Goal: Task Accomplishment & Management: Use online tool/utility

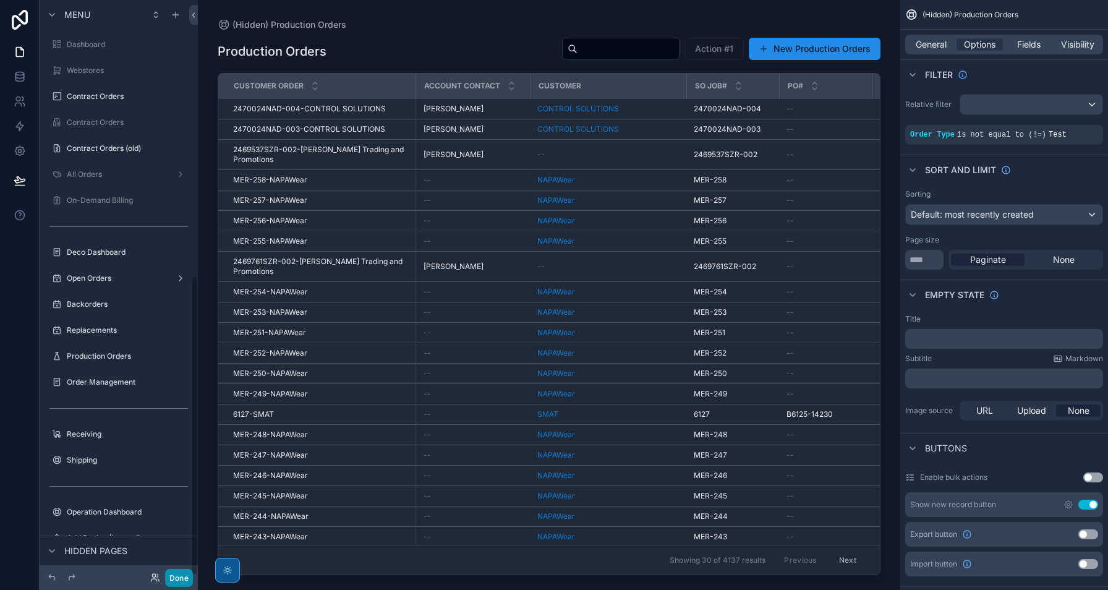
scroll to position [529, 0]
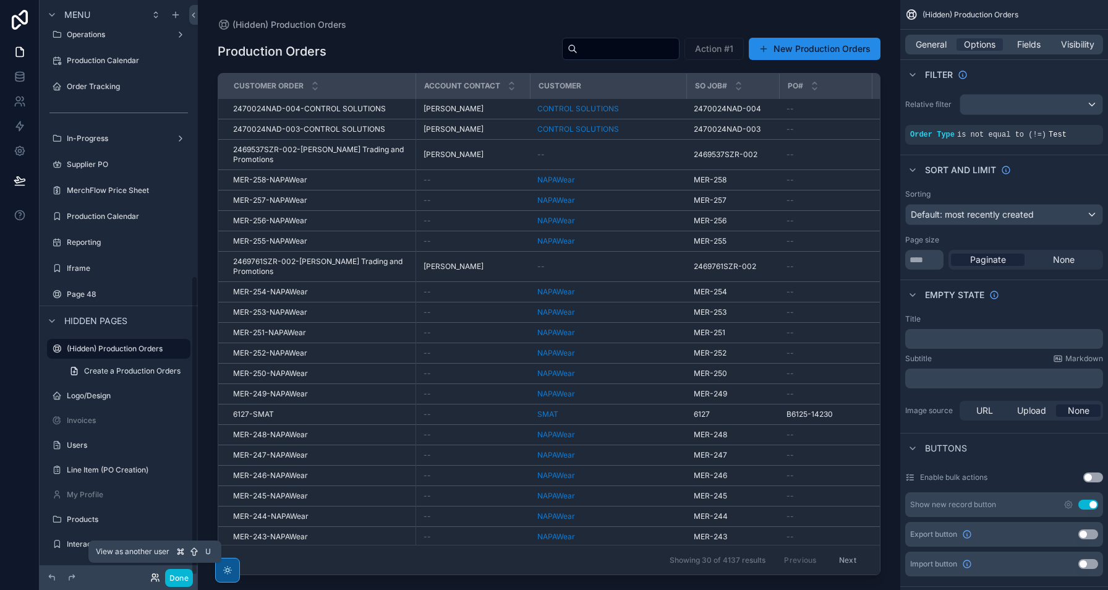
click at [153, 576] on icon at bounding box center [155, 577] width 10 height 10
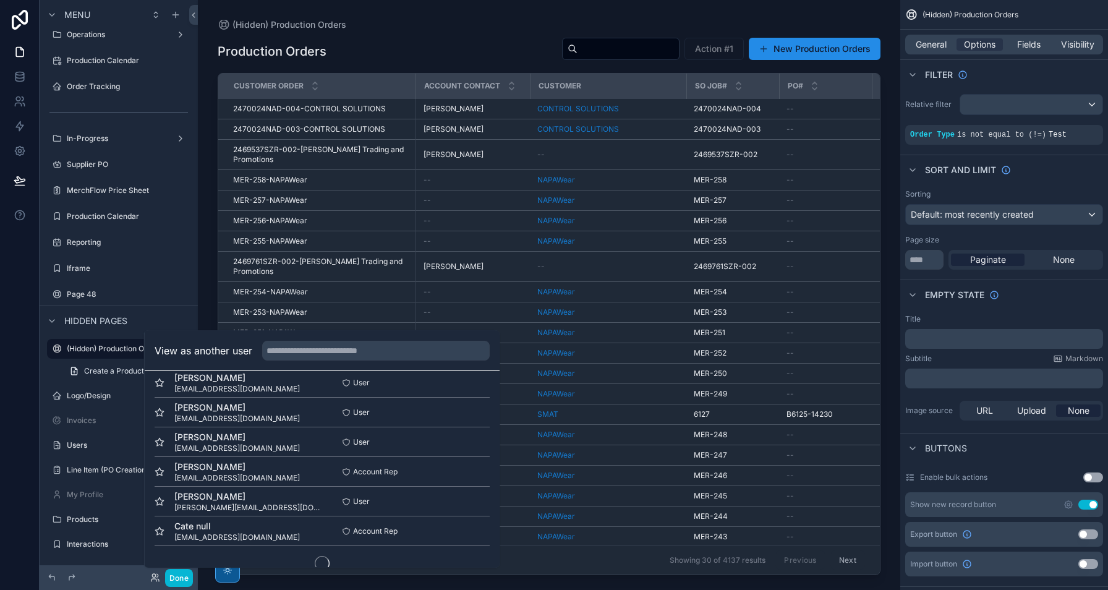
scroll to position [749, 0]
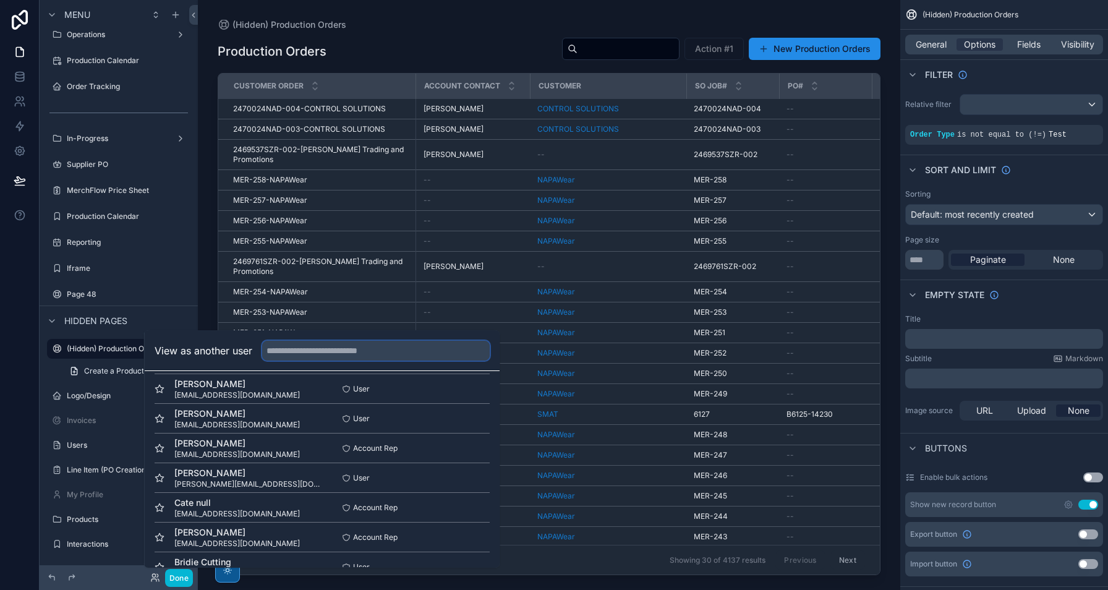
click at [393, 346] on input "text" at bounding box center [375, 351] width 227 height 20
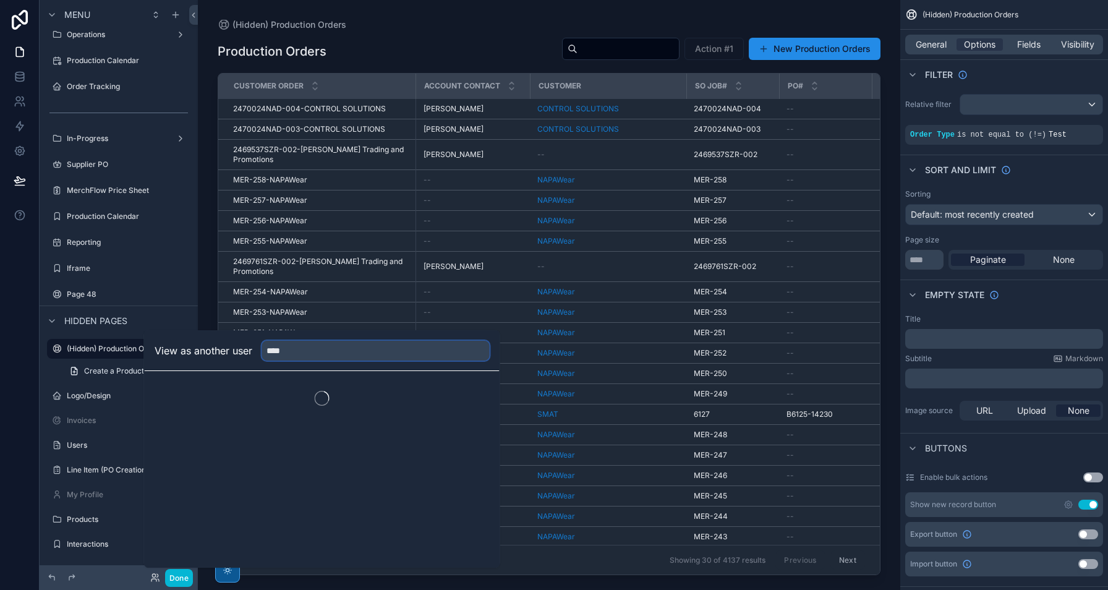
scroll to position [0, 0]
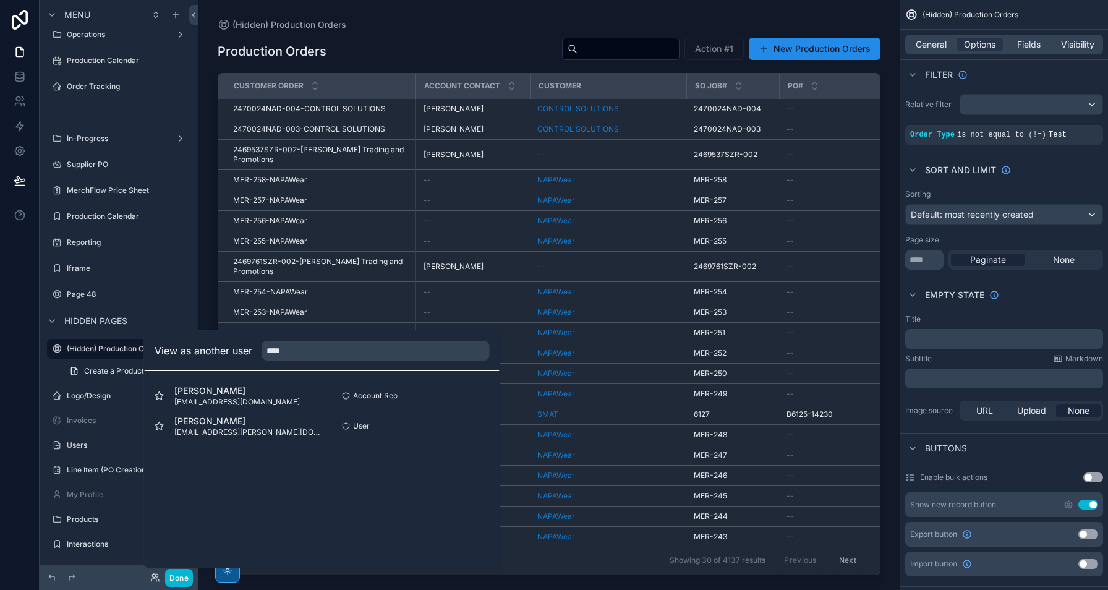
click at [352, 338] on div "View as another user ****" at bounding box center [322, 351] width 355 height 40
click at [350, 344] on input "****" at bounding box center [375, 351] width 227 height 20
type input "*"
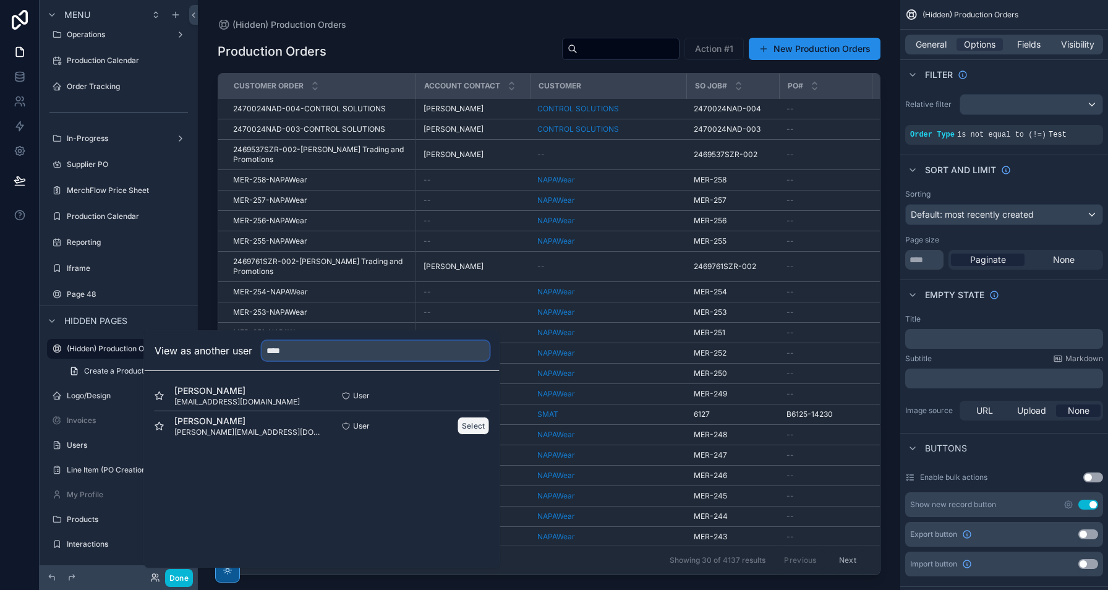
type input "****"
click at [479, 433] on button "Select" at bounding box center [473, 426] width 32 height 18
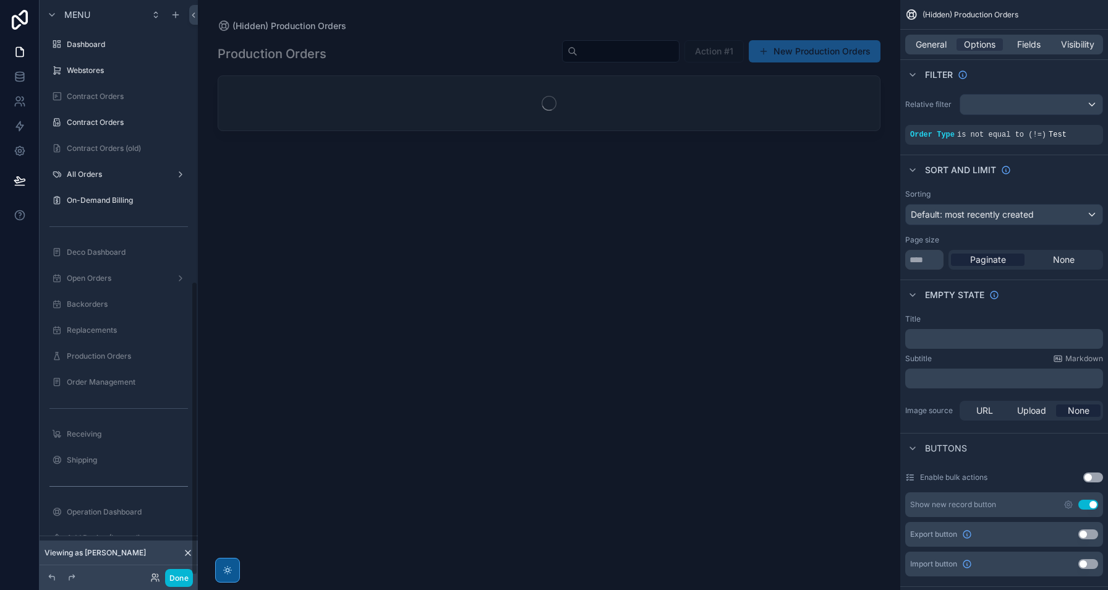
scroll to position [549, 0]
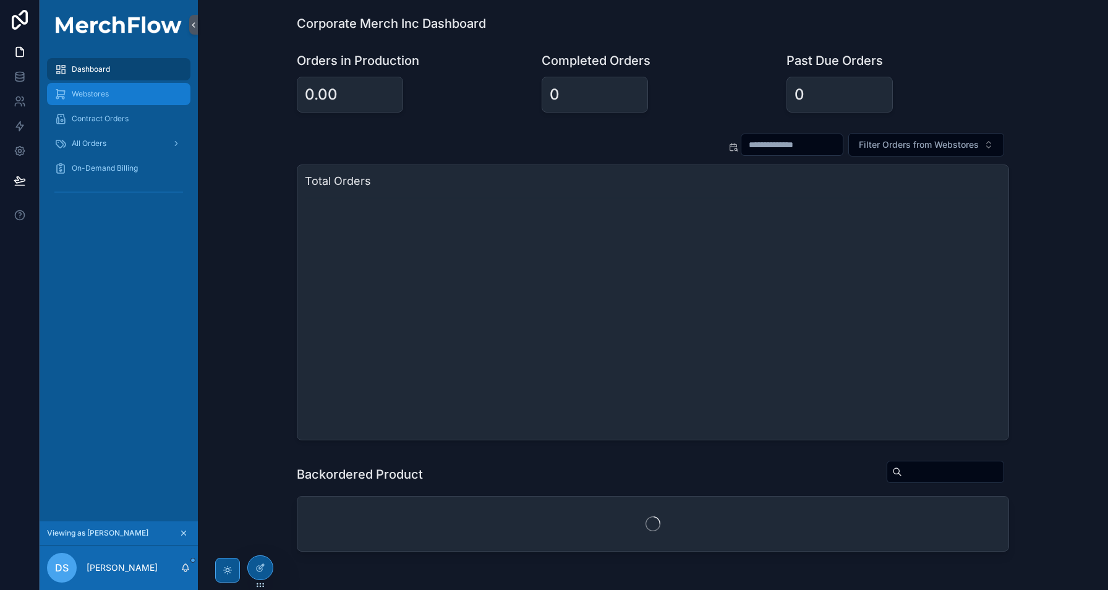
click at [119, 98] on div "Webstores" at bounding box center [118, 94] width 129 height 20
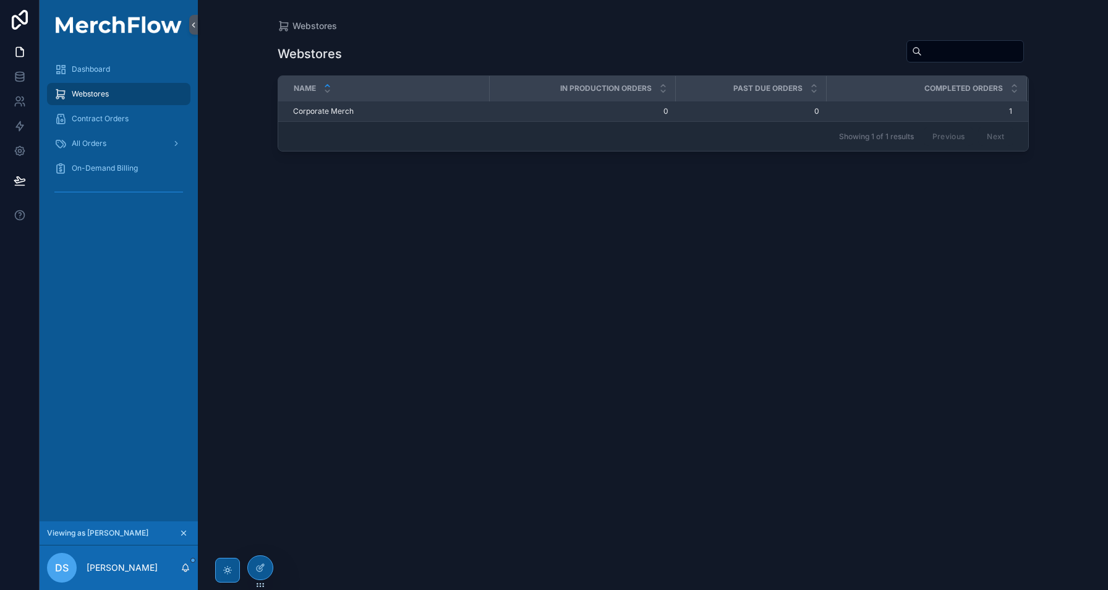
click at [341, 112] on span "Corporate Merch" at bounding box center [323, 111] width 61 height 10
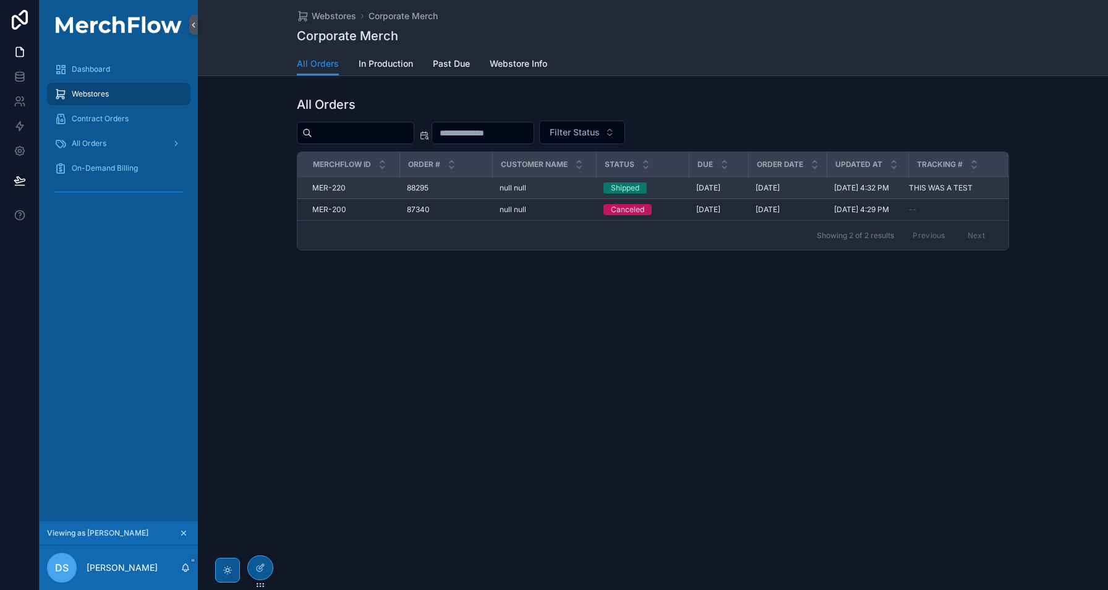
click at [337, 188] on span "MER-220" at bounding box center [328, 188] width 33 height 10
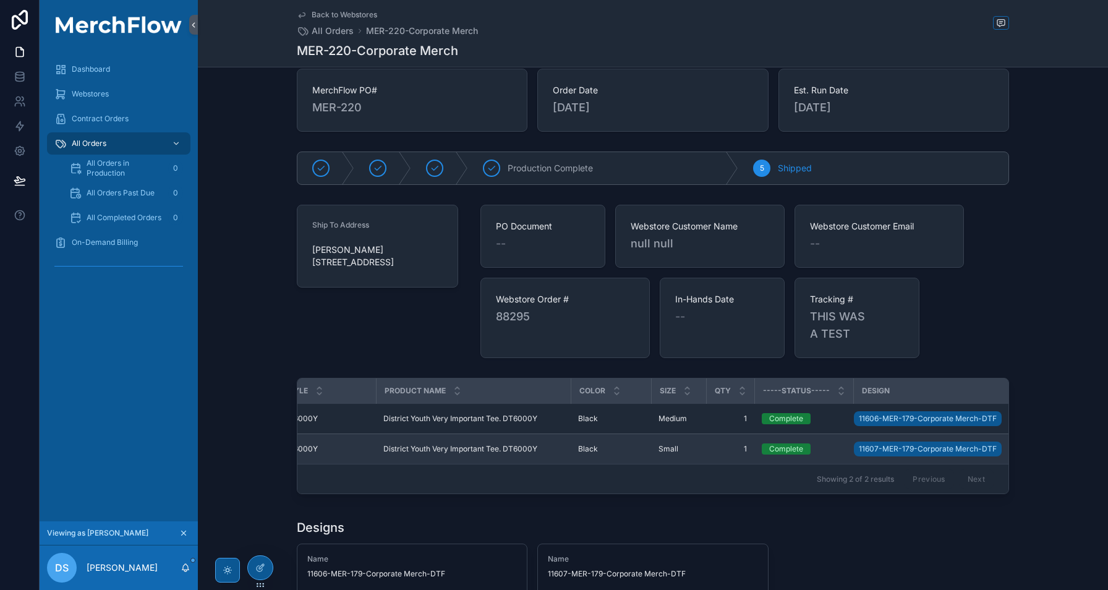
scroll to position [0, 74]
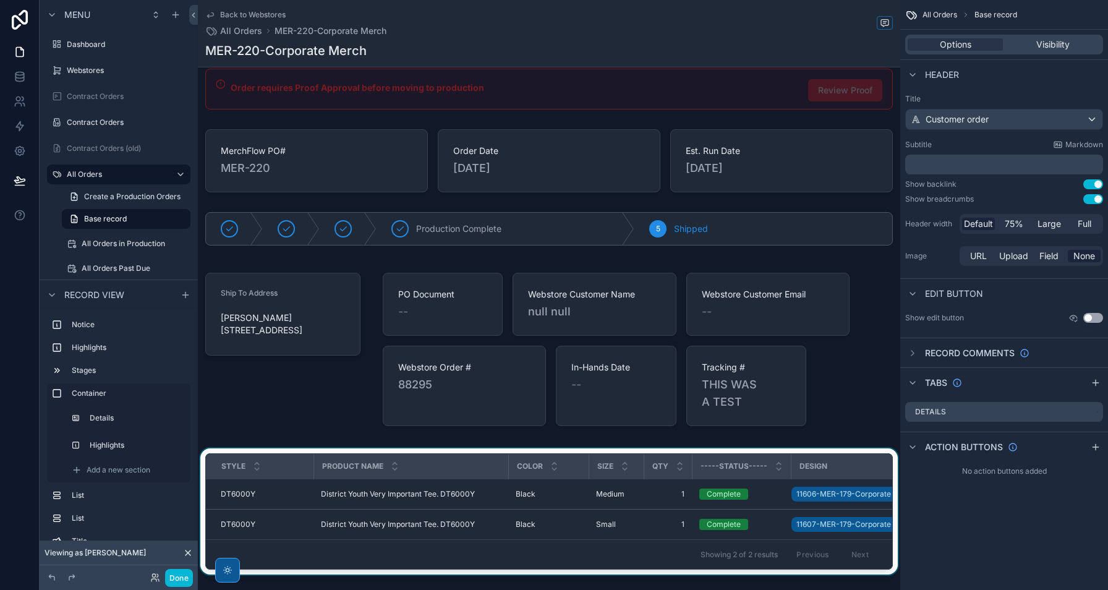
click at [840, 464] on div "DESIGN" at bounding box center [892, 466] width 200 height 20
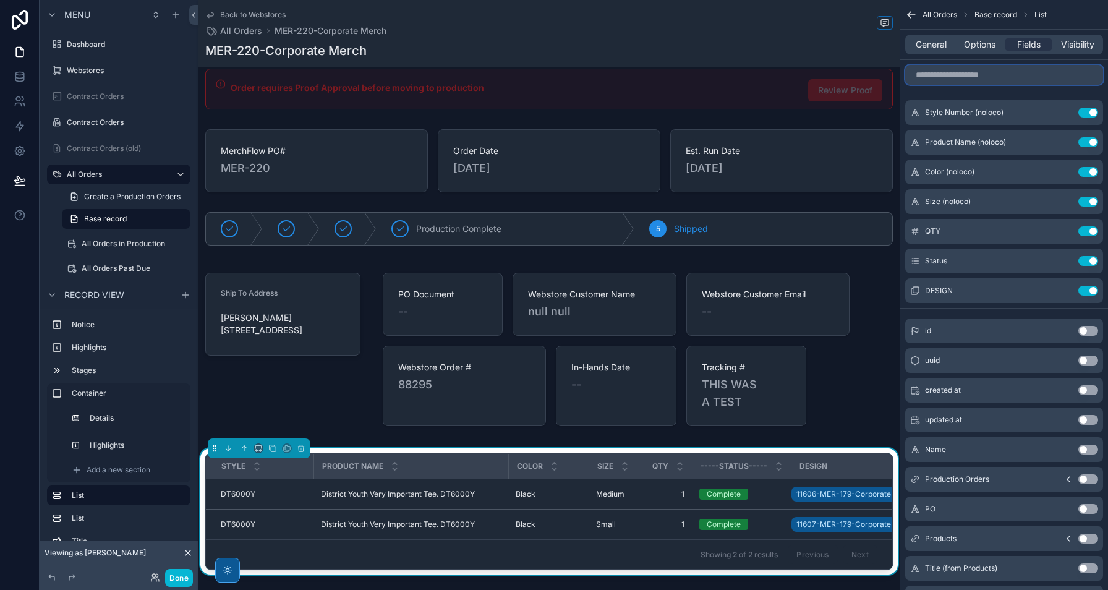
click at [997, 78] on input "scrollable content" at bounding box center [1004, 75] width 198 height 20
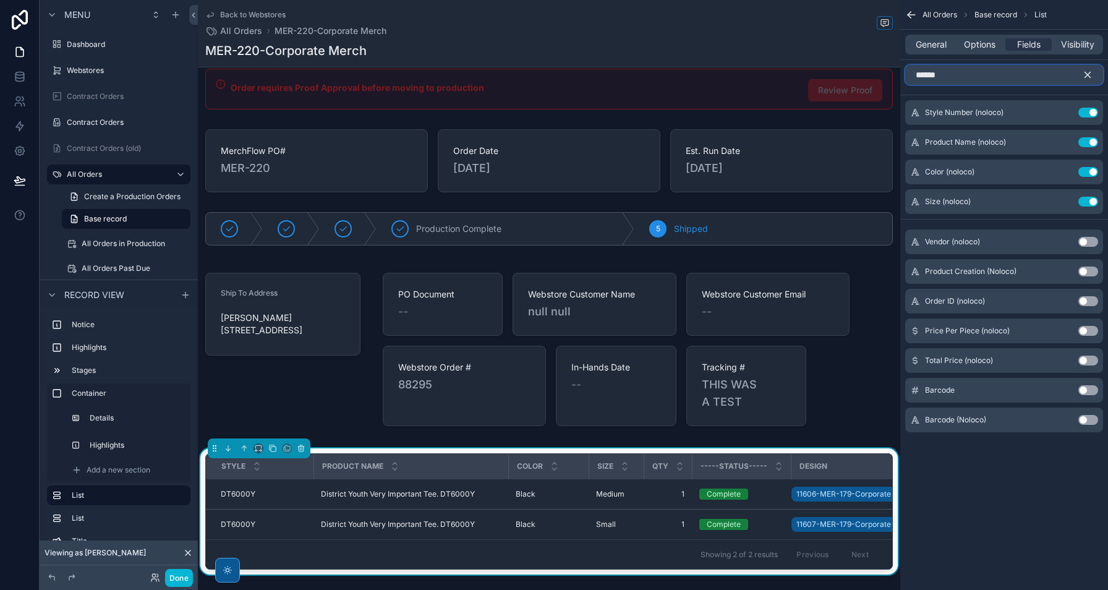
type input "******"
click at [1091, 331] on button "Use setting" at bounding box center [1088, 331] width 20 height 10
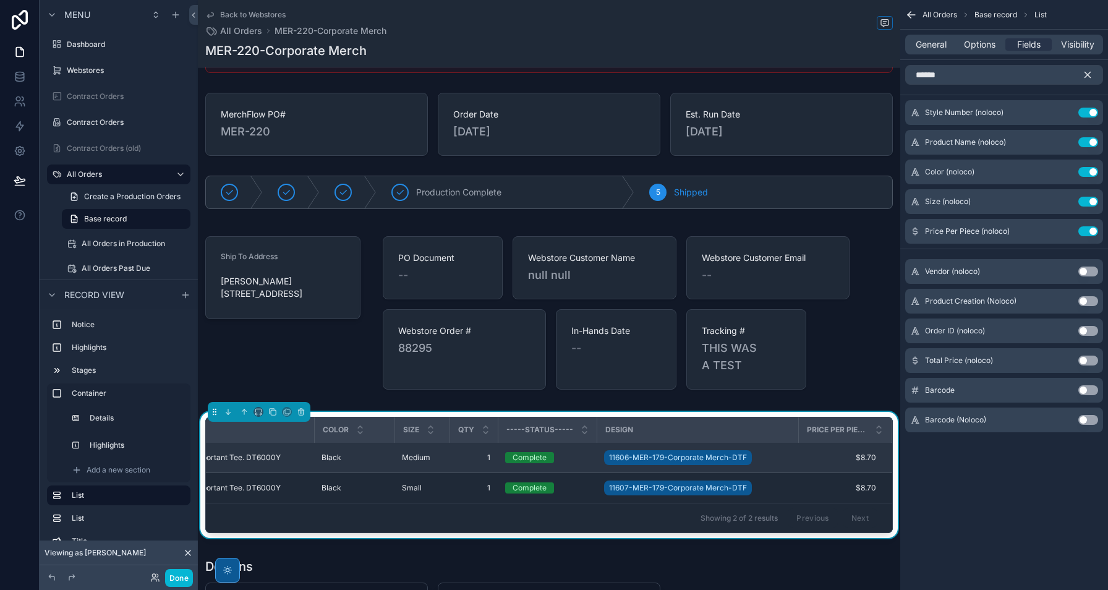
scroll to position [58, 0]
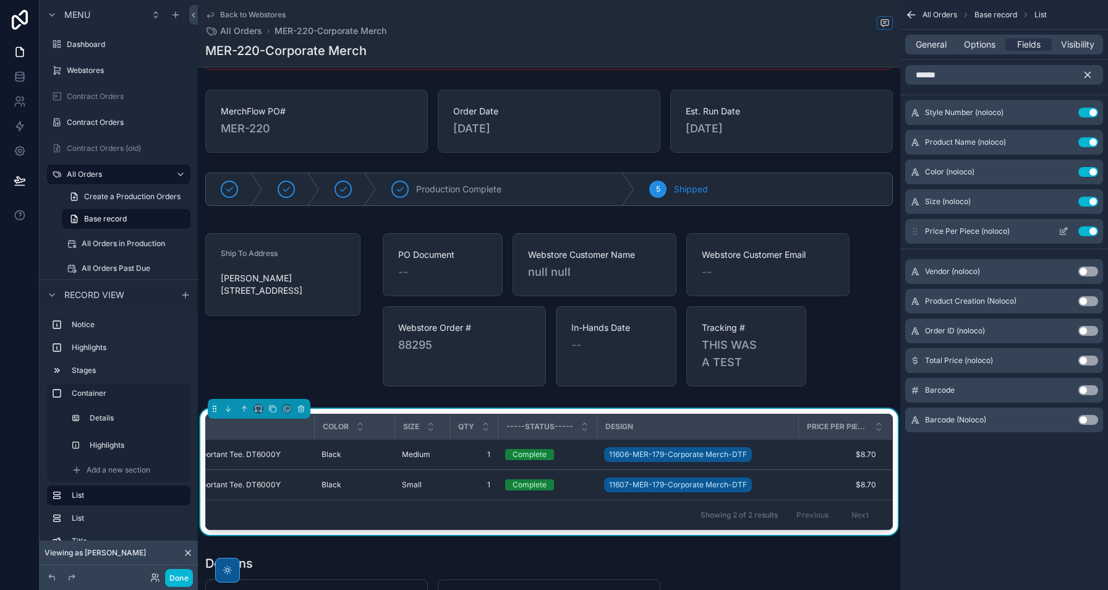
click at [1064, 232] on icon "scrollable content" at bounding box center [1063, 231] width 10 height 10
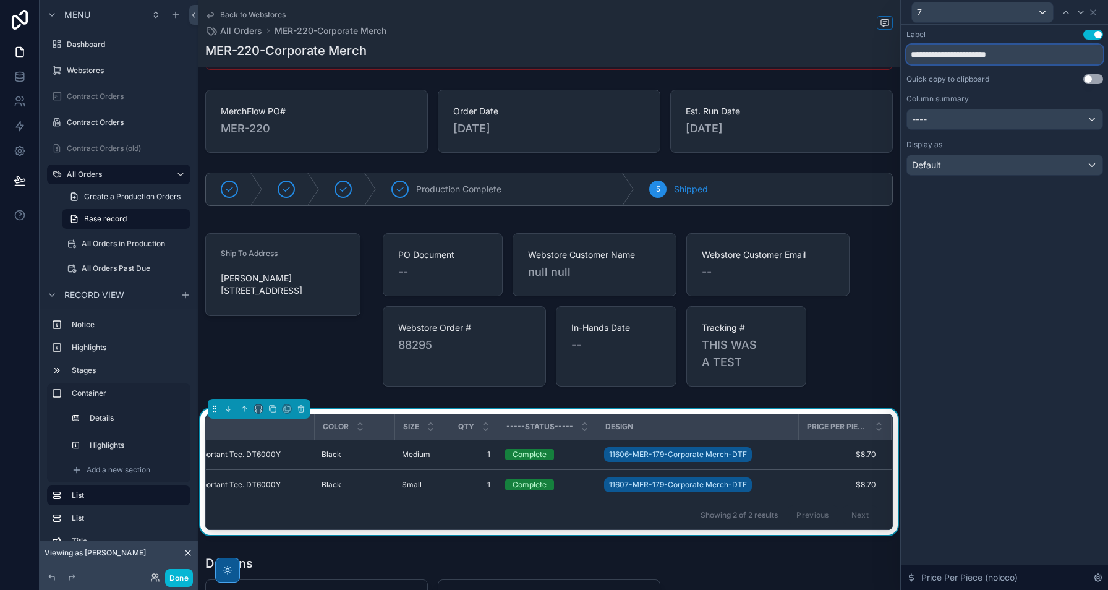
drag, startPoint x: 1021, startPoint y: 55, endPoint x: 752, endPoint y: 29, distance: 270.7
click at [752, 29] on div "**********" at bounding box center [554, 295] width 1108 height 590
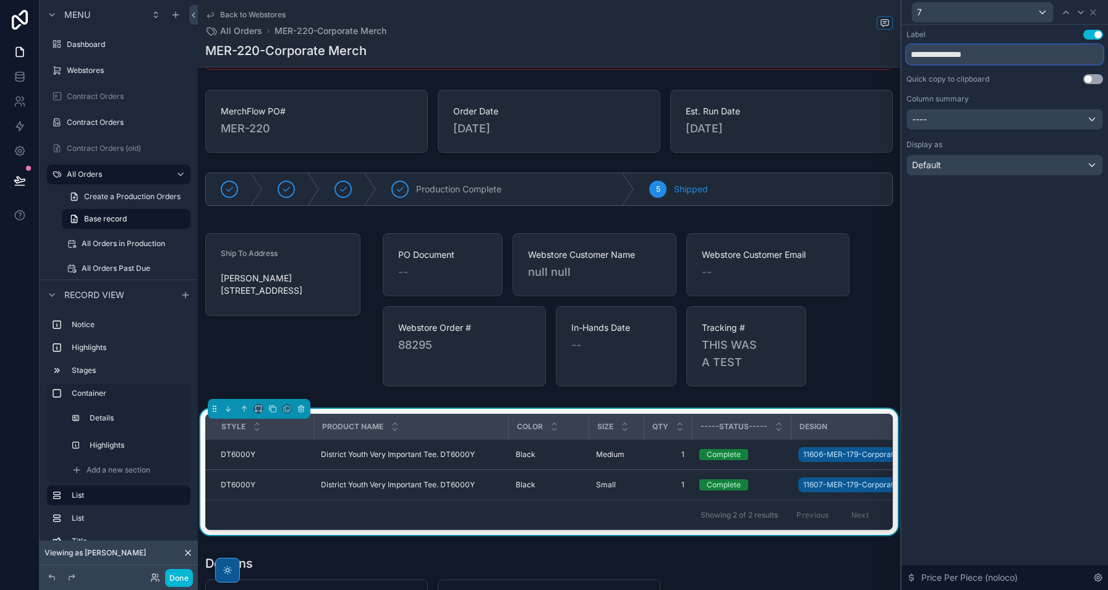
click at [957, 54] on input "**********" at bounding box center [1004, 55] width 197 height 20
drag, startPoint x: 982, startPoint y: 55, endPoint x: 934, endPoint y: 54, distance: 48.2
click at [934, 54] on input "**********" at bounding box center [1004, 55] width 197 height 20
drag, startPoint x: 931, startPoint y: 53, endPoint x: 1001, endPoint y: 57, distance: 70.0
click at [1001, 57] on input "**********" at bounding box center [1004, 55] width 197 height 20
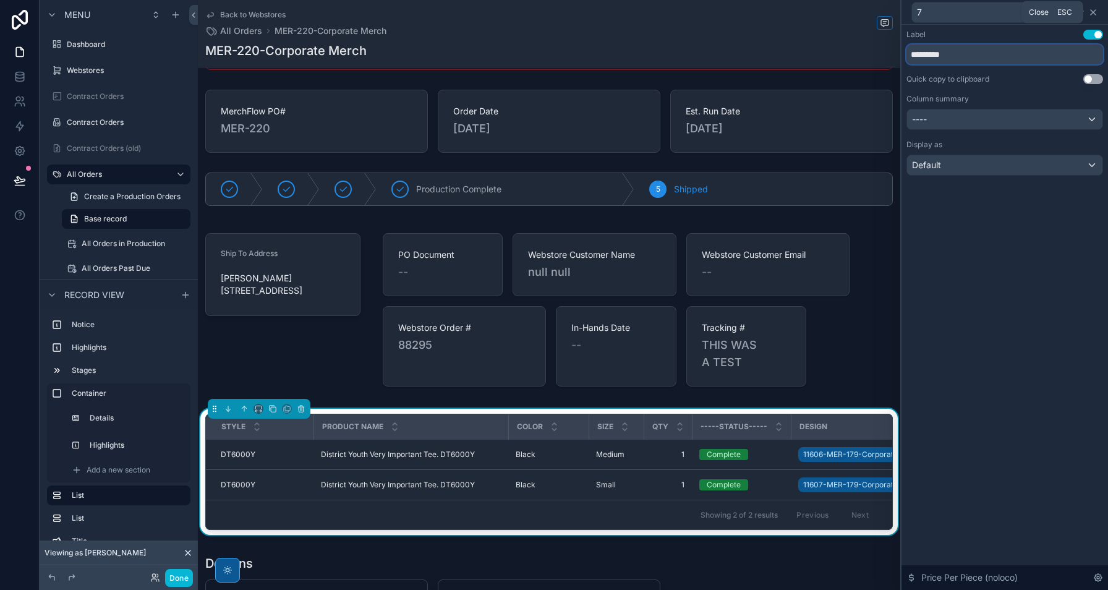
type input "*********"
click at [1094, 14] on icon at bounding box center [1093, 12] width 10 height 10
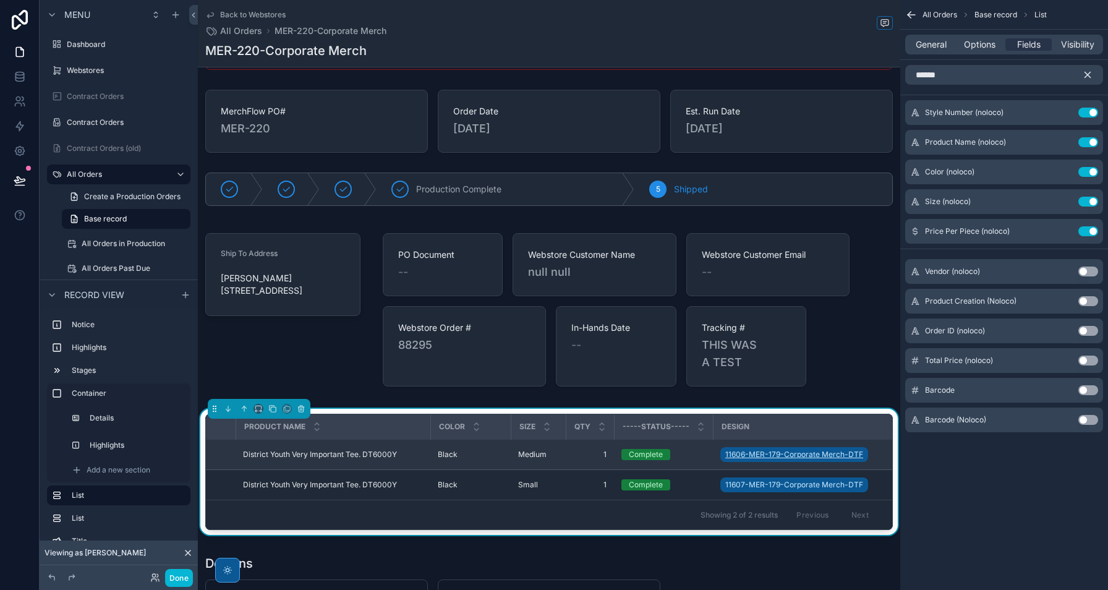
scroll to position [0, 198]
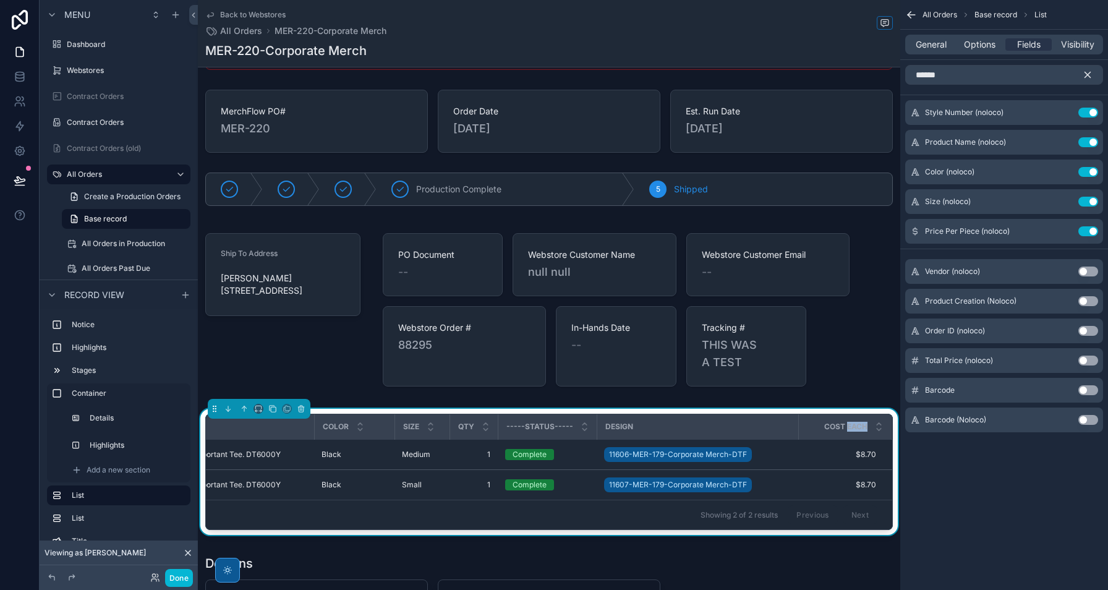
click at [1083, 75] on icon "scrollable content" at bounding box center [1087, 74] width 11 height 11
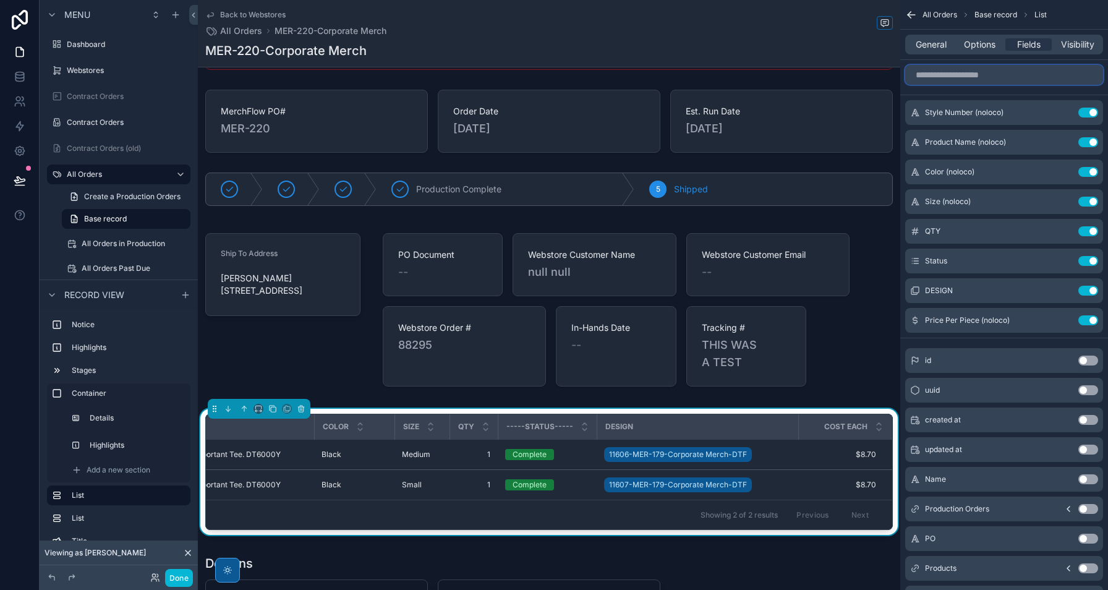
click at [973, 72] on input "scrollable content" at bounding box center [1004, 75] width 198 height 20
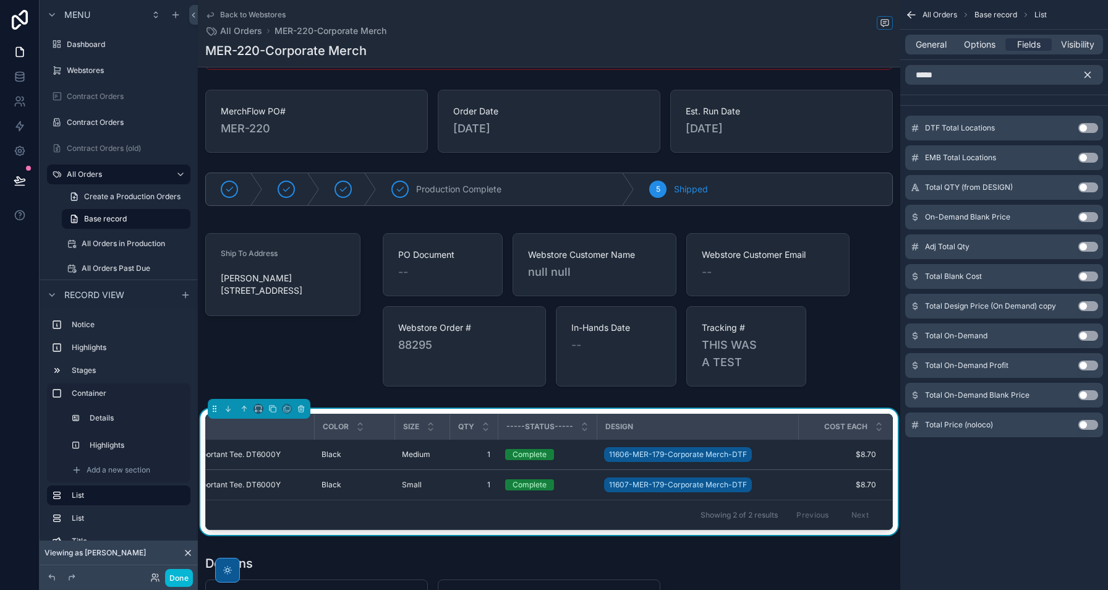
click at [1088, 424] on button "Use setting" at bounding box center [1088, 425] width 20 height 10
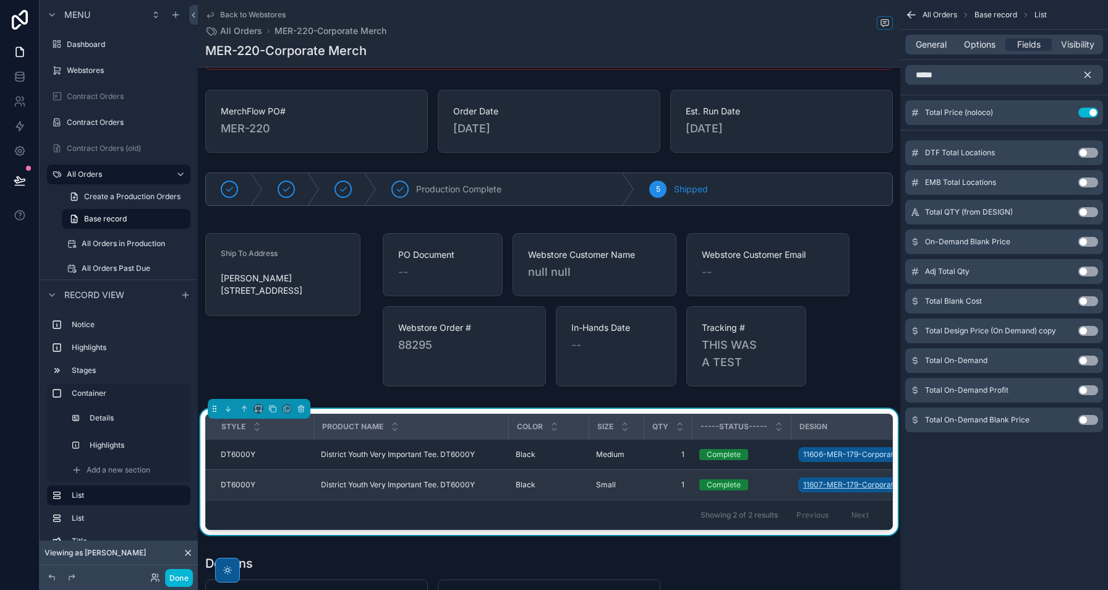
scroll to position [0, 290]
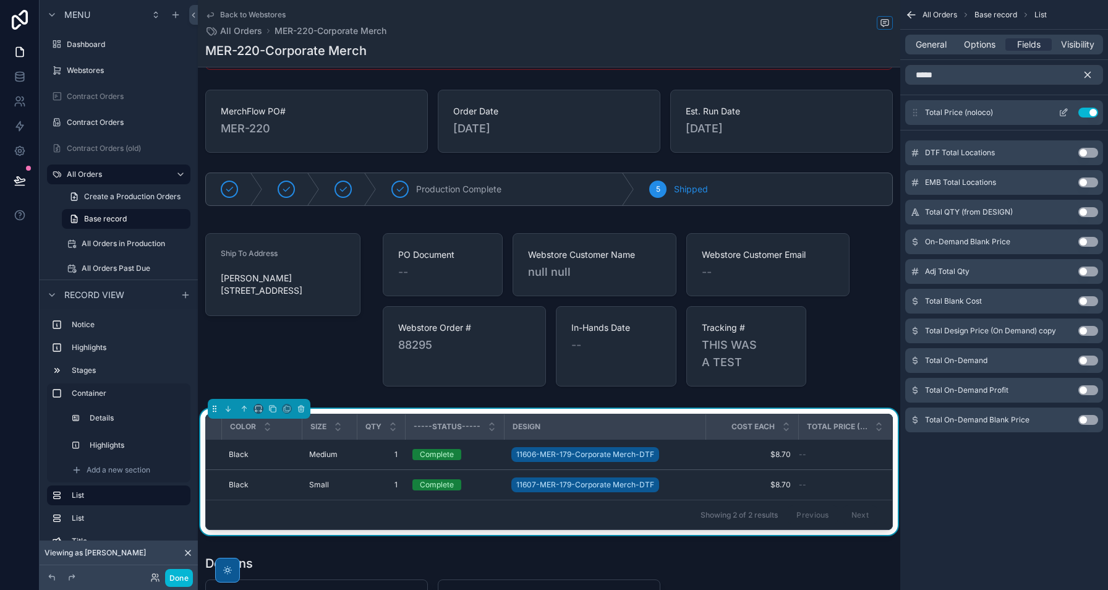
click at [1091, 117] on div "Total Price (noloco) Use setting" at bounding box center [1004, 112] width 198 height 25
click at [1092, 113] on button "Use setting" at bounding box center [1088, 113] width 20 height 10
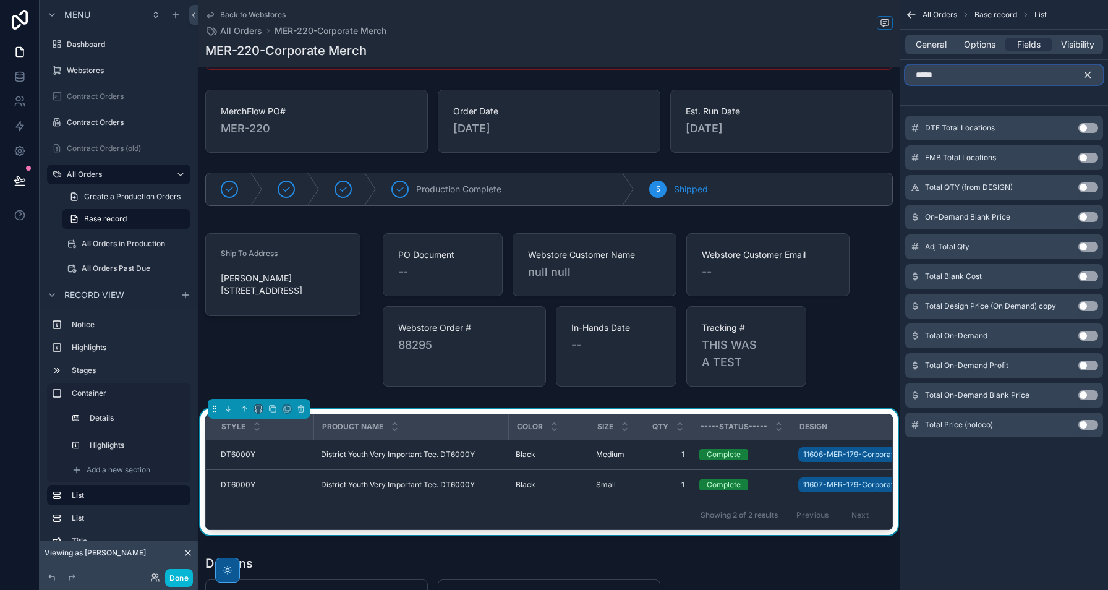
click at [1006, 82] on input "*****" at bounding box center [1004, 75] width 198 height 20
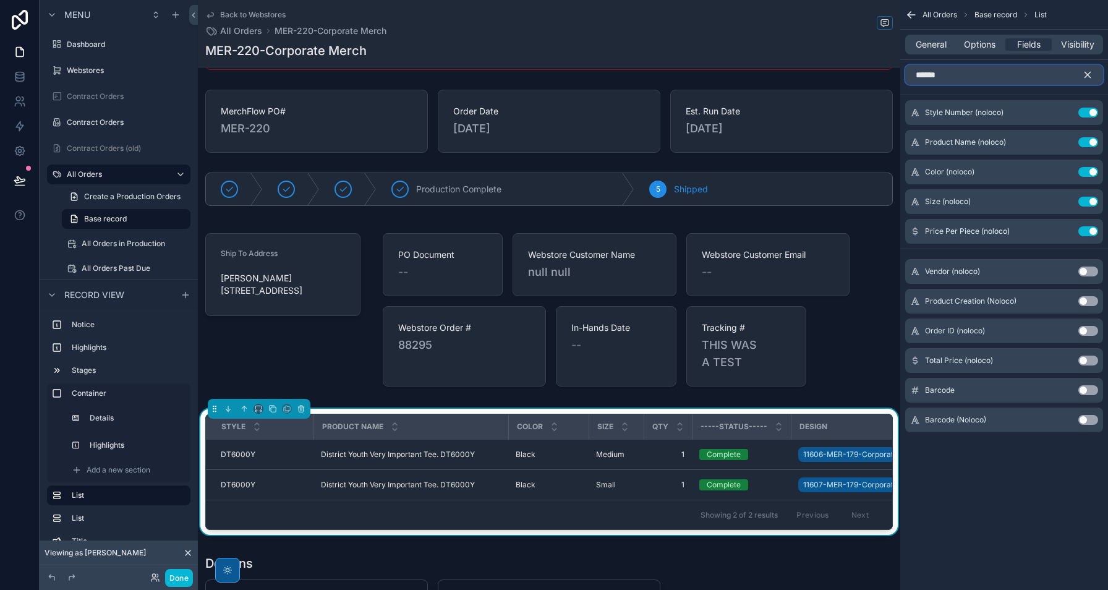
type input "******"
click at [1091, 364] on button "Use setting" at bounding box center [1088, 360] width 20 height 10
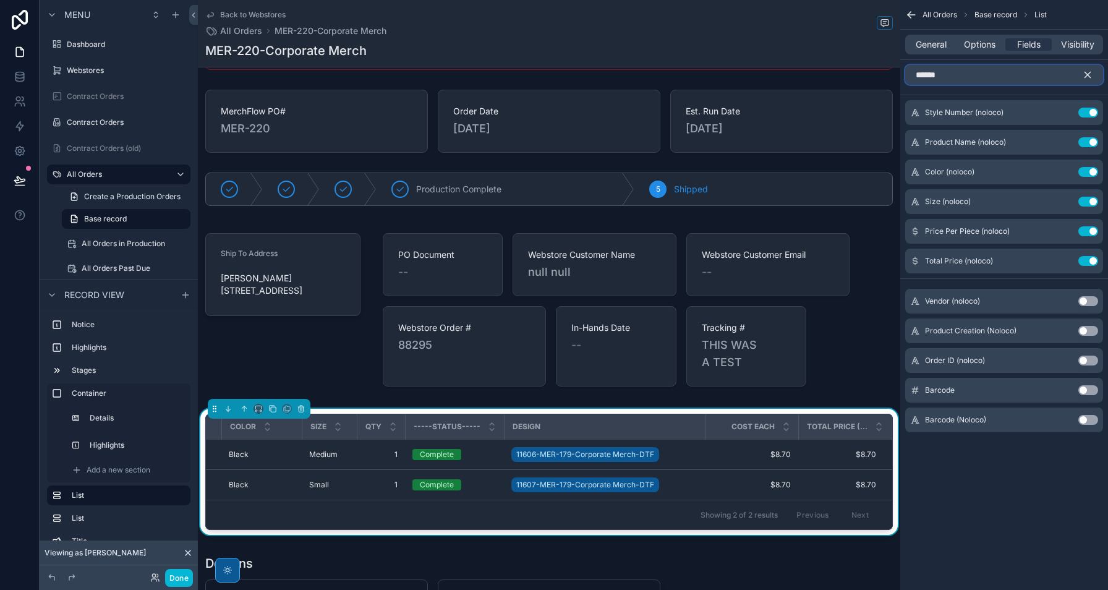
click at [980, 73] on input "******" at bounding box center [1004, 75] width 198 height 20
click at [1058, 257] on icon "scrollable content" at bounding box center [1063, 261] width 10 height 10
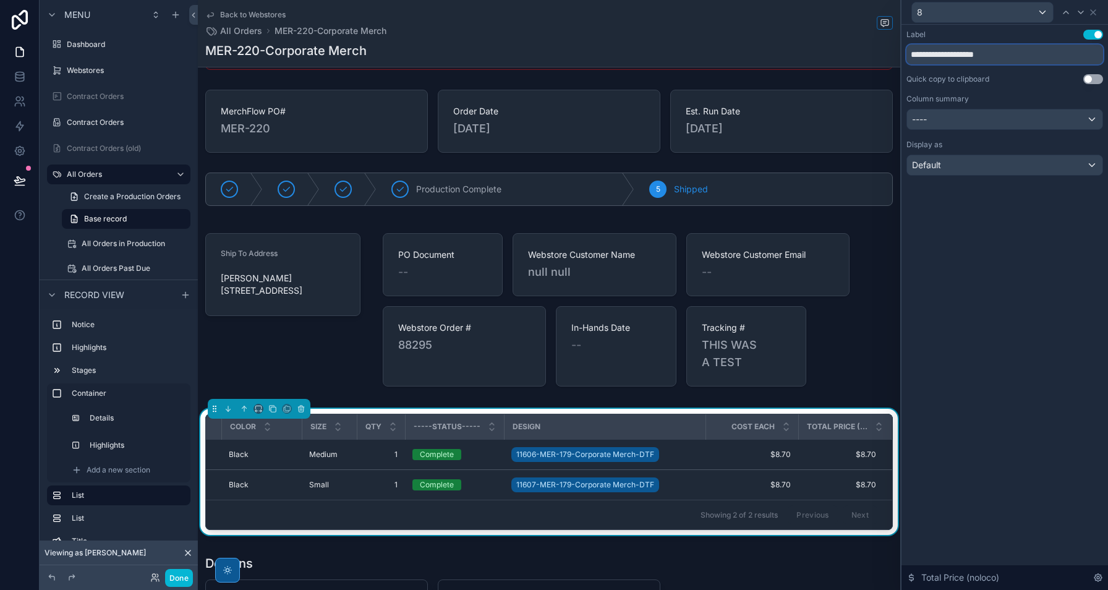
click at [951, 54] on input "**********" at bounding box center [1004, 55] width 197 height 20
type input "**********"
click at [972, 113] on div "----" at bounding box center [1004, 119] width 195 height 20
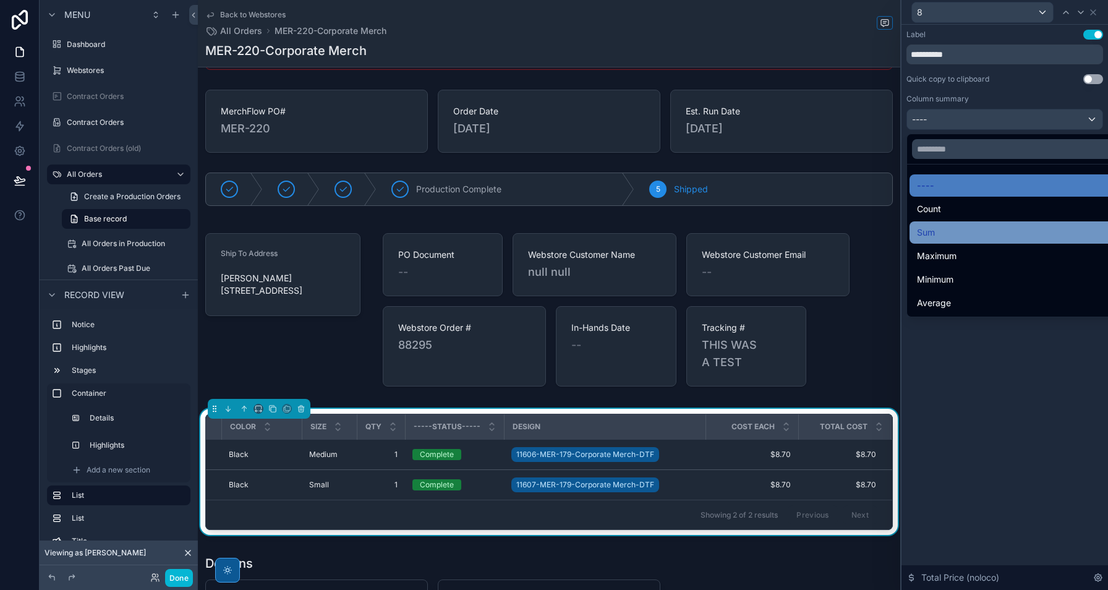
click at [967, 231] on div "Sum" at bounding box center [1019, 232] width 204 height 15
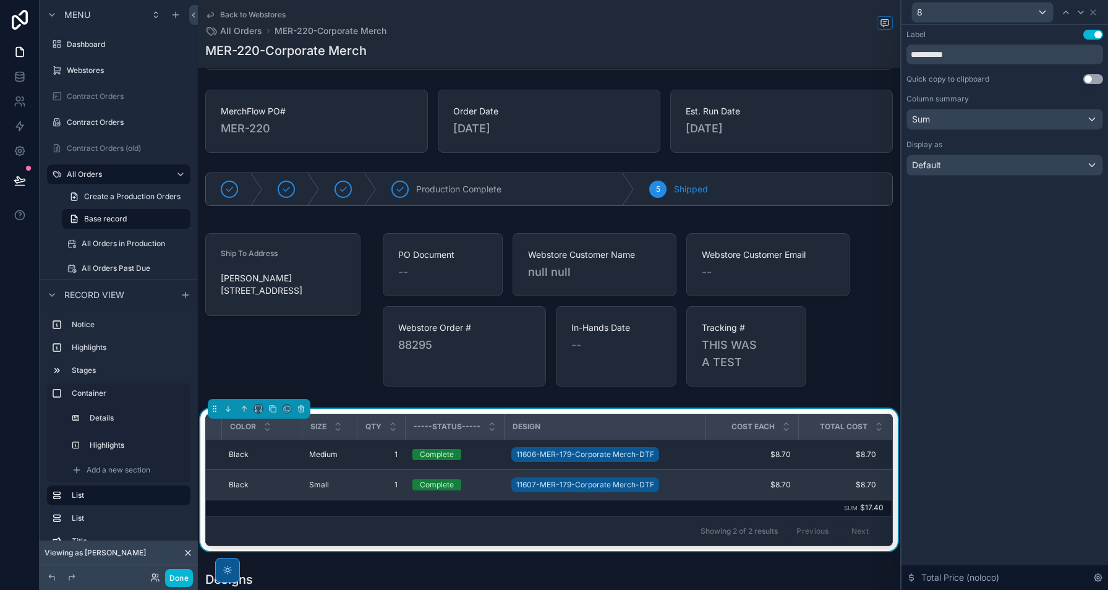
scroll to position [64, 0]
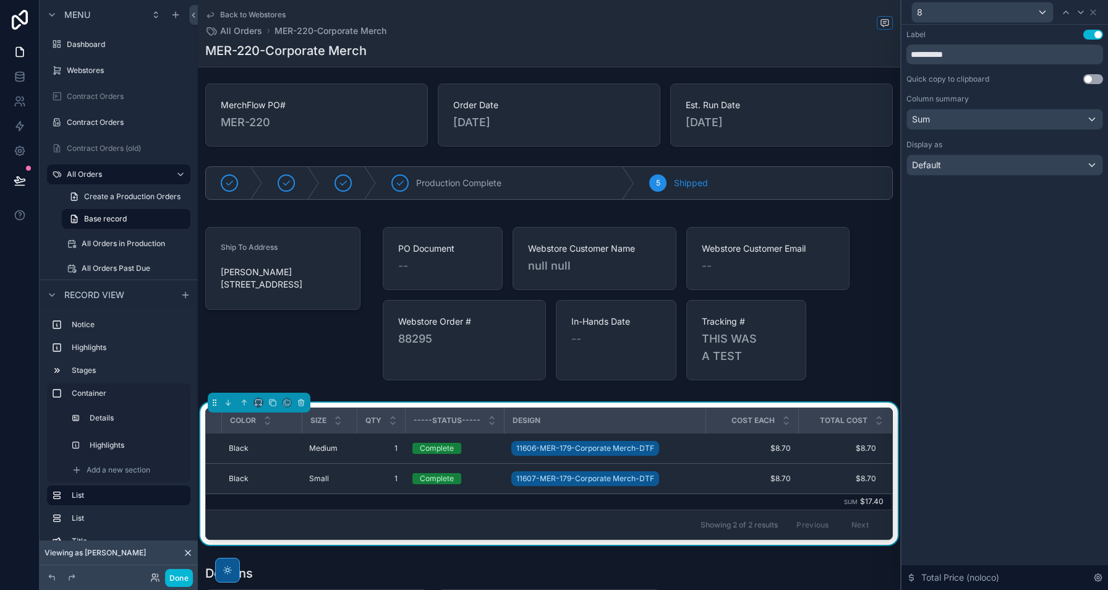
click at [952, 426] on div "**********" at bounding box center [1004, 307] width 206 height 565
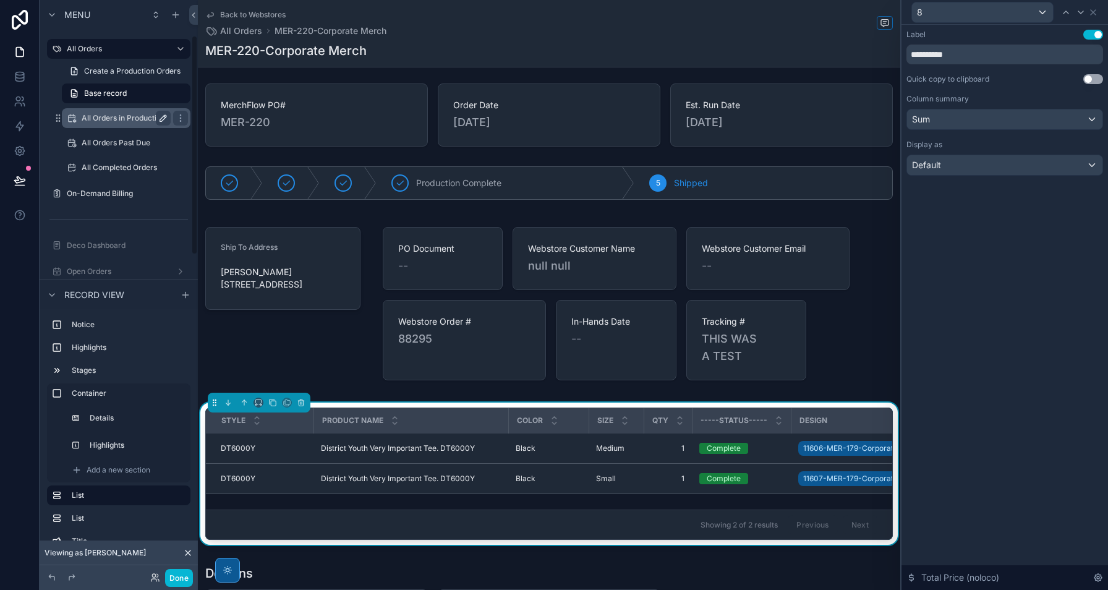
scroll to position [137, 0]
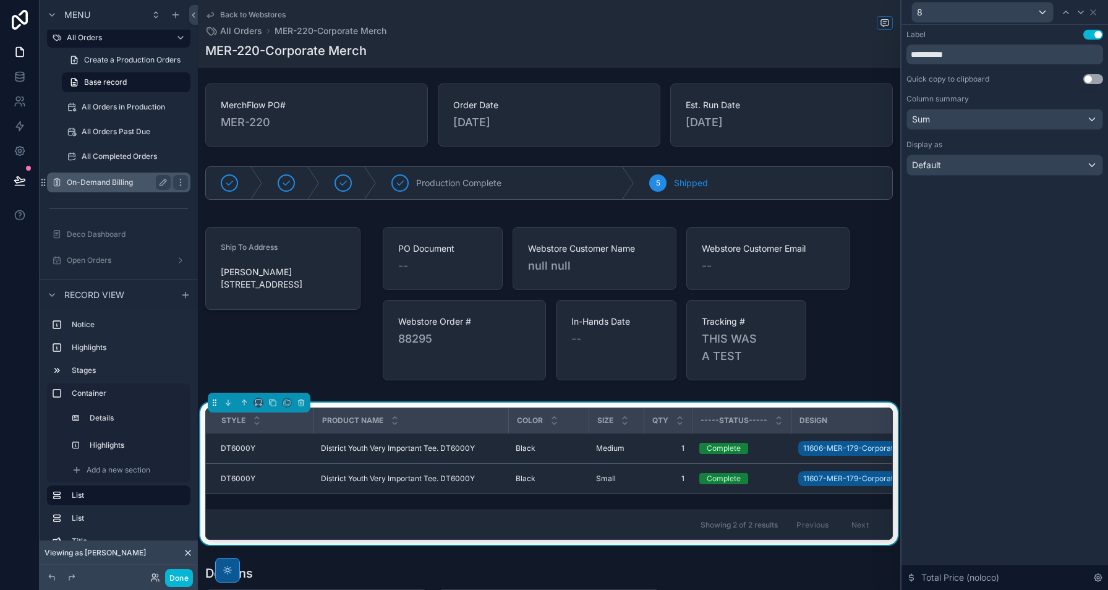
click at [130, 183] on label "On-Demand Billing" at bounding box center [116, 182] width 99 height 10
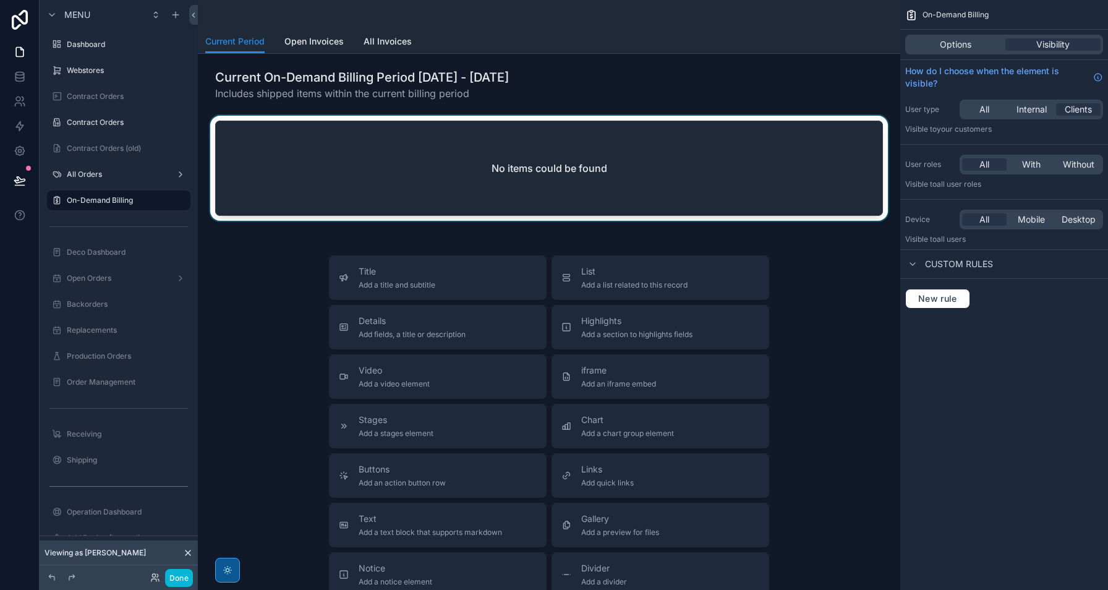
click at [632, 162] on div "scrollable content" at bounding box center [549, 171] width 682 height 110
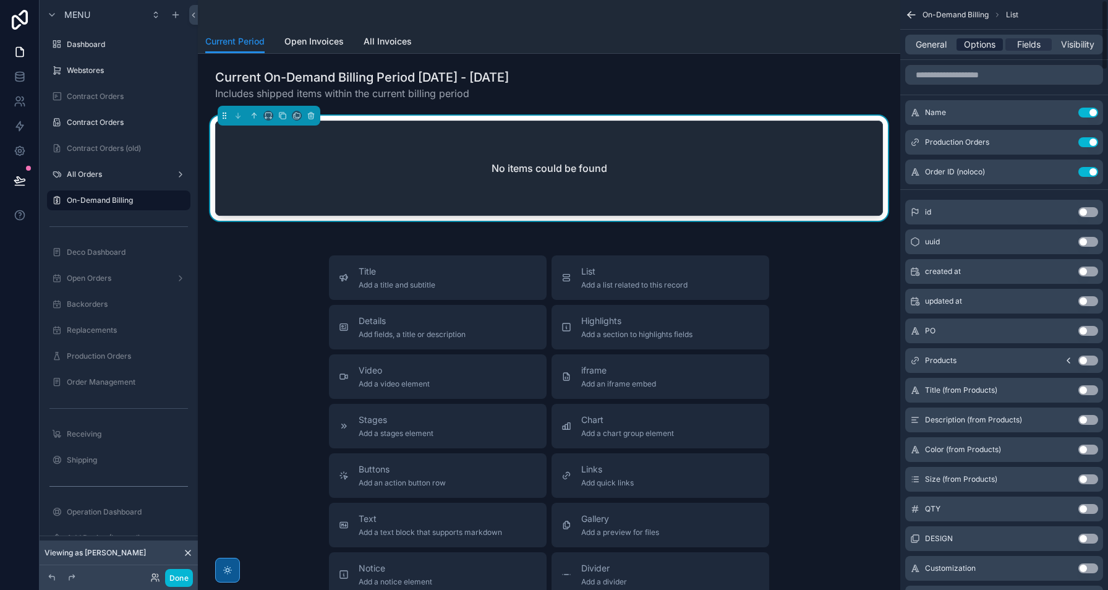
click at [970, 46] on span "Options" at bounding box center [980, 44] width 32 height 12
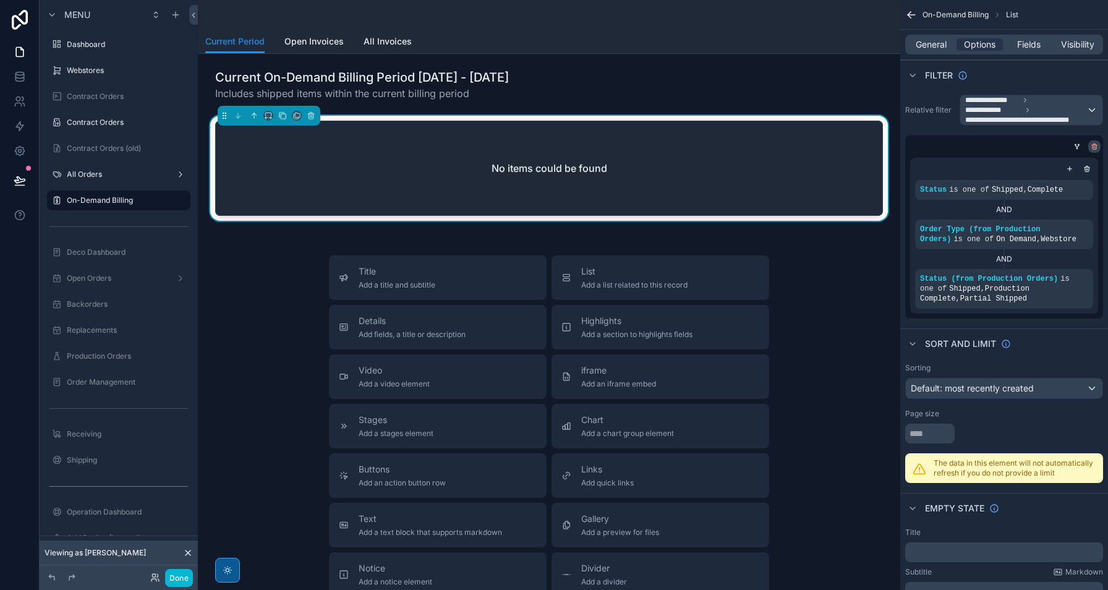
click at [1091, 147] on icon "scrollable content" at bounding box center [1093, 146] width 7 height 7
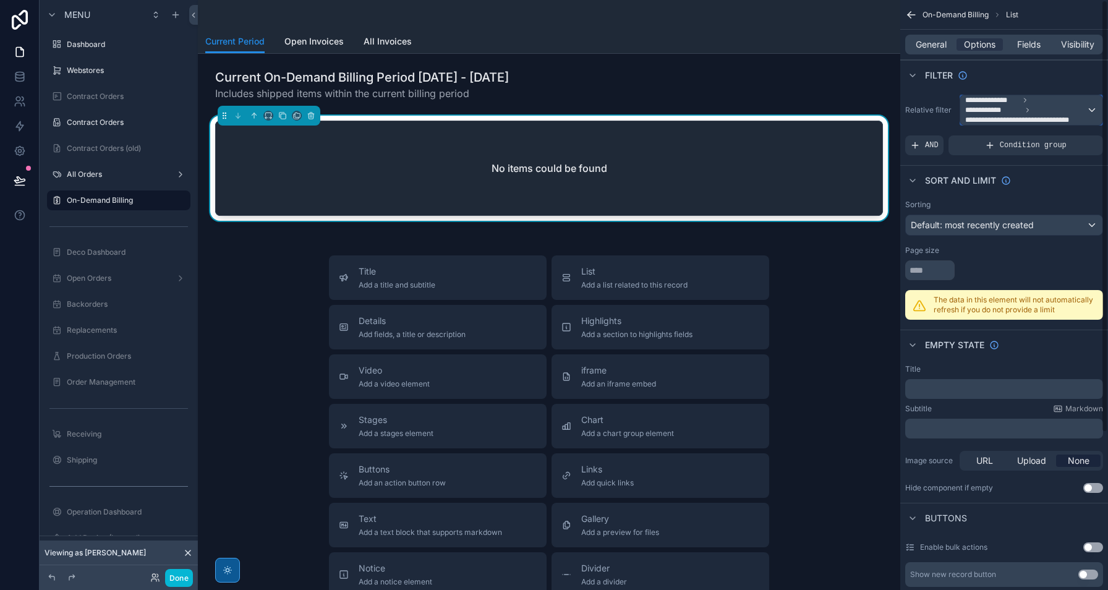
click at [1074, 111] on span "**********" at bounding box center [1025, 110] width 121 height 30
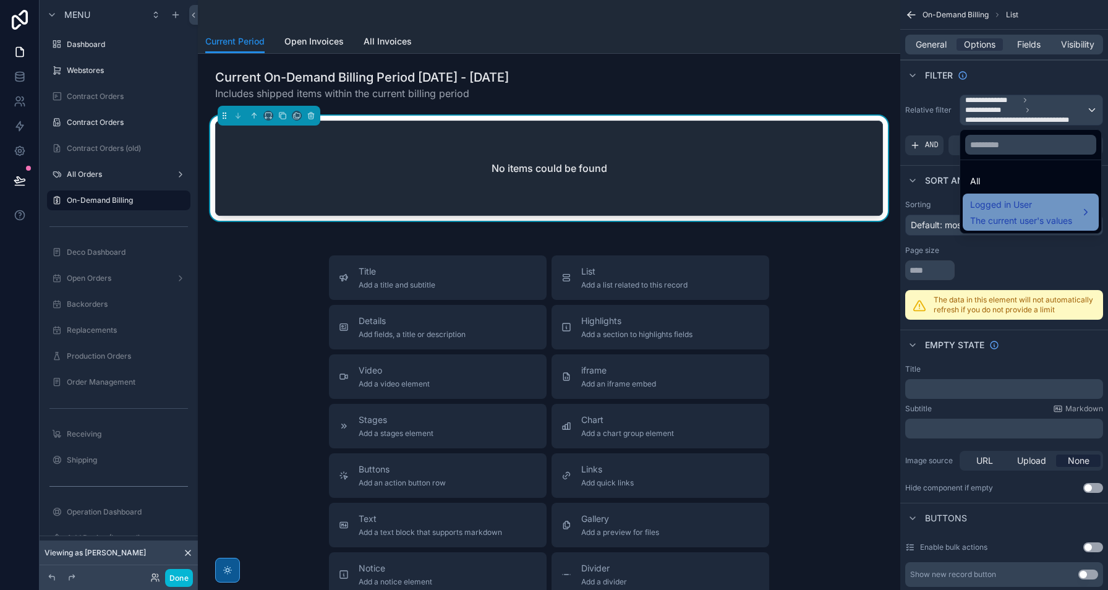
click at [1033, 218] on span "The current user's values" at bounding box center [1021, 220] width 102 height 12
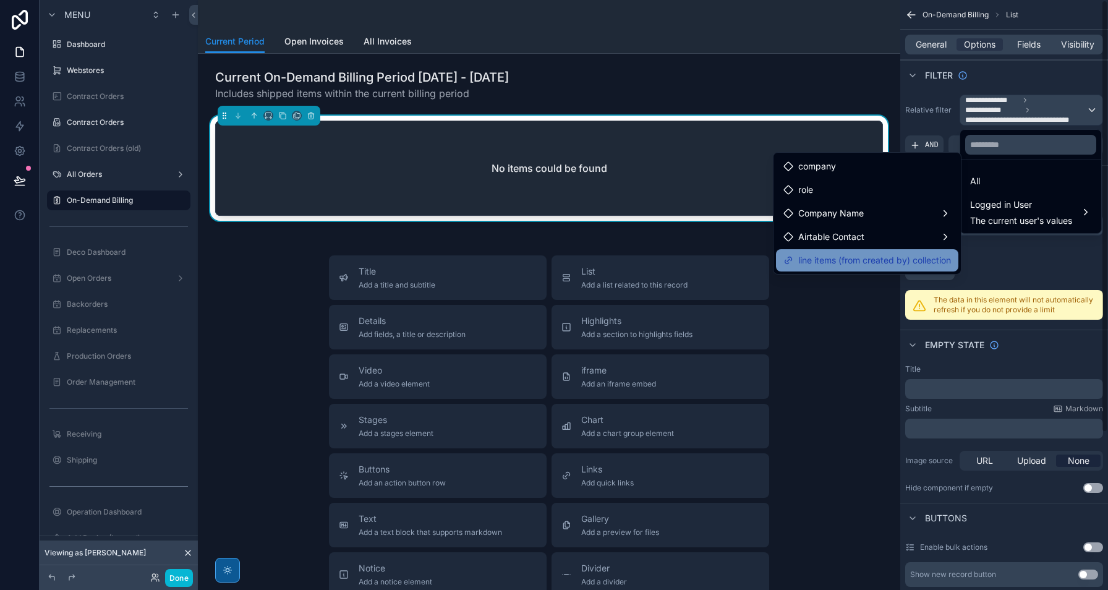
click at [935, 258] on span "line items (from created by) collection" at bounding box center [874, 260] width 153 height 15
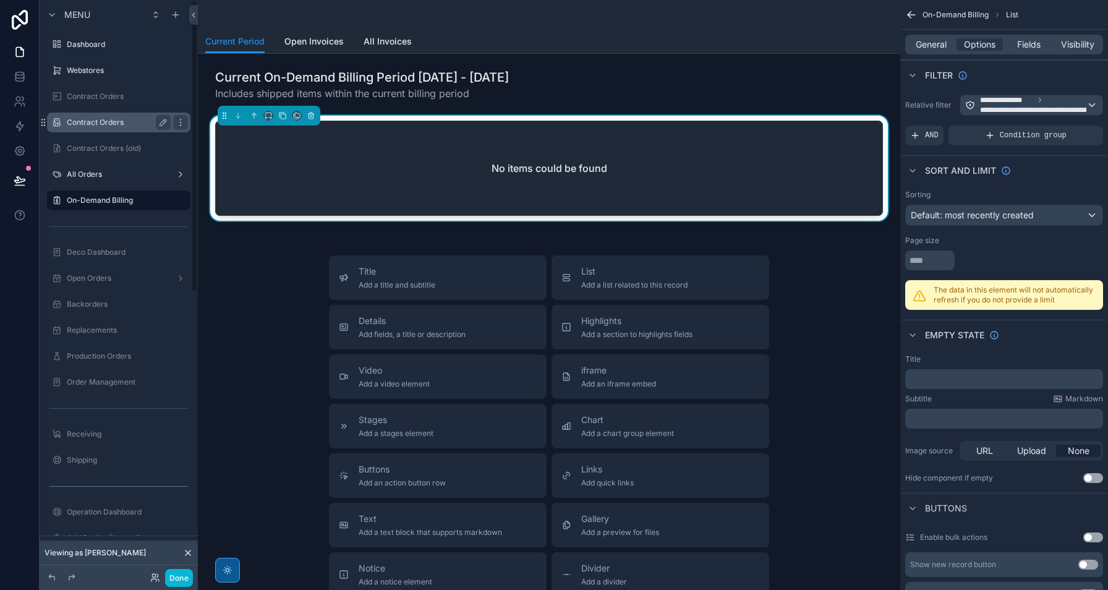
click at [103, 122] on label "Contract Orders" at bounding box center [116, 122] width 99 height 10
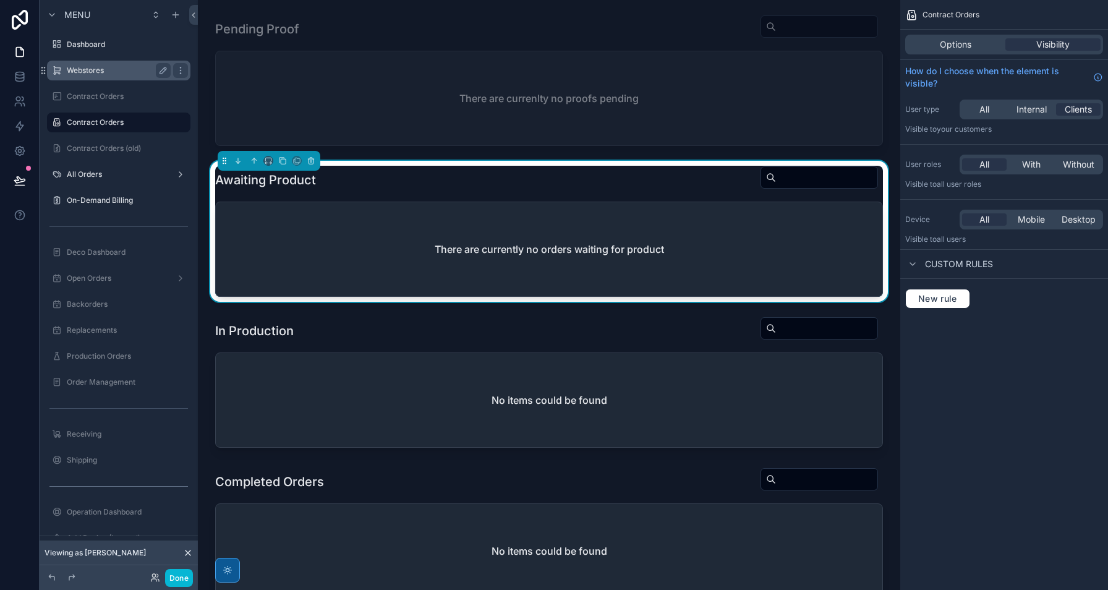
click at [104, 61] on div "Webstores" at bounding box center [118, 71] width 138 height 20
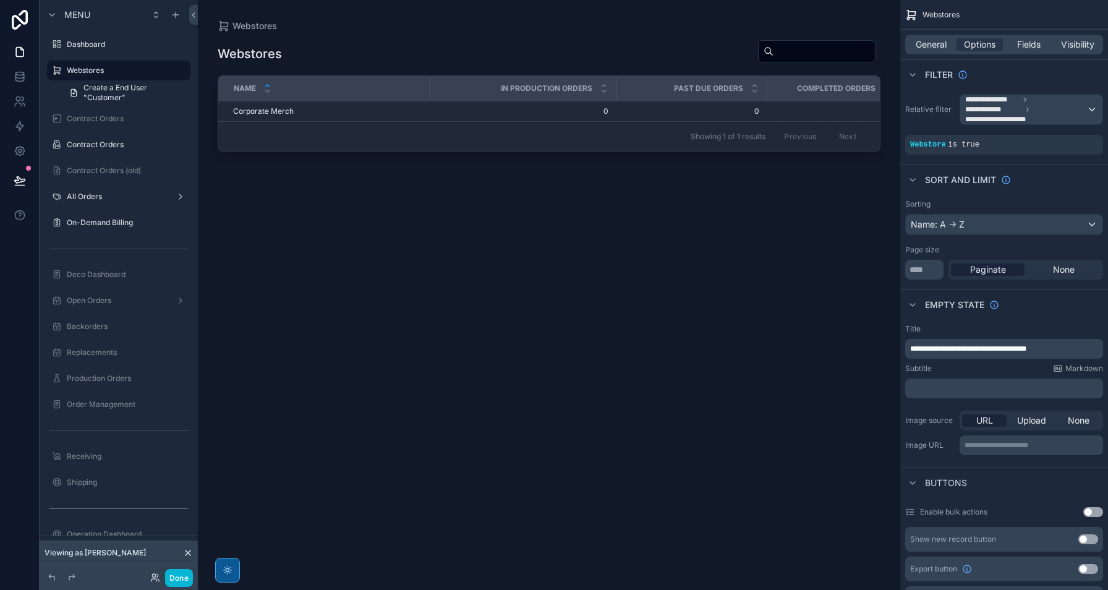
click at [260, 109] on div "scrollable content" at bounding box center [549, 287] width 702 height 575
click at [271, 112] on span "Corporate Merch" at bounding box center [263, 111] width 61 height 10
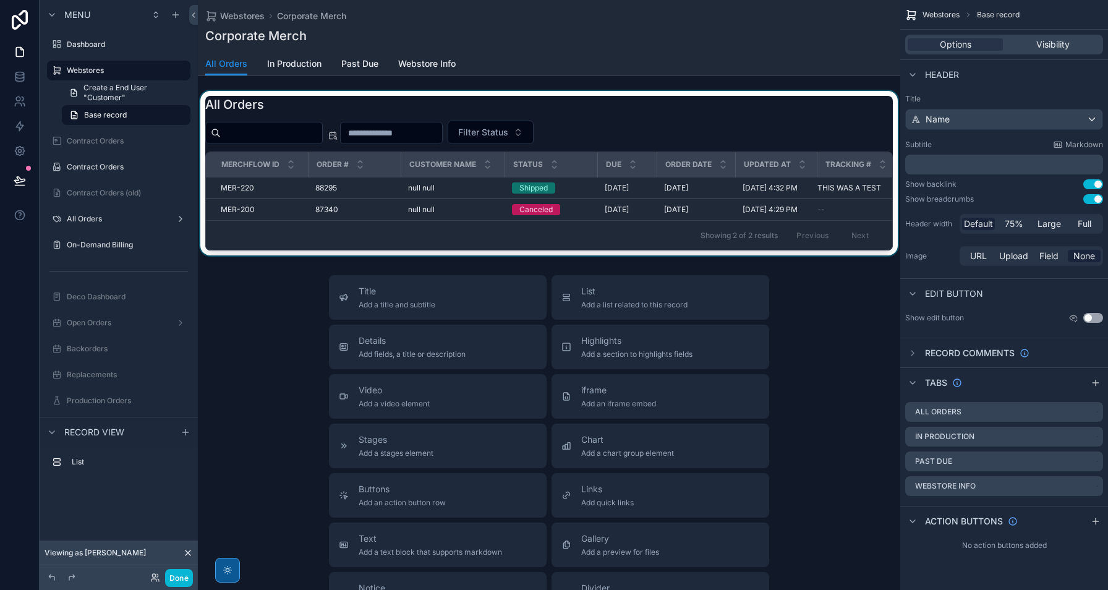
click at [667, 167] on span "Order Date" at bounding box center [688, 164] width 46 height 10
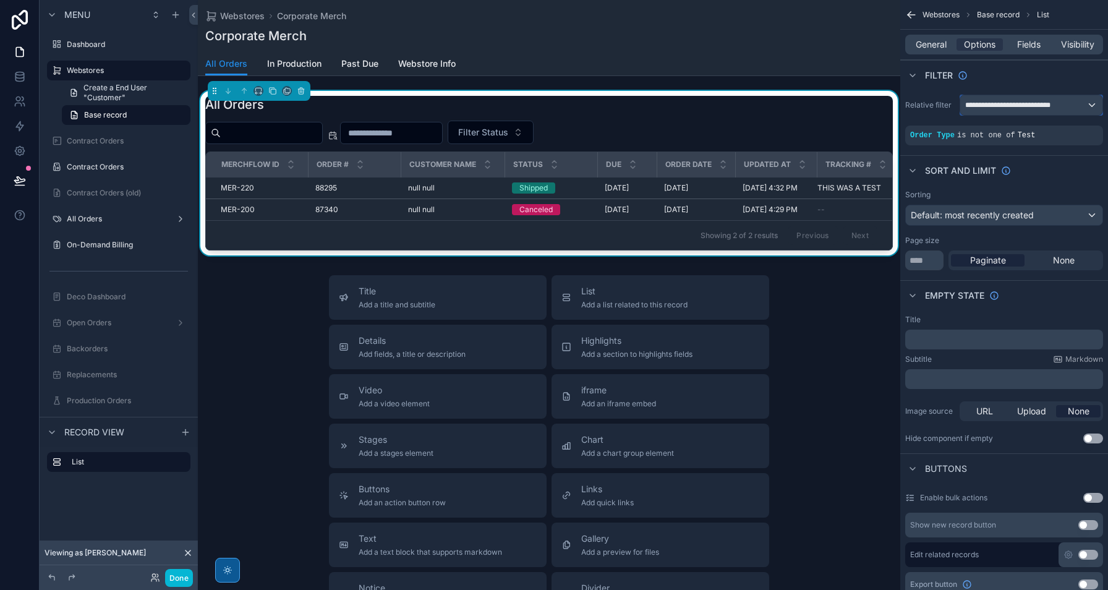
click at [1003, 107] on span "**********" at bounding box center [1014, 105] width 99 height 10
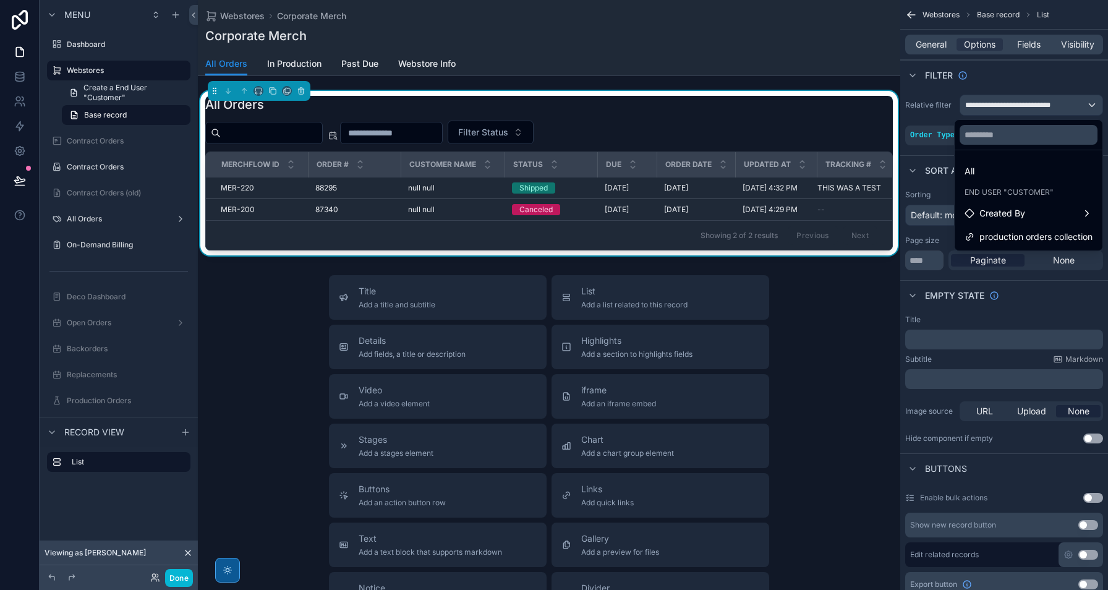
click at [1003, 106] on div "scrollable content" at bounding box center [554, 295] width 1108 height 590
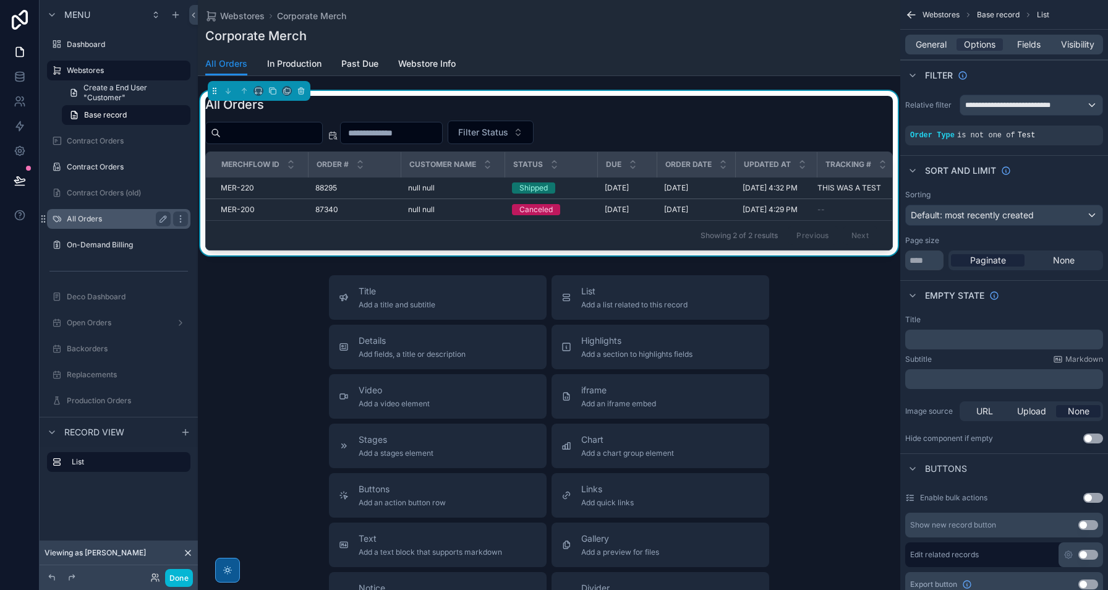
click at [100, 220] on label "All Orders" at bounding box center [116, 219] width 99 height 10
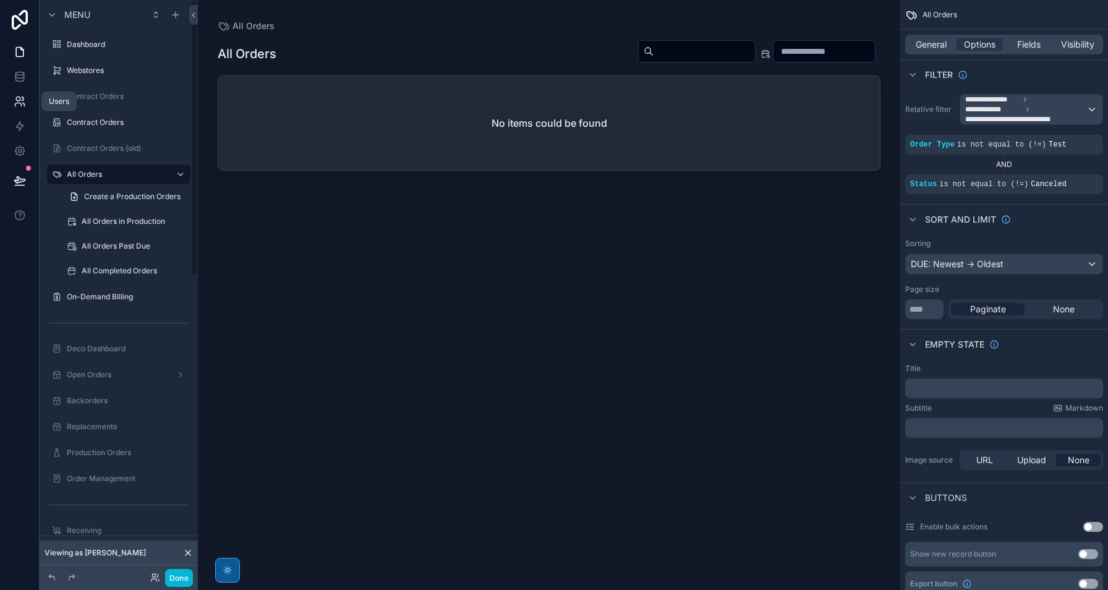
click at [23, 98] on icon at bounding box center [23, 99] width 2 height 4
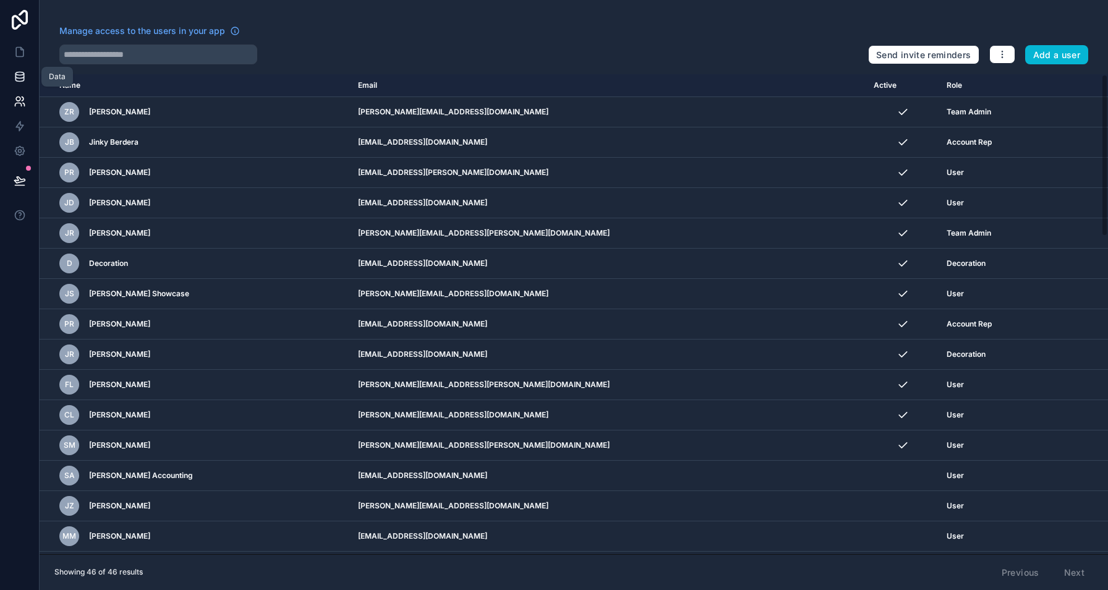
click at [23, 74] on icon at bounding box center [19, 76] width 8 height 5
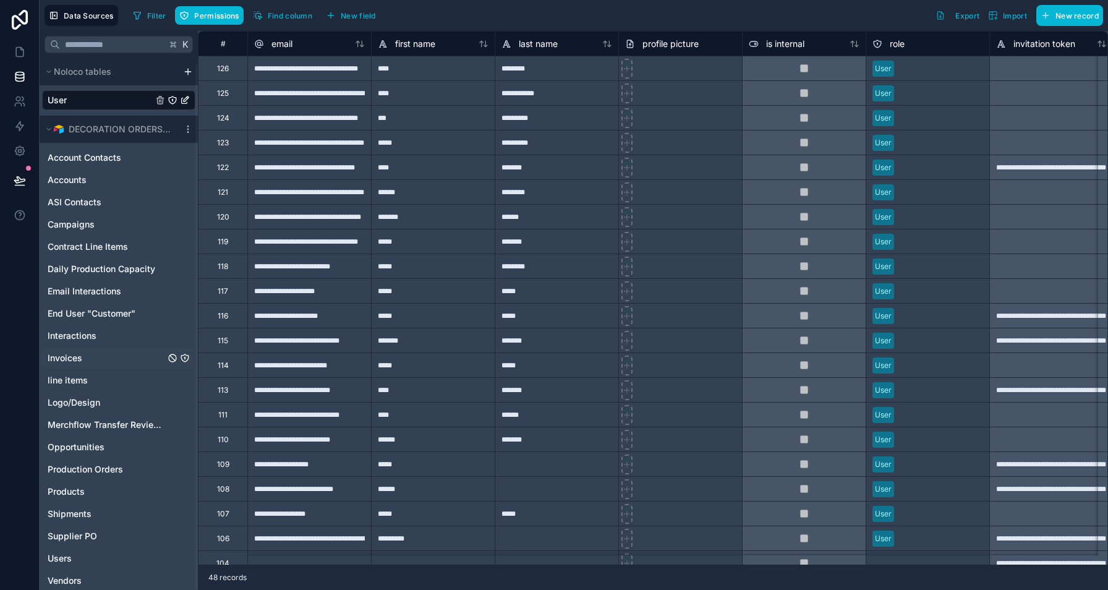
scroll to position [6, 0]
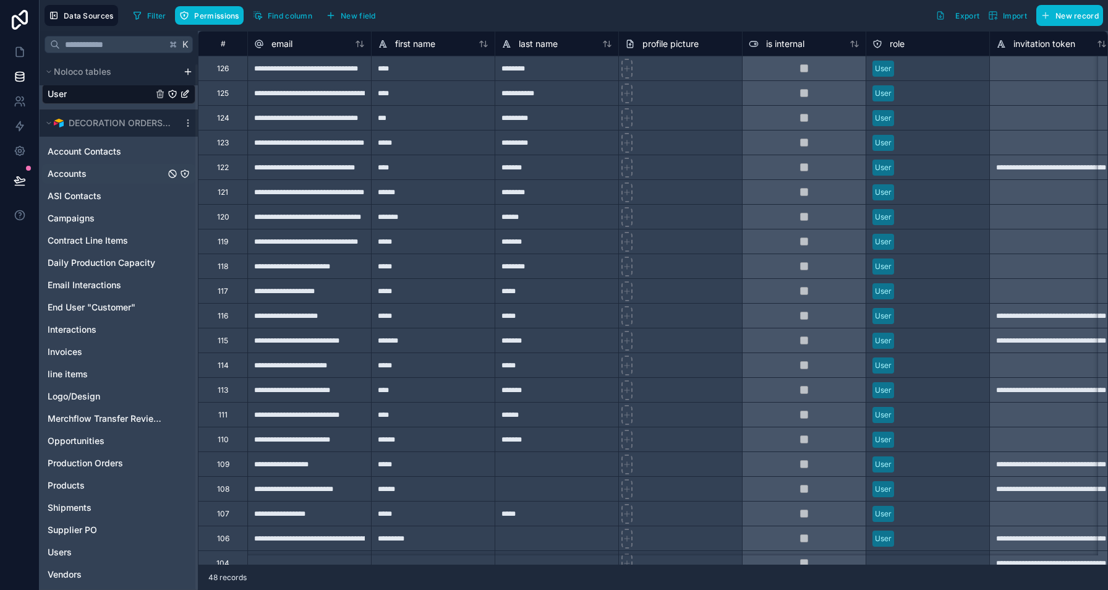
click at [81, 171] on span "Accounts" at bounding box center [67, 173] width 39 height 12
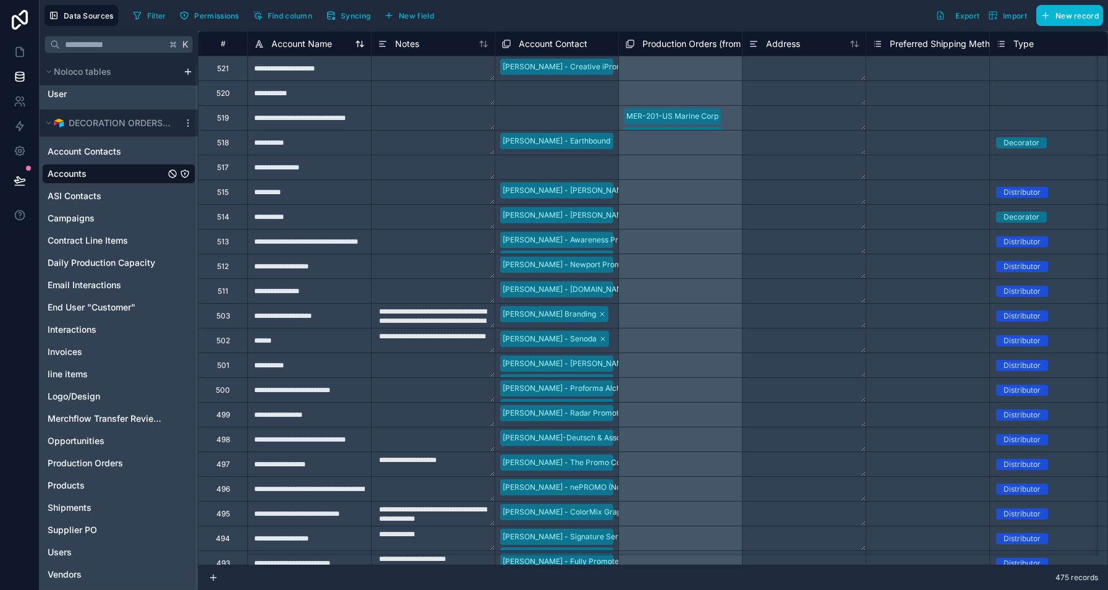
click at [358, 43] on icon at bounding box center [360, 44] width 10 height 10
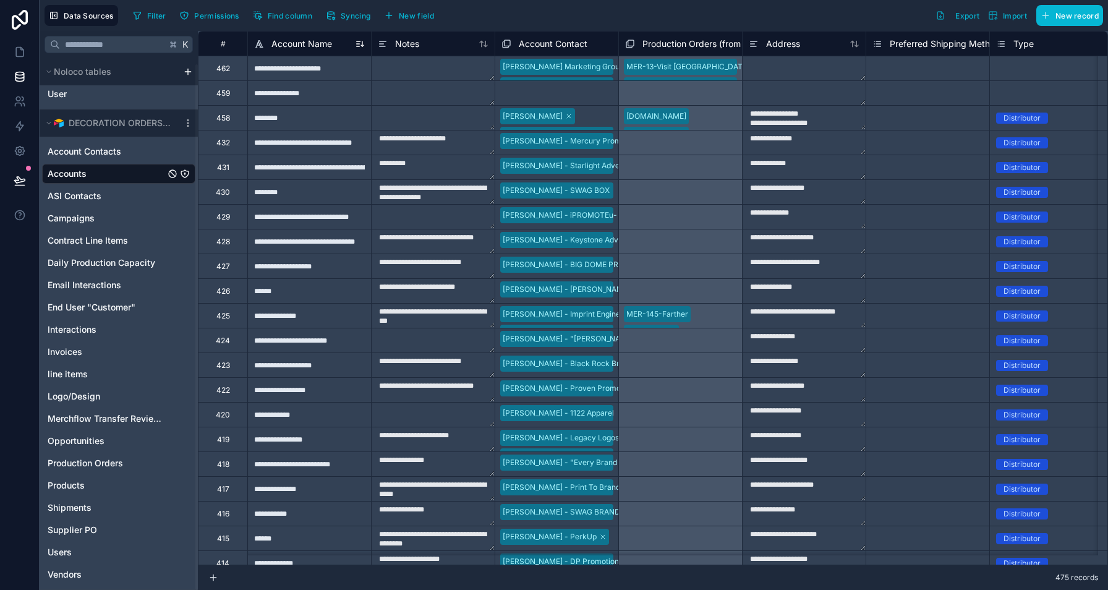
click at [362, 46] on icon at bounding box center [362, 43] width 0 height 5
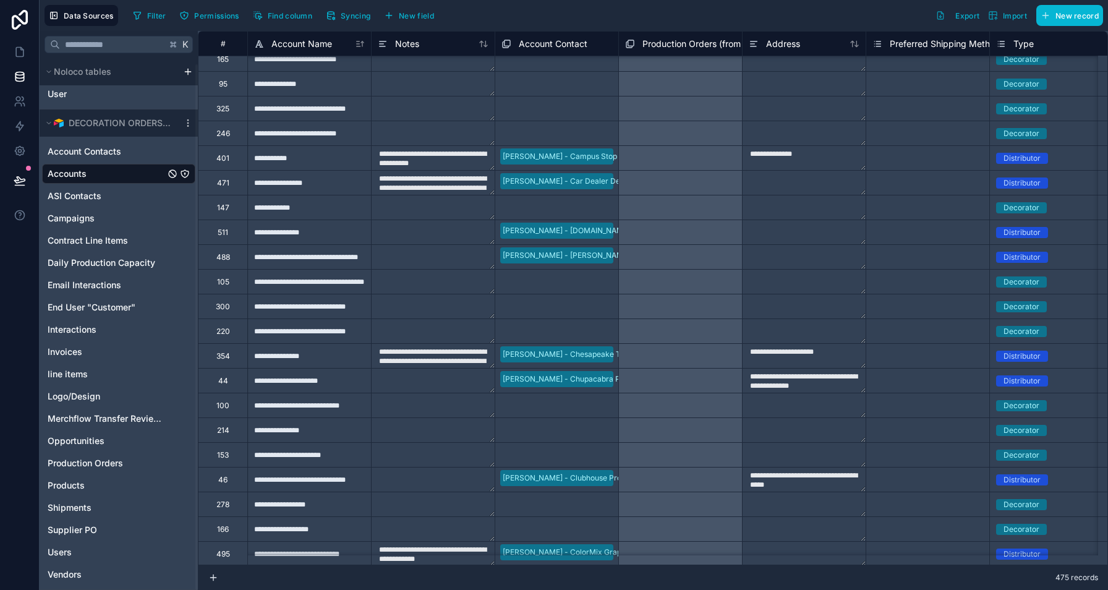
scroll to position [1975, 0]
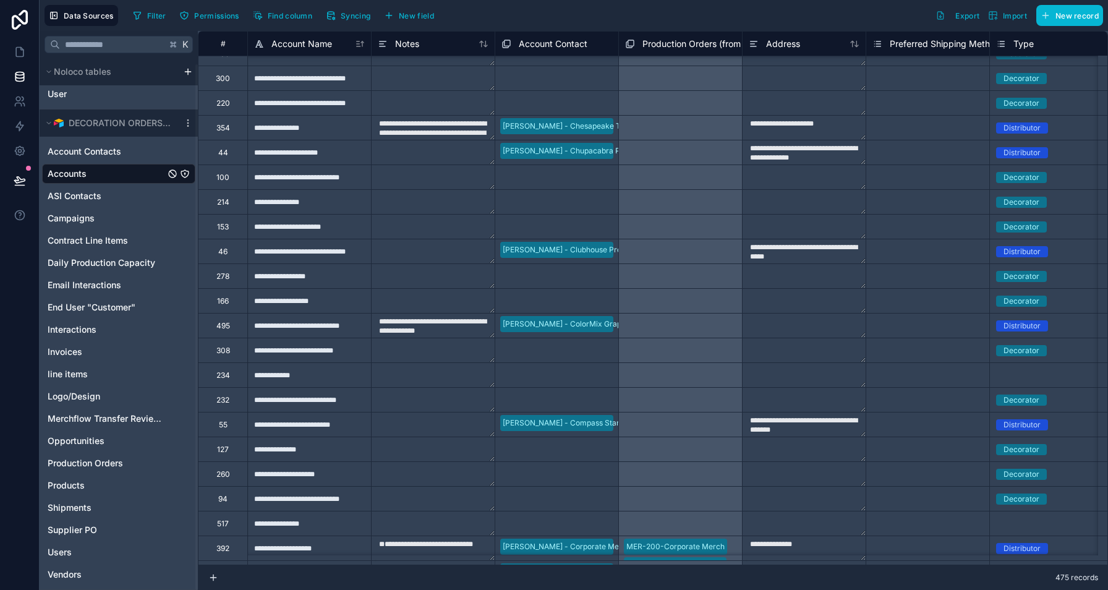
type input "**********"
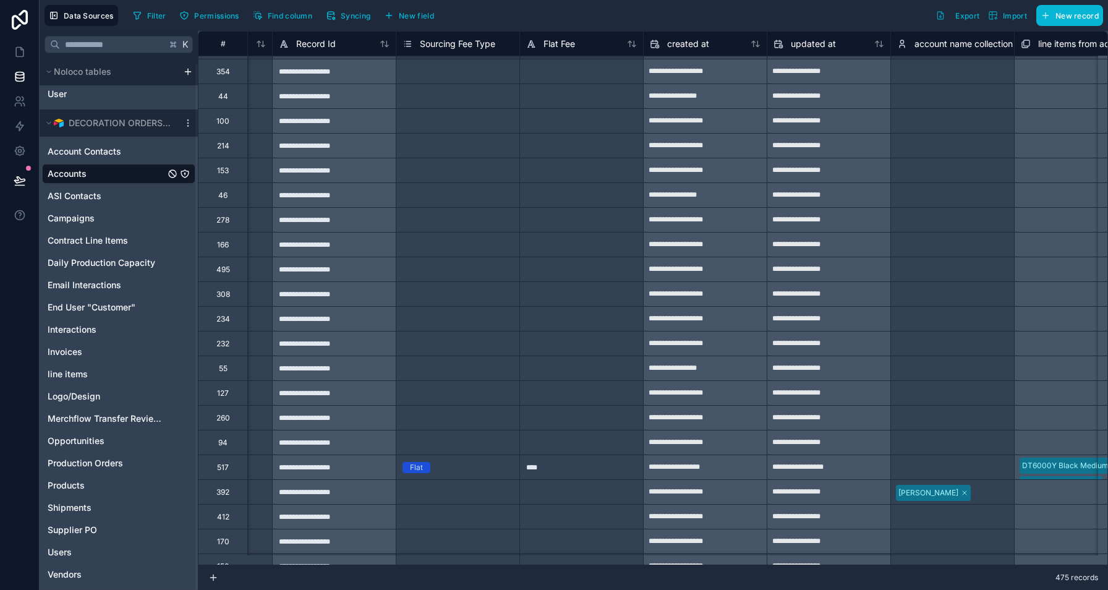
scroll to position [2247, 8123]
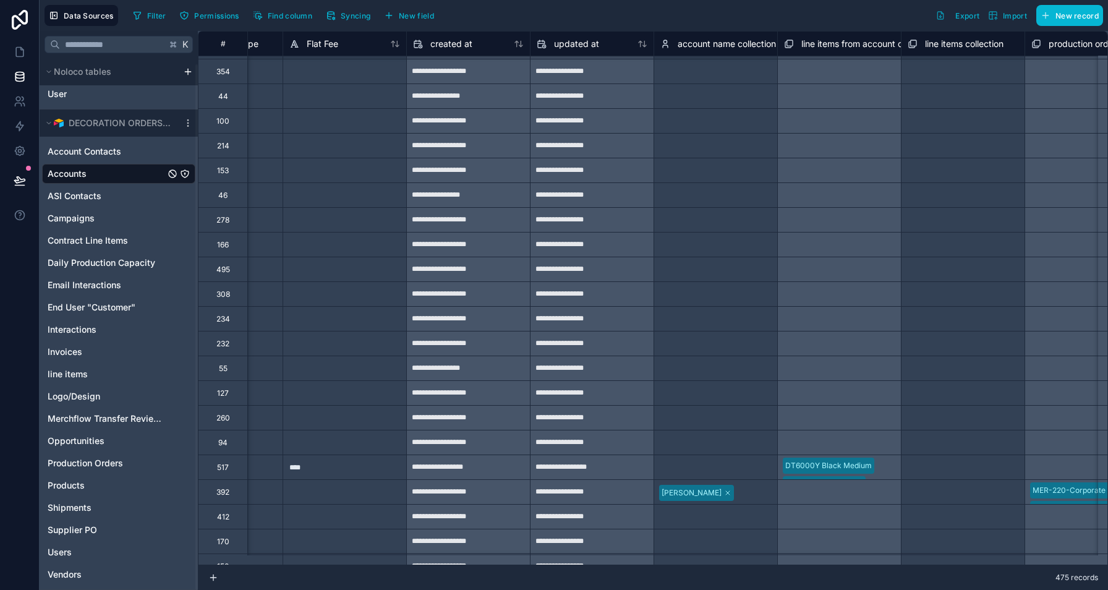
click at [723, 468] on div "Select a account name collection" at bounding box center [715, 467] width 111 height 20
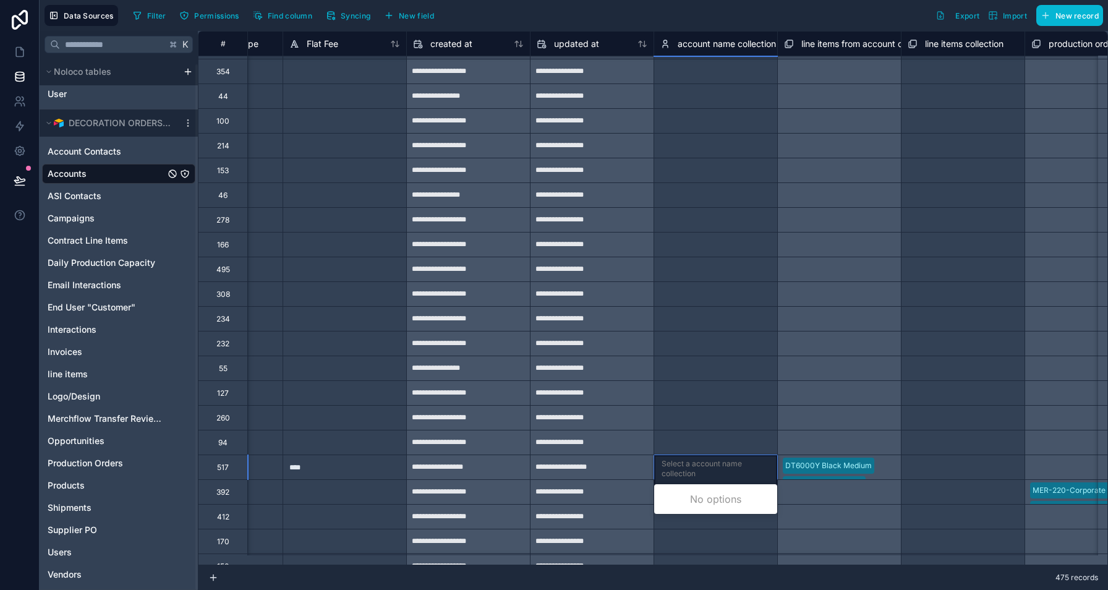
click at [697, 469] on div "Select a account name collection" at bounding box center [715, 469] width 108 height 20
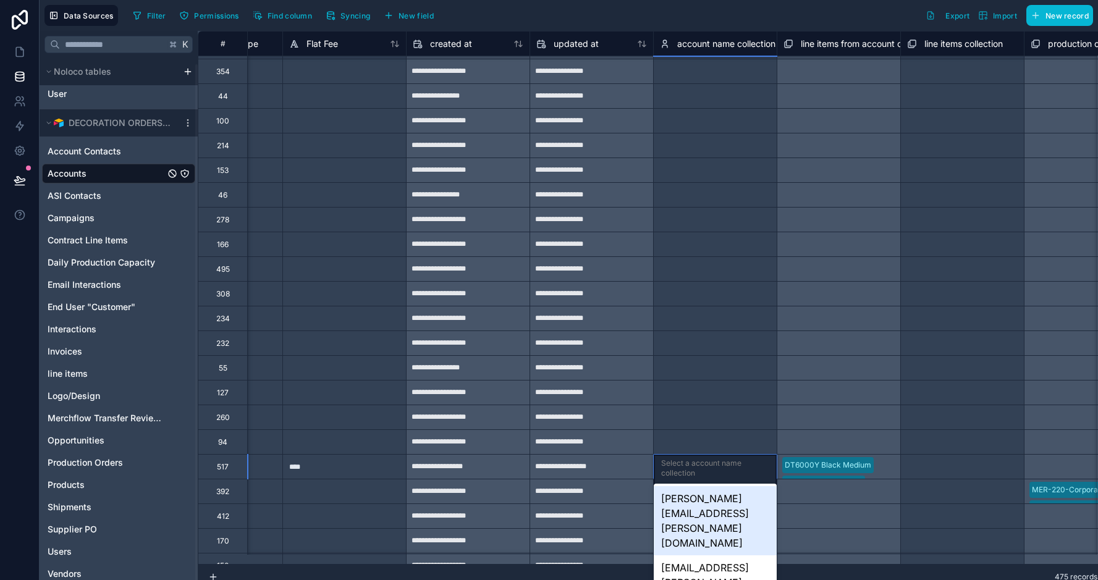
click at [706, 470] on div "Select a account name collection" at bounding box center [715, 469] width 108 height 20
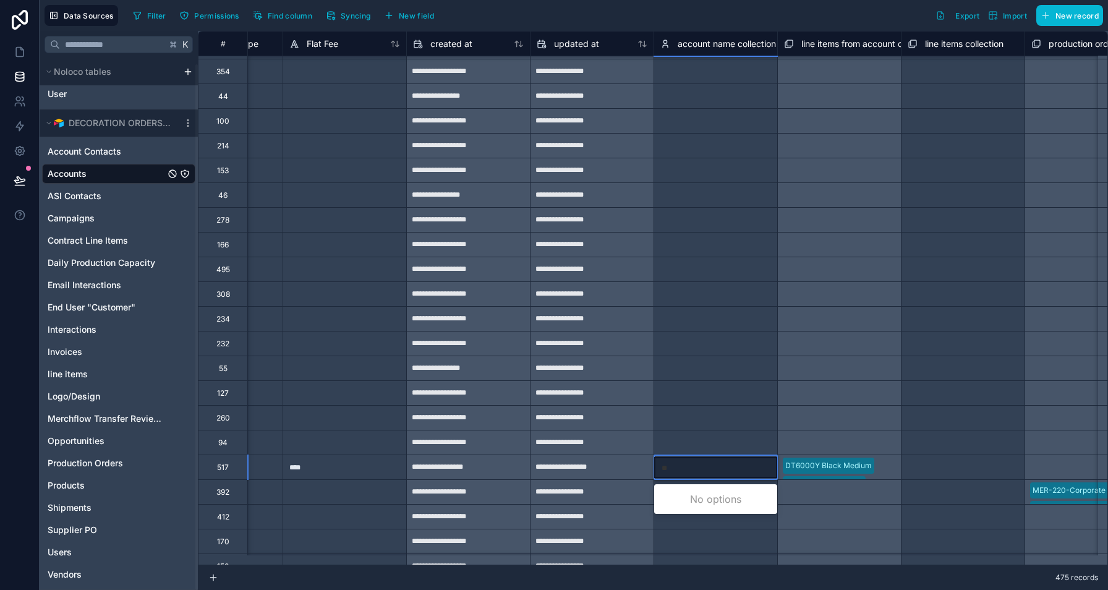
type input "***"
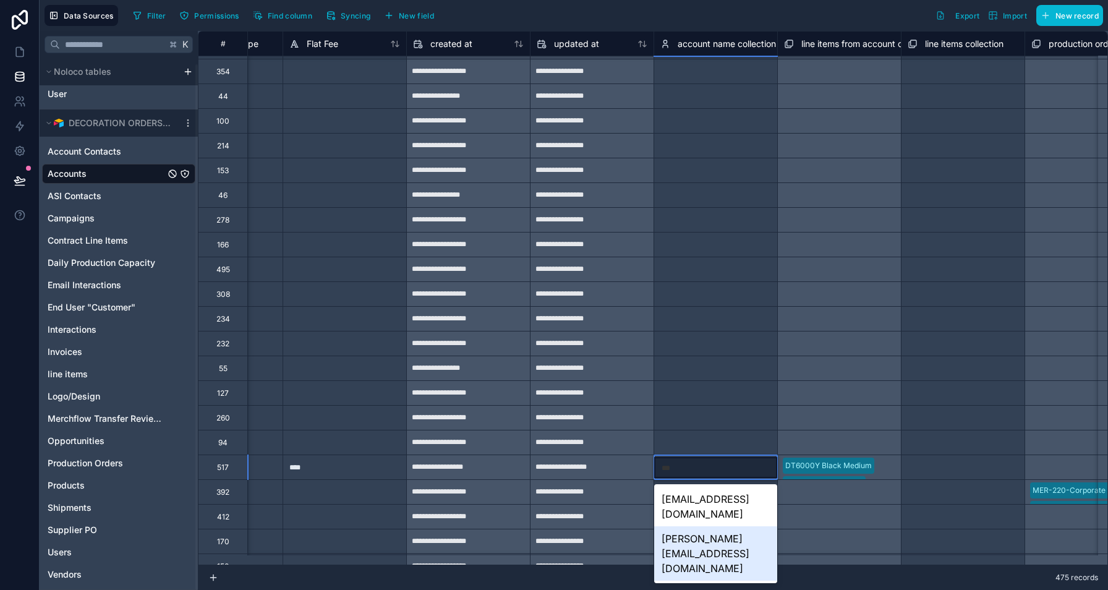
click at [712, 526] on div "[PERSON_NAME][EMAIL_ADDRESS][DOMAIN_NAME]" at bounding box center [715, 553] width 123 height 54
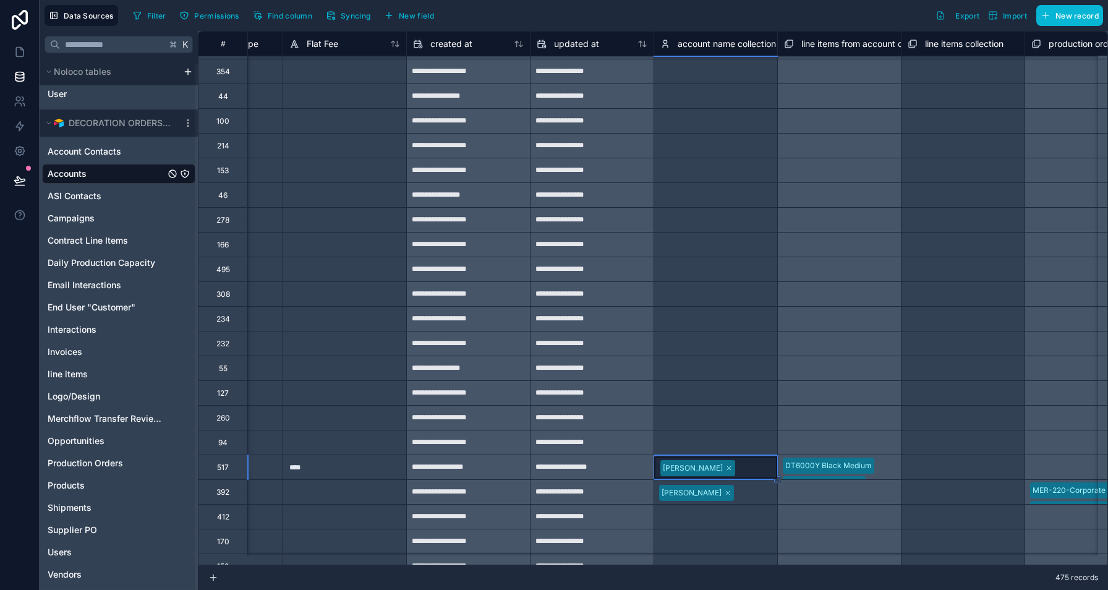
click at [823, 494] on div "Select a line items from account collection" at bounding box center [839, 491] width 124 height 25
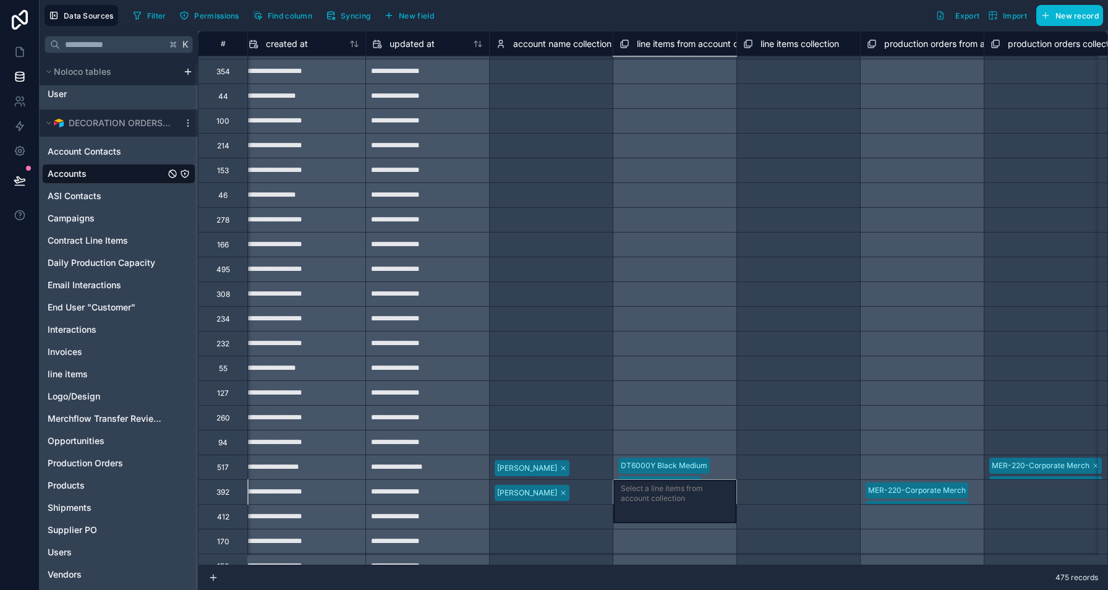
scroll to position [2247, 8500]
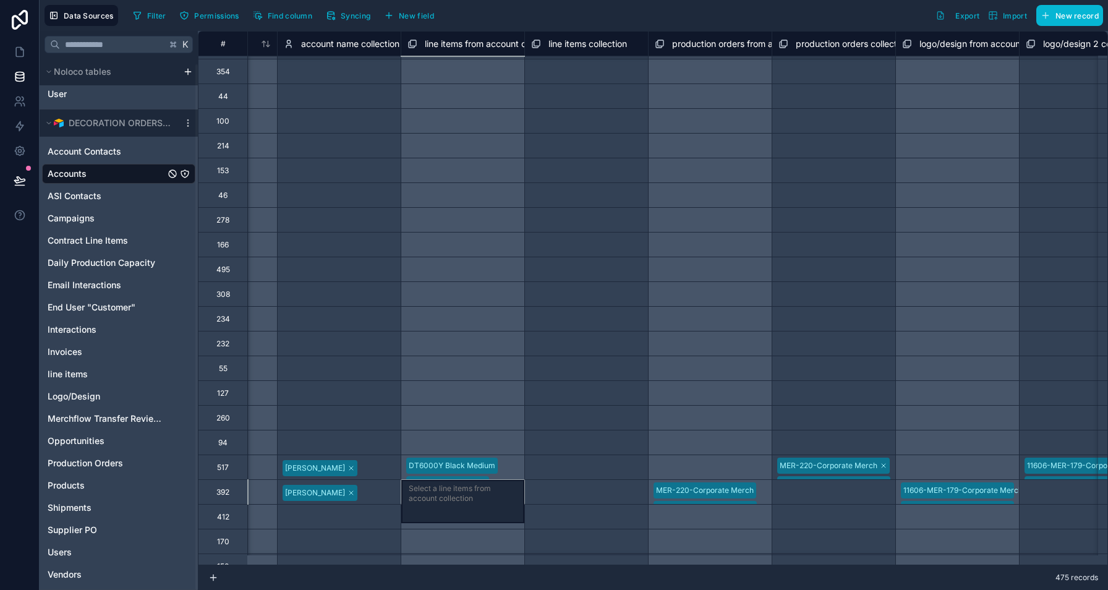
click at [609, 475] on div "Select a line items collection" at bounding box center [586, 467] width 123 height 19
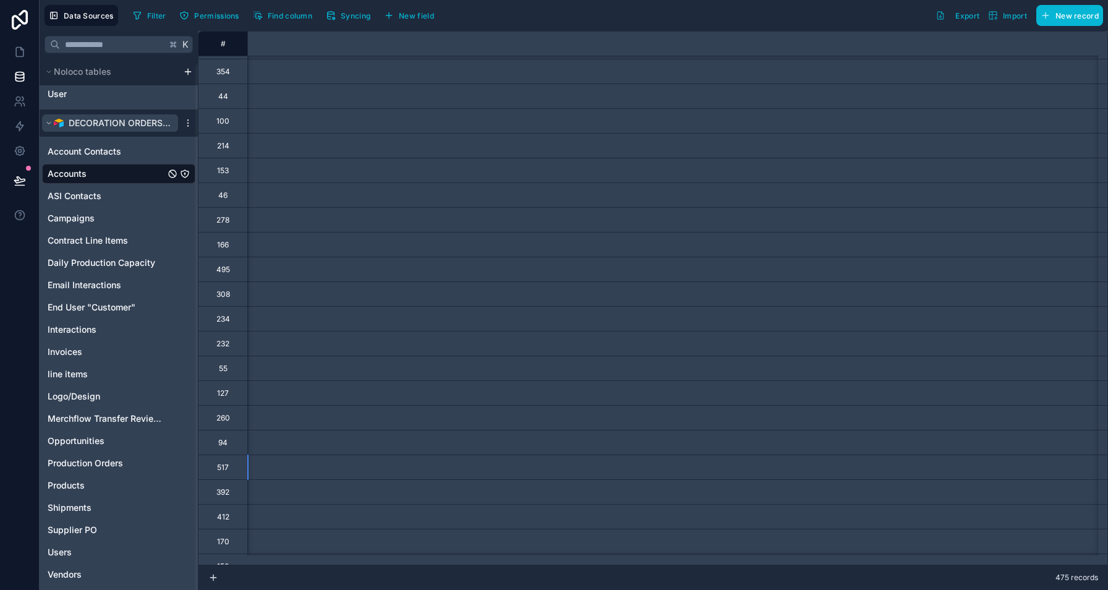
scroll to position [2247, 2310]
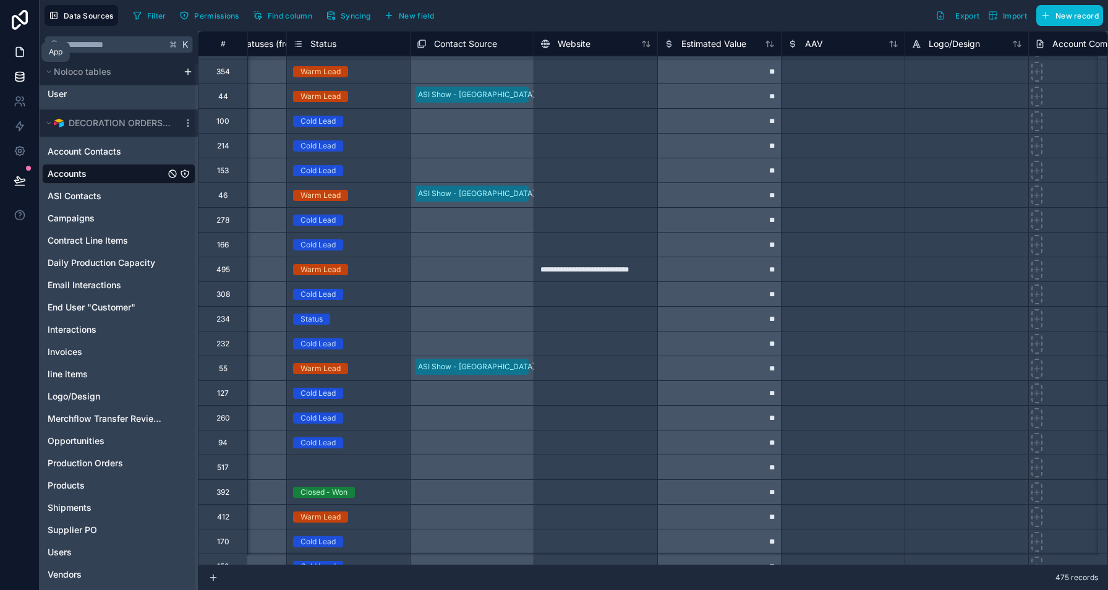
click at [25, 49] on icon at bounding box center [20, 52] width 12 height 12
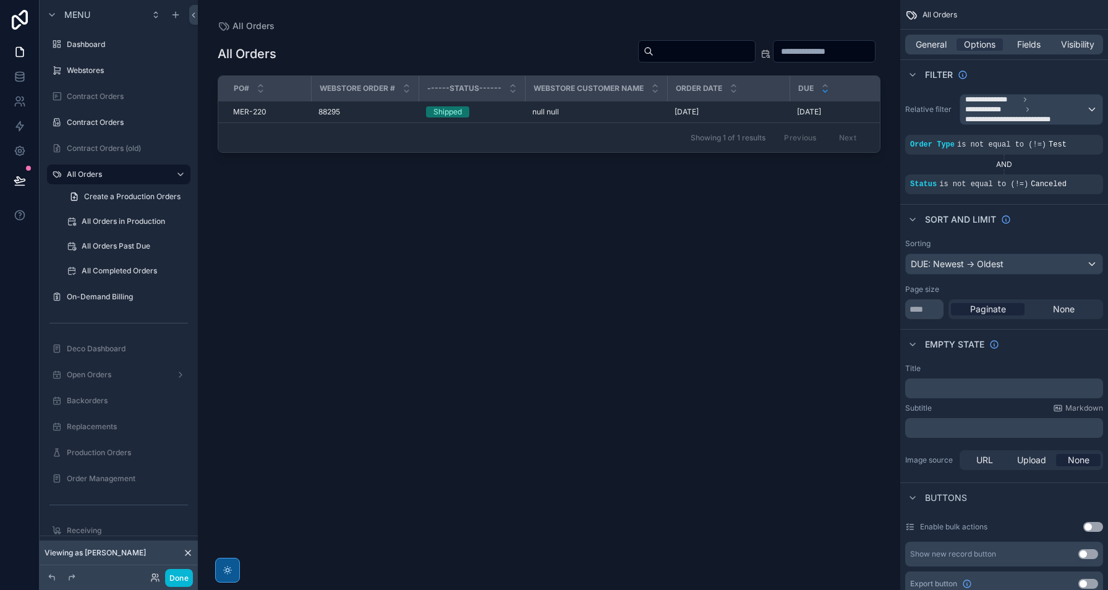
click at [655, 235] on div "scrollable content" at bounding box center [549, 287] width 702 height 575
click at [1030, 43] on span "Fields" at bounding box center [1028, 44] width 23 height 12
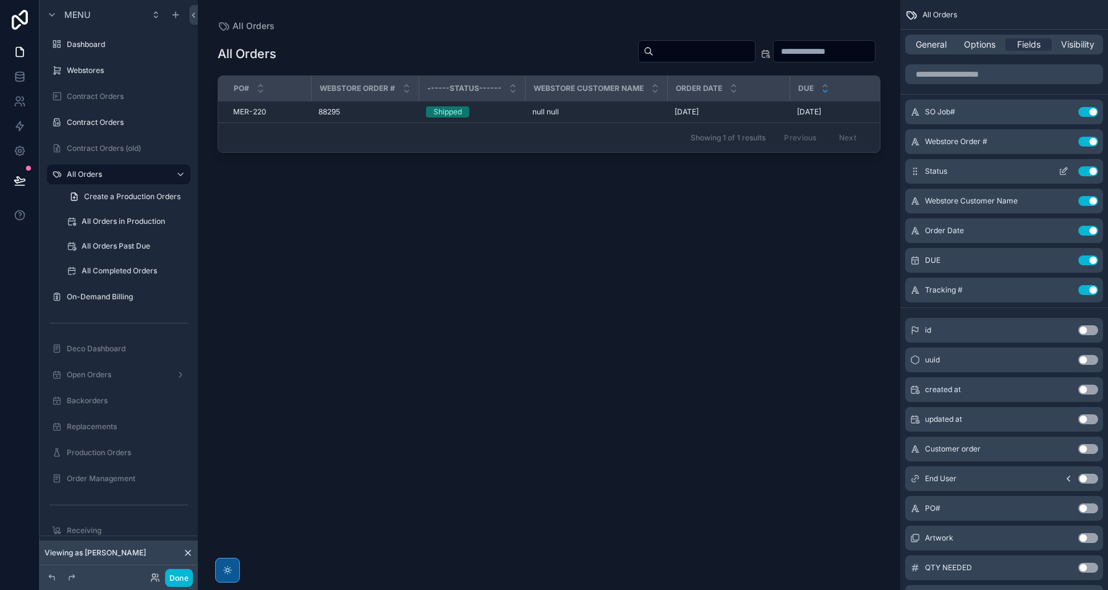
click at [1066, 172] on icon "scrollable content" at bounding box center [1063, 171] width 10 height 10
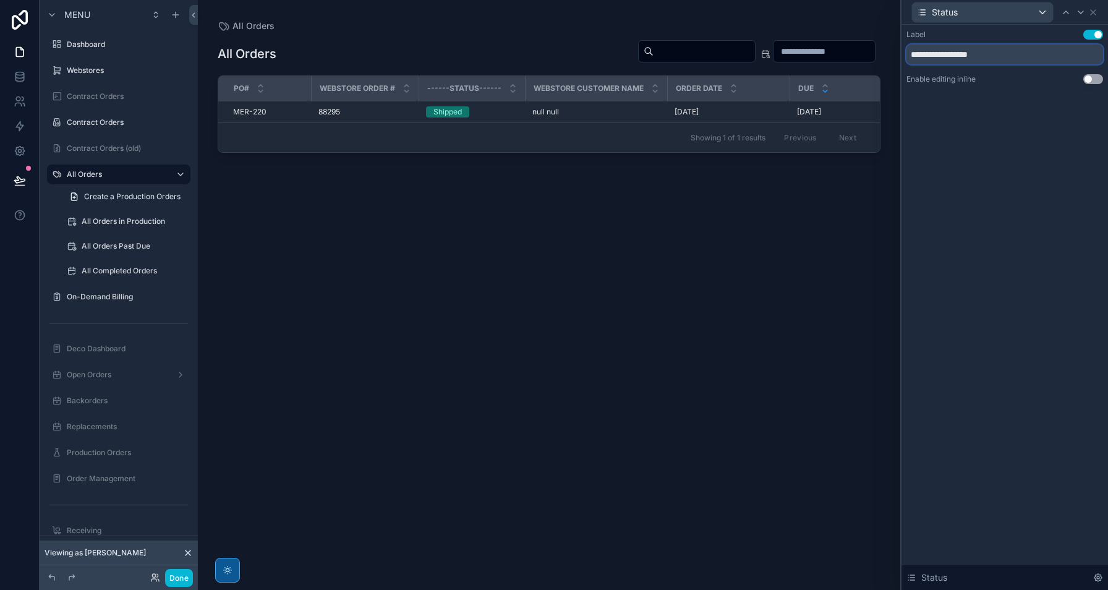
drag, startPoint x: 1004, startPoint y: 54, endPoint x: 782, endPoint y: 50, distance: 222.6
click at [782, 50] on div "**********" at bounding box center [554, 295] width 1108 height 590
type input "******"
click at [1095, 13] on icon at bounding box center [1093, 12] width 10 height 10
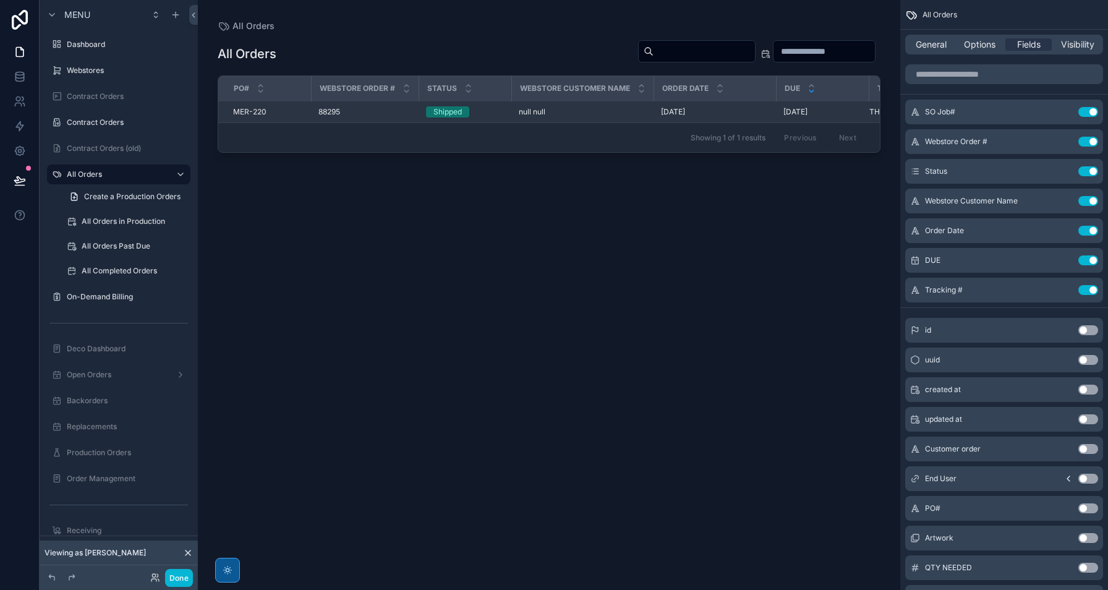
click at [323, 112] on span "88295" at bounding box center [329, 112] width 22 height 10
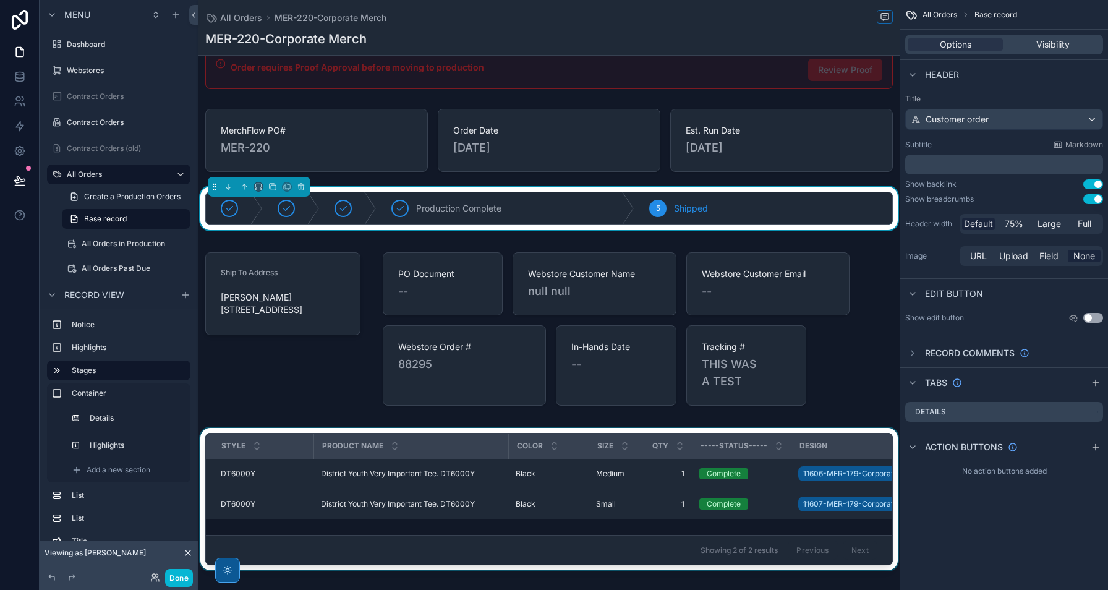
scroll to position [40, 0]
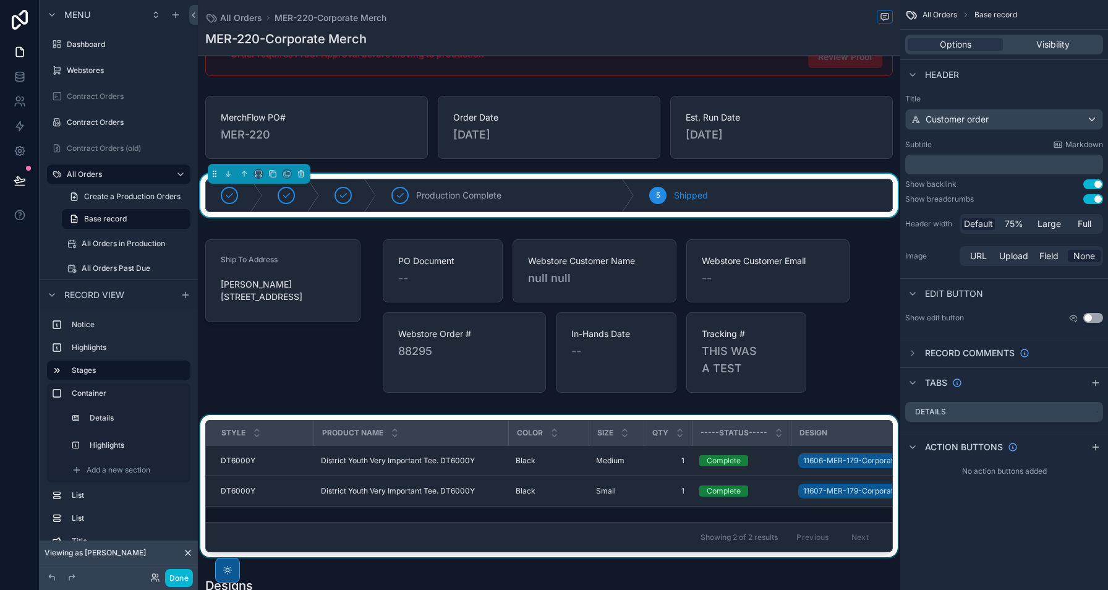
drag, startPoint x: 653, startPoint y: 558, endPoint x: 687, endPoint y: 557, distance: 34.0
click at [687, 557] on div "scrollable content" at bounding box center [549, 488] width 702 height 147
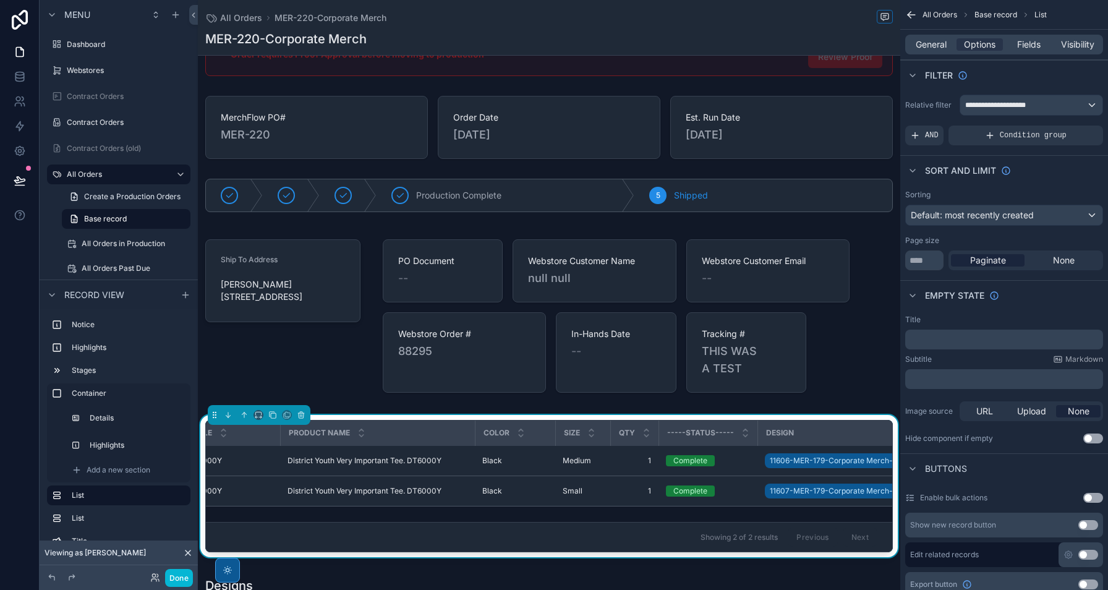
scroll to position [0, 0]
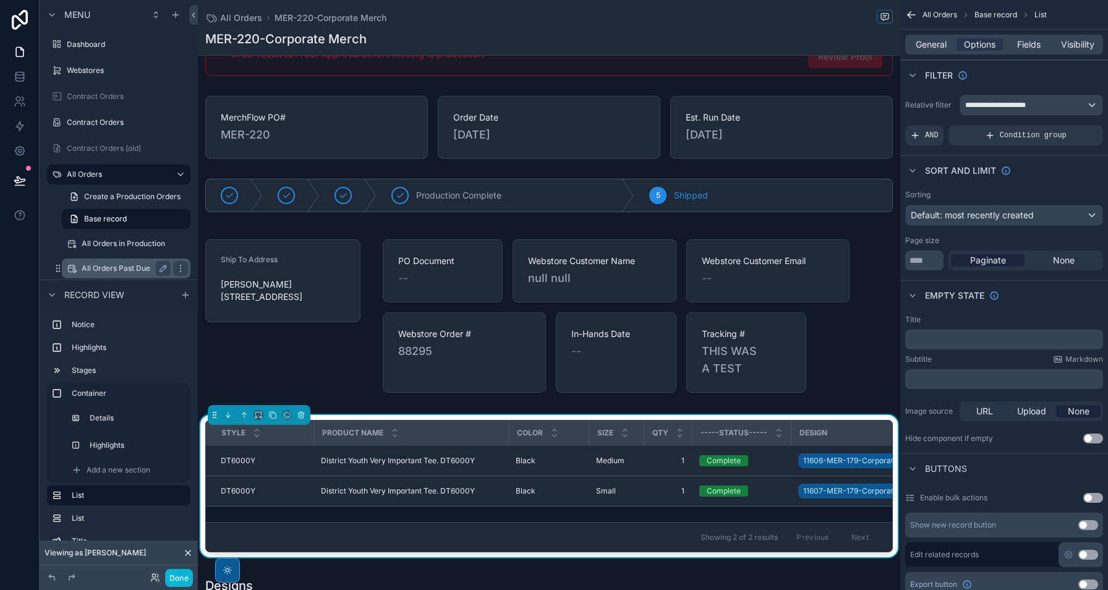
click at [120, 264] on label "All Orders Past Due" at bounding box center [124, 268] width 84 height 10
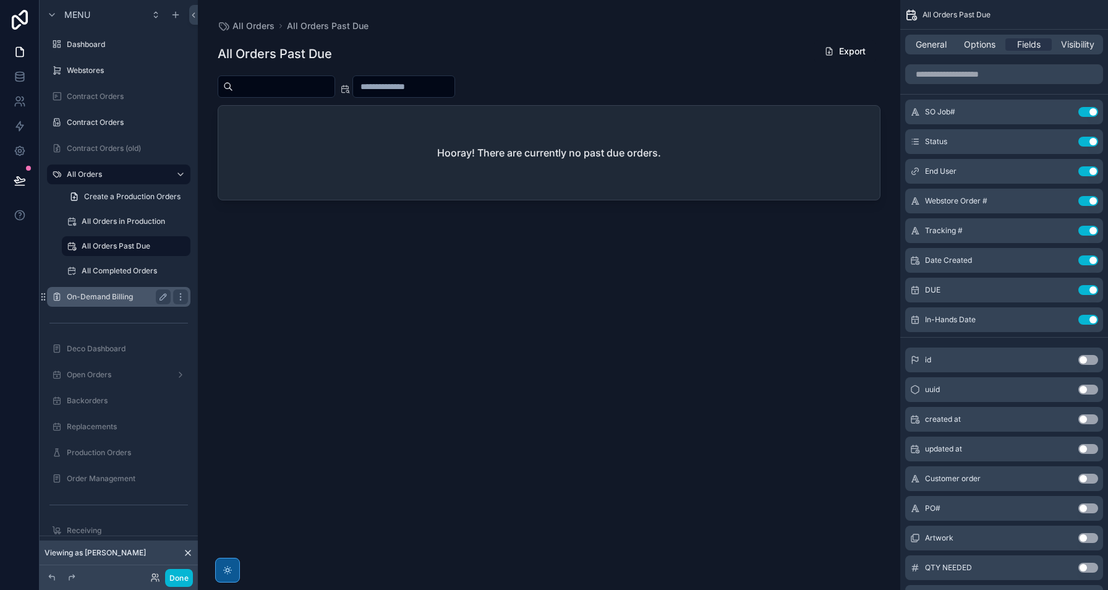
click at [119, 302] on div "On-Demand Billing" at bounding box center [119, 296] width 104 height 15
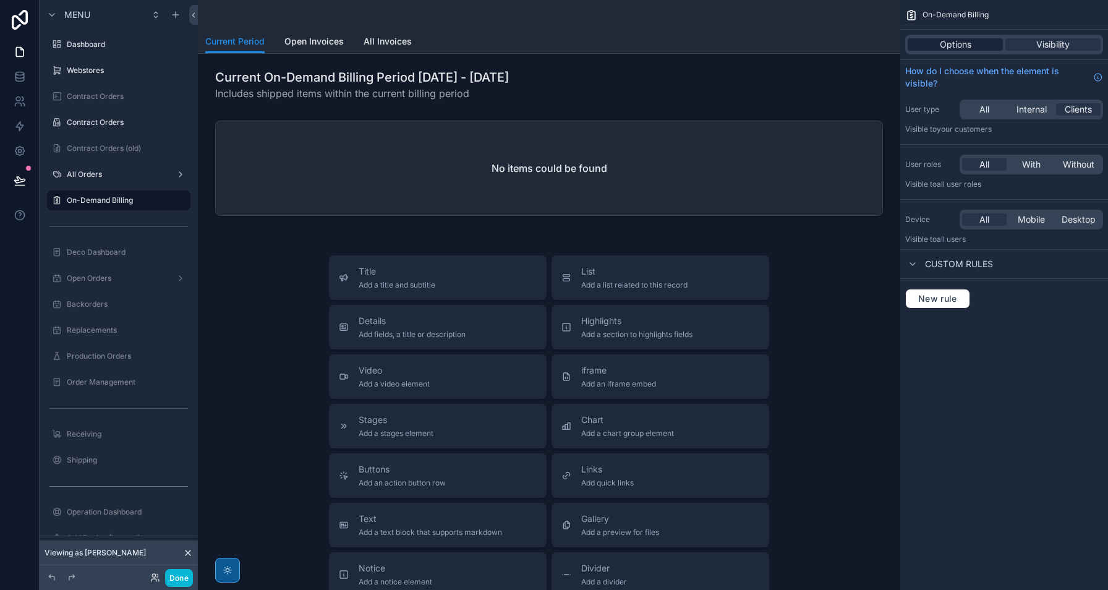
click at [954, 43] on span "Options" at bounding box center [955, 44] width 32 height 12
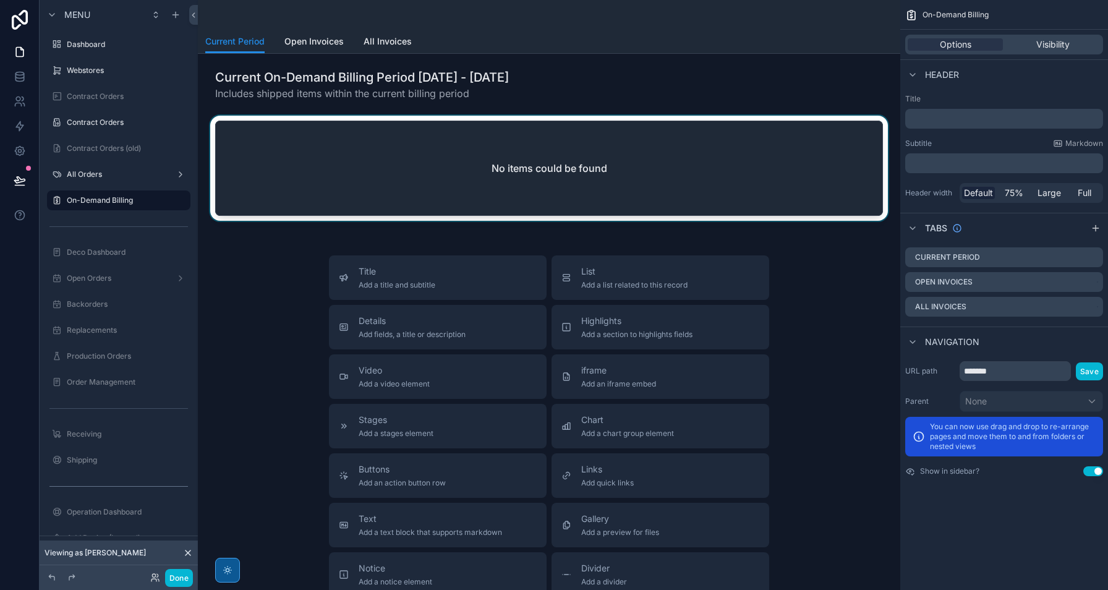
click at [750, 167] on div "scrollable content" at bounding box center [549, 171] width 682 height 110
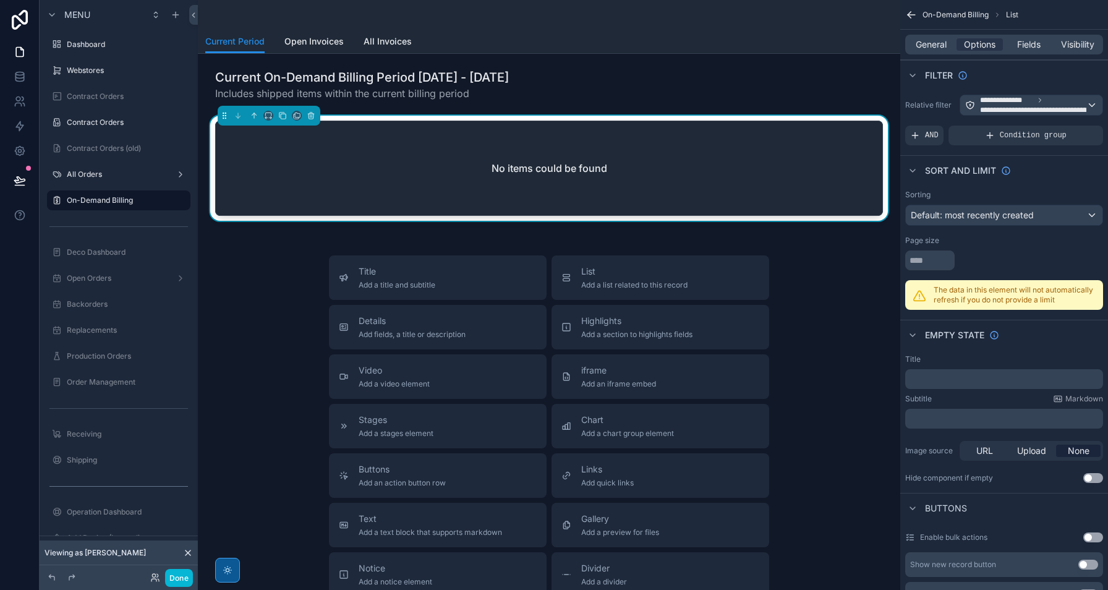
click at [699, 190] on div "No items could be found" at bounding box center [549, 168] width 666 height 94
click at [1040, 109] on span "**********" at bounding box center [1046, 110] width 132 height 10
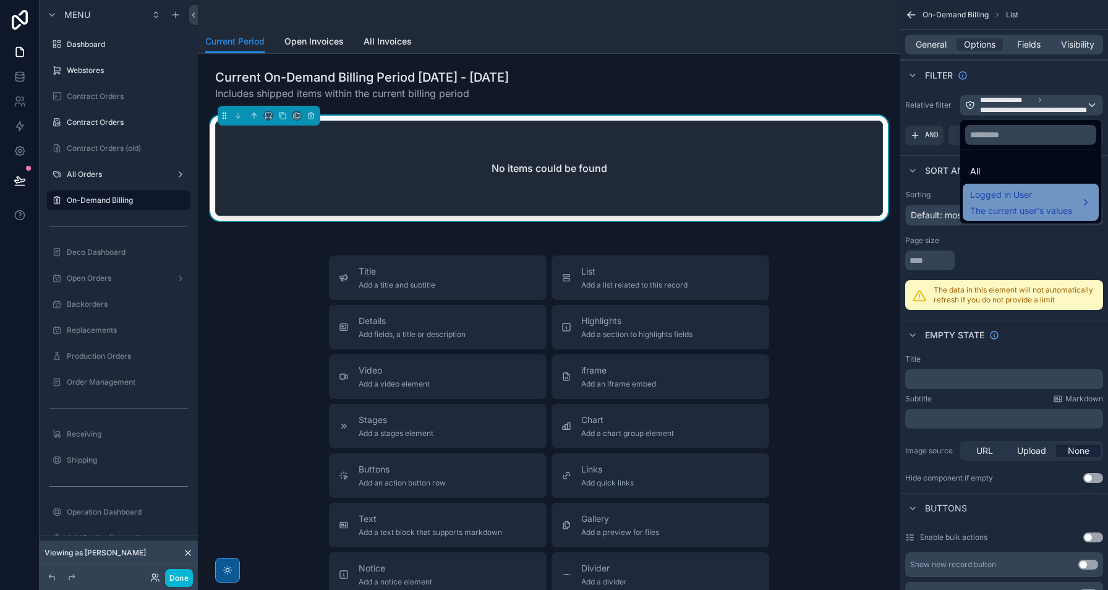
click at [1044, 198] on span "Logged in User" at bounding box center [1021, 194] width 102 height 15
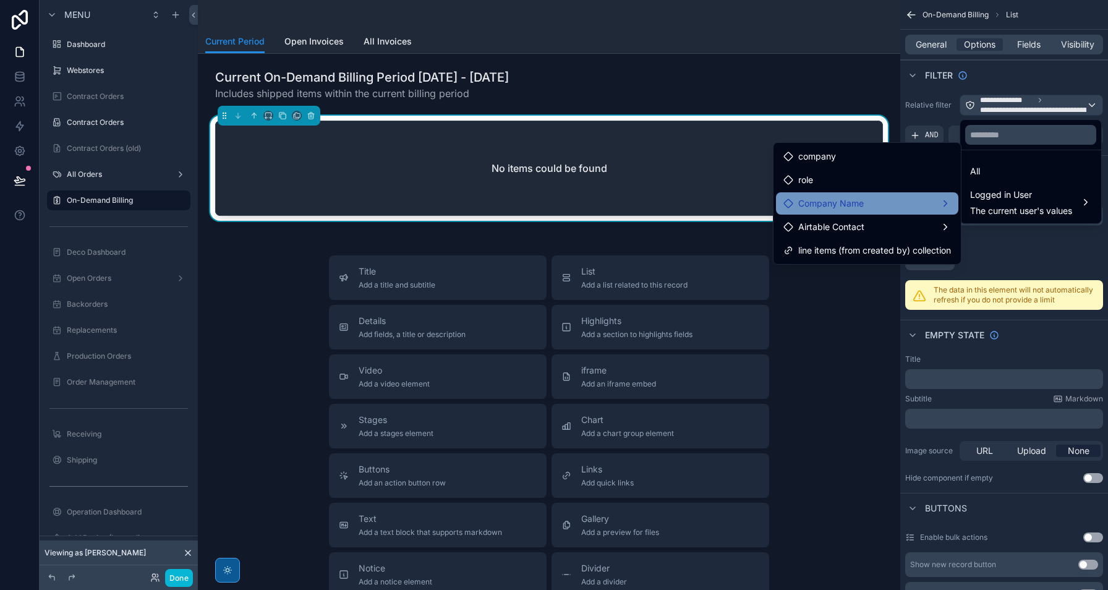
click at [941, 204] on div "Company Name" at bounding box center [866, 203] width 167 height 15
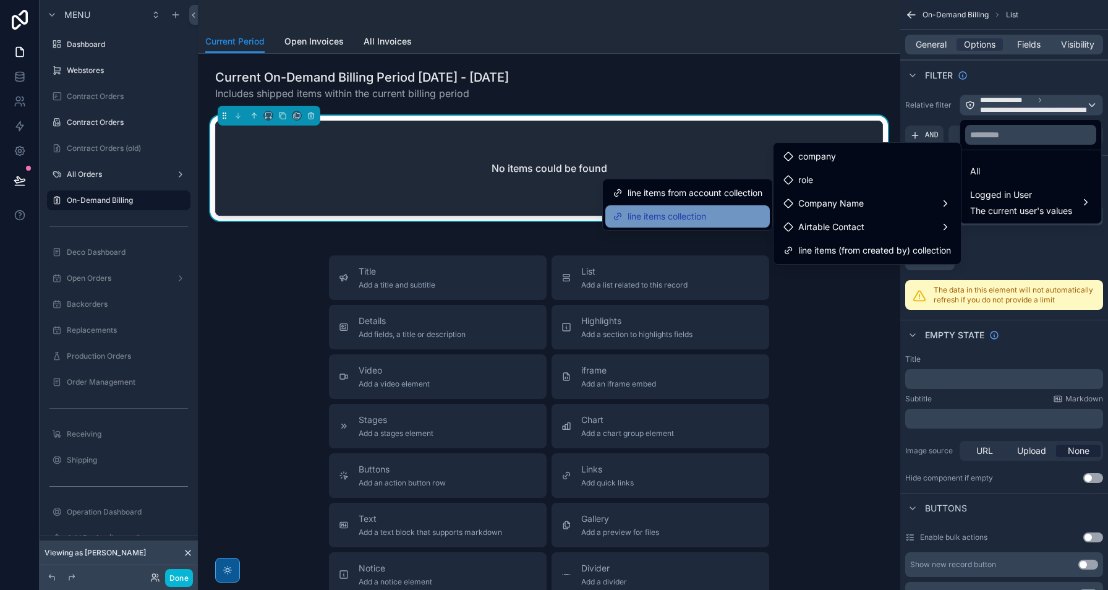
click at [724, 217] on div "line items collection" at bounding box center [688, 216] width 150 height 15
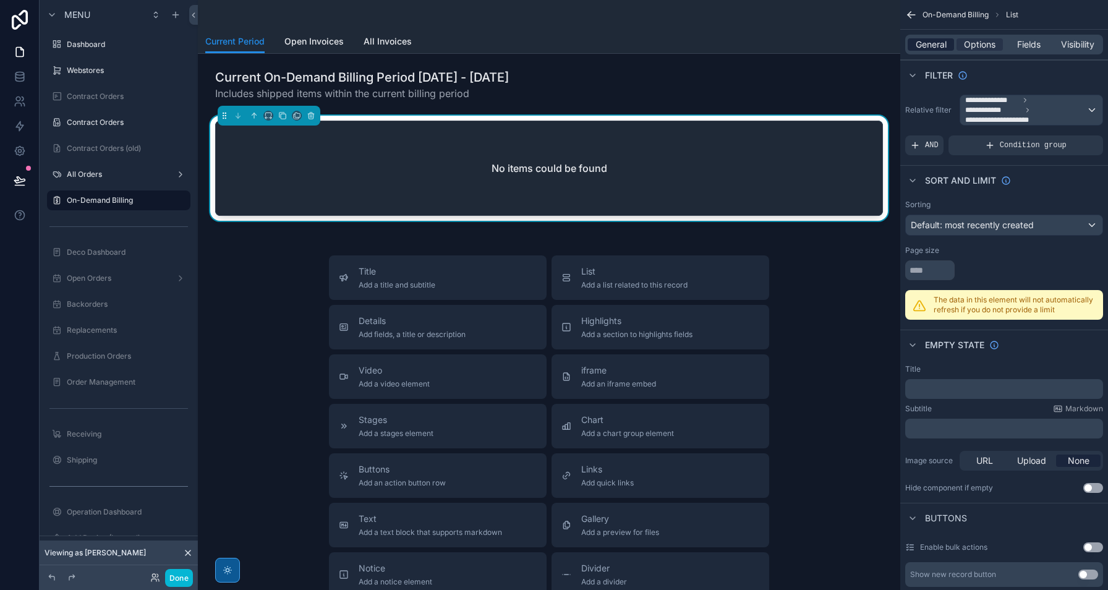
click at [925, 41] on span "General" at bounding box center [930, 44] width 31 height 12
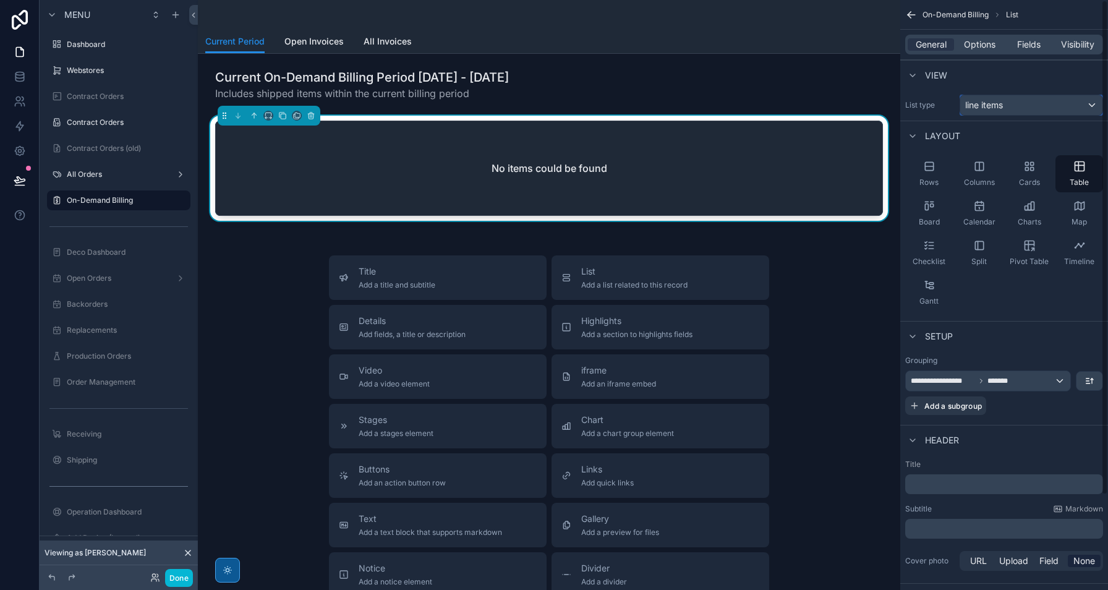
click at [1034, 108] on div "line items" at bounding box center [1031, 105] width 142 height 20
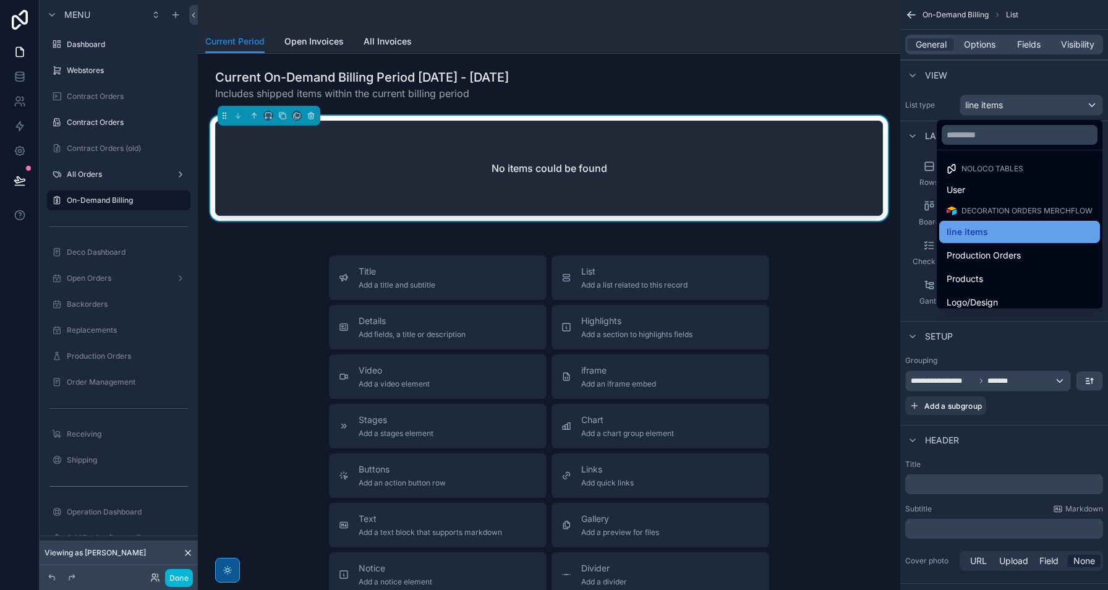
click at [1009, 236] on div "line items" at bounding box center [1019, 231] width 146 height 15
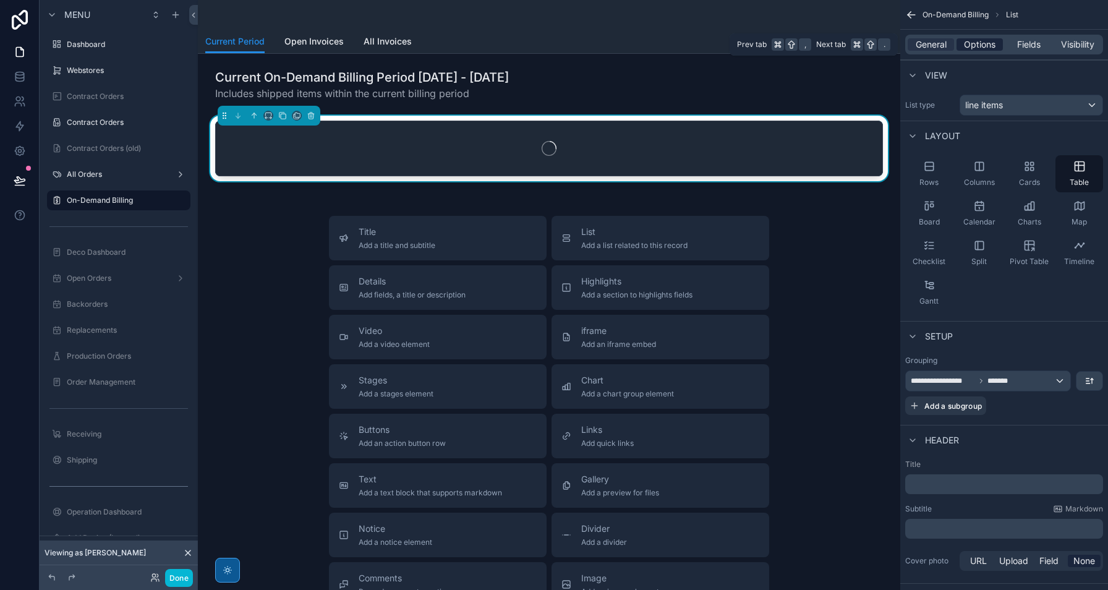
click at [987, 48] on span "Options" at bounding box center [980, 44] width 32 height 12
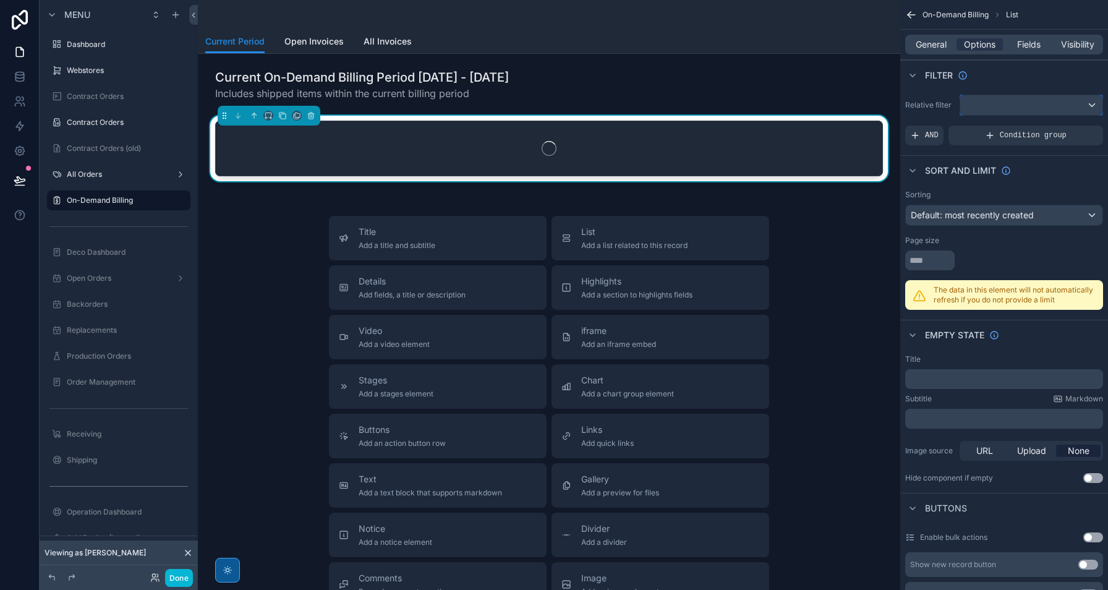
click at [1037, 107] on div "scrollable content" at bounding box center [1031, 105] width 142 height 20
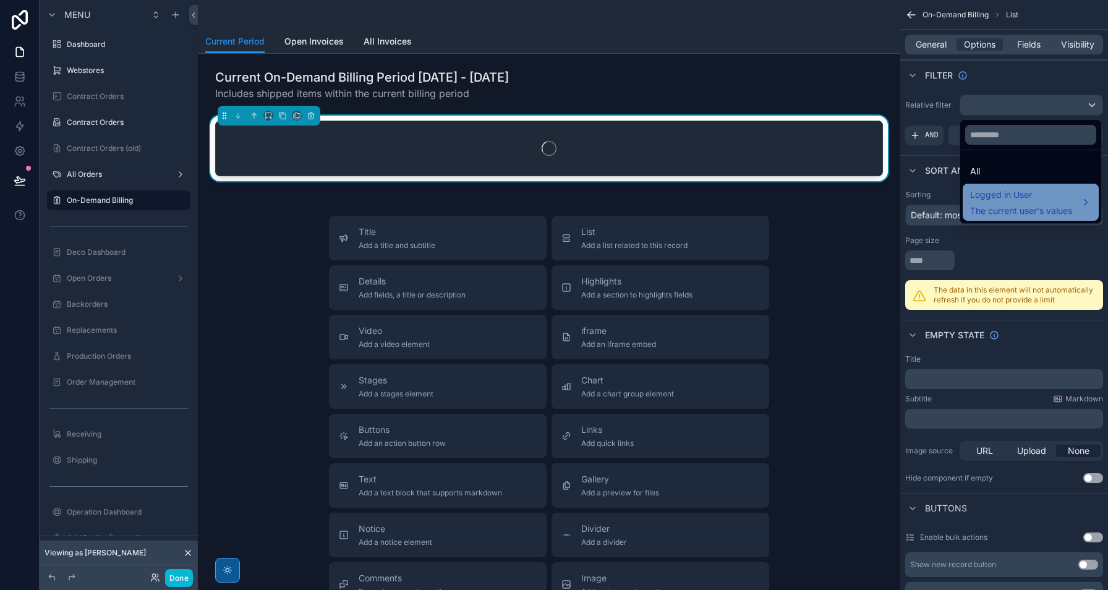
click at [1027, 208] on span "The current user's values" at bounding box center [1021, 211] width 102 height 12
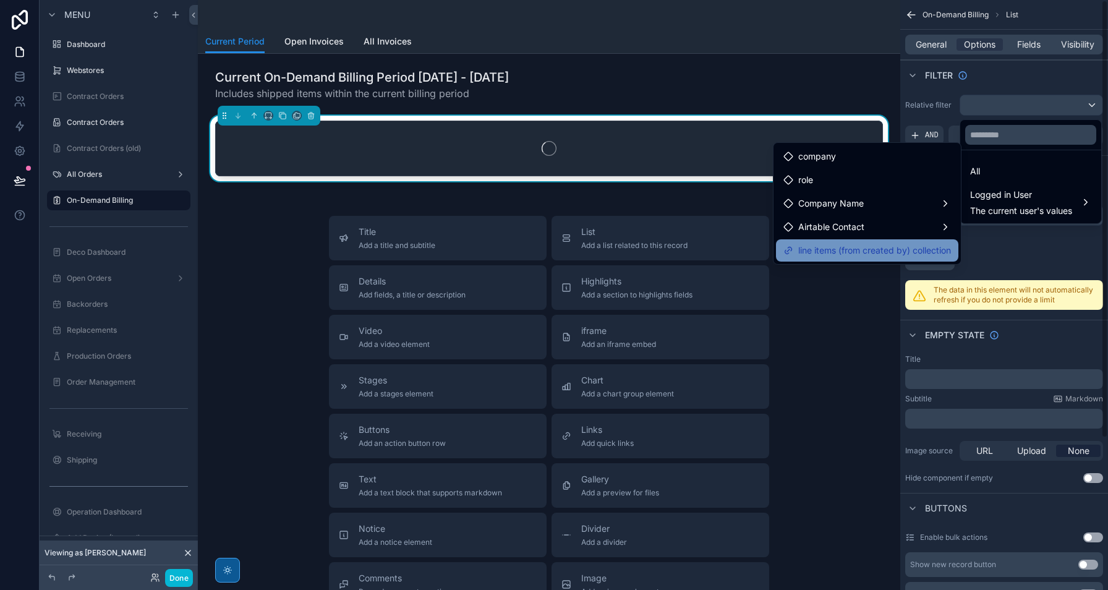
click at [936, 250] on span "line items (from created by) collection" at bounding box center [874, 250] width 153 height 15
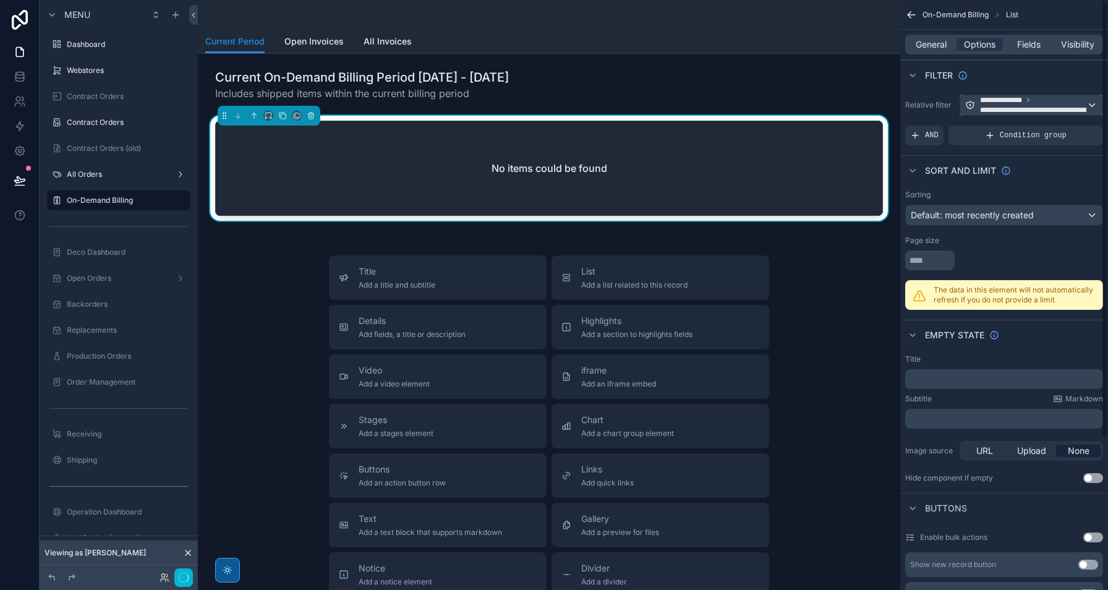
click at [1084, 104] on span "**********" at bounding box center [1039, 105] width 119 height 20
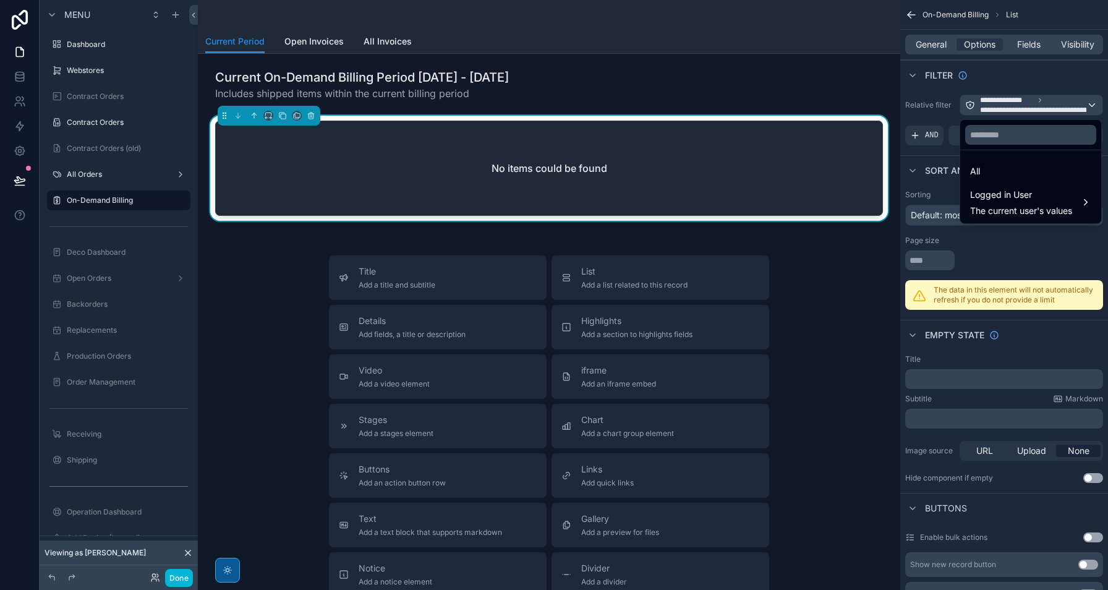
click at [1094, 104] on div "scrollable content" at bounding box center [554, 295] width 1108 height 590
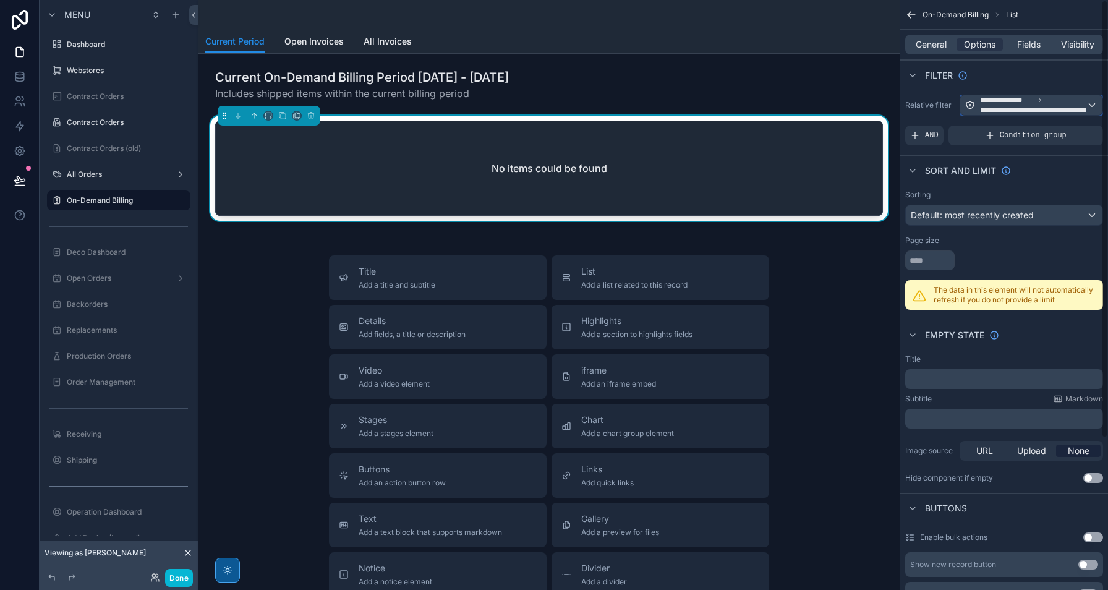
click at [1094, 105] on div "**********" at bounding box center [1031, 105] width 142 height 20
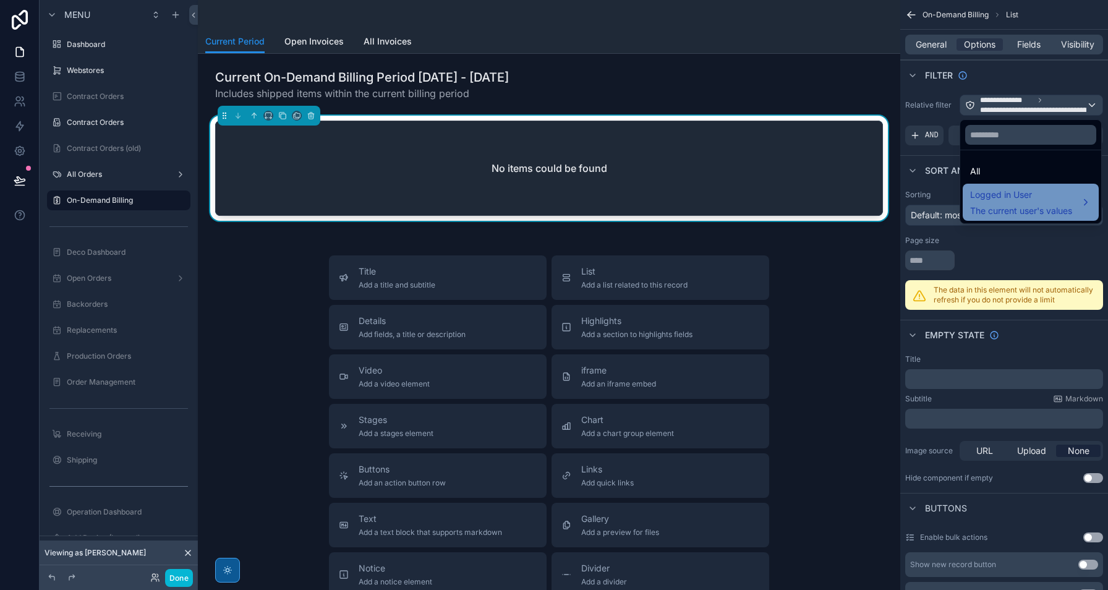
click at [1022, 208] on span "The current user's values" at bounding box center [1021, 211] width 102 height 12
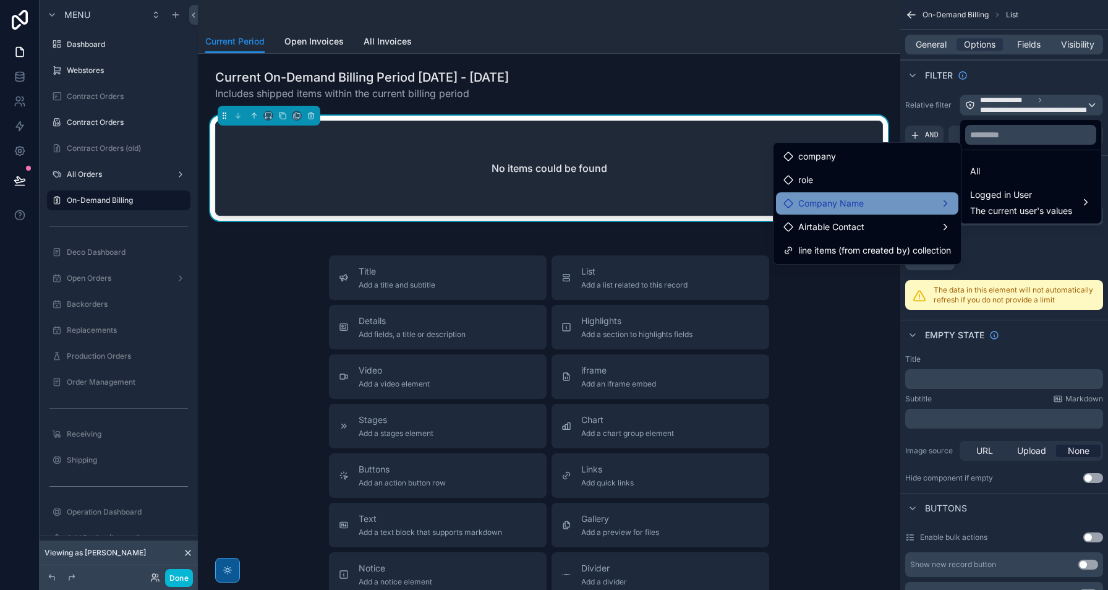
click at [905, 208] on div "Company Name" at bounding box center [866, 203] width 167 height 15
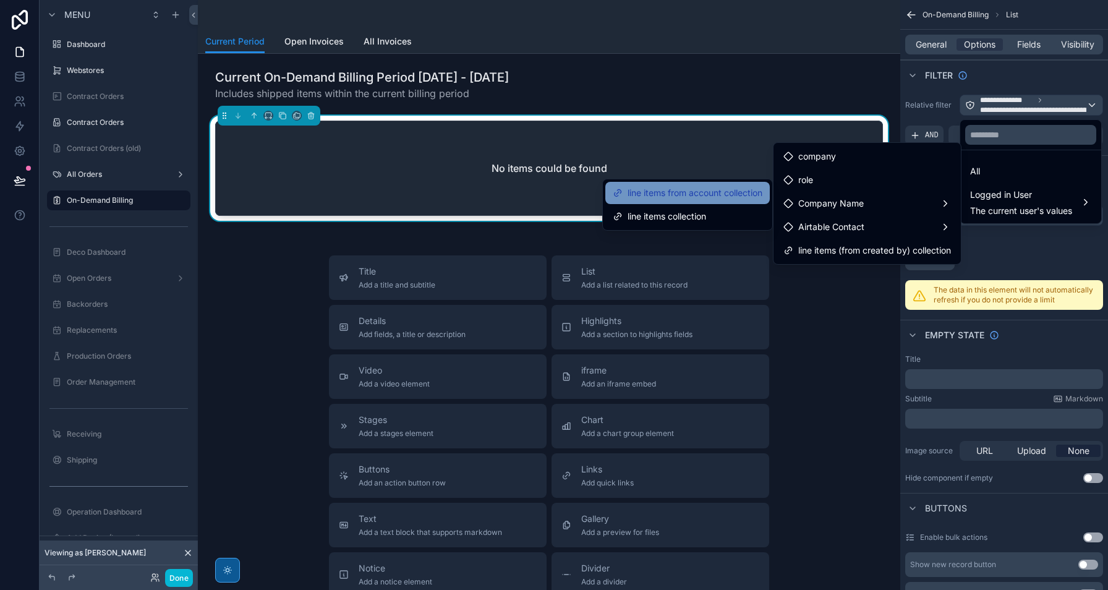
click at [747, 197] on span "line items from account collection" at bounding box center [694, 192] width 135 height 15
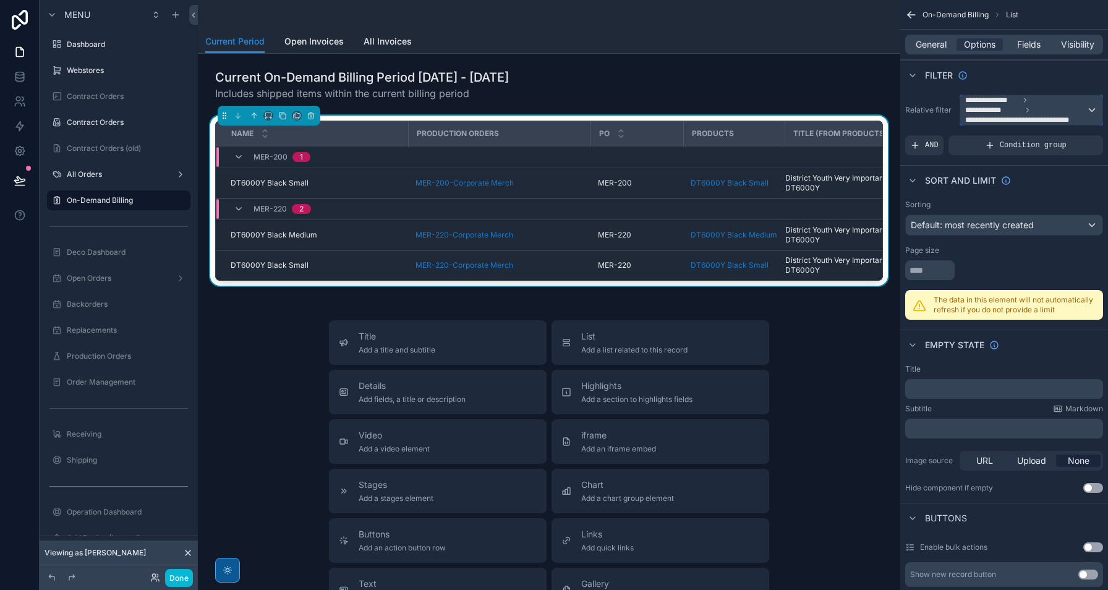
click at [1067, 105] on span "**********" at bounding box center [1025, 110] width 121 height 30
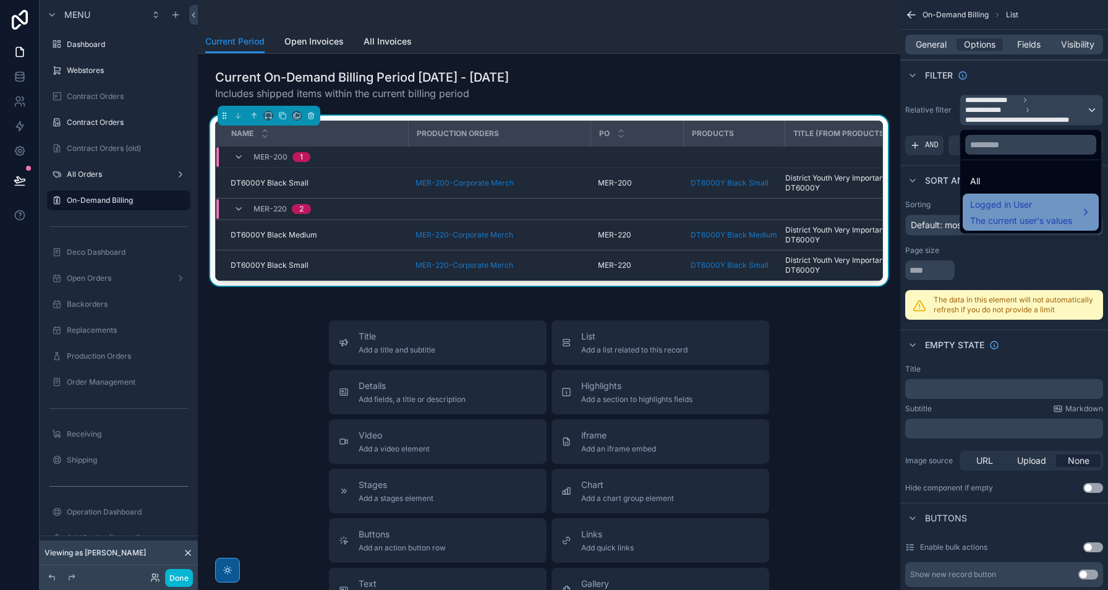
click at [1032, 201] on span "Logged in User" at bounding box center [1021, 204] width 102 height 15
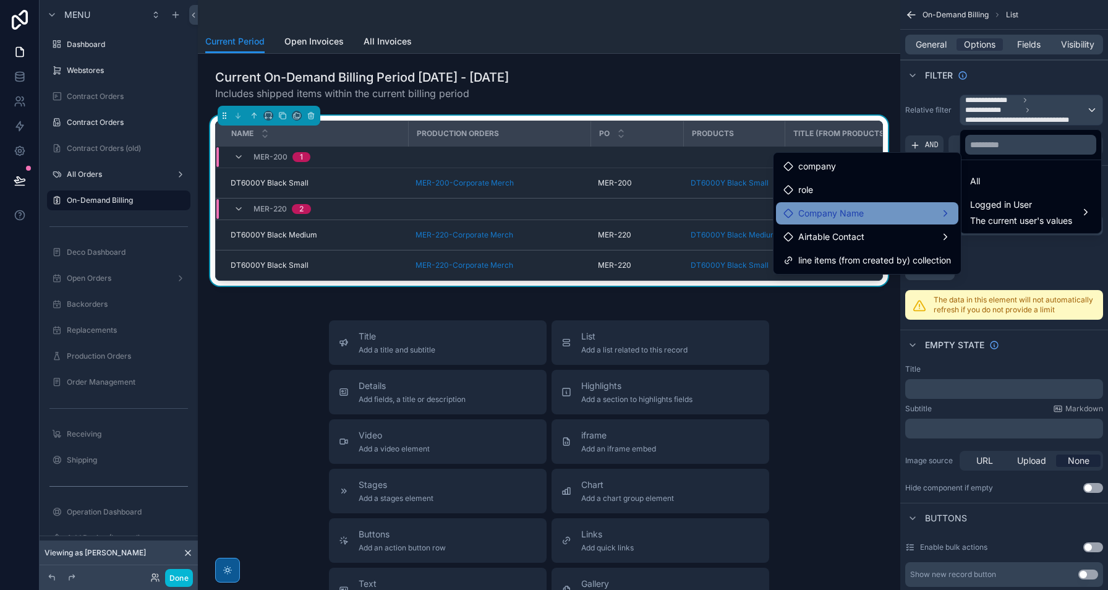
click at [910, 213] on div "Company Name" at bounding box center [866, 213] width 167 height 15
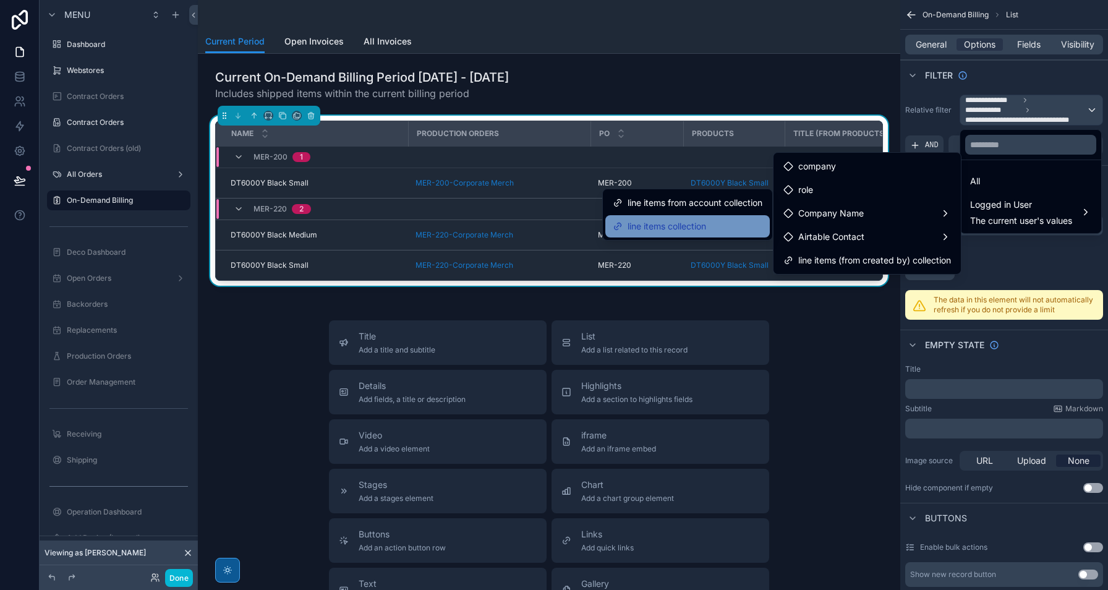
click at [753, 228] on div "line items collection" at bounding box center [688, 226] width 150 height 15
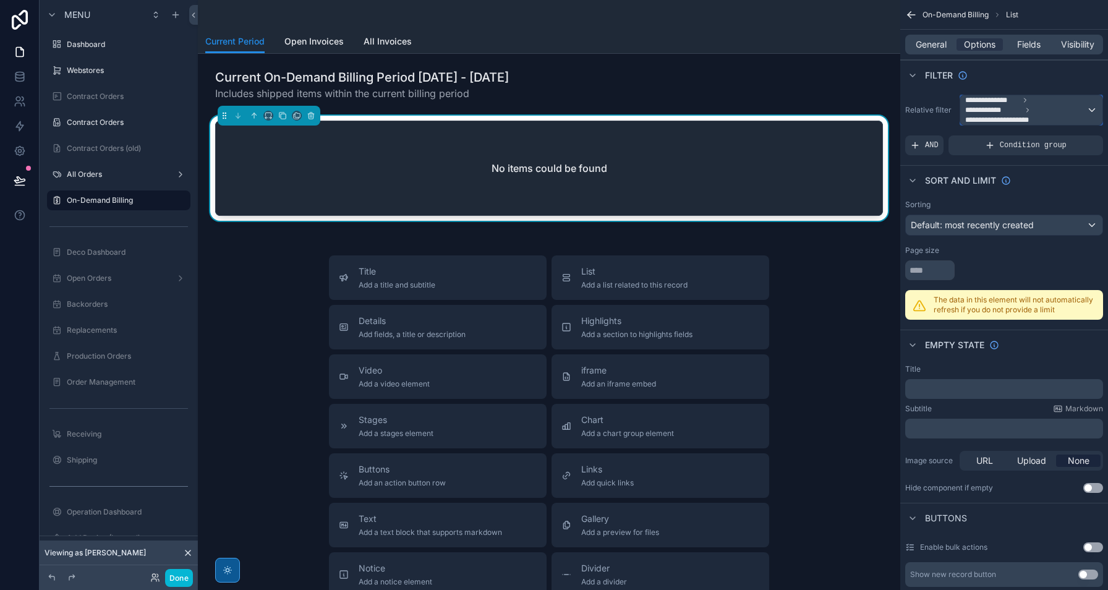
click at [1062, 112] on span "**********" at bounding box center [1025, 110] width 121 height 30
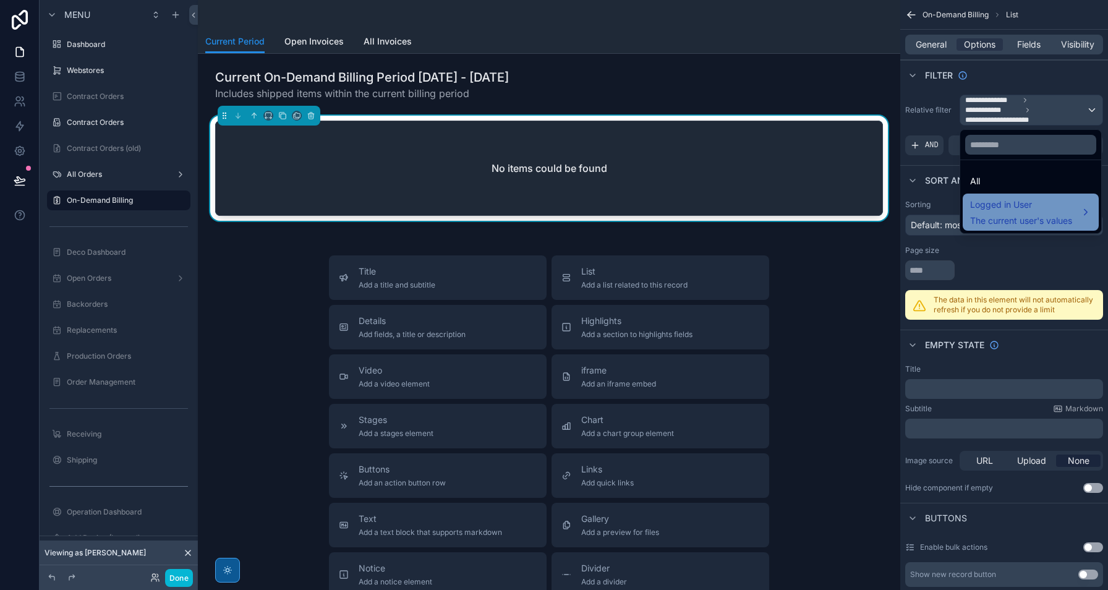
click at [1040, 205] on span "Logged in User" at bounding box center [1021, 204] width 102 height 15
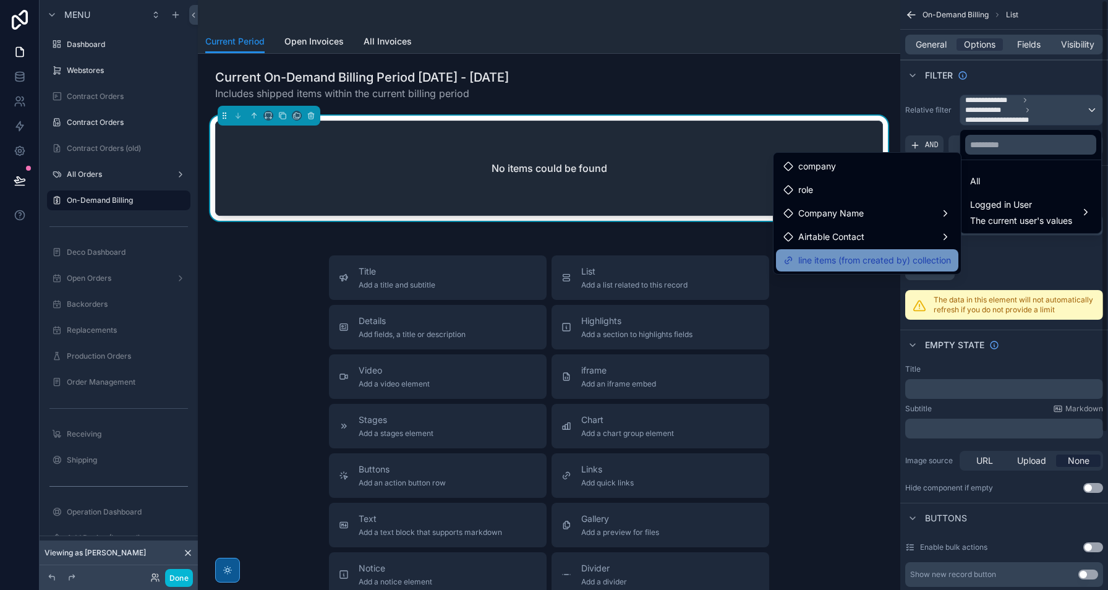
click at [909, 266] on span "line items (from created by) collection" at bounding box center [874, 260] width 153 height 15
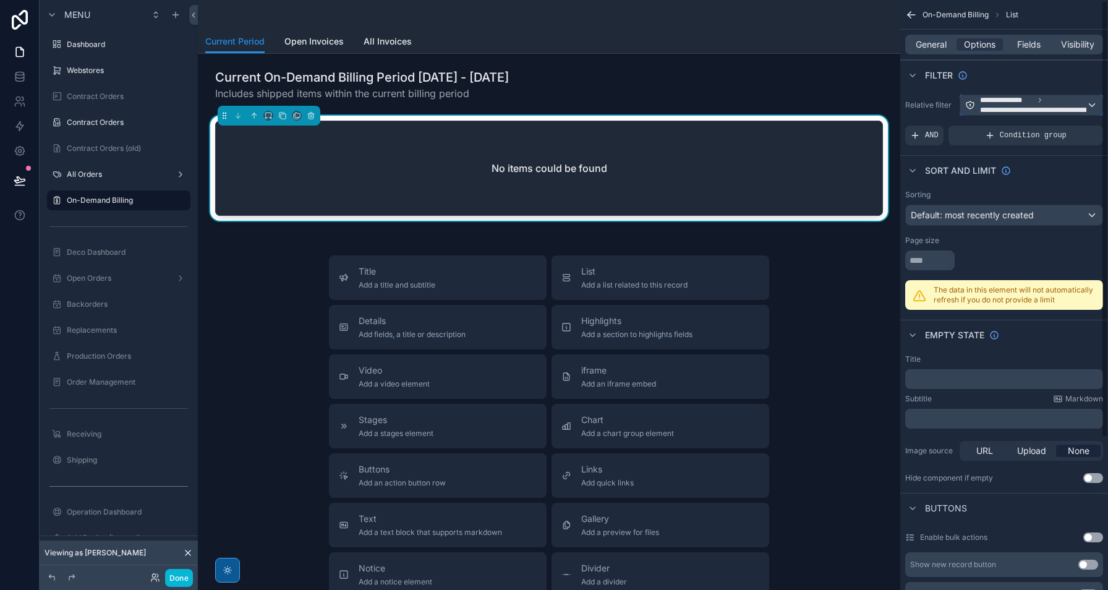
click at [1051, 108] on span "**********" at bounding box center [1046, 110] width 132 height 10
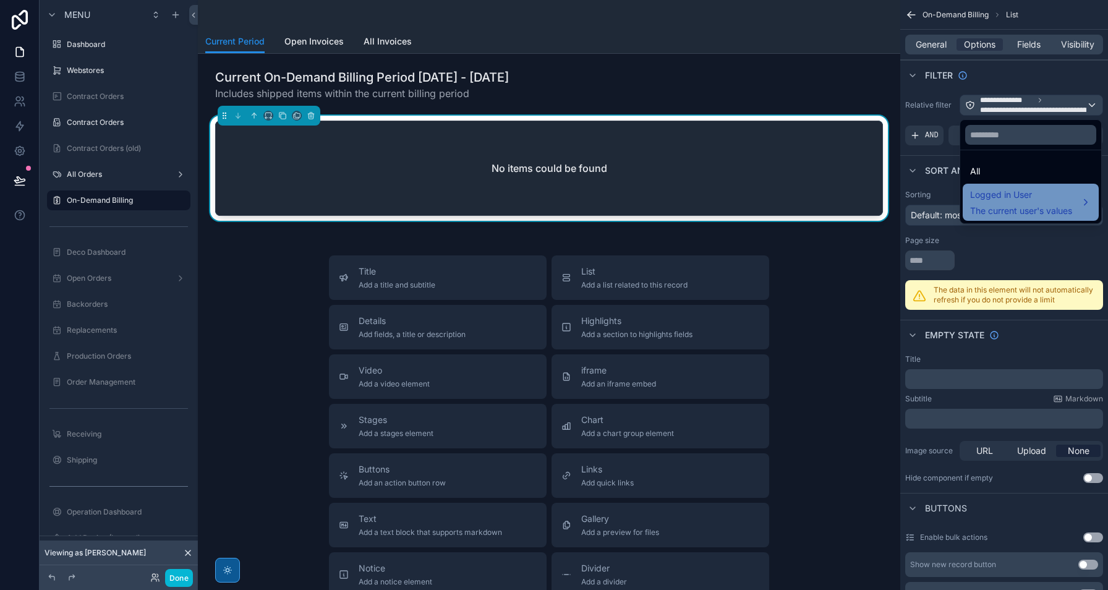
click at [1021, 193] on span "Logged in User" at bounding box center [1021, 194] width 102 height 15
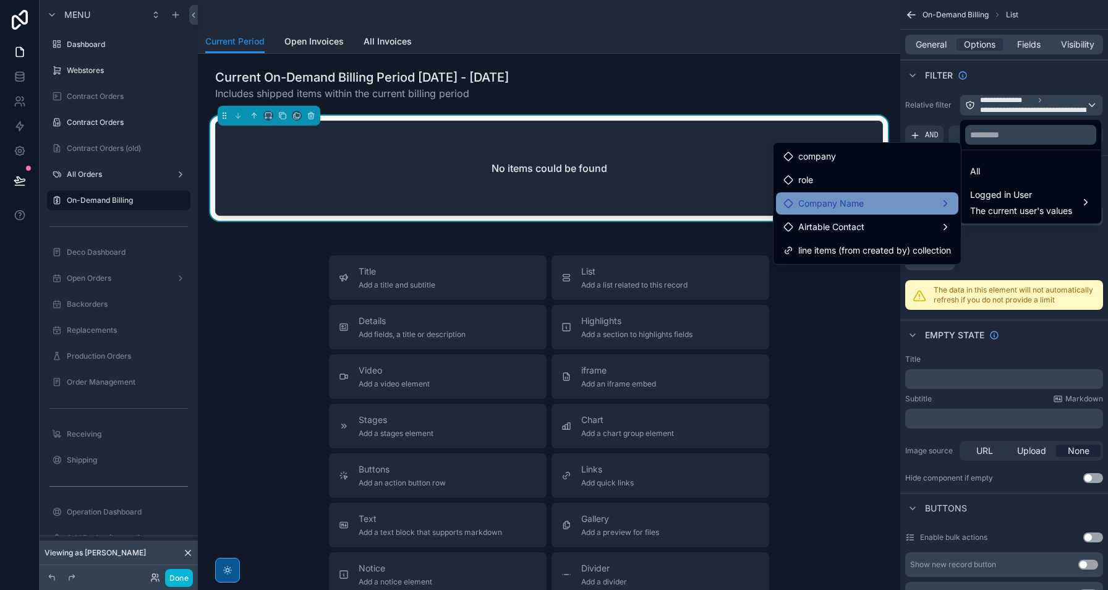
click at [911, 211] on div "Company Name" at bounding box center [867, 203] width 182 height 22
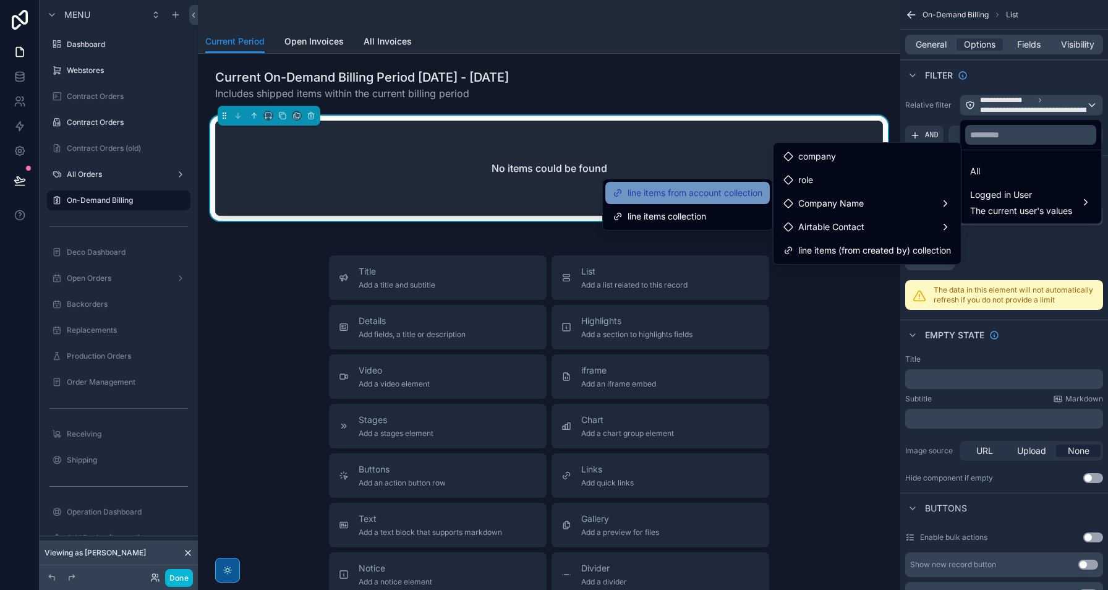
click at [748, 196] on span "line items from account collection" at bounding box center [694, 192] width 135 height 15
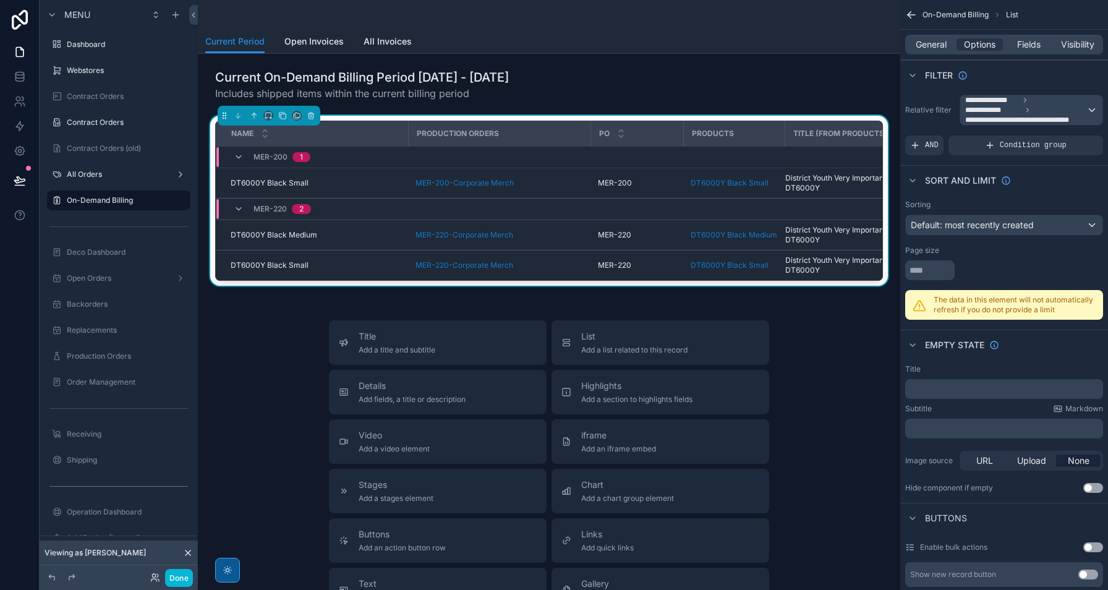
click at [1043, 182] on div "Sort And Limit" at bounding box center [1004, 180] width 208 height 30
click at [987, 144] on icon "scrollable content" at bounding box center [990, 145] width 10 height 10
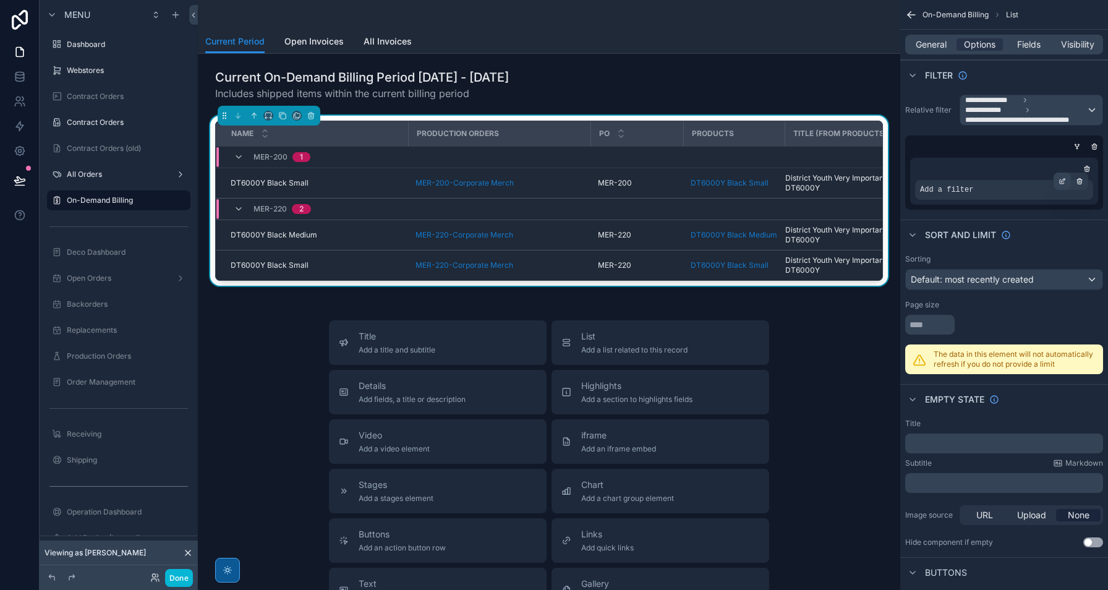
click at [1060, 183] on icon "scrollable content" at bounding box center [1061, 180] width 7 height 7
click at [800, 173] on span "Select a field" at bounding box center [789, 171] width 53 height 11
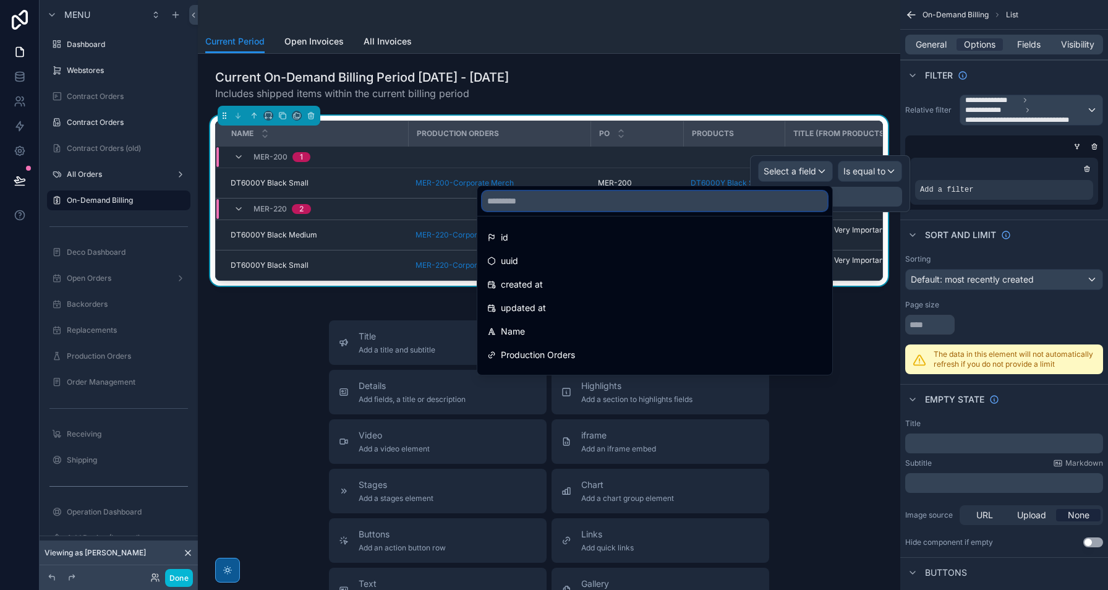
click at [757, 200] on input "text" at bounding box center [654, 201] width 345 height 20
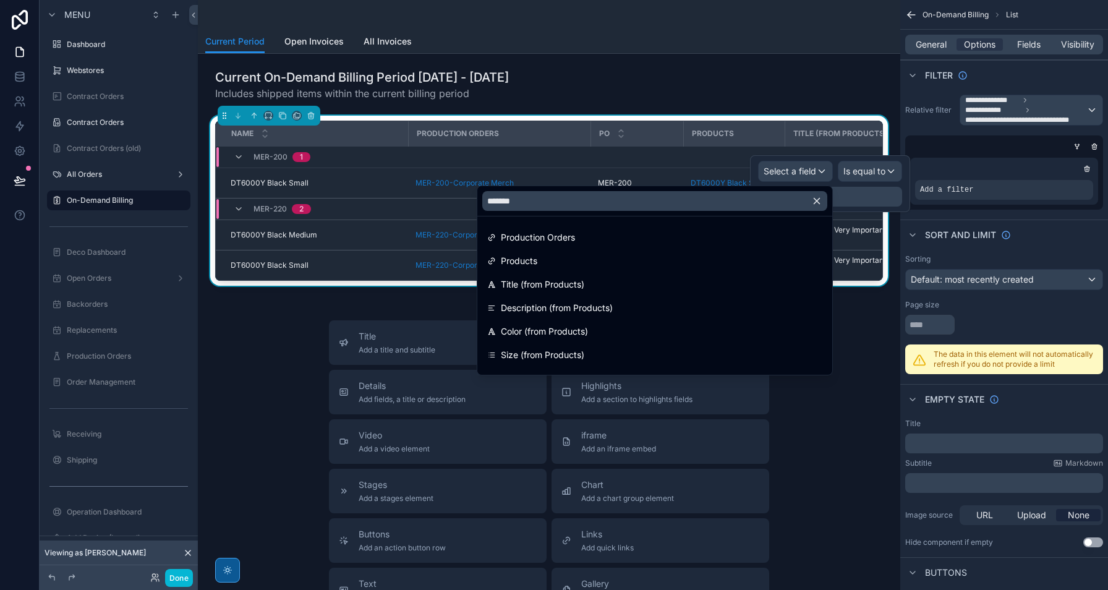
drag, startPoint x: 628, startPoint y: 236, endPoint x: 630, endPoint y: 223, distance: 13.7
click at [630, 223] on ul "Production Orders Products Title (from Products) Description (from Products) Co…" at bounding box center [654, 295] width 355 height 158
click at [629, 204] on input "*******" at bounding box center [654, 201] width 345 height 20
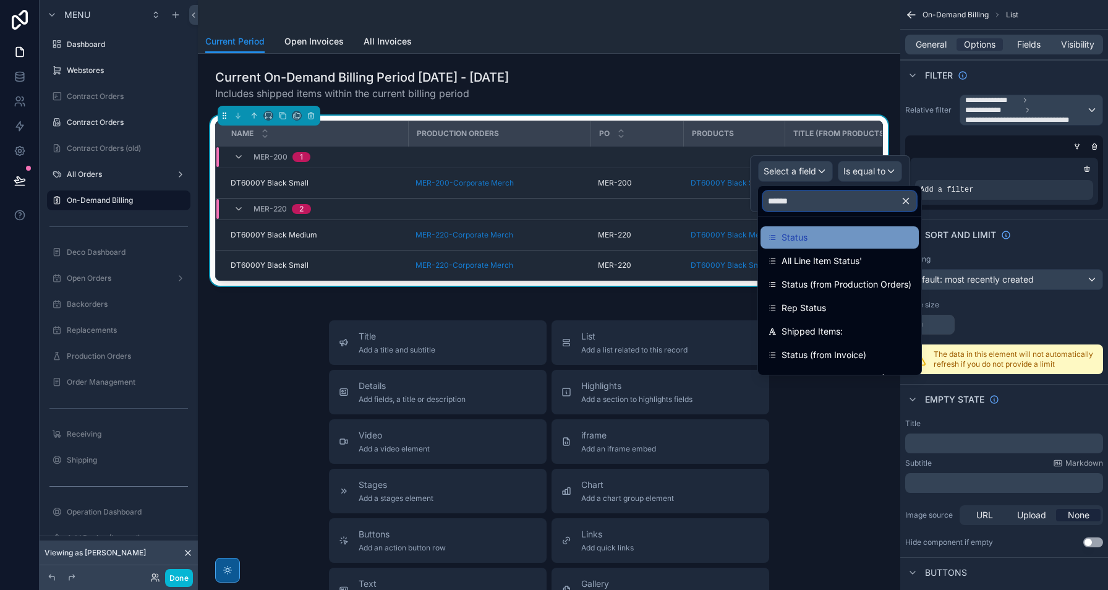
type input "******"
click at [840, 240] on div "Status" at bounding box center [839, 237] width 143 height 15
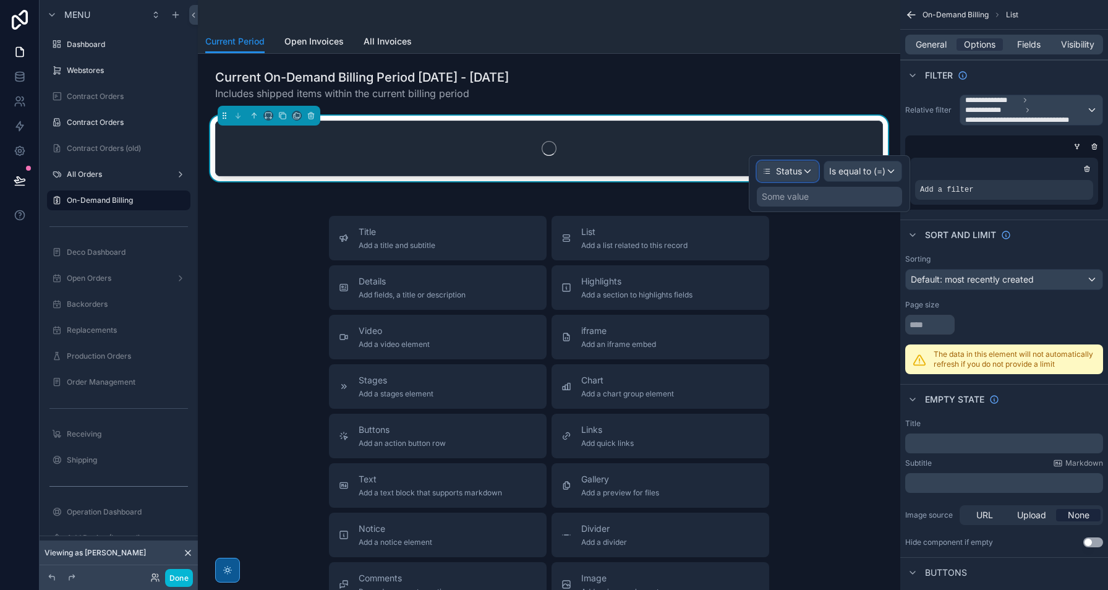
click at [791, 173] on span "Status" at bounding box center [789, 171] width 26 height 12
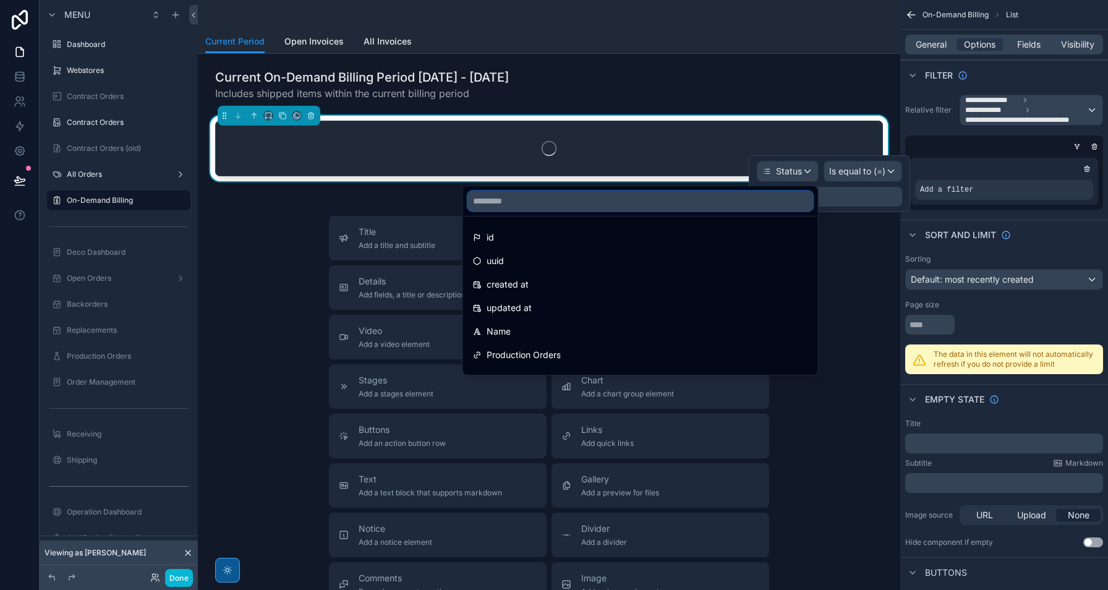
click at [782, 210] on input "text" at bounding box center [640, 201] width 345 height 20
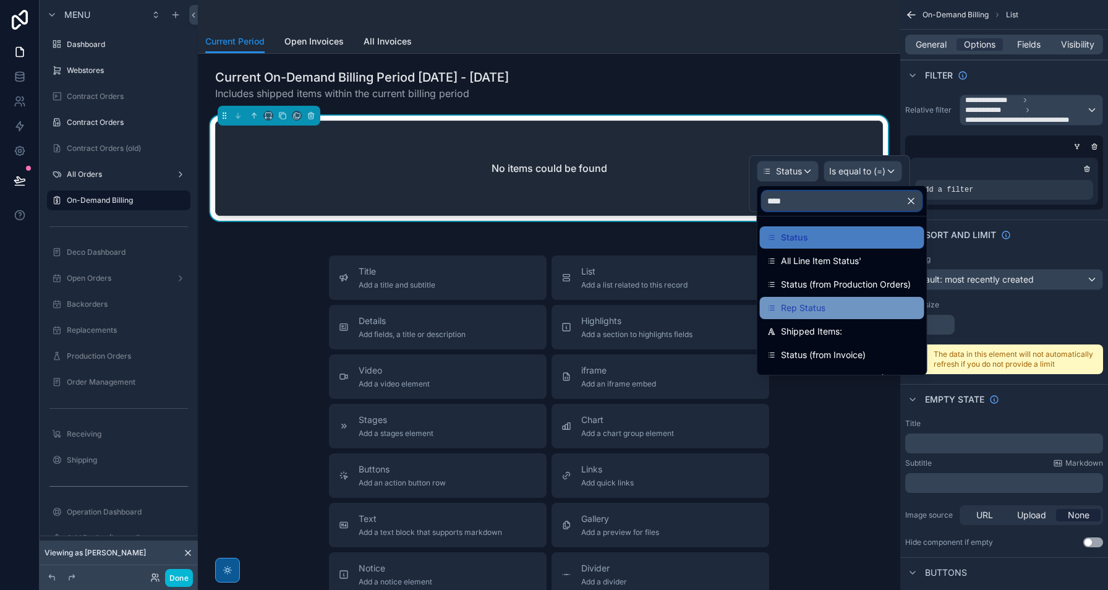
type input "****"
click at [816, 297] on div "Rep Status" at bounding box center [842, 308] width 164 height 22
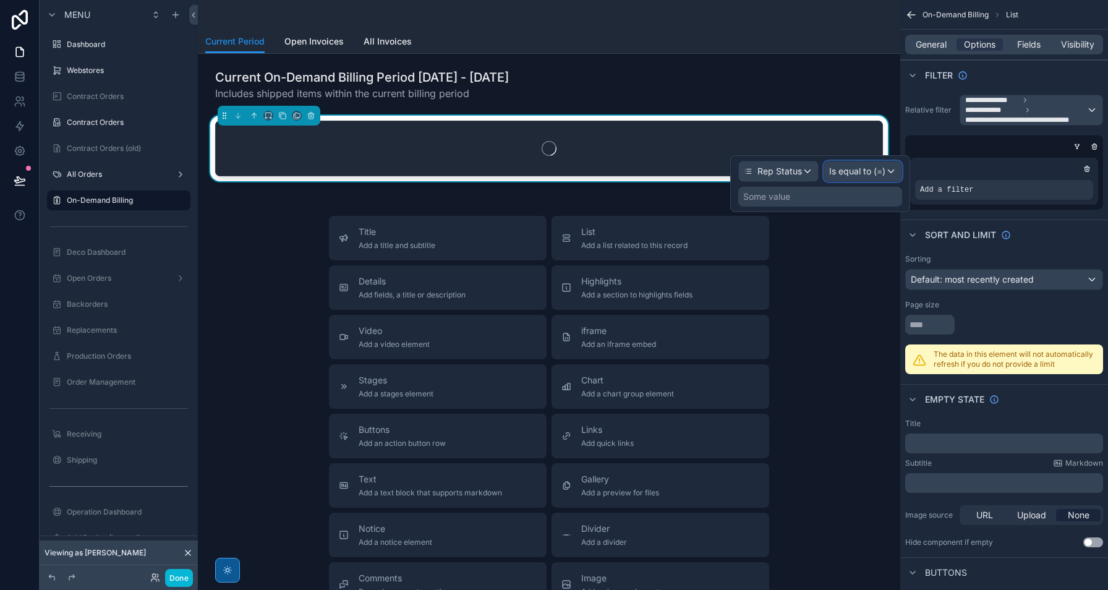
click at [870, 176] on span "Is equal to (=)" at bounding box center [857, 171] width 56 height 12
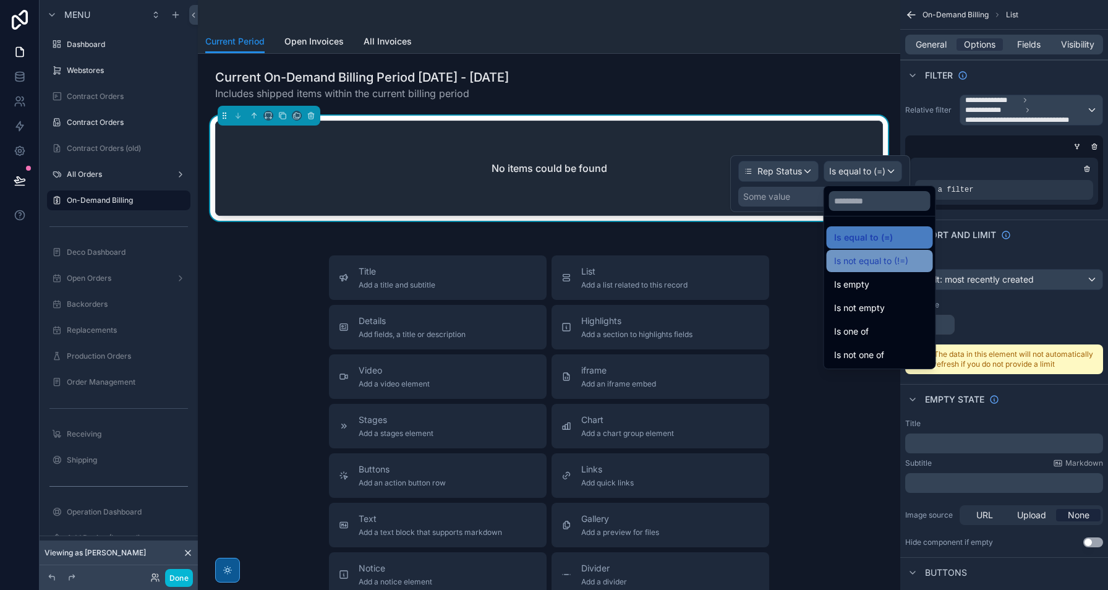
click at [920, 263] on div "Is not equal to (!=)" at bounding box center [879, 260] width 91 height 15
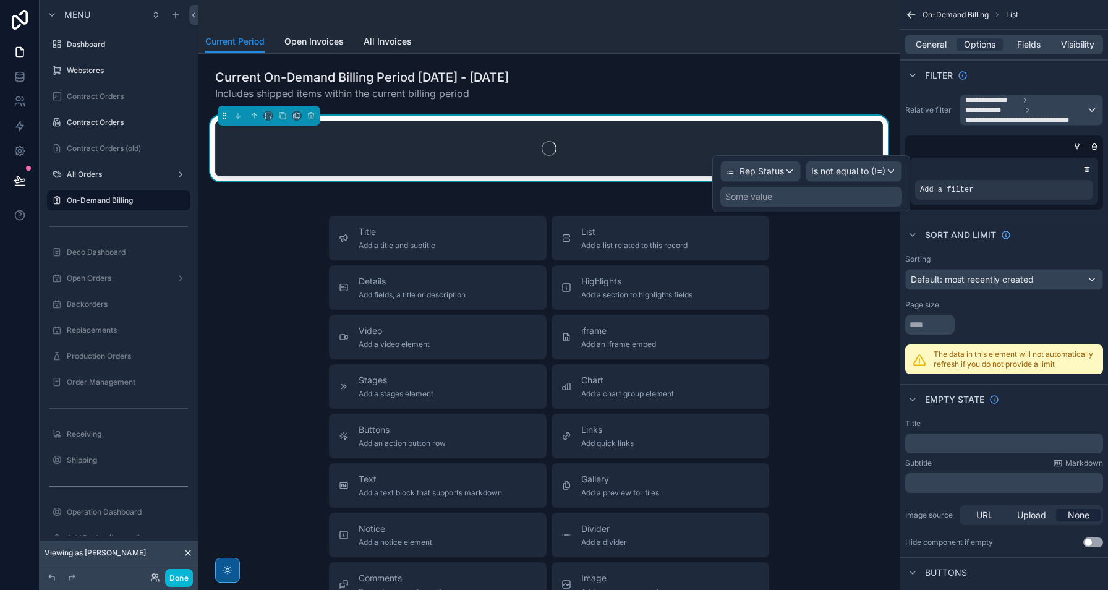
click at [819, 197] on div "Some value" at bounding box center [811, 197] width 182 height 20
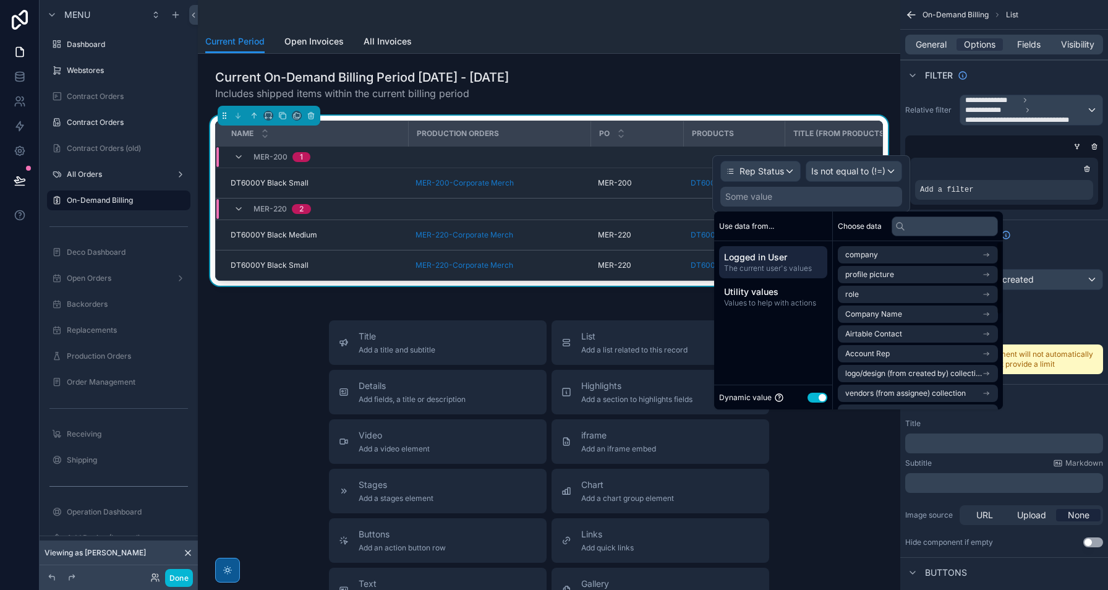
click at [823, 401] on button "Use setting" at bounding box center [817, 397] width 20 height 10
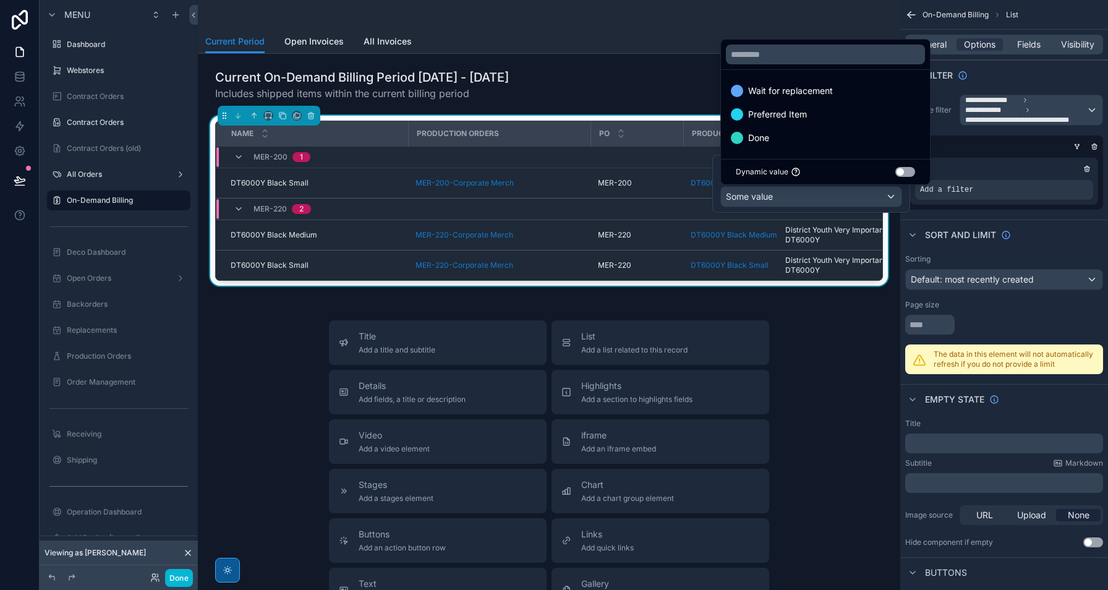
click at [846, 197] on div at bounding box center [811, 184] width 198 height 58
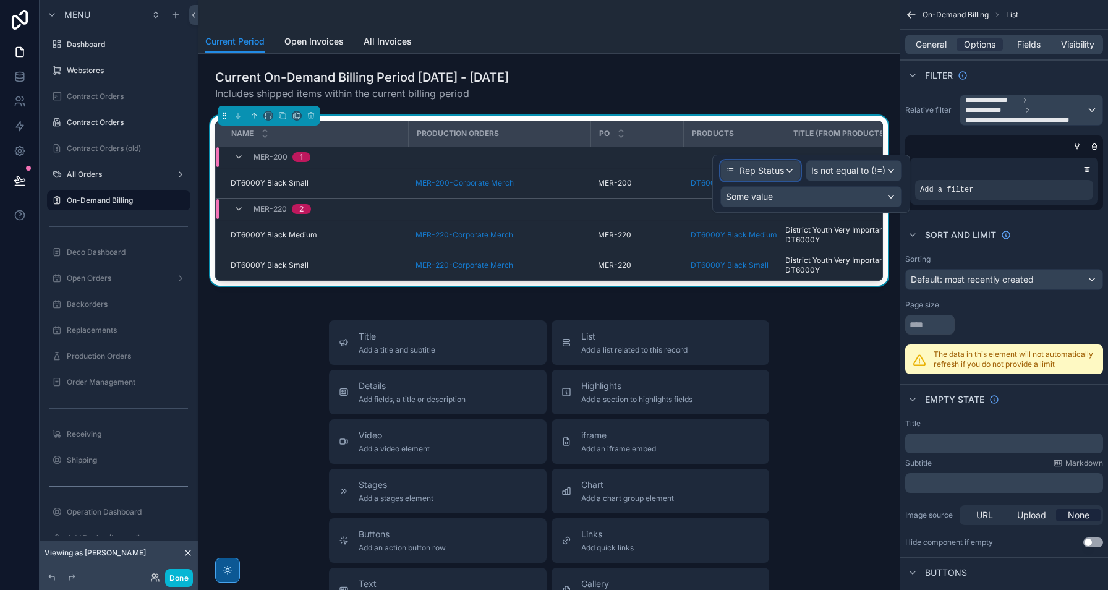
click at [773, 177] on div "Rep Status" at bounding box center [760, 171] width 79 height 20
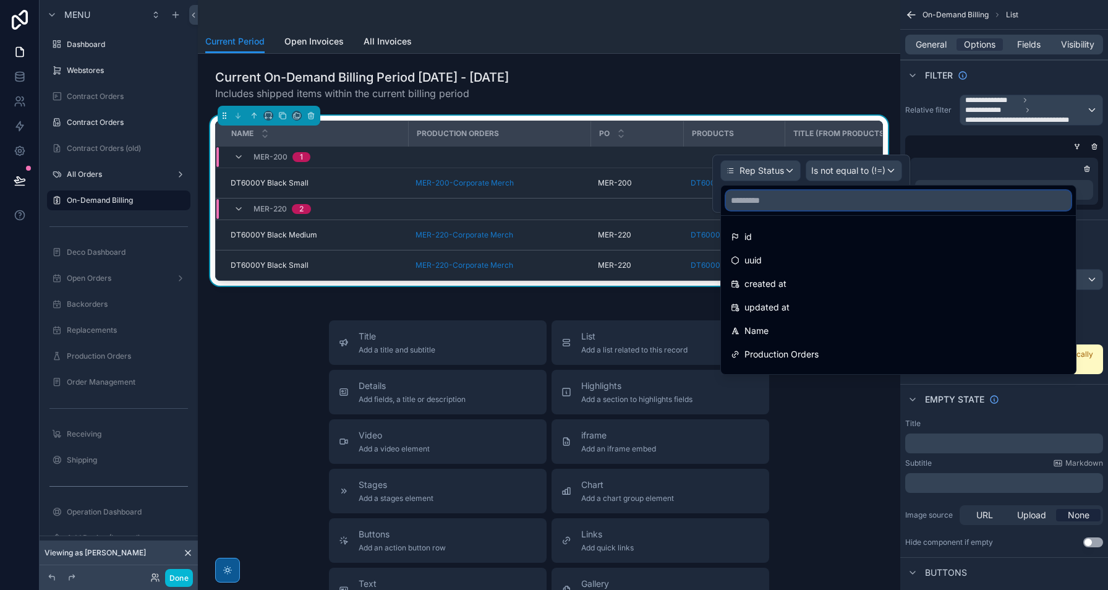
click at [776, 201] on input "text" at bounding box center [898, 200] width 345 height 20
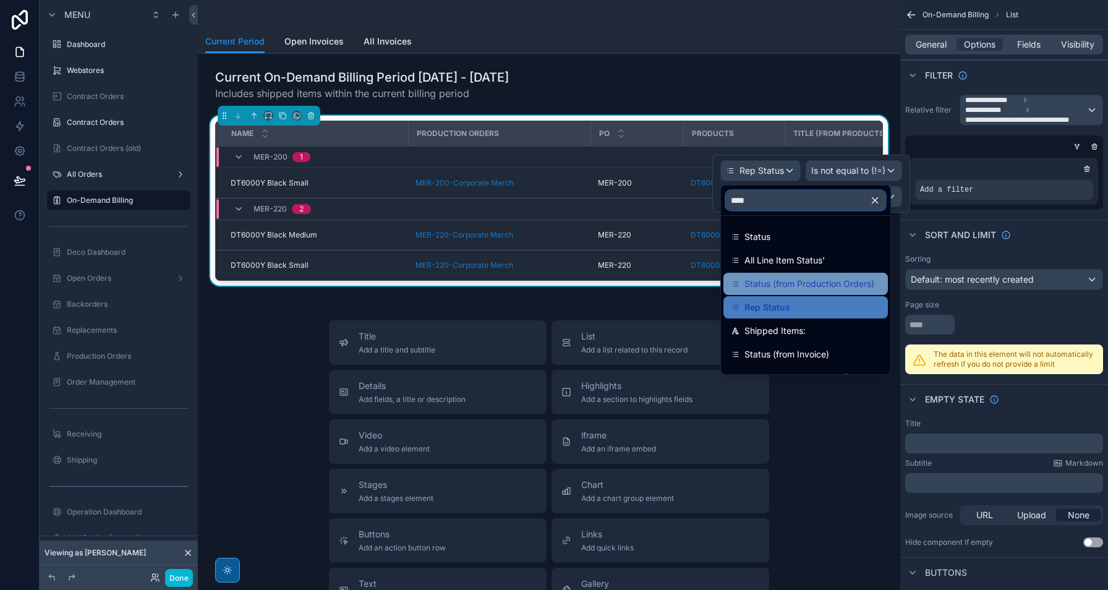
type input "****"
click at [813, 291] on div "Status (from Production Orders)" at bounding box center [805, 284] width 164 height 22
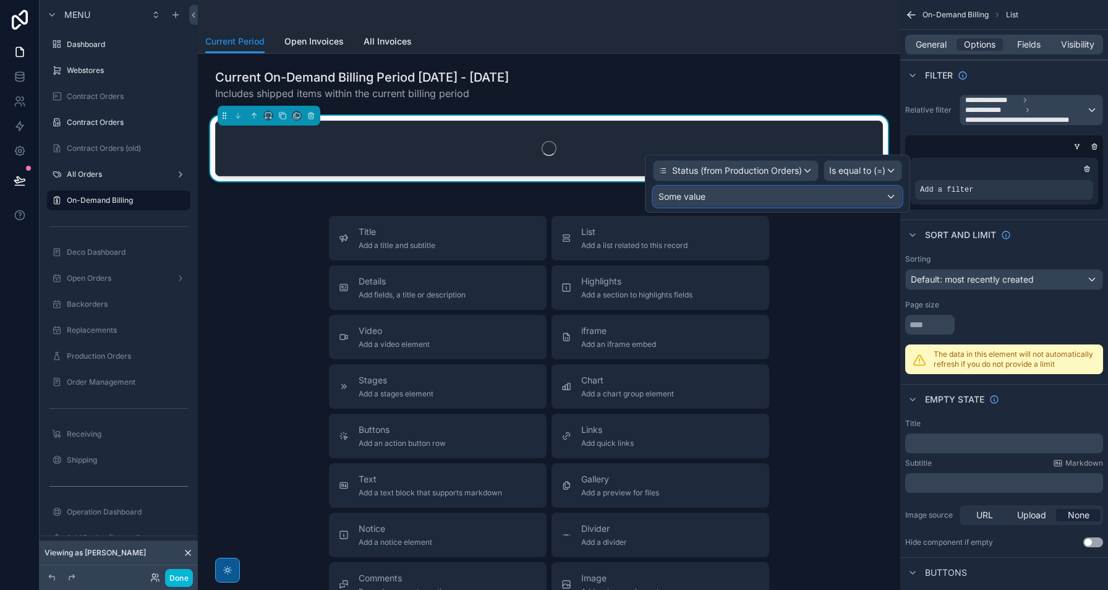
click at [839, 197] on div "Some value" at bounding box center [777, 197] width 248 height 20
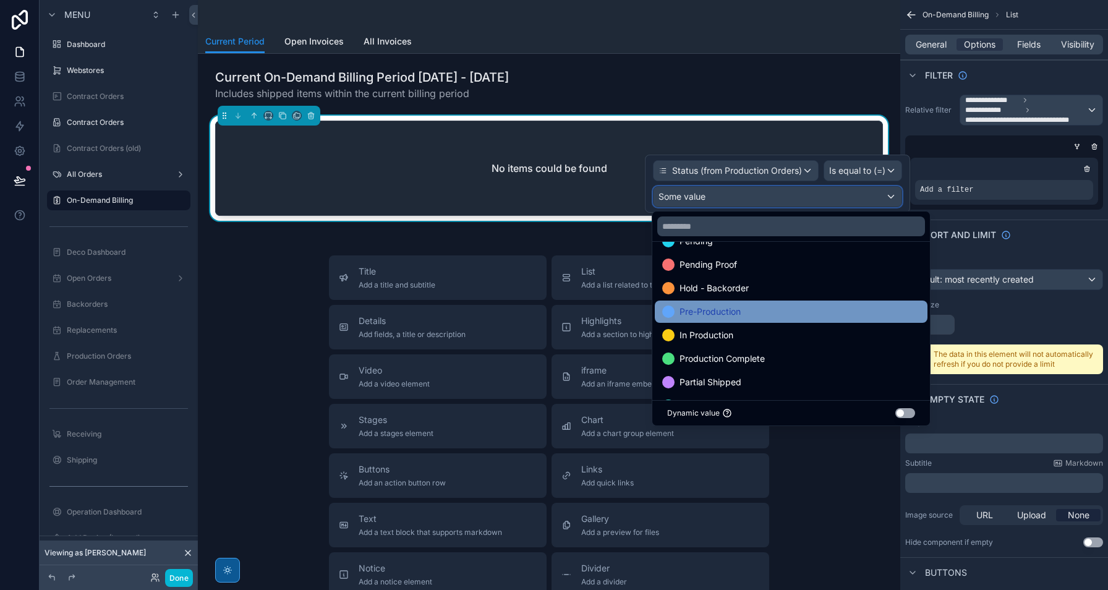
scroll to position [72, 0]
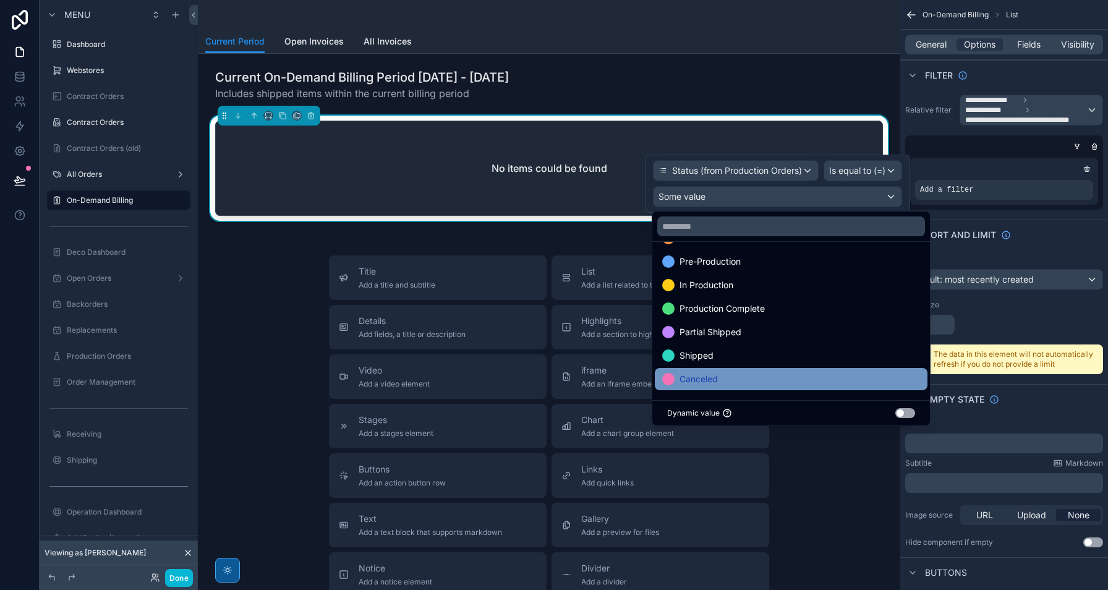
click at [784, 370] on div "Canceled" at bounding box center [791, 379] width 273 height 22
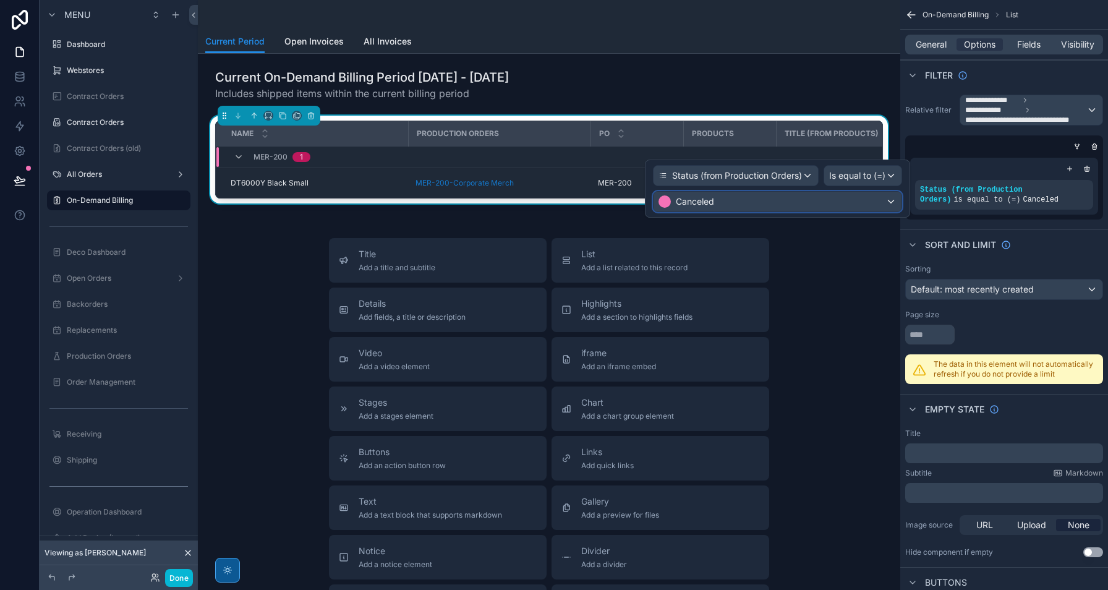
click at [813, 203] on div "Canceled" at bounding box center [777, 202] width 248 height 20
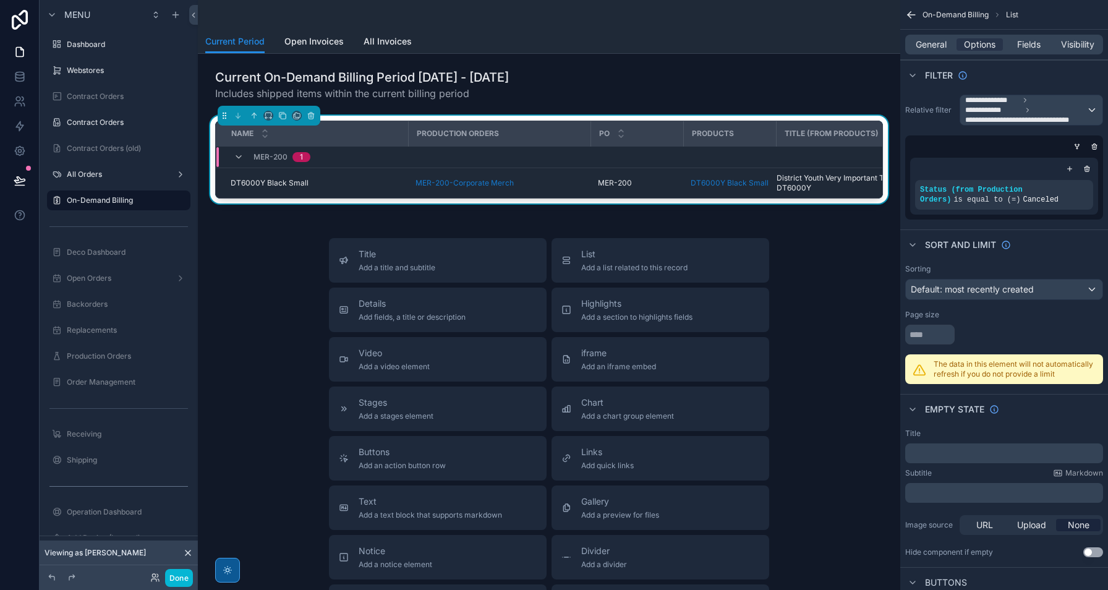
click at [1019, 151] on div "scrollable content" at bounding box center [1001, 146] width 198 height 12
click at [103, 124] on label "Contract Orders" at bounding box center [116, 122] width 99 height 10
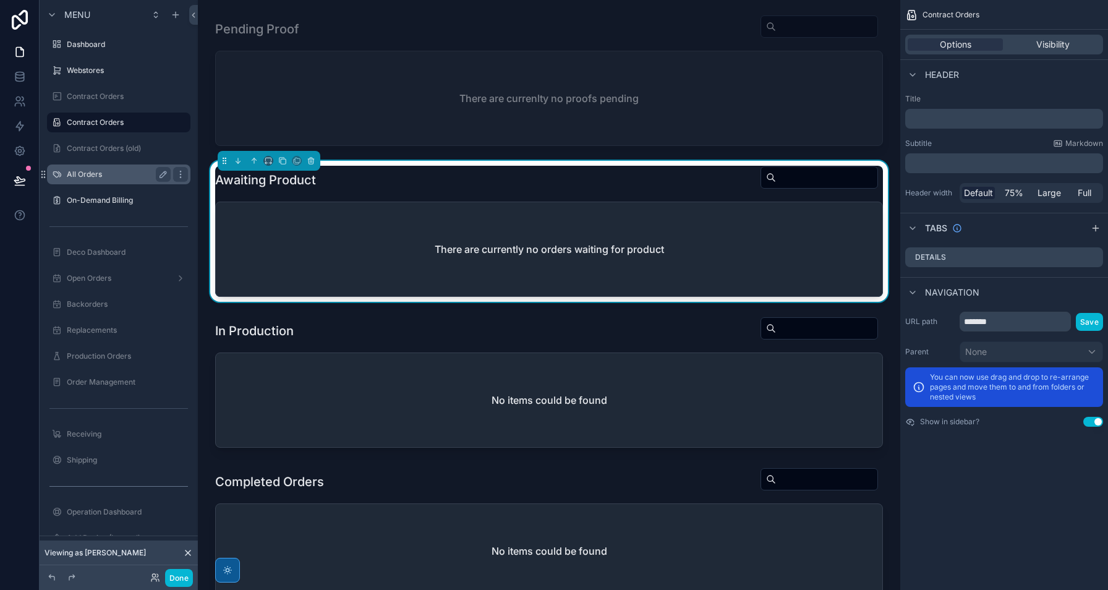
click at [114, 180] on div "All Orders" at bounding box center [119, 174] width 104 height 15
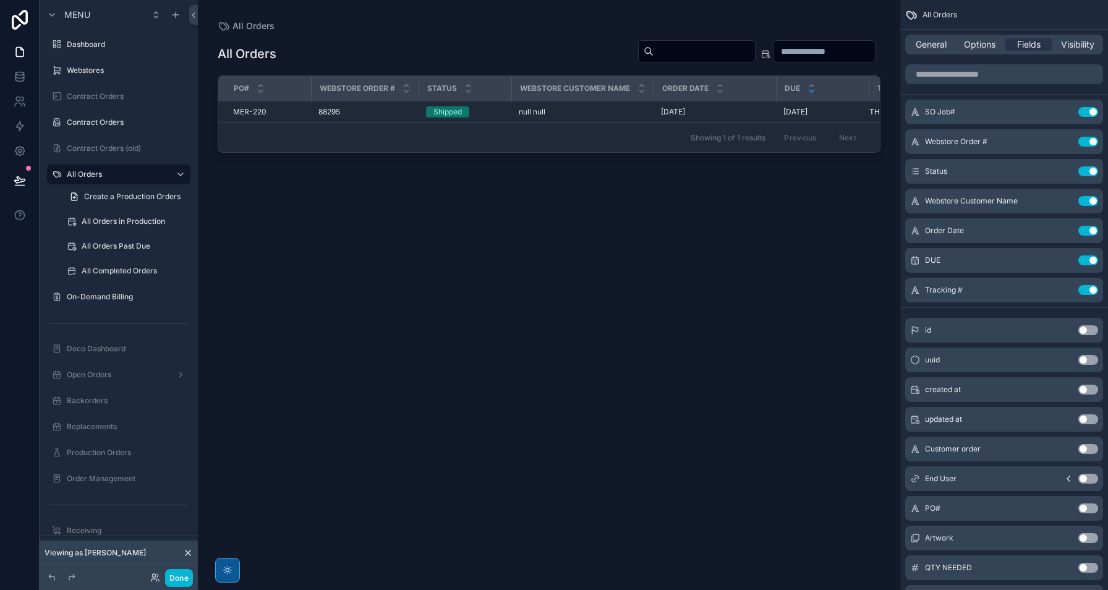
click at [260, 110] on div "scrollable content" at bounding box center [549, 287] width 702 height 575
click at [256, 112] on span "MER-220" at bounding box center [249, 112] width 33 height 10
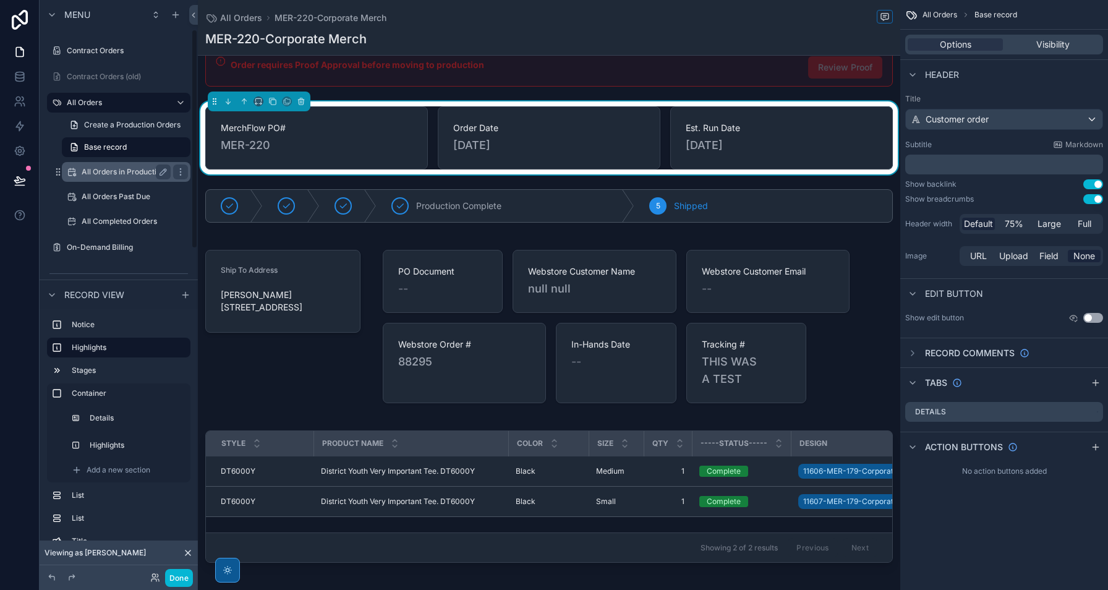
scroll to position [77, 0]
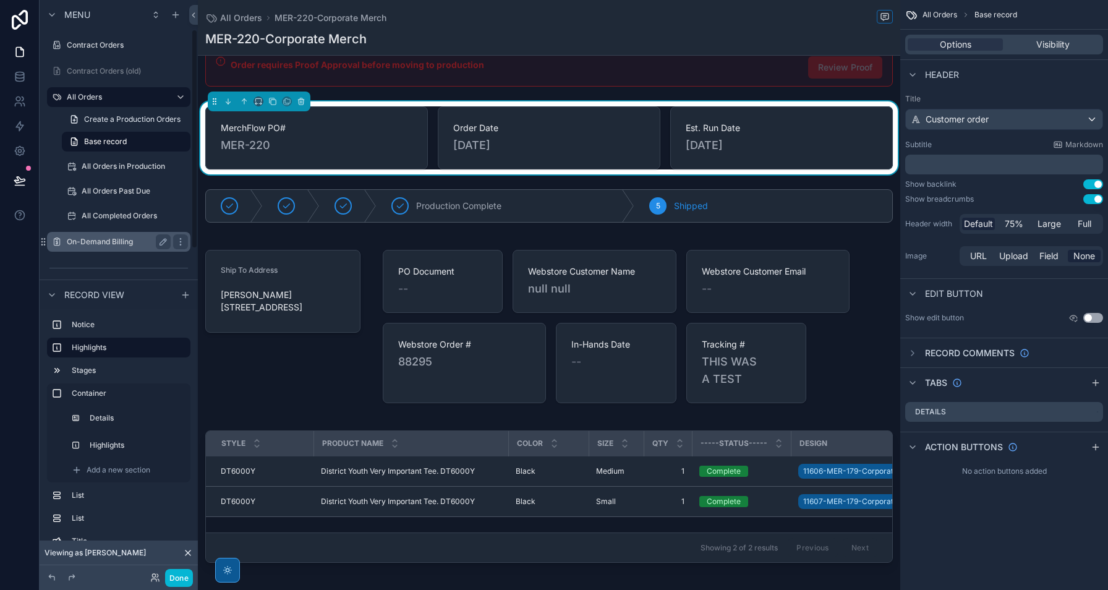
click at [125, 251] on div "On-Demand Billing" at bounding box center [118, 242] width 138 height 20
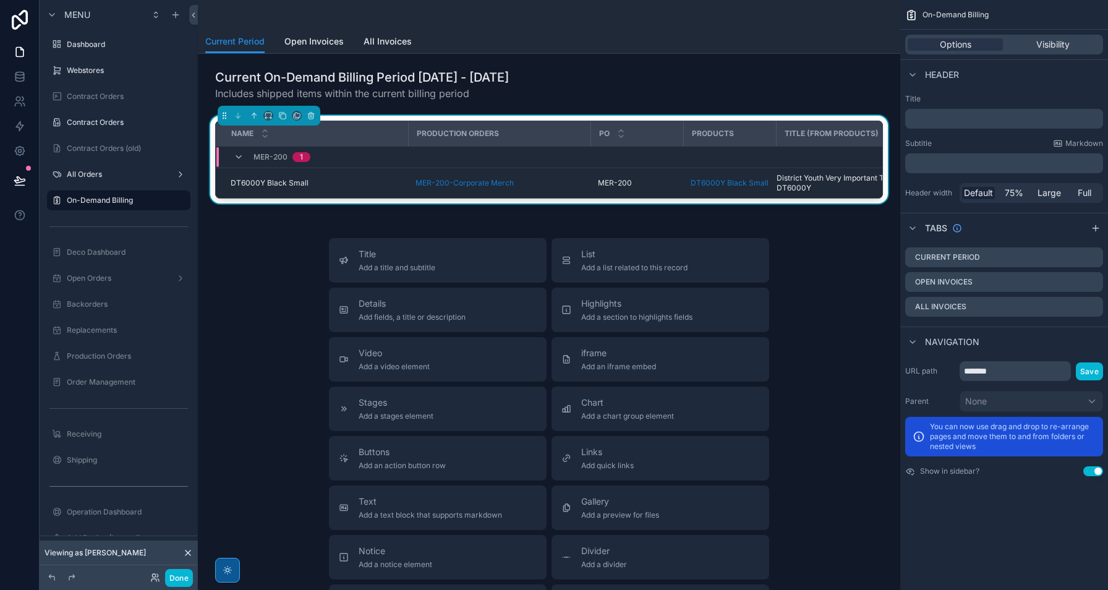
click at [620, 153] on div "MER-200 1" at bounding box center [449, 157] width 466 height 20
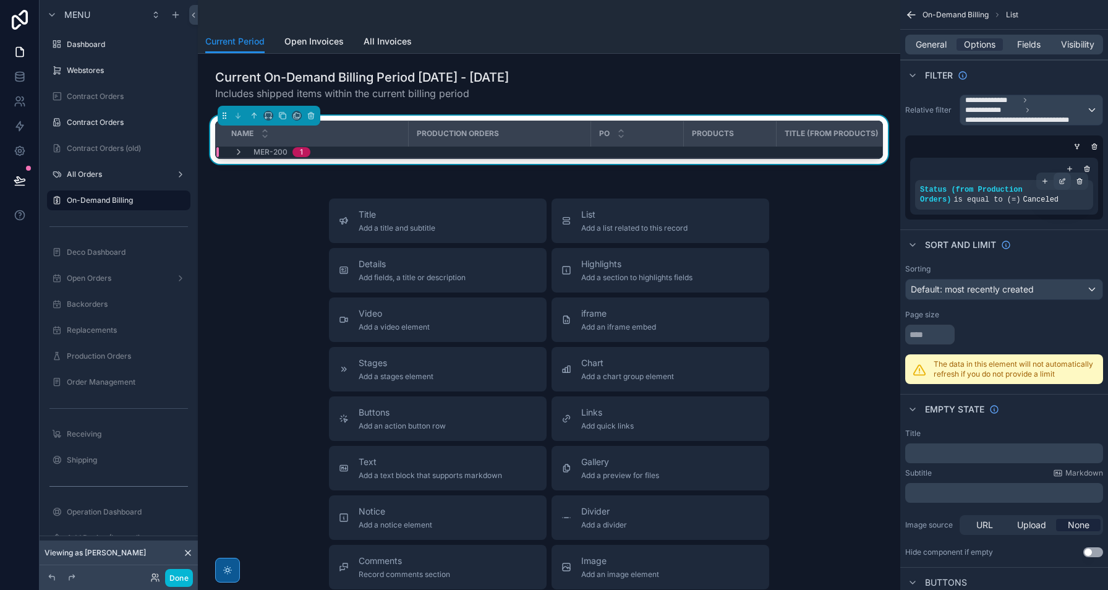
click at [1058, 177] on icon "scrollable content" at bounding box center [1061, 180] width 7 height 7
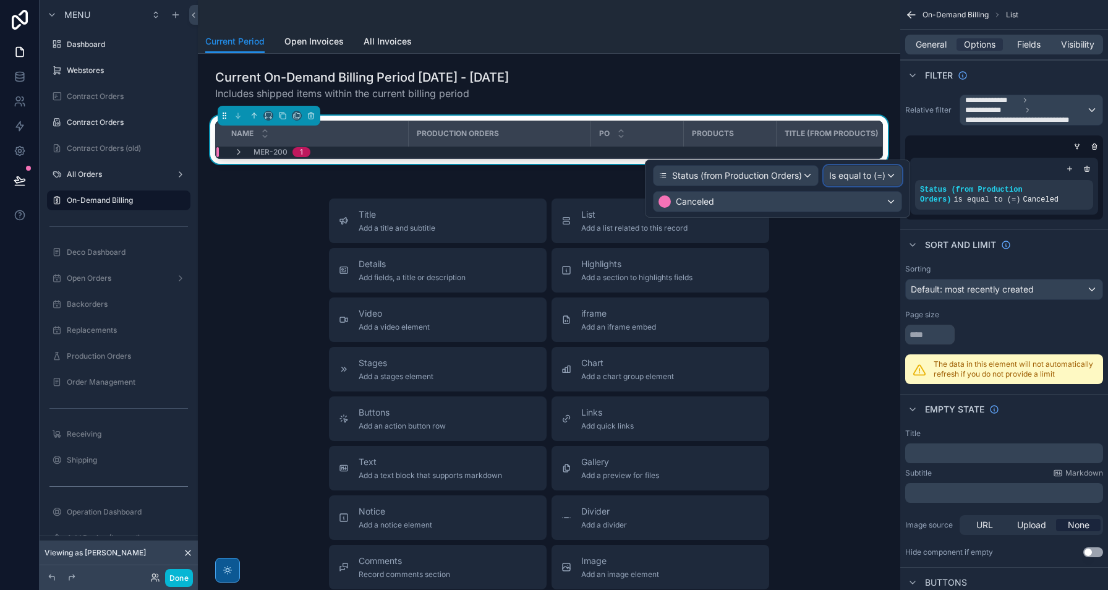
click at [840, 177] on span "Is equal to (=)" at bounding box center [857, 175] width 56 height 12
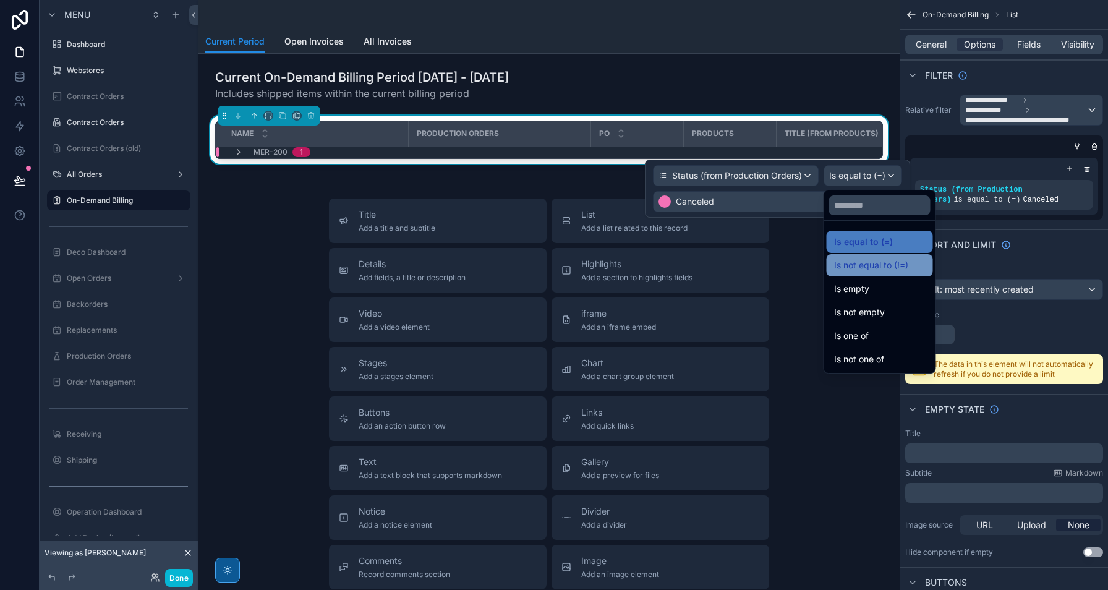
click at [888, 271] on span "Is not equal to (!=)" at bounding box center [871, 265] width 74 height 15
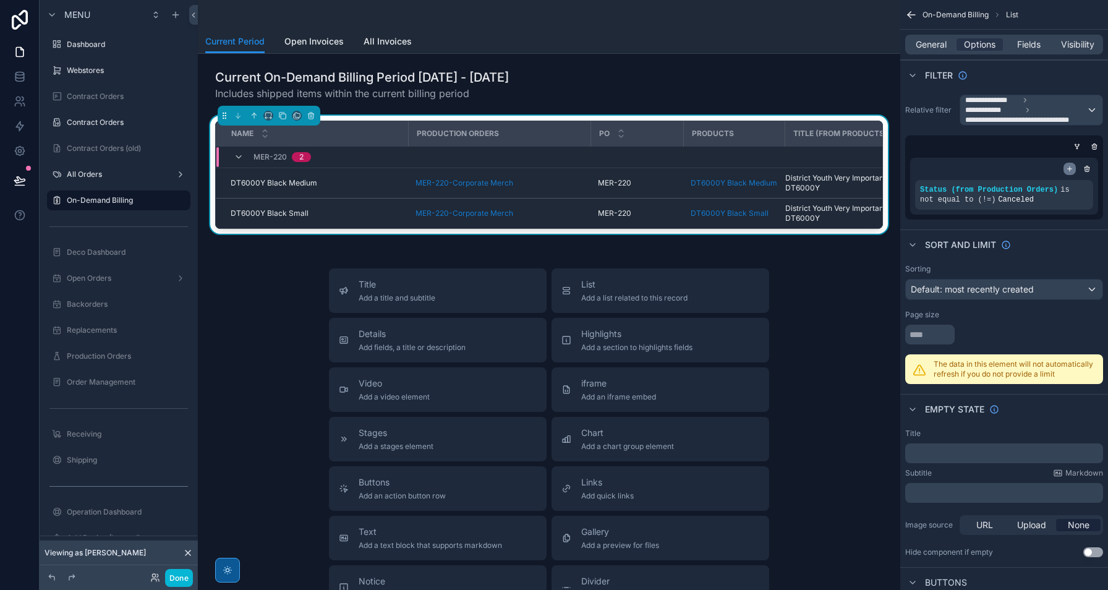
click at [1071, 172] on div "scrollable content" at bounding box center [1069, 169] width 12 height 12
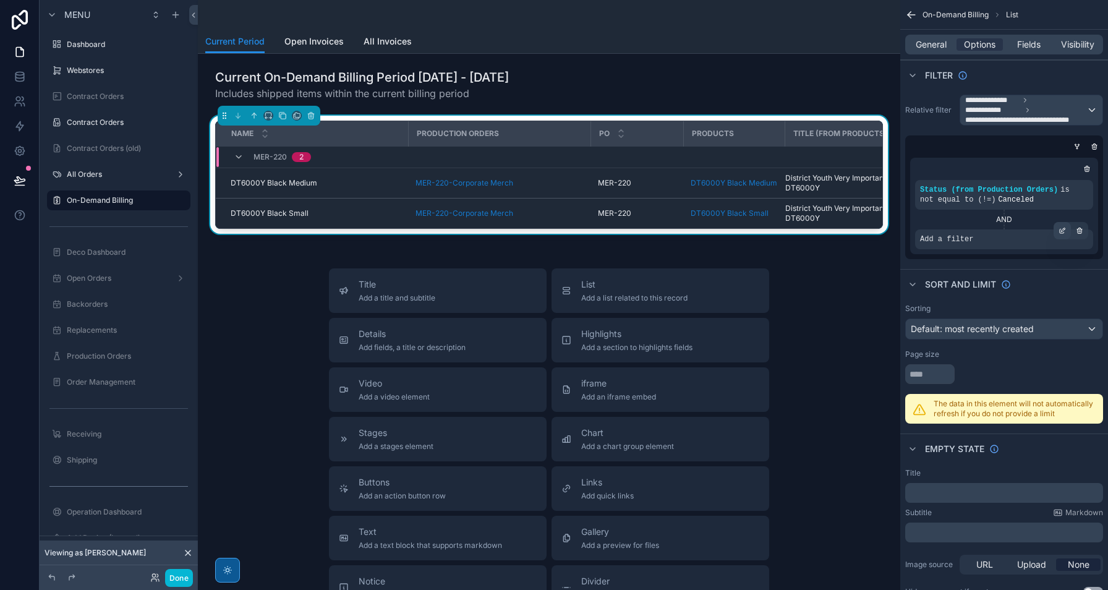
click at [1062, 234] on div "scrollable content" at bounding box center [1061, 230] width 17 height 17
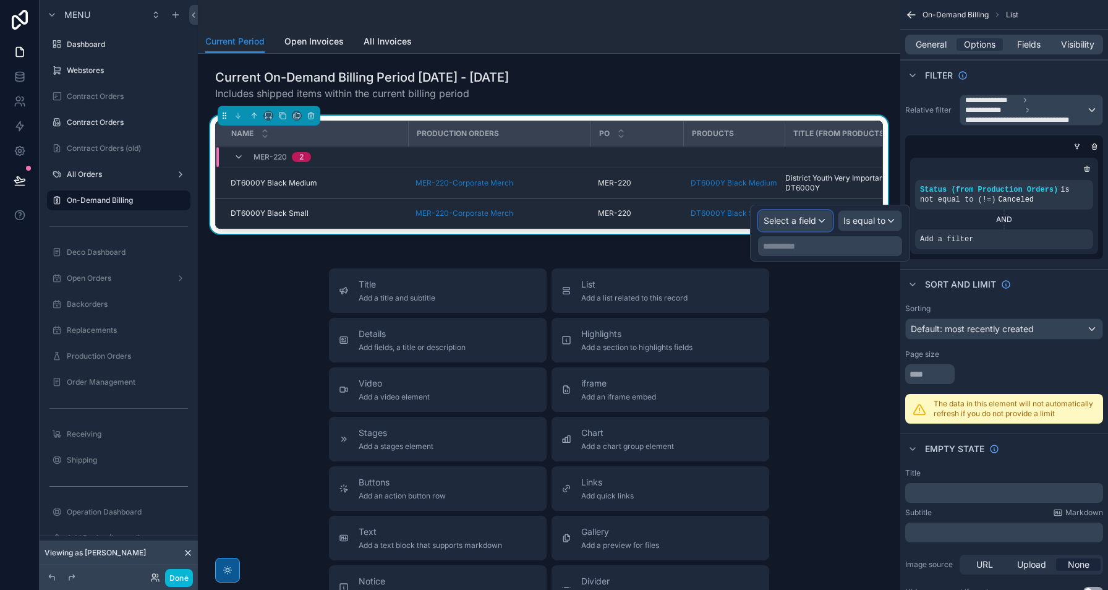
click at [807, 224] on span "Select a field" at bounding box center [789, 220] width 53 height 11
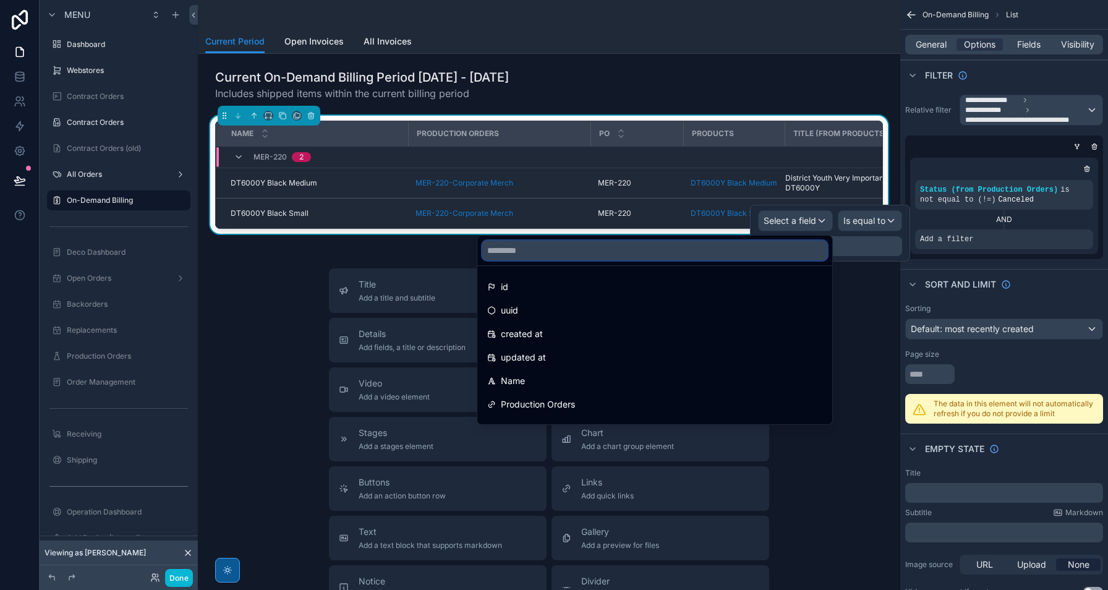
click at [702, 244] on input "text" at bounding box center [654, 250] width 345 height 20
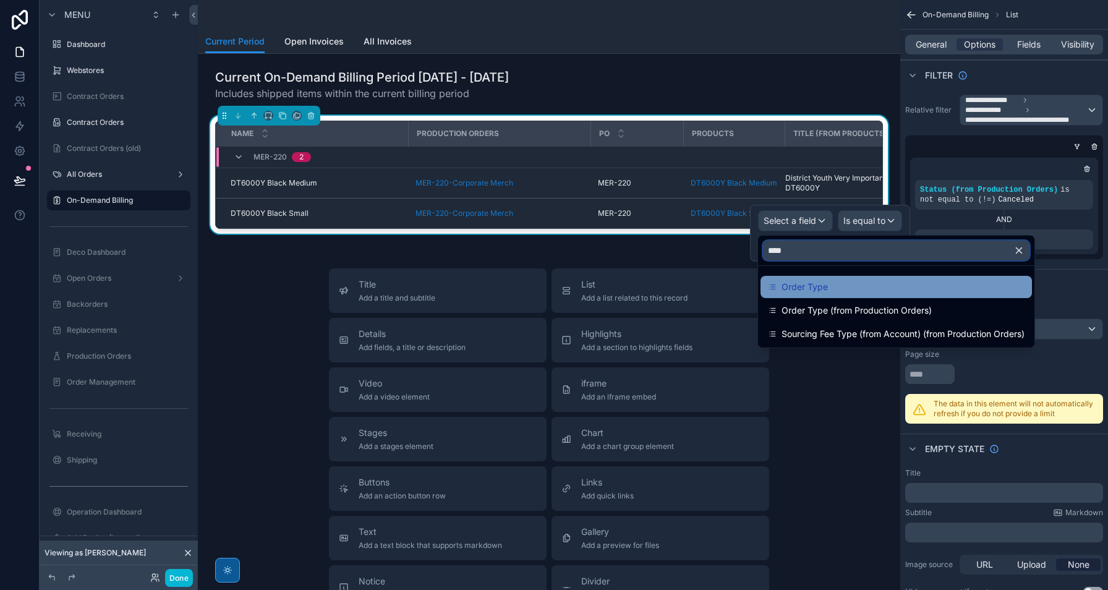
type input "****"
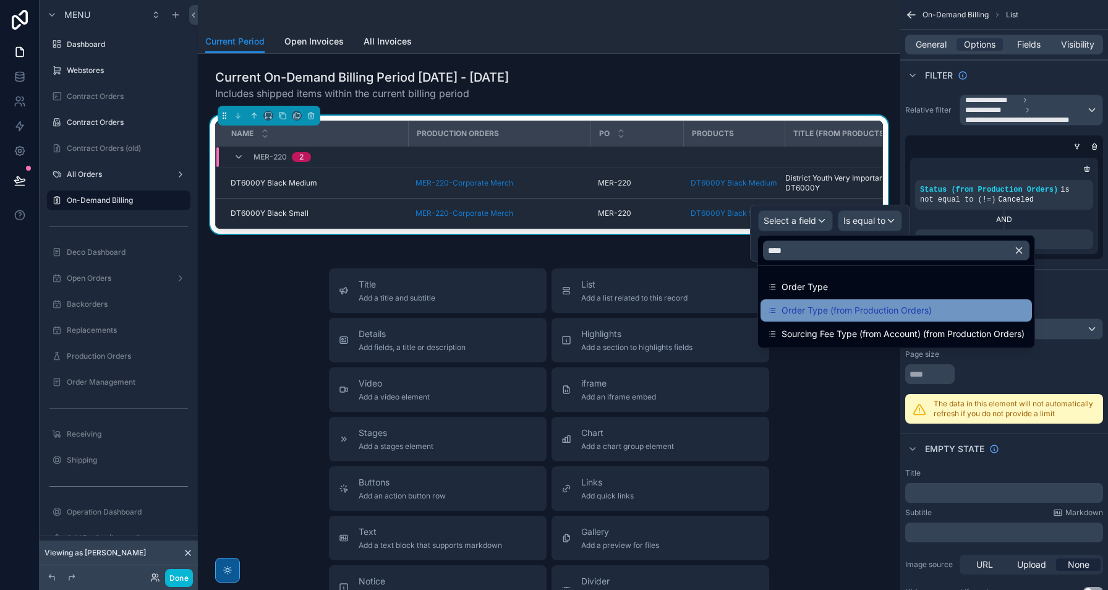
drag, startPoint x: 832, startPoint y: 290, endPoint x: 836, endPoint y: 313, distance: 23.3
click at [836, 313] on ul "Order Type Order Type (from Production Orders) Sourcing Fee Type (from Account)…" at bounding box center [896, 307] width 276 height 82
click at [836, 313] on span "Order Type (from Production Orders)" at bounding box center [856, 310] width 150 height 15
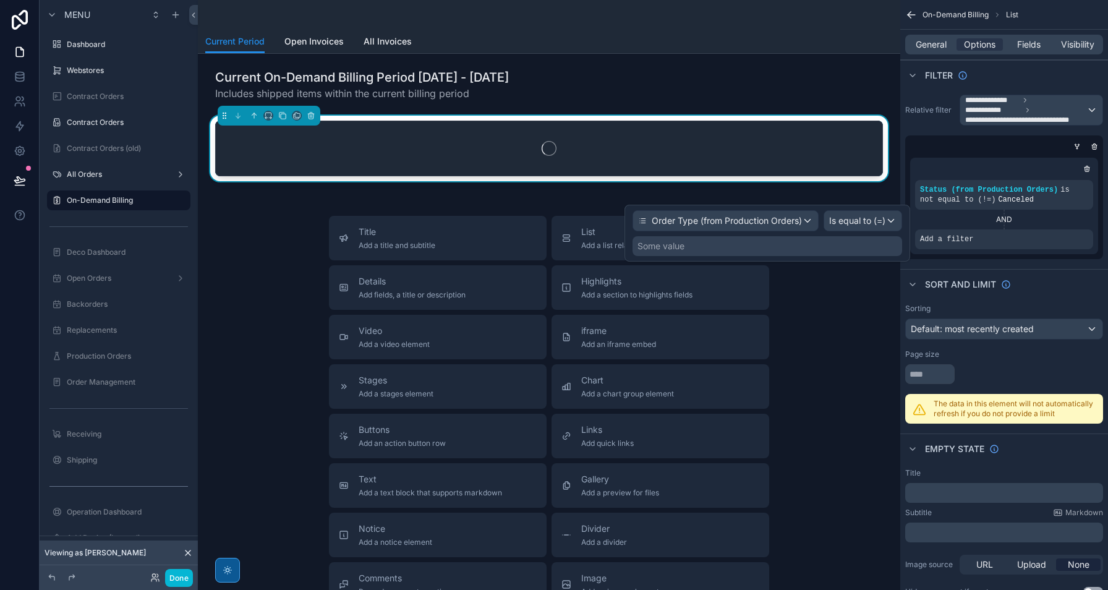
click at [800, 247] on div "Some value" at bounding box center [766, 246] width 269 height 20
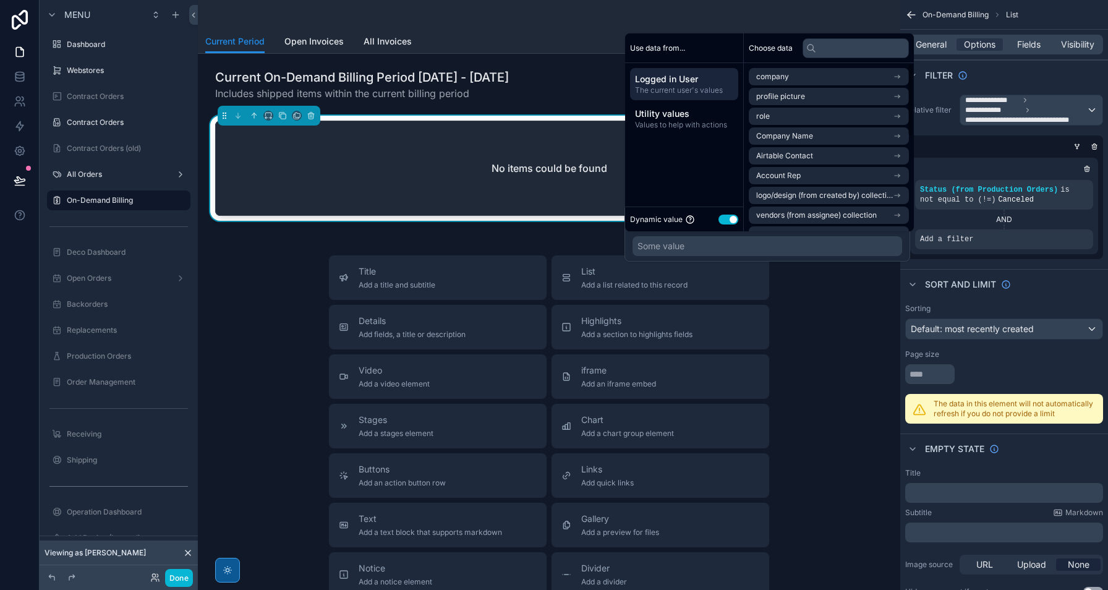
click at [730, 221] on button "Use setting" at bounding box center [728, 219] width 20 height 10
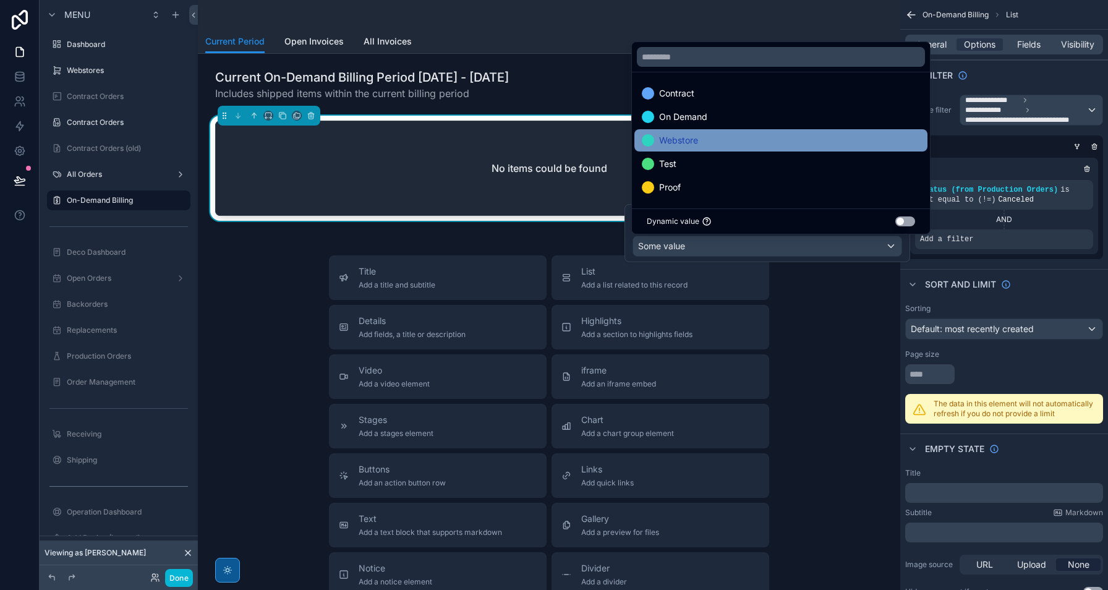
click at [743, 139] on div "Webstore" at bounding box center [781, 140] width 278 height 15
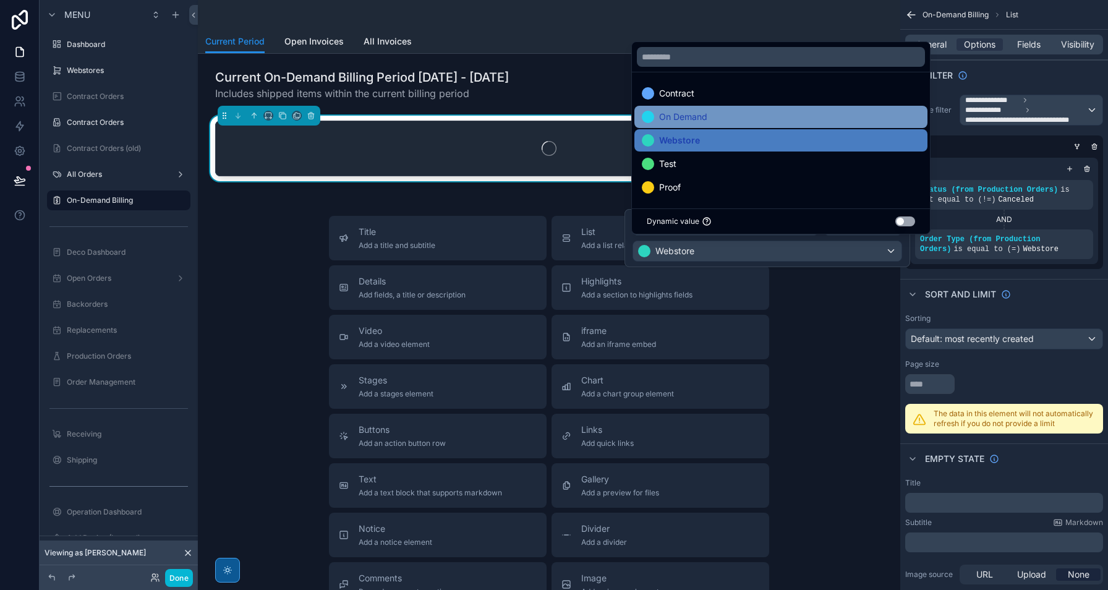
click at [739, 117] on div "On Demand" at bounding box center [781, 116] width 278 height 15
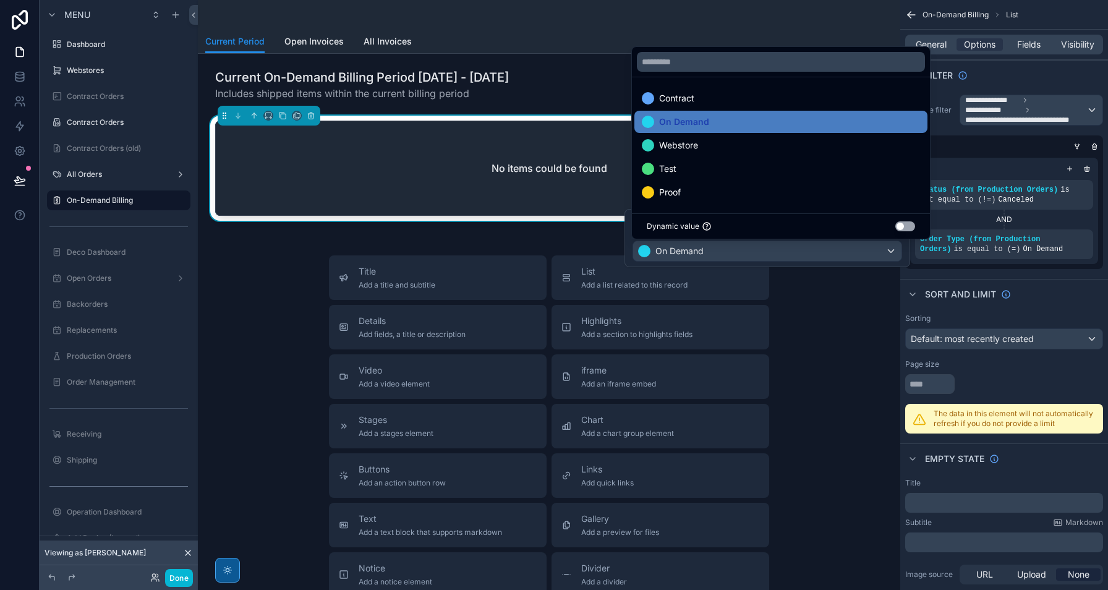
click at [904, 224] on button "Use setting" at bounding box center [905, 226] width 20 height 10
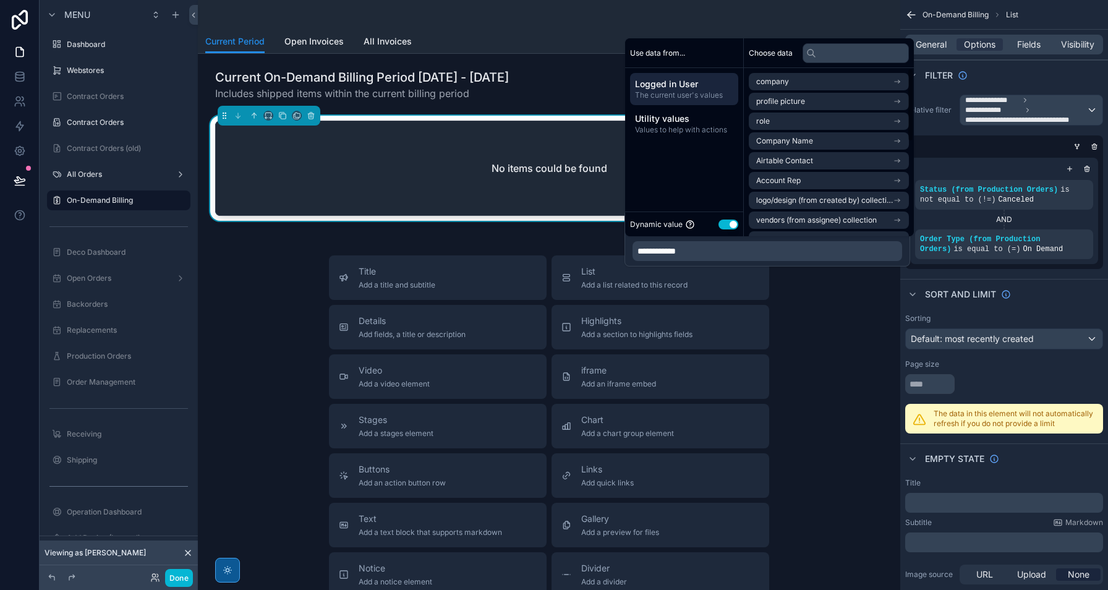
click at [728, 225] on button "Use setting" at bounding box center [728, 224] width 20 height 10
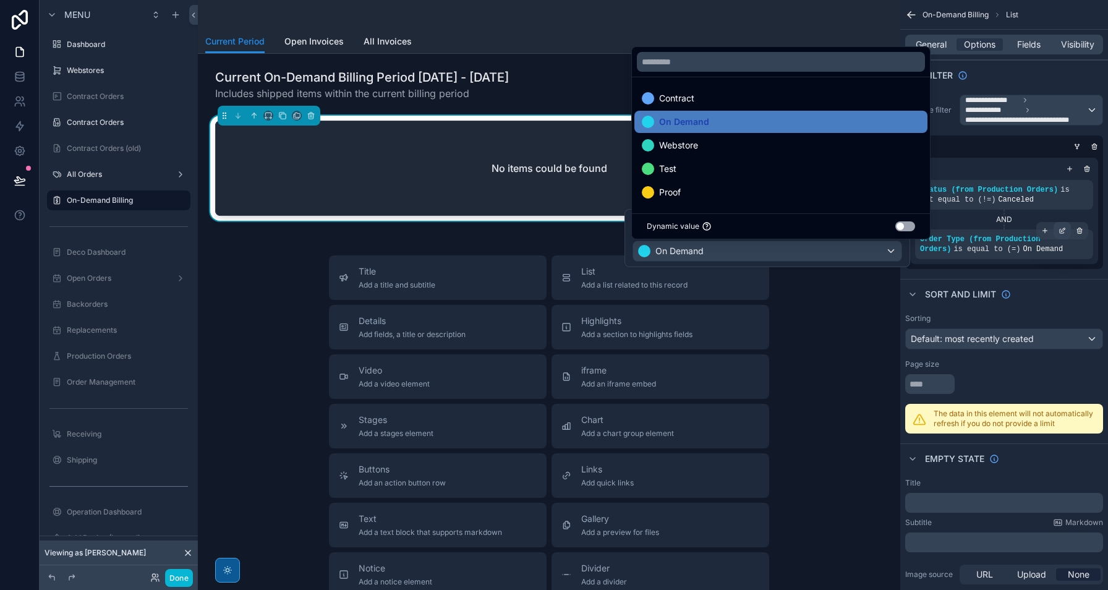
click at [1058, 229] on icon "scrollable content" at bounding box center [1061, 230] width 7 height 7
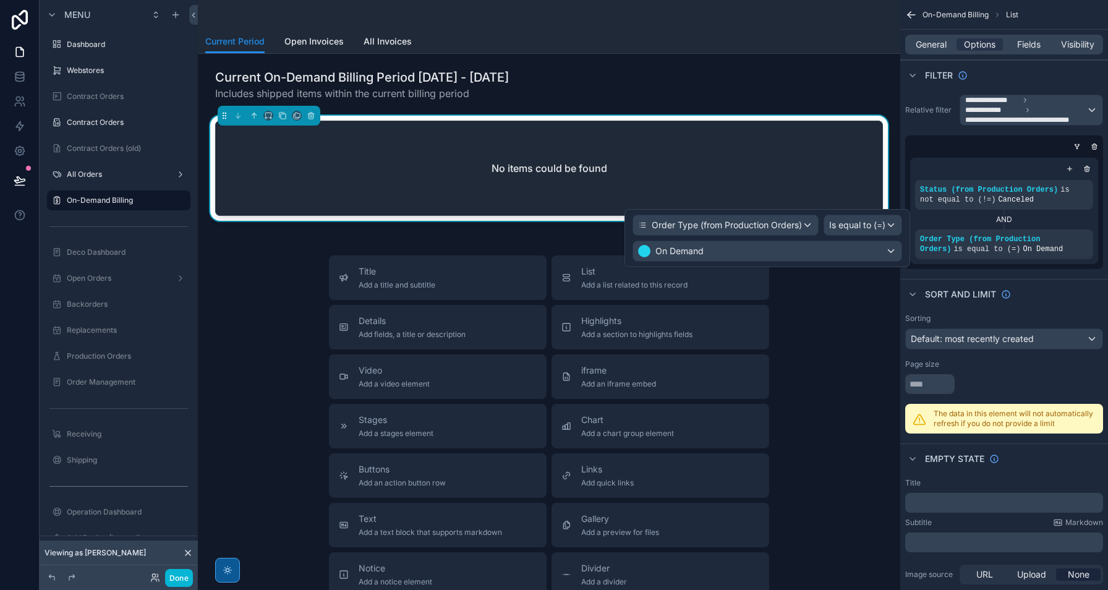
click at [903, 224] on div "Order Type (from Production Orders) Is equal to (=) On Demand" at bounding box center [767, 238] width 286 height 58
click at [885, 224] on div "Is equal to (=)" at bounding box center [862, 225] width 77 height 20
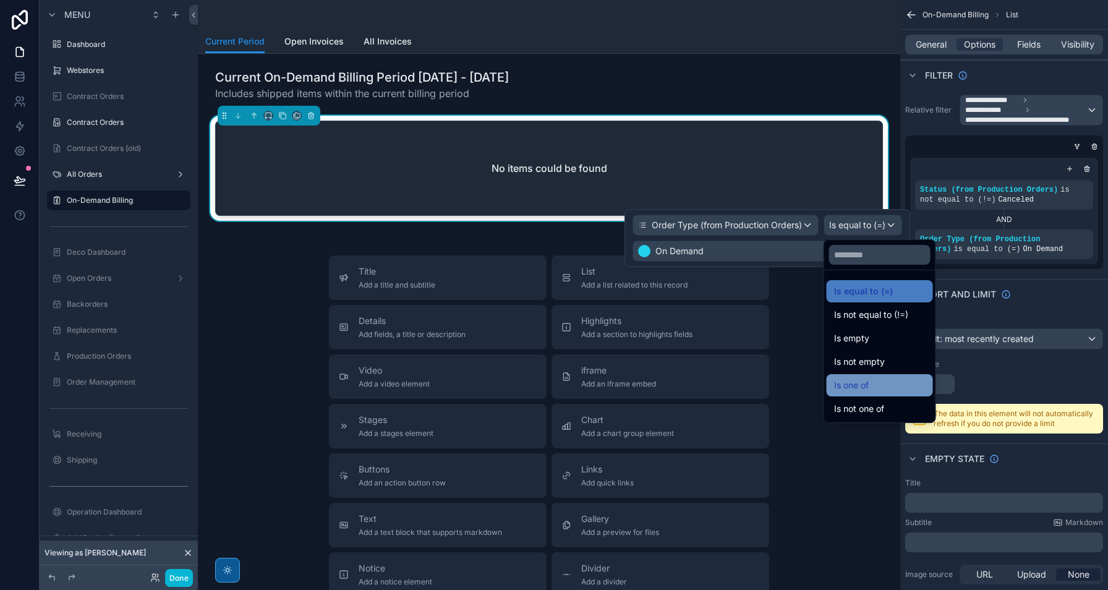
click at [904, 390] on div "Is one of" at bounding box center [879, 385] width 91 height 15
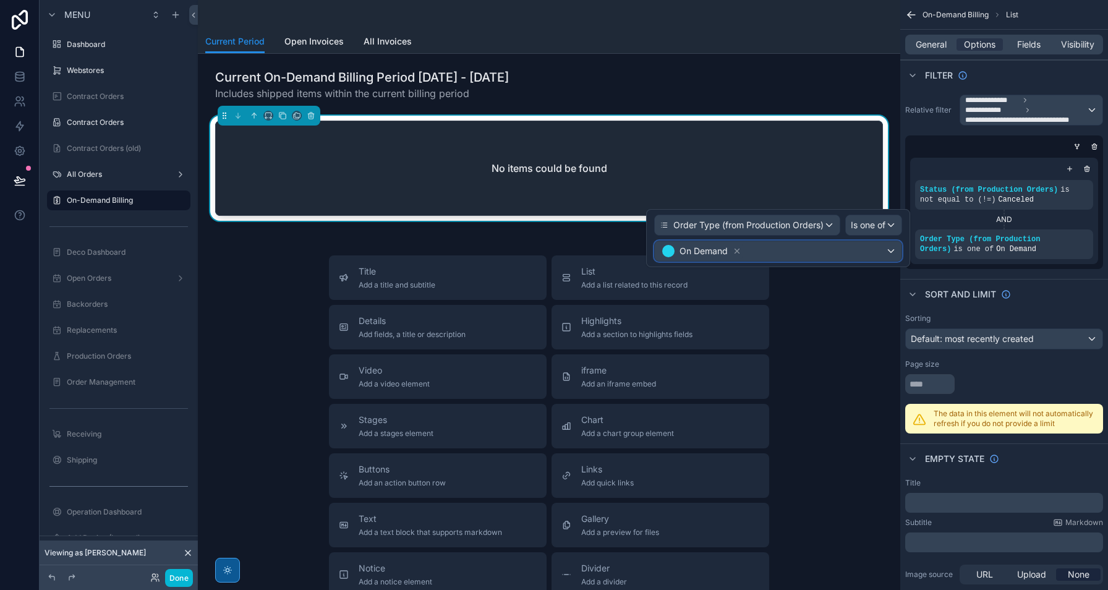
click at [829, 252] on div "On Demand" at bounding box center [778, 251] width 247 height 20
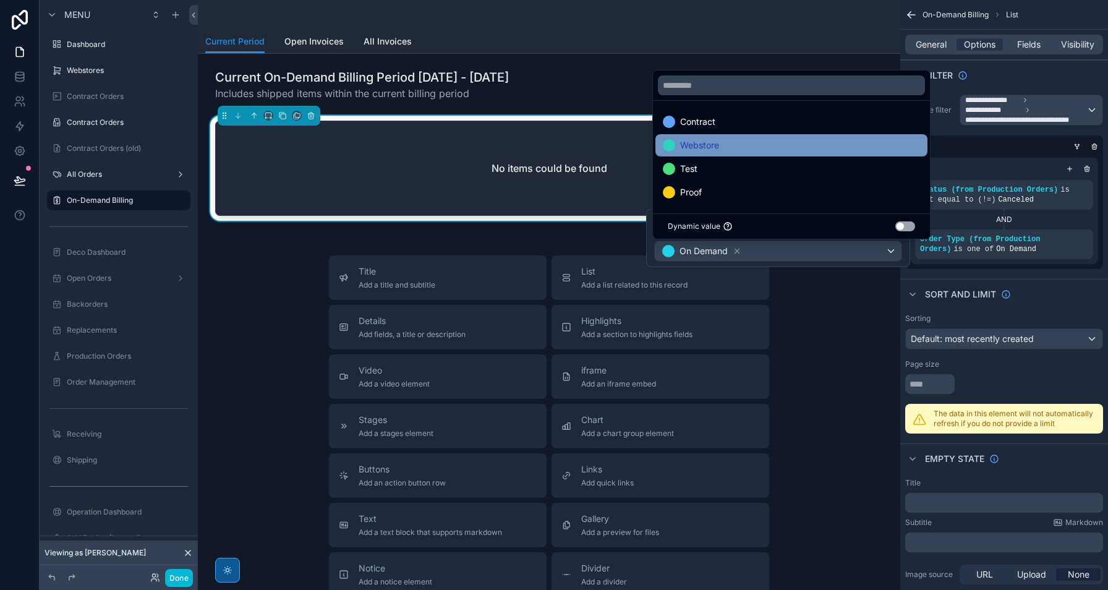
click at [752, 143] on div "Webstore" at bounding box center [791, 145] width 257 height 15
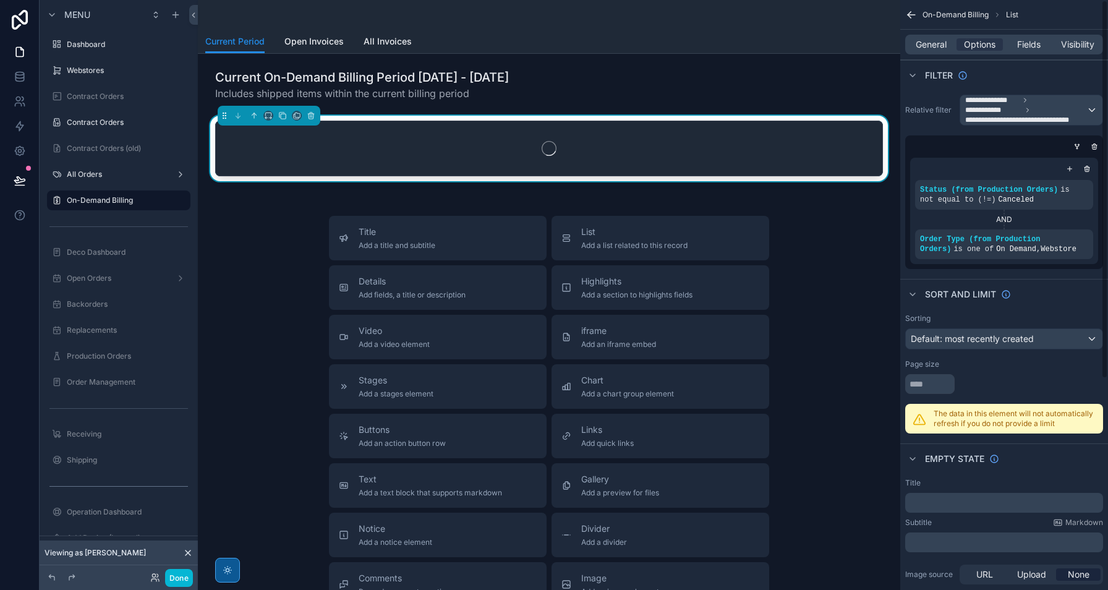
click at [1024, 273] on div "**********" at bounding box center [1004, 182] width 208 height 184
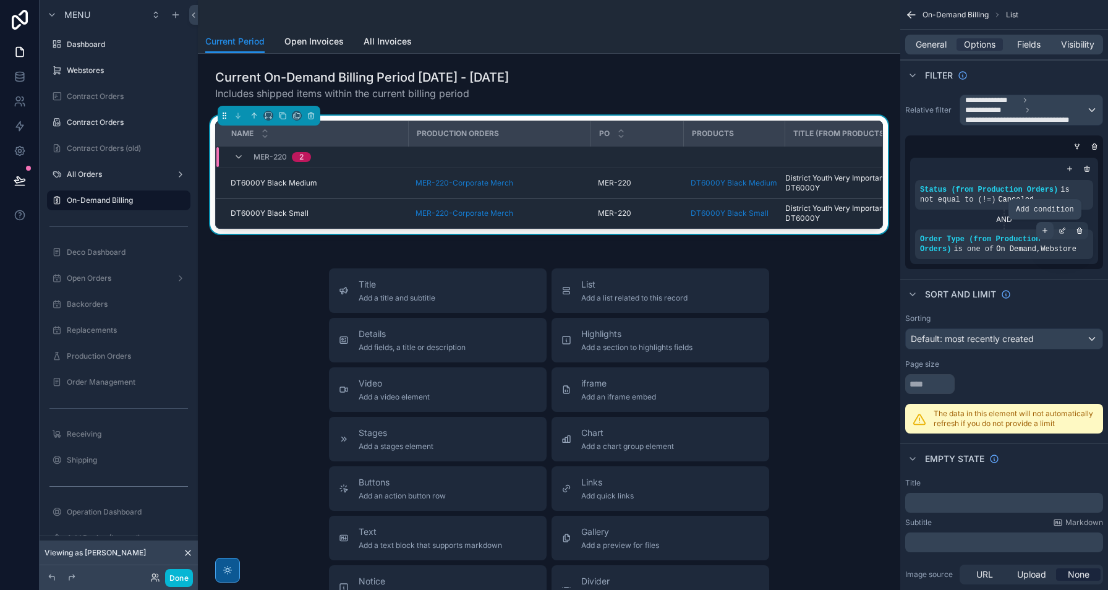
click at [1043, 231] on icon "scrollable content" at bounding box center [1044, 230] width 7 height 7
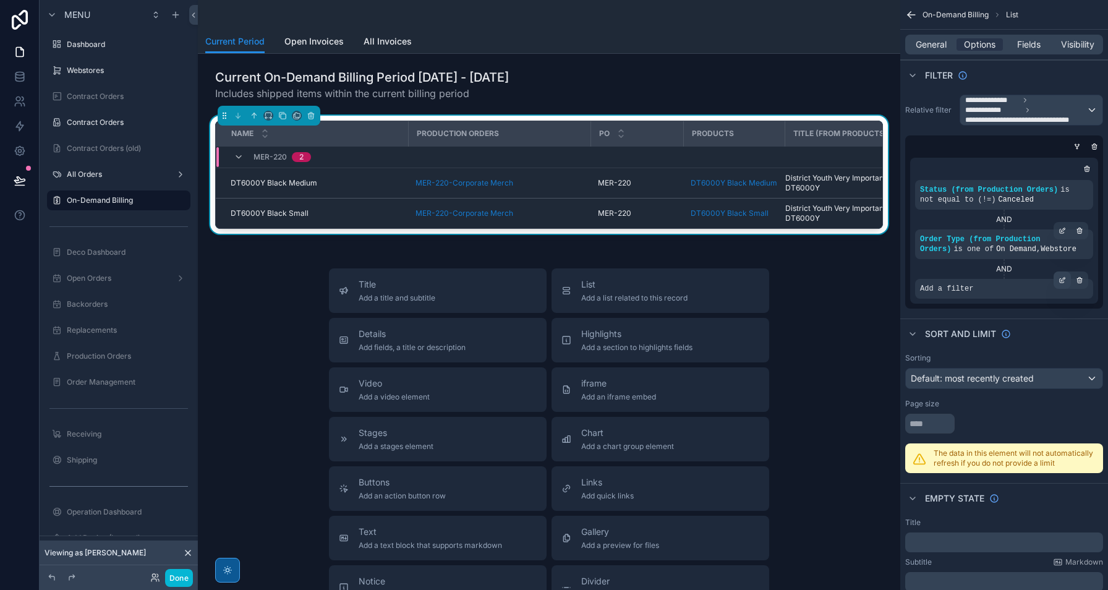
click at [1062, 284] on div "scrollable content" at bounding box center [1061, 279] width 17 height 17
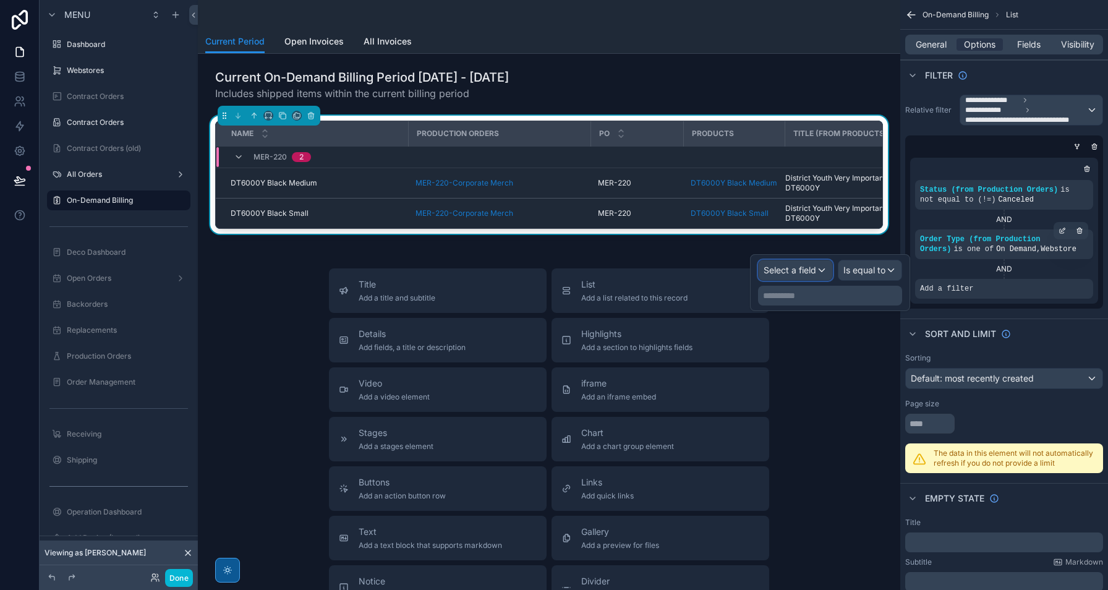
click at [799, 274] on span "Select a field" at bounding box center [789, 270] width 53 height 11
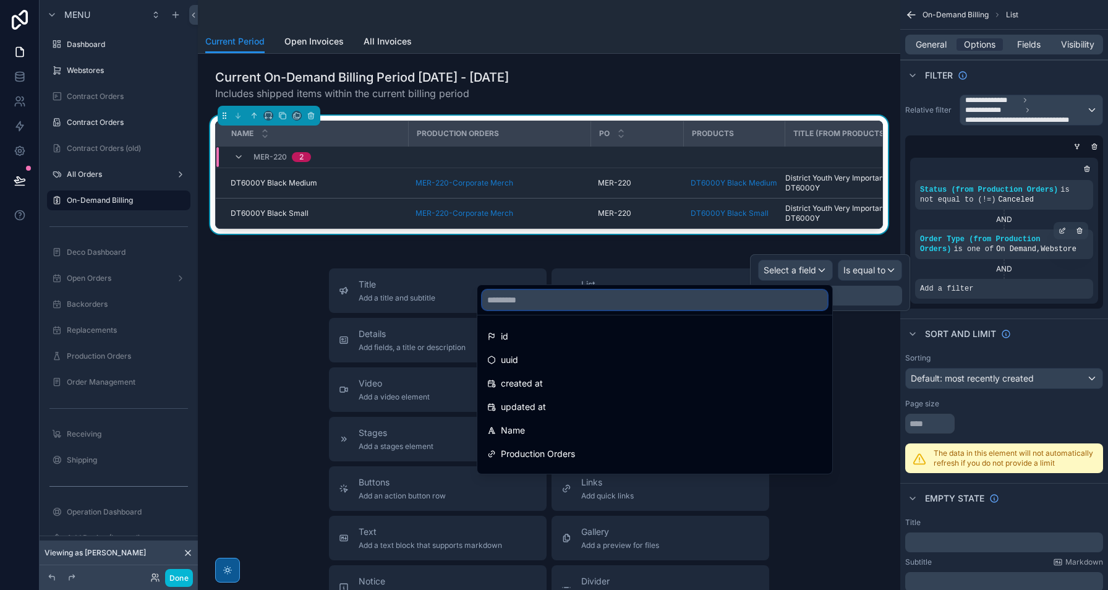
click at [643, 303] on input "text" at bounding box center [654, 300] width 345 height 20
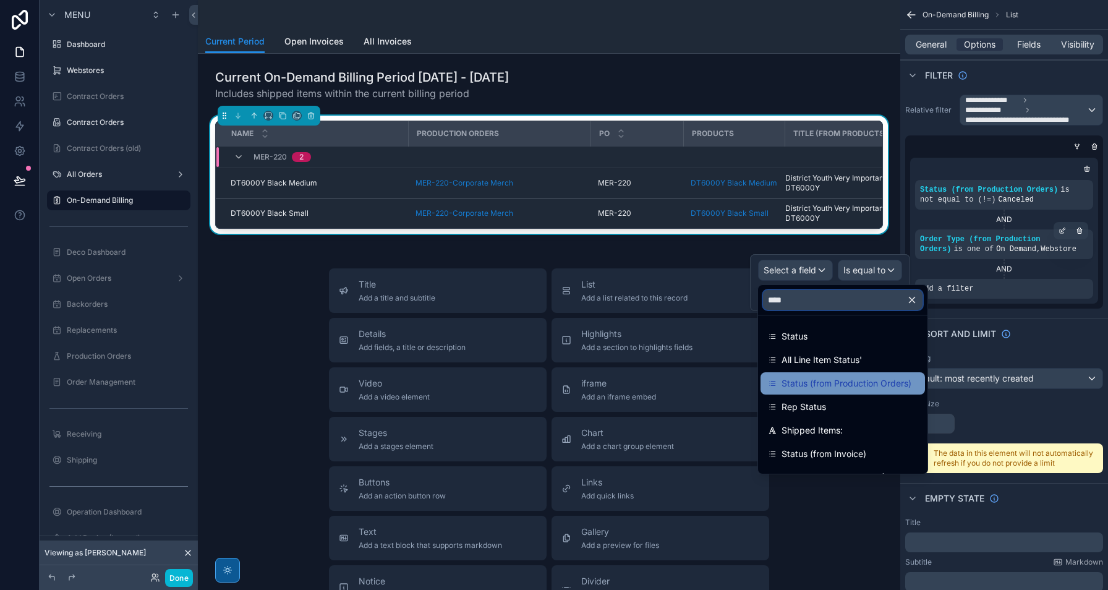
type input "****"
click at [847, 381] on span "Status (from Production Orders)" at bounding box center [846, 383] width 130 height 15
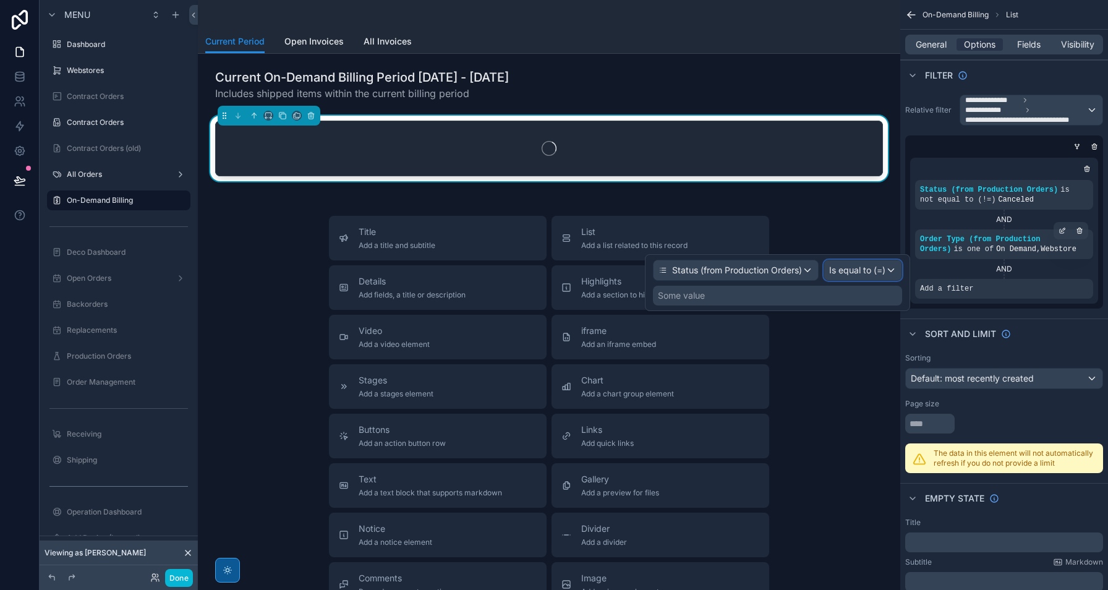
click at [862, 275] on span "Is equal to (=)" at bounding box center [857, 270] width 56 height 12
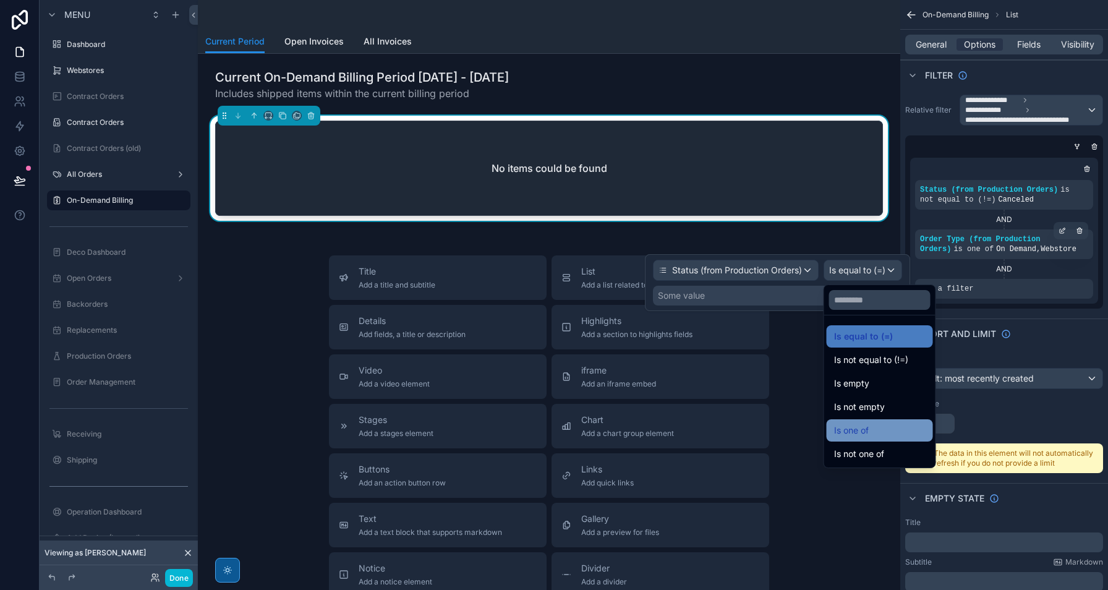
click at [891, 431] on div "Is one of" at bounding box center [879, 430] width 91 height 15
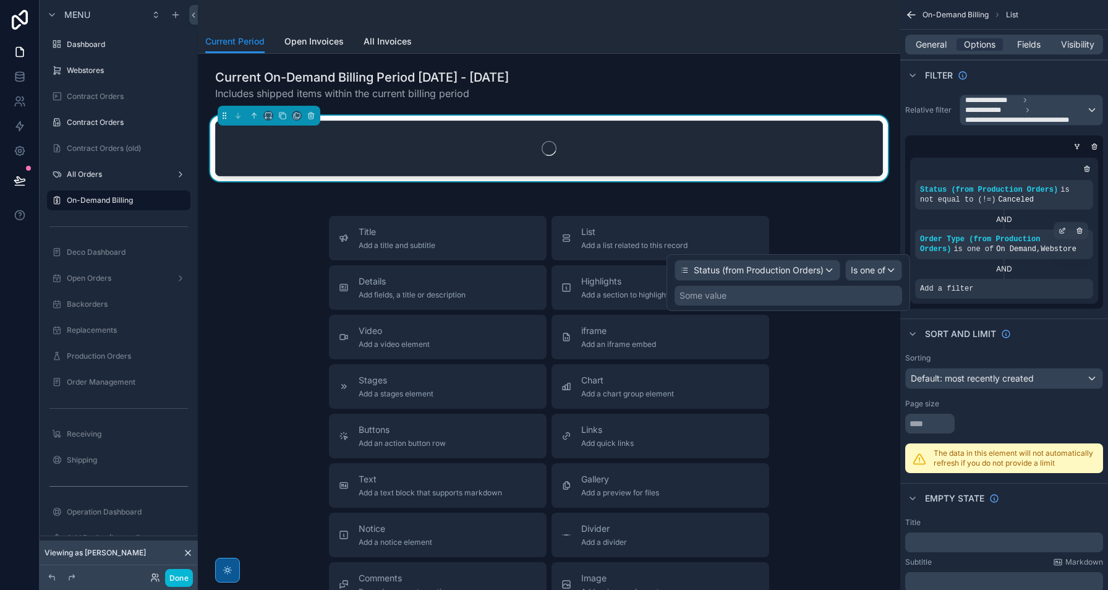
click at [773, 295] on div "Some value" at bounding box center [787, 296] width 227 height 20
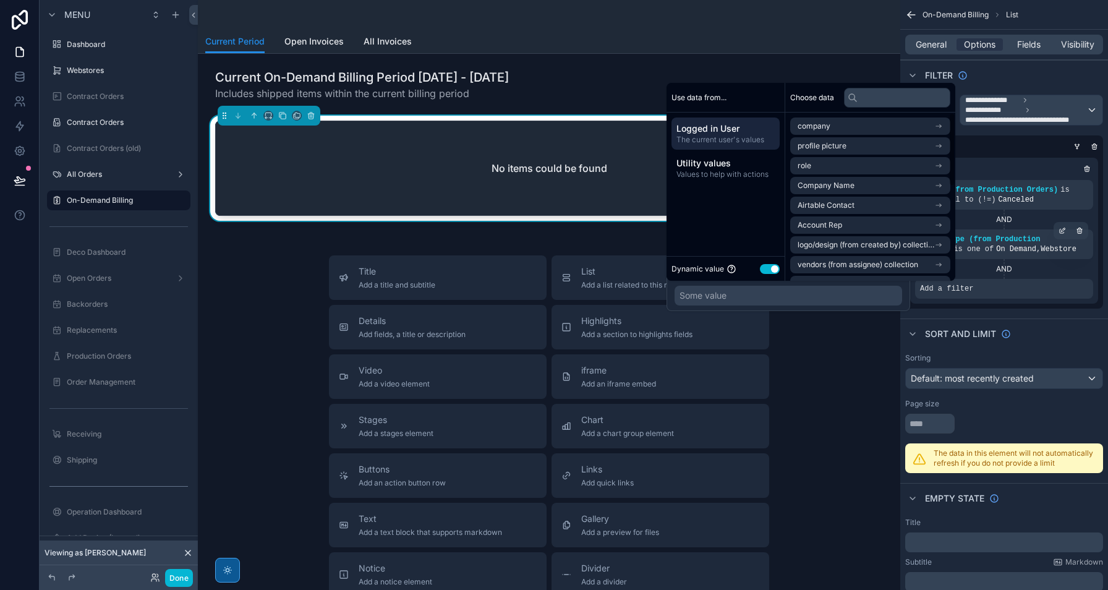
click at [768, 268] on button "Use setting" at bounding box center [770, 269] width 20 height 10
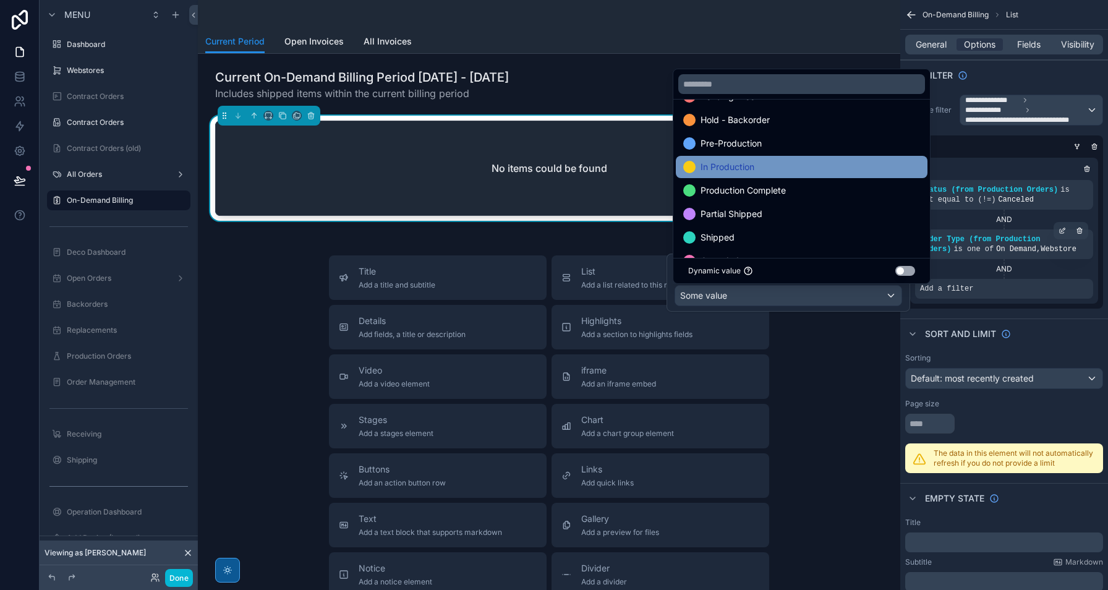
scroll to position [72, 0]
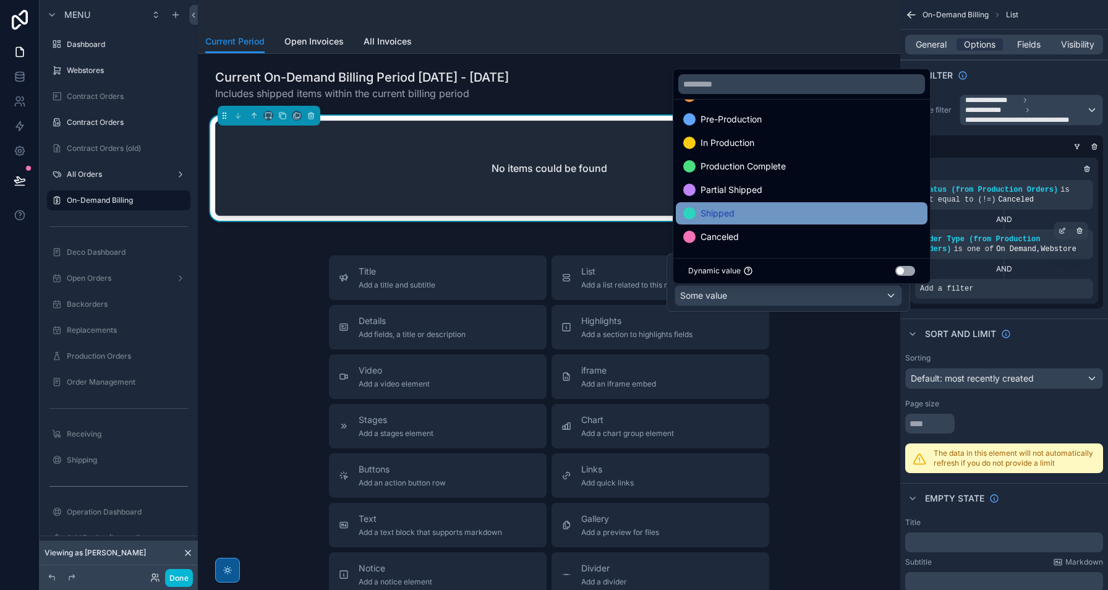
click at [764, 206] on div "Shipped" at bounding box center [801, 213] width 237 height 15
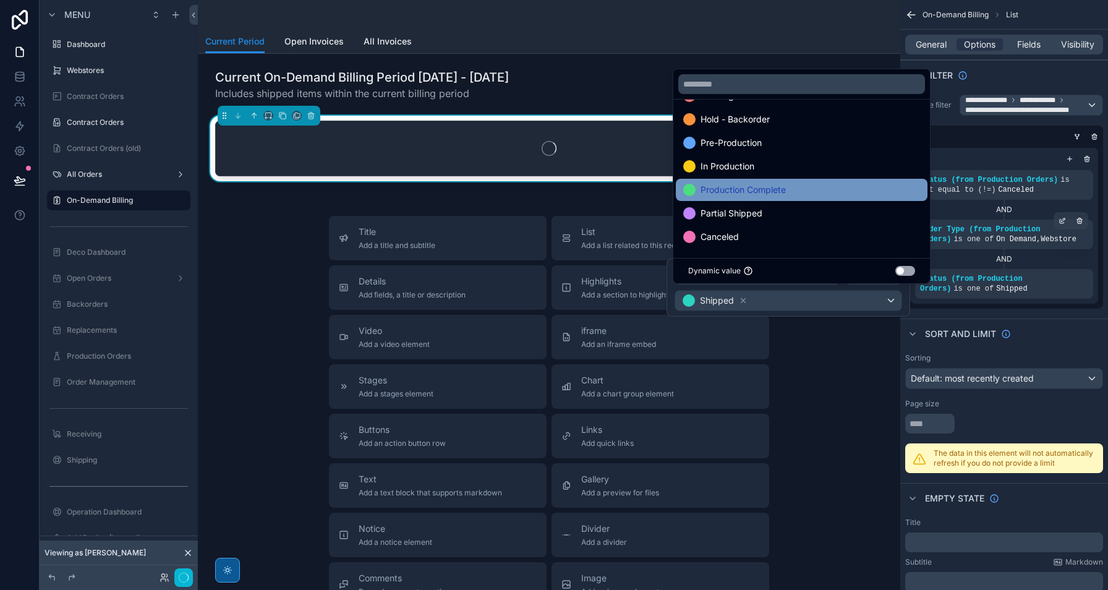
scroll to position [48, 0]
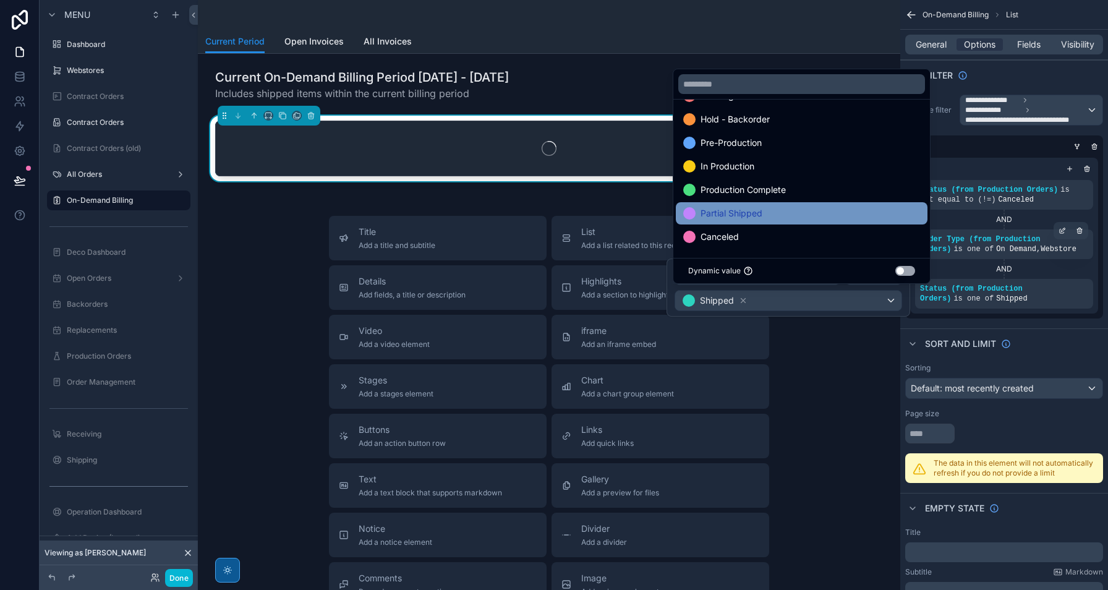
click at [762, 209] on div "Partial Shipped" at bounding box center [801, 213] width 237 height 15
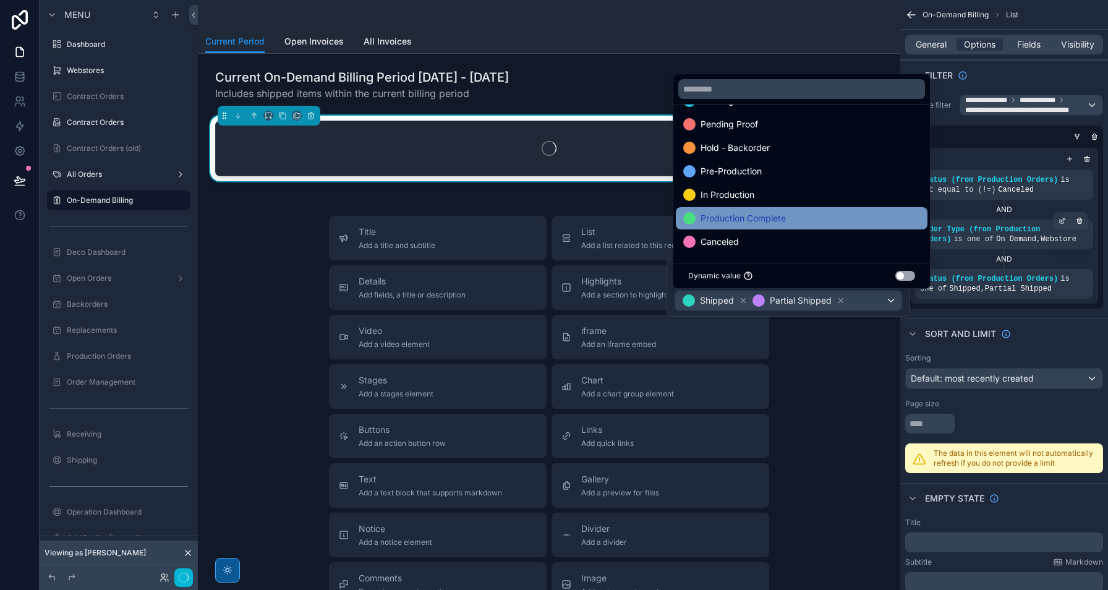
scroll to position [25, 0]
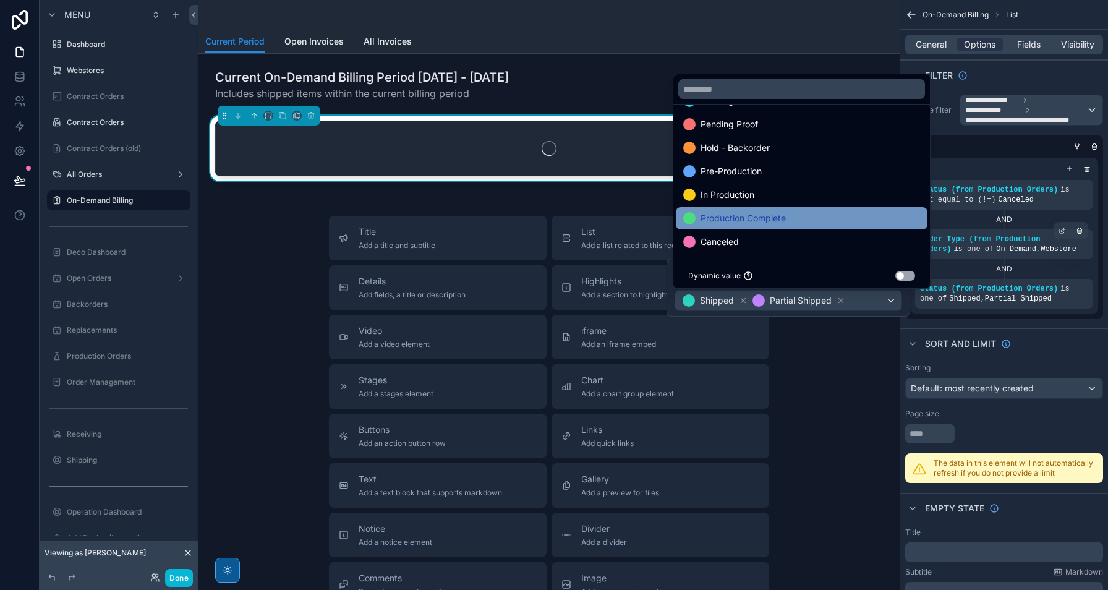
click at [762, 214] on span "Production Complete" at bounding box center [742, 218] width 85 height 15
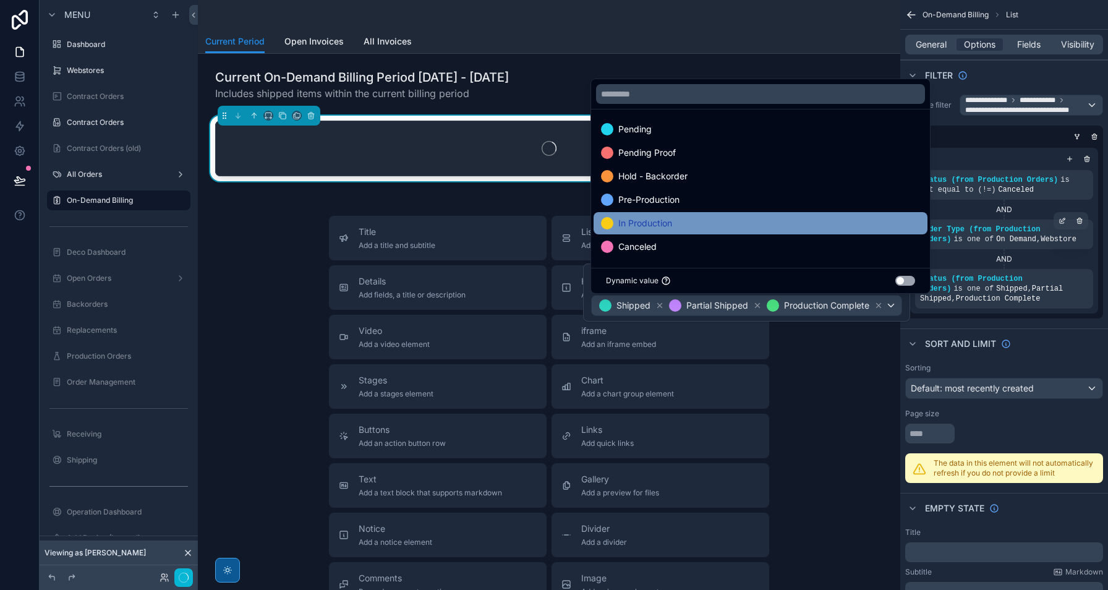
scroll to position [1, 0]
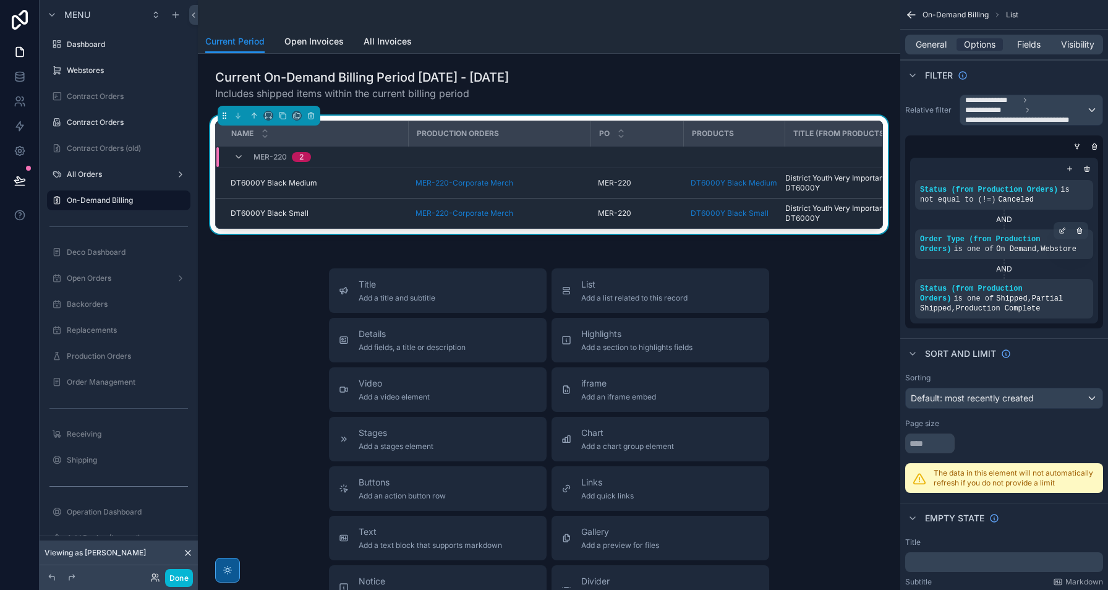
click at [1035, 332] on div "**********" at bounding box center [1004, 212] width 208 height 244
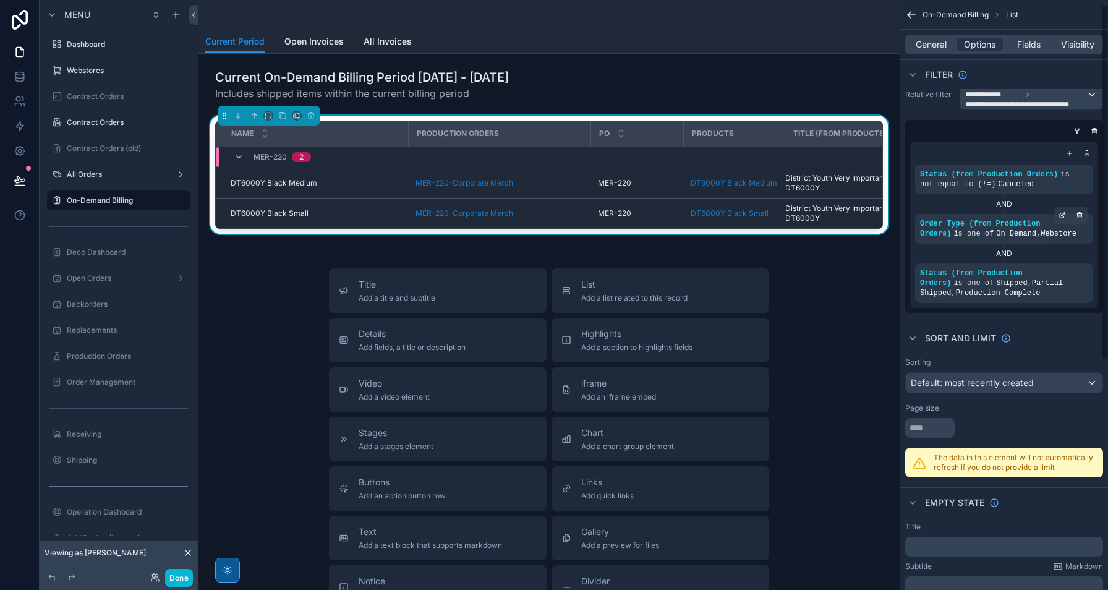
scroll to position [0, 0]
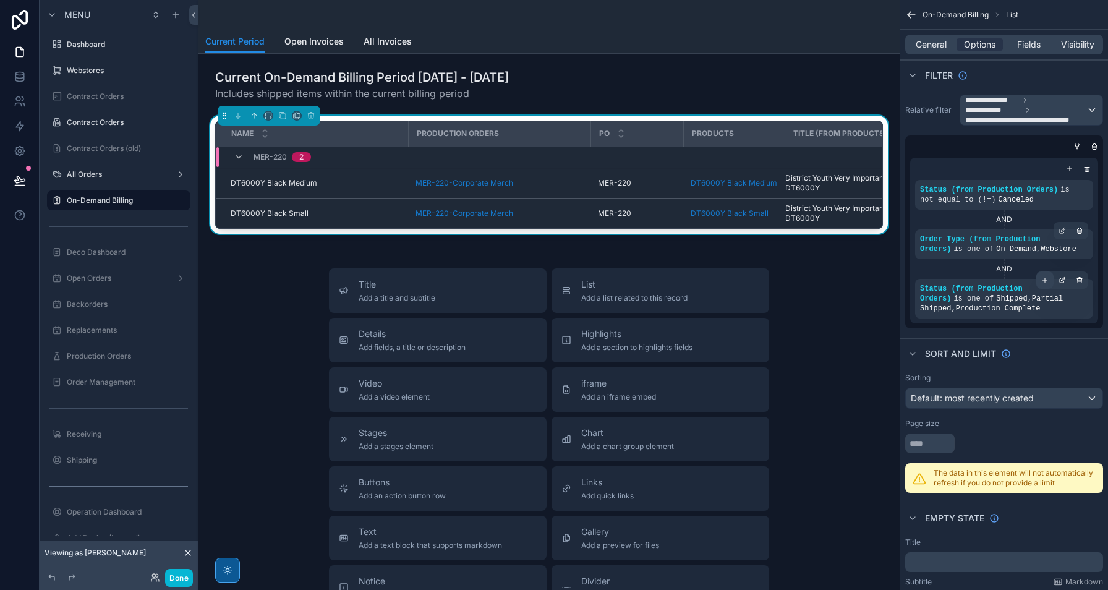
click at [1046, 282] on icon "scrollable content" at bounding box center [1044, 279] width 7 height 7
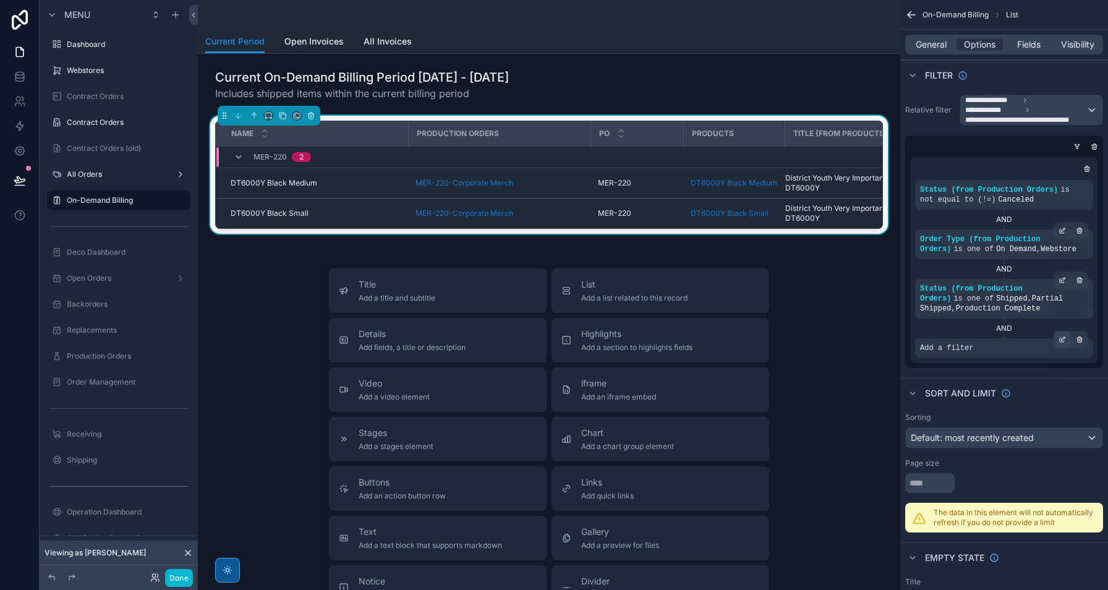
click at [1062, 341] on icon "scrollable content" at bounding box center [1061, 339] width 7 height 7
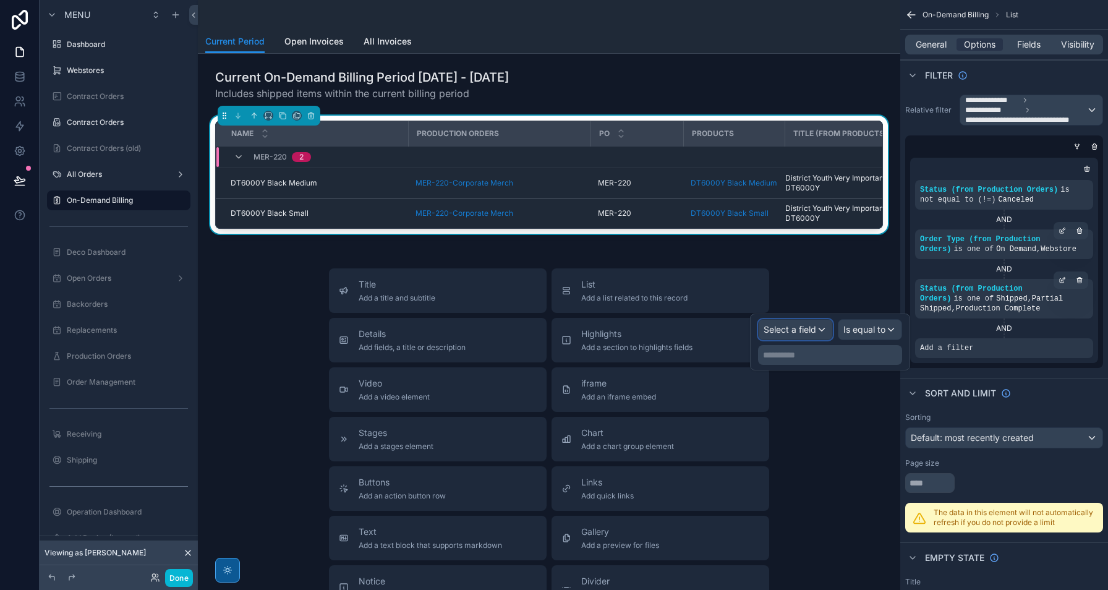
click at [790, 325] on span "Select a field" at bounding box center [789, 329] width 53 height 11
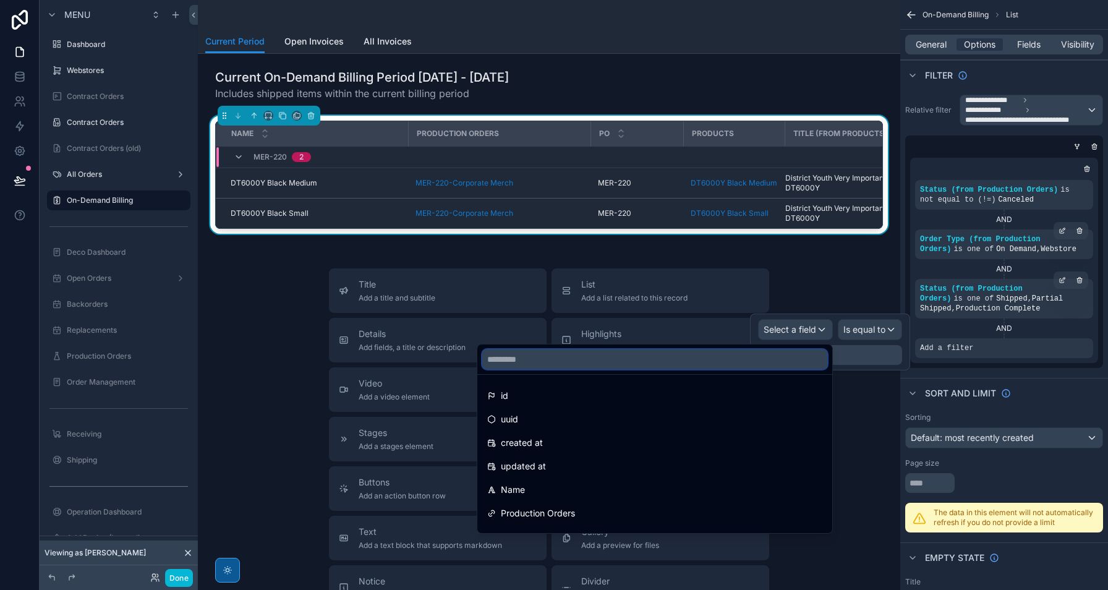
click at [756, 366] on input "text" at bounding box center [654, 359] width 345 height 20
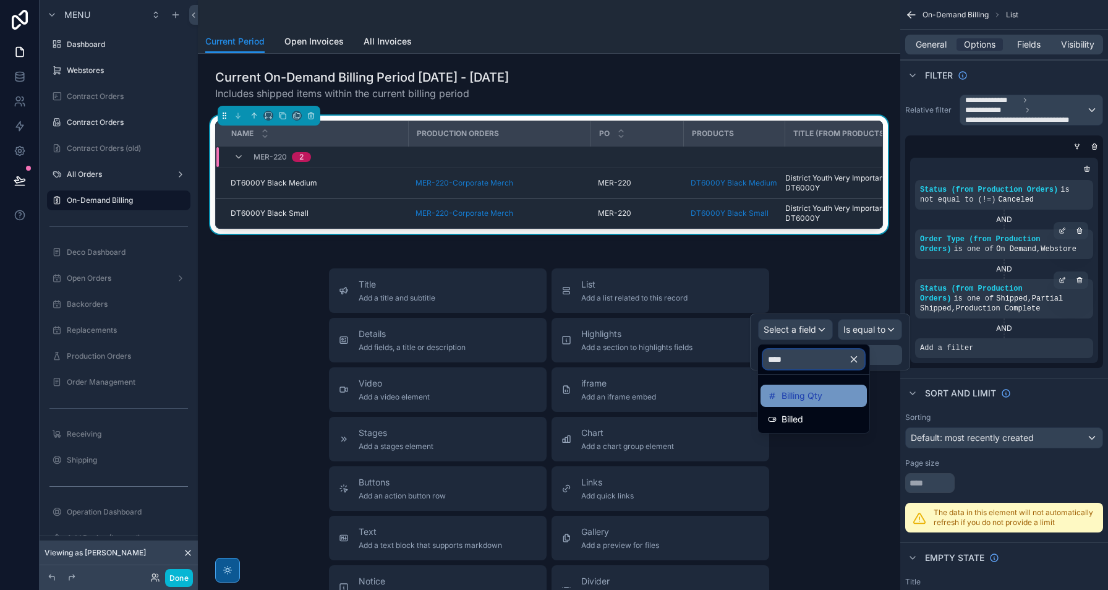
type input "****"
click at [786, 397] on span "Billing Qty" at bounding box center [801, 395] width 41 height 15
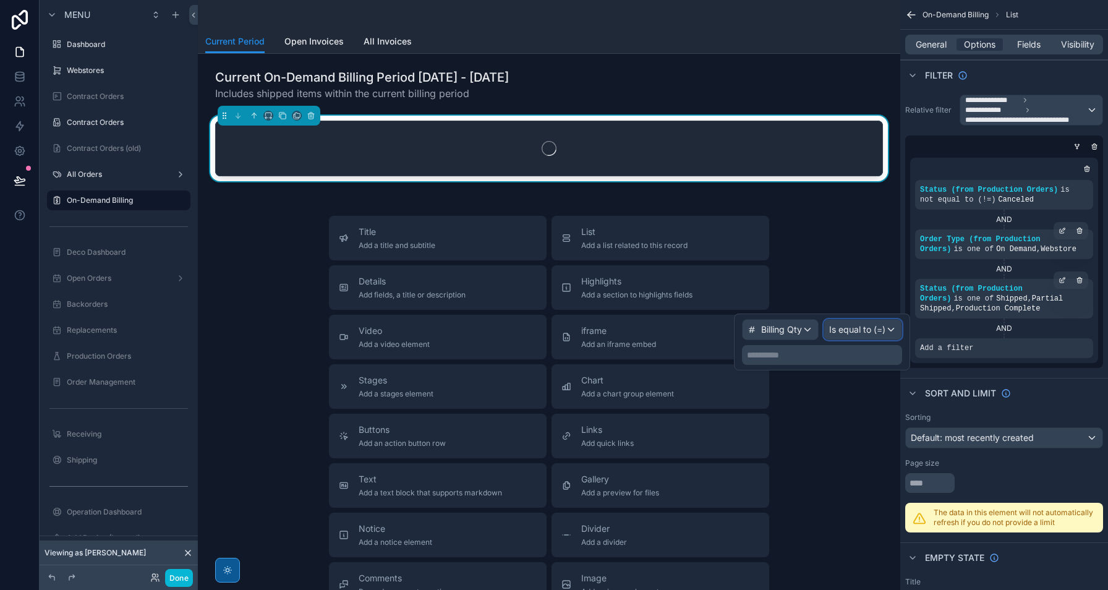
click at [878, 332] on span "Is equal to (=)" at bounding box center [857, 329] width 56 height 12
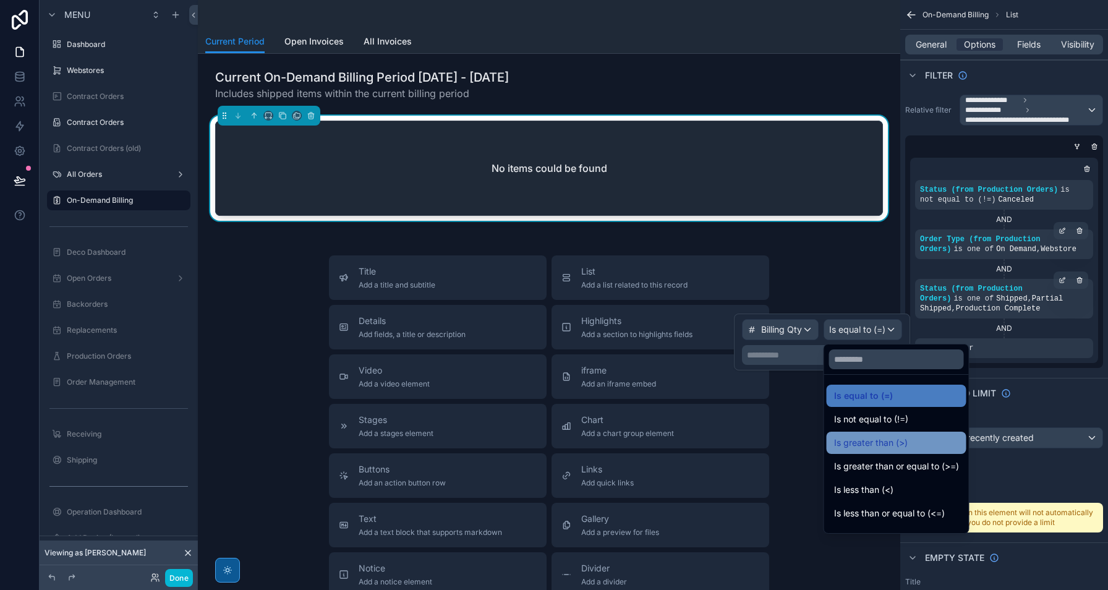
click at [918, 444] on div "Is greater than (>)" at bounding box center [896, 442] width 125 height 15
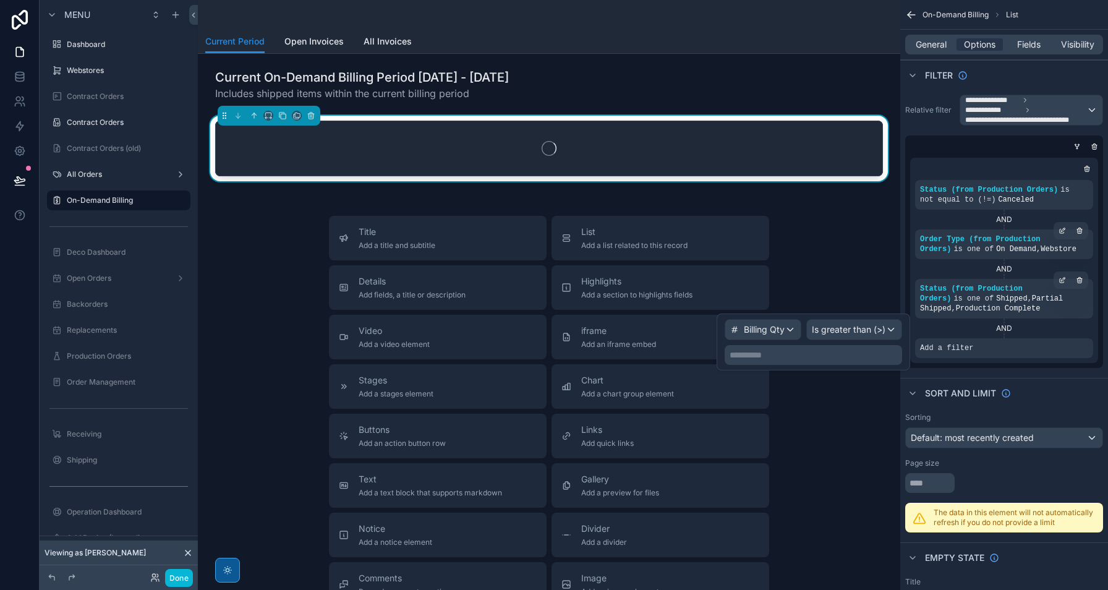
click at [812, 356] on p "**********" at bounding box center [814, 355] width 170 height 12
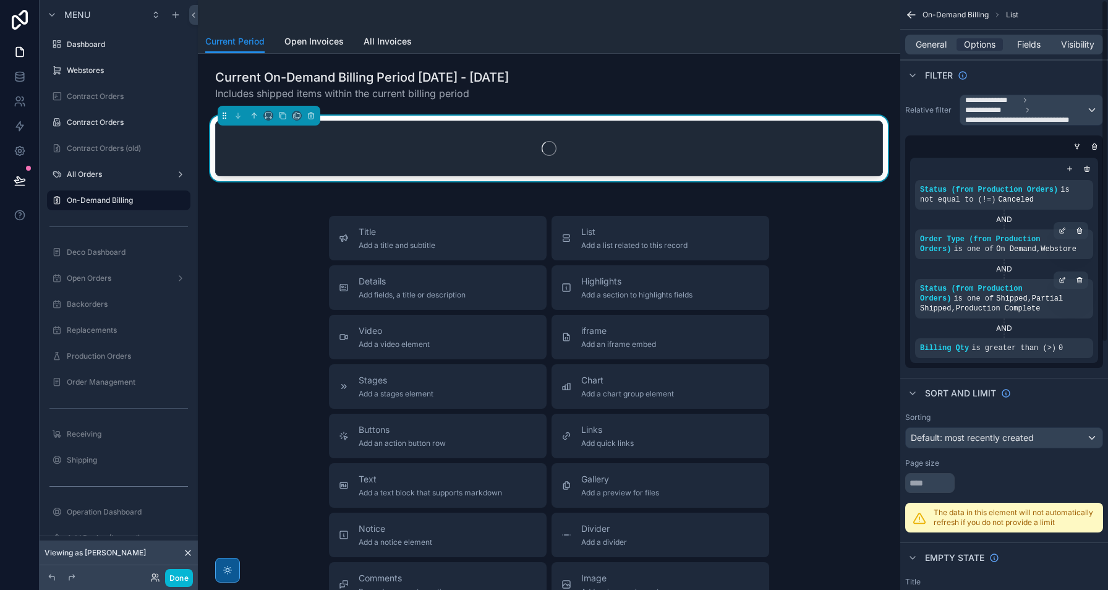
click at [1062, 376] on div "**********" at bounding box center [1004, 498] width 208 height 997
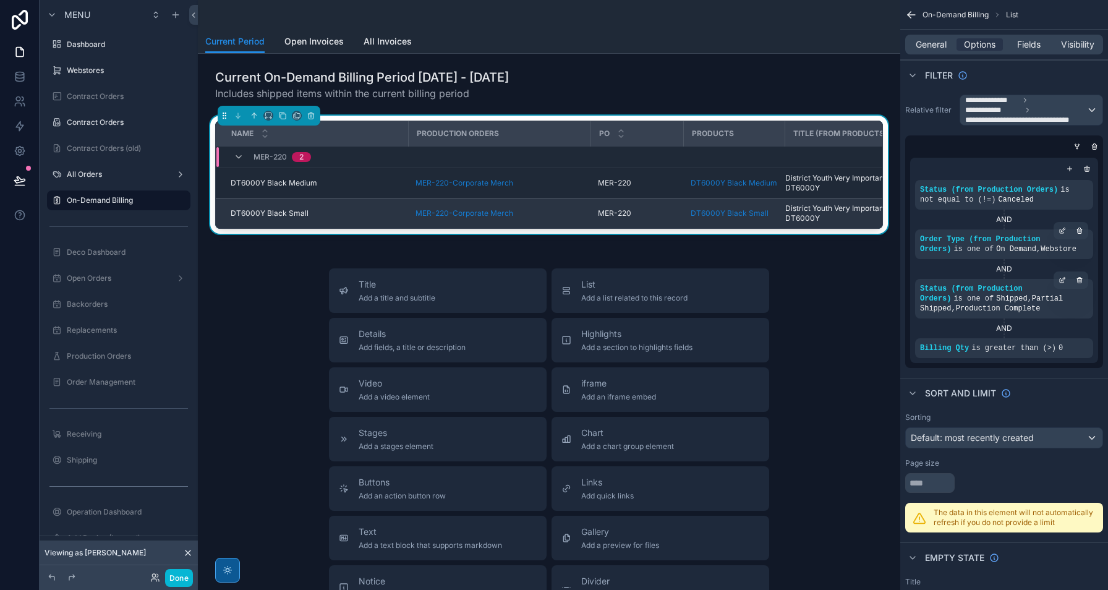
scroll to position [0, 45]
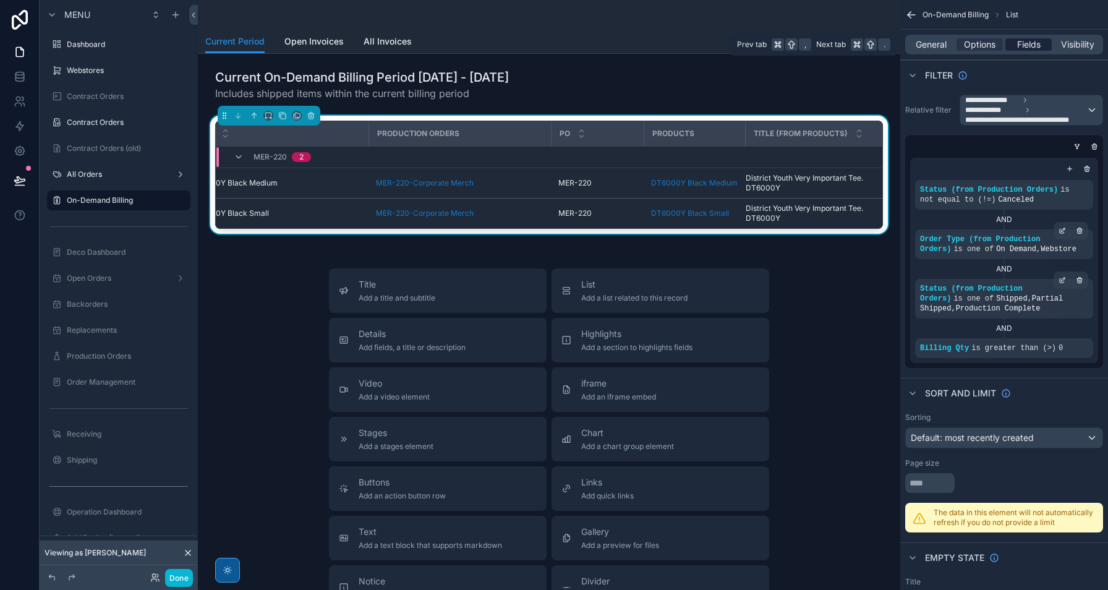
click at [1034, 45] on span "Fields" at bounding box center [1028, 44] width 23 height 12
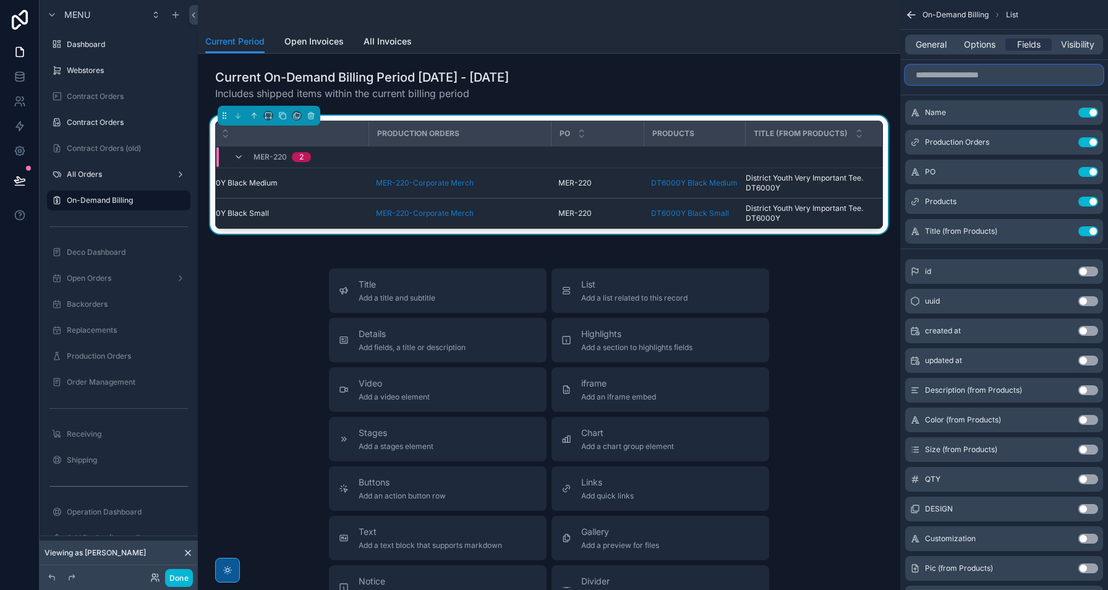
click at [975, 83] on input "scrollable content" at bounding box center [1004, 75] width 198 height 20
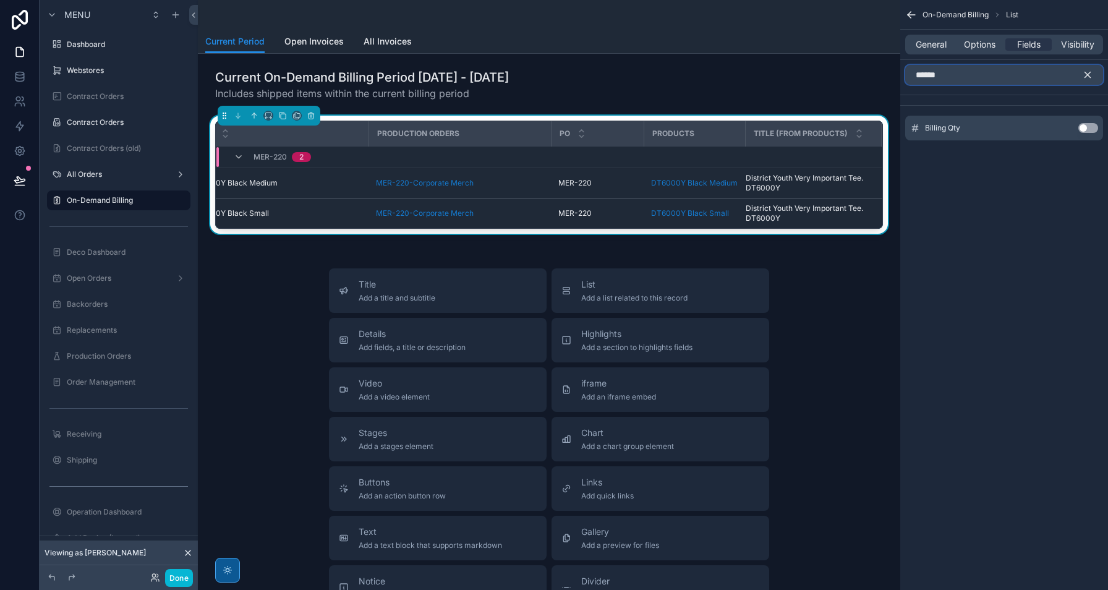
type input "******"
click at [1091, 130] on button "Use setting" at bounding box center [1088, 128] width 20 height 10
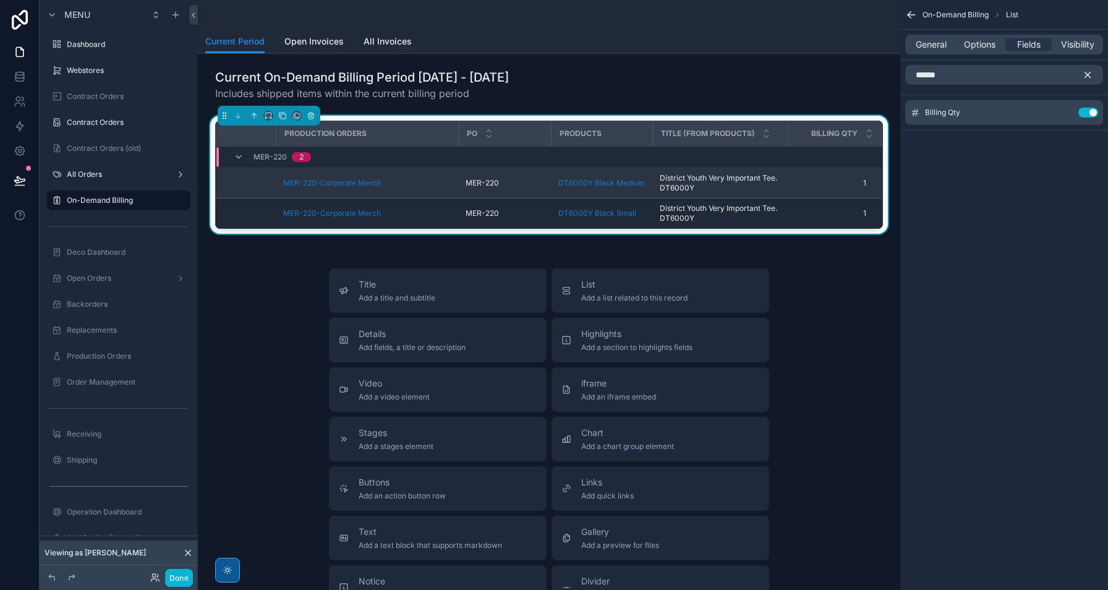
scroll to position [0, 137]
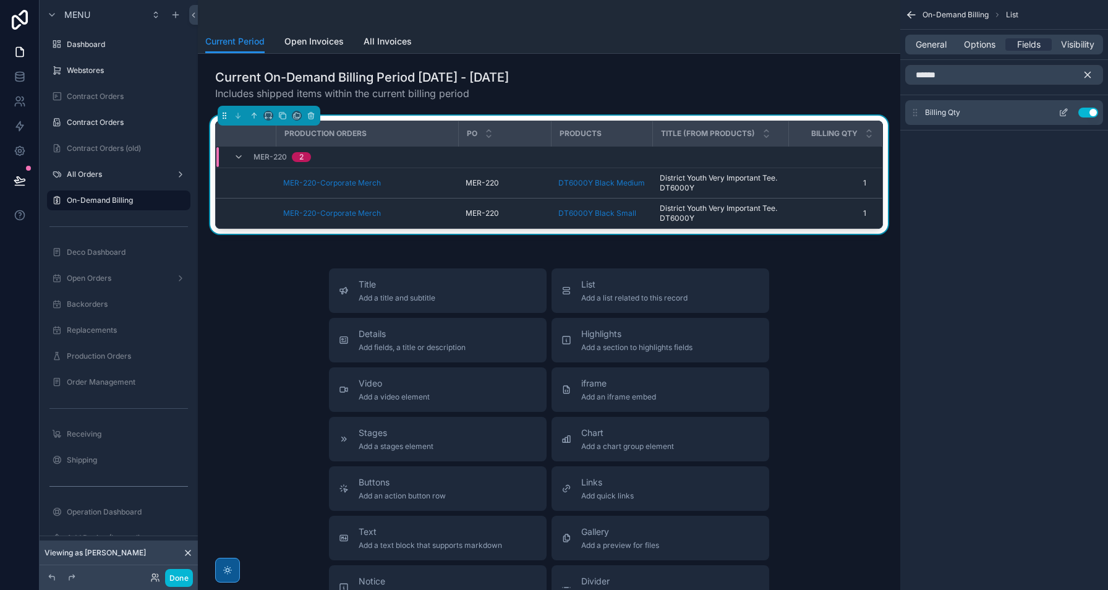
click at [1066, 112] on icon "scrollable content" at bounding box center [1063, 113] width 10 height 10
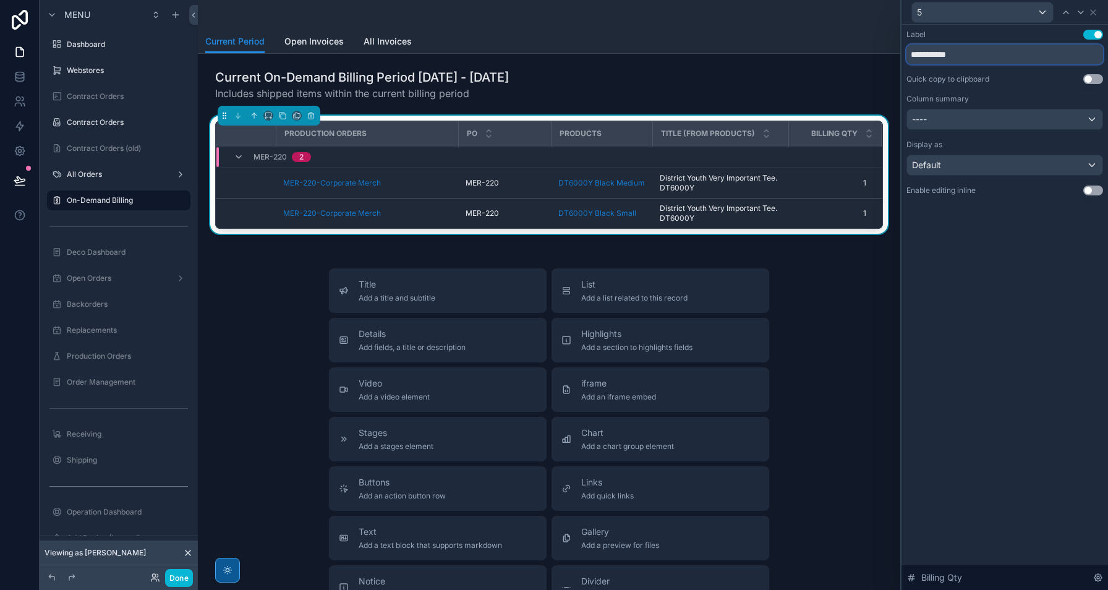
drag, startPoint x: 938, startPoint y: 52, endPoint x: 828, endPoint y: 51, distance: 110.0
click at [828, 51] on div "**********" at bounding box center [554, 295] width 1108 height 590
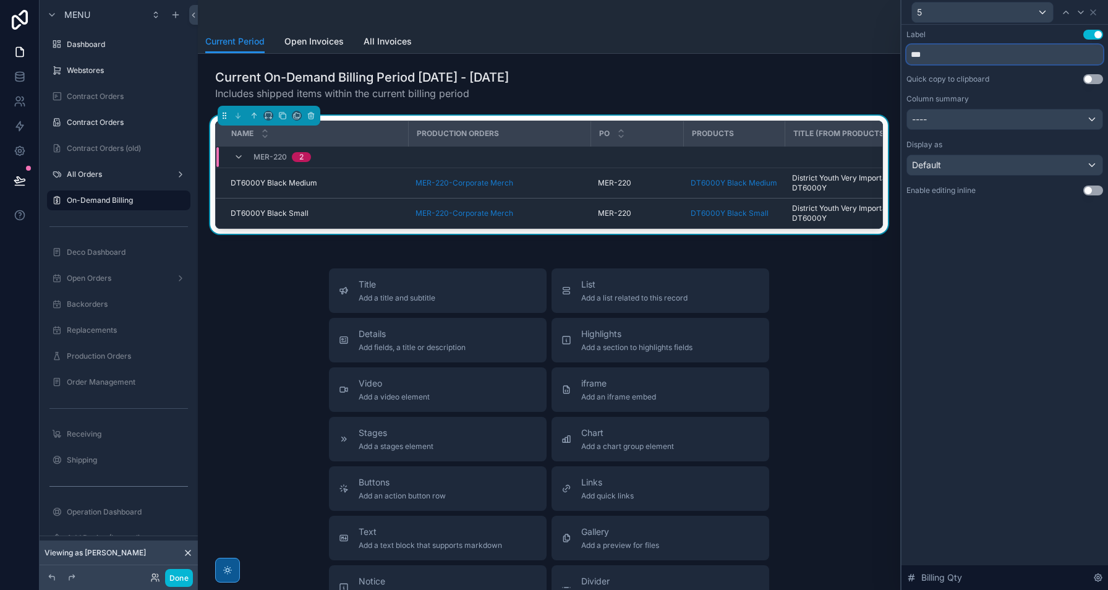
type input "***"
click at [1067, 108] on div "Column summary ----" at bounding box center [1004, 112] width 197 height 36
click at [999, 124] on div "----" at bounding box center [1004, 119] width 195 height 20
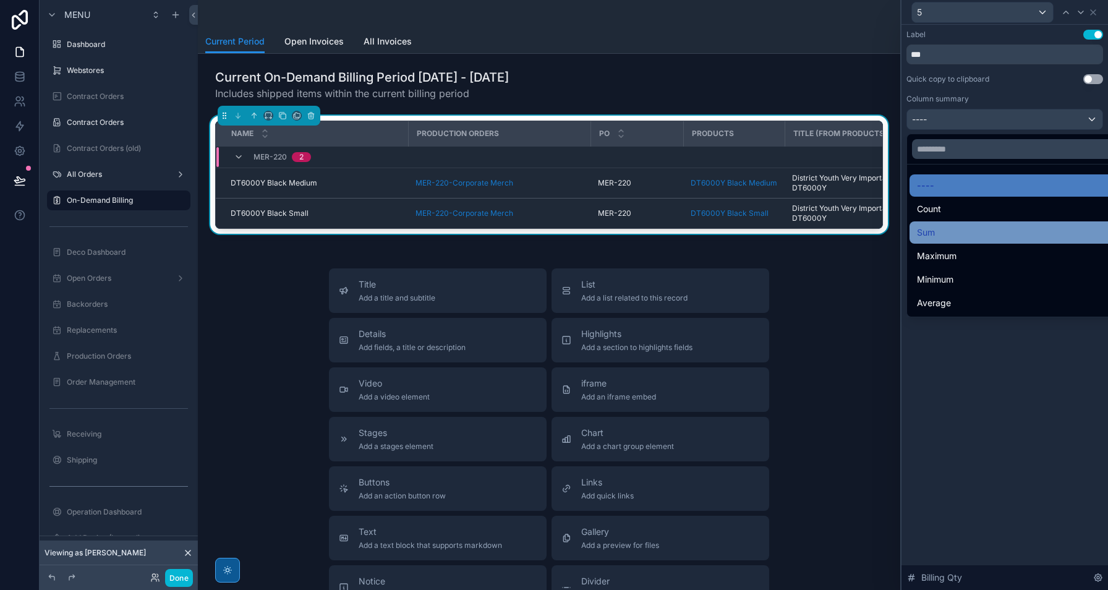
click at [963, 226] on div "Sum" at bounding box center [1019, 232] width 204 height 15
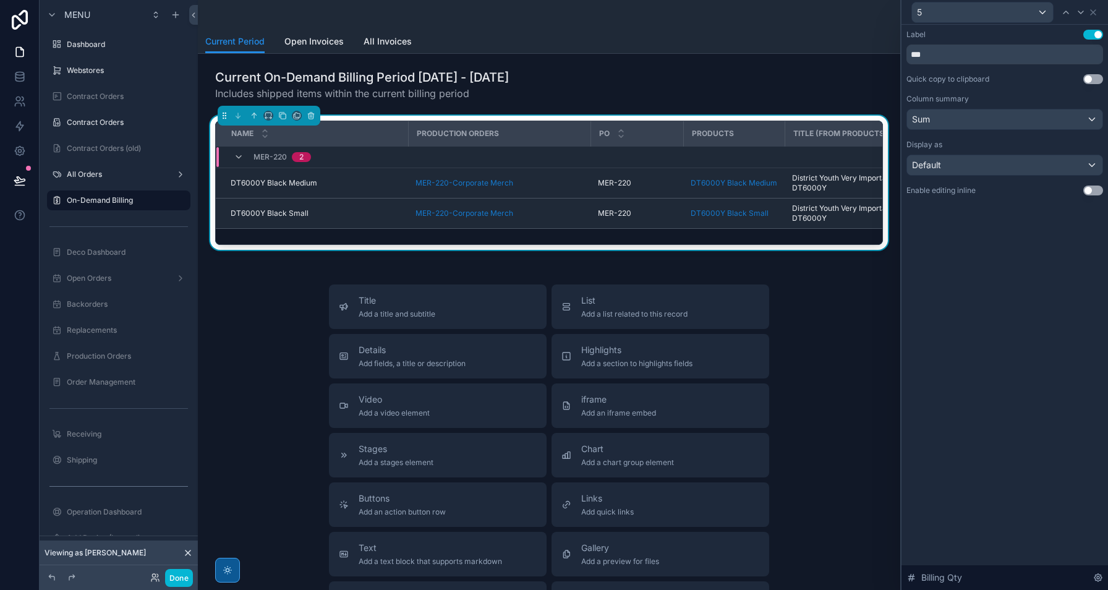
click at [974, 414] on div "Label Use setting *** Quick copy to clipboard Use setting Column summary Sum Di…" at bounding box center [1004, 307] width 206 height 565
click at [409, 132] on div "Production Orders" at bounding box center [499, 134] width 180 height 20
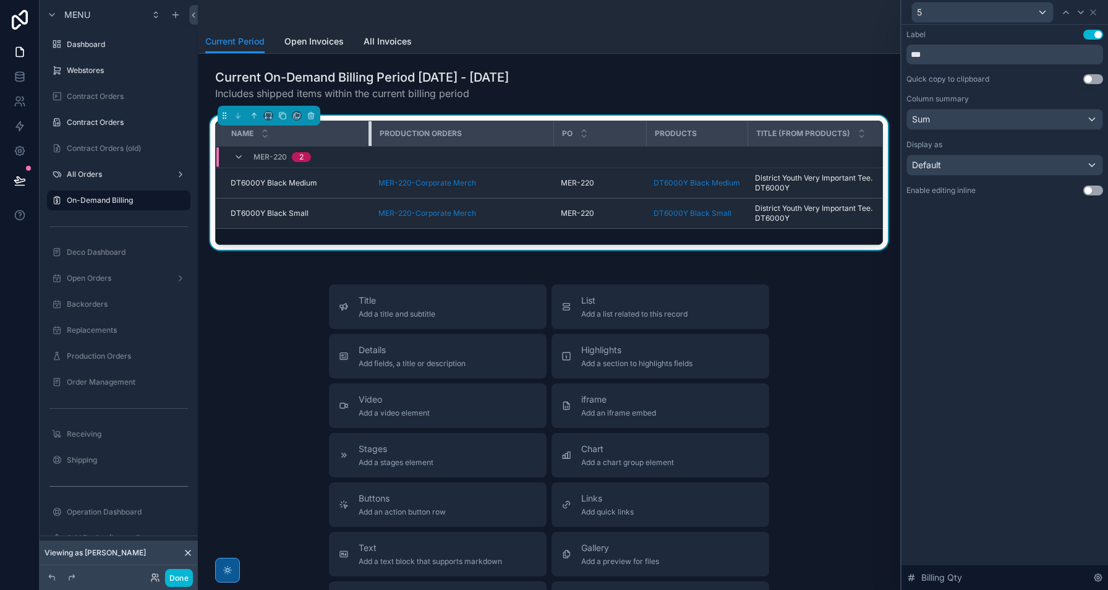
drag, startPoint x: 406, startPoint y: 134, endPoint x: 370, endPoint y: 134, distance: 36.5
click at [370, 134] on div "scrollable content" at bounding box center [370, 133] width 5 height 25
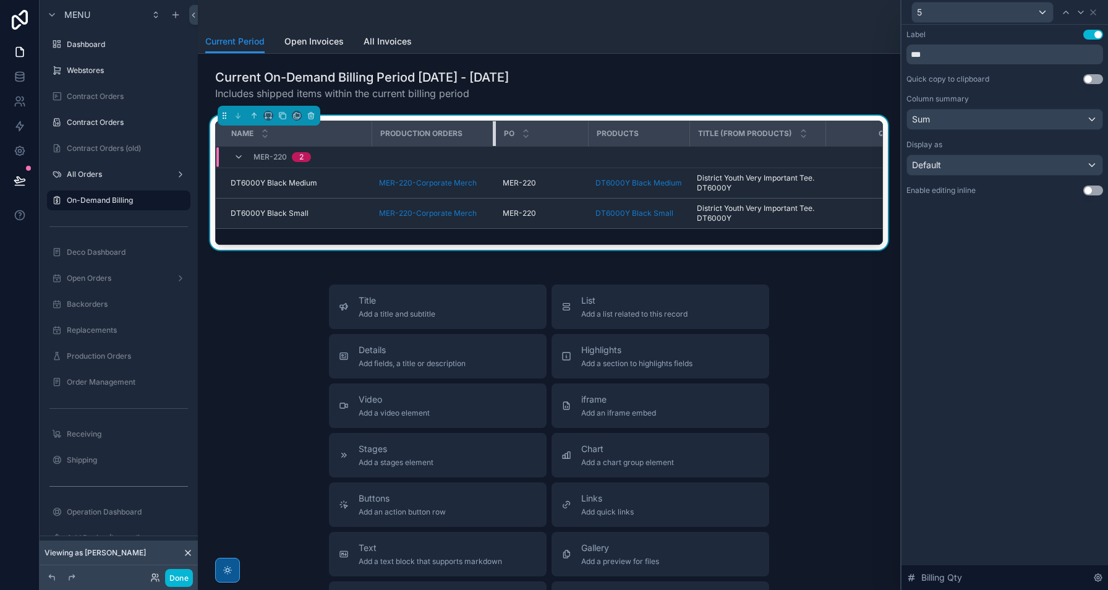
drag, startPoint x: 553, startPoint y: 136, endPoint x: 494, endPoint y: 136, distance: 58.7
click at [494, 136] on div "scrollable content" at bounding box center [495, 133] width 5 height 25
click at [1089, 11] on icon at bounding box center [1093, 12] width 10 height 10
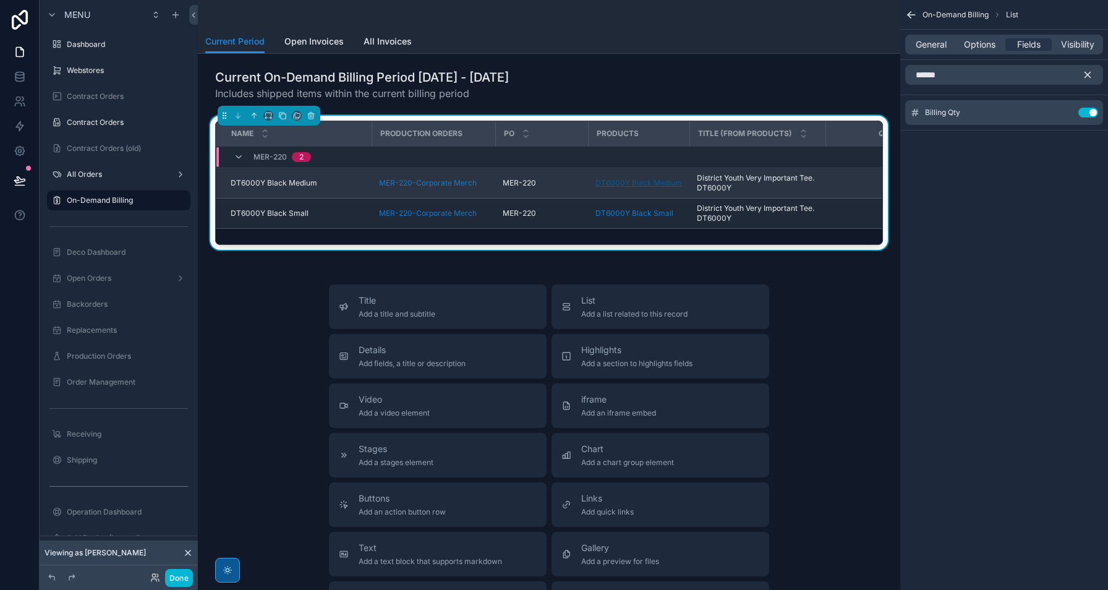
click at [665, 184] on span "DT6000Y Black Medium" at bounding box center [638, 183] width 87 height 10
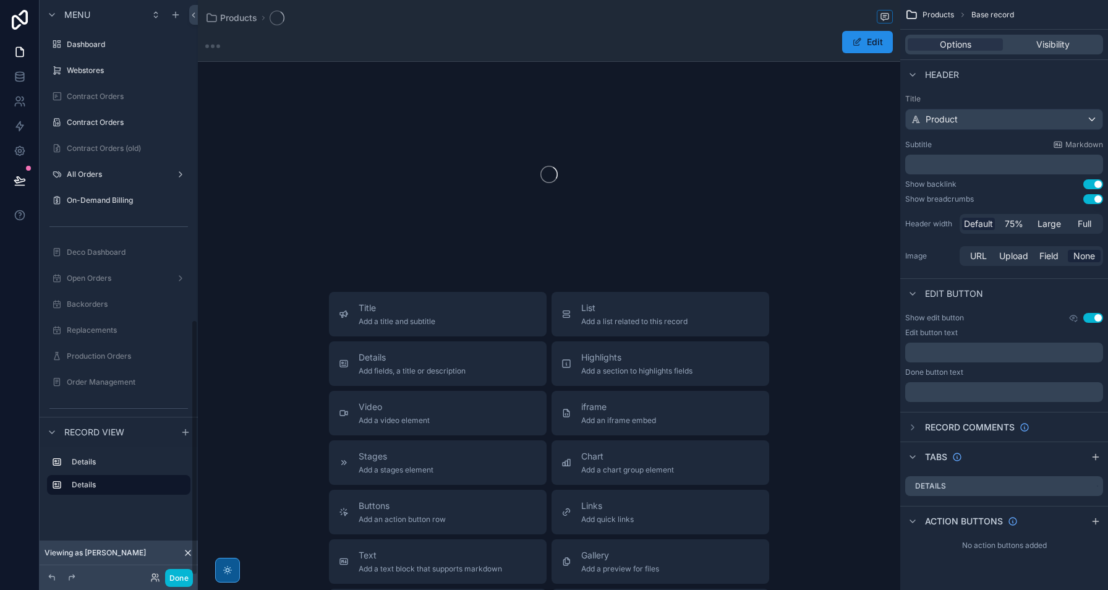
scroll to position [719, 0]
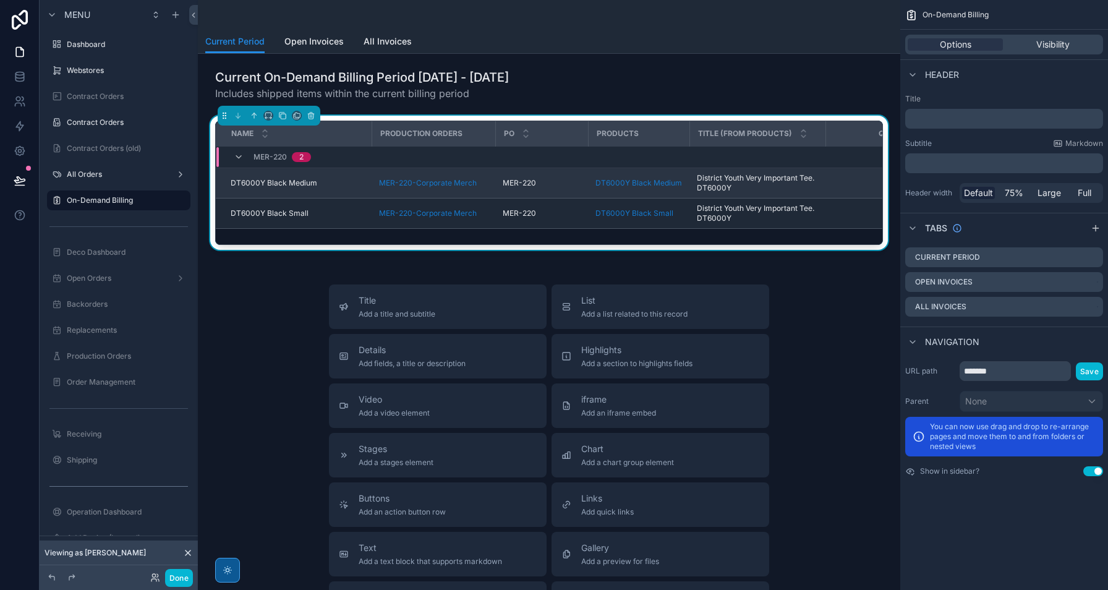
click at [649, 177] on td "DT6000Y Black Medium" at bounding box center [638, 183] width 101 height 30
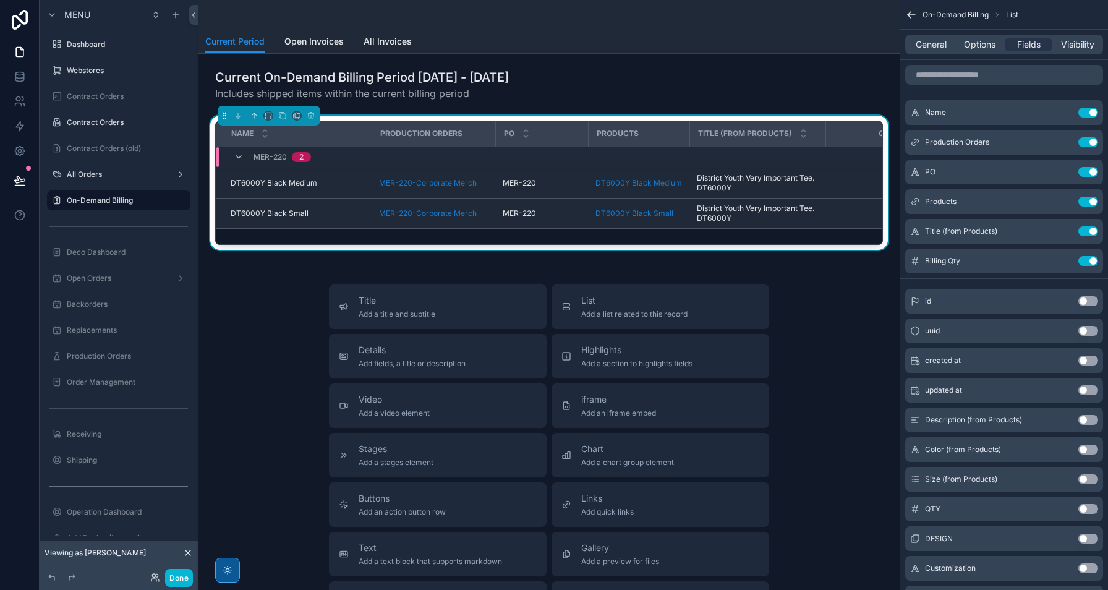
click at [662, 152] on td "scrollable content" at bounding box center [638, 157] width 101 height 22
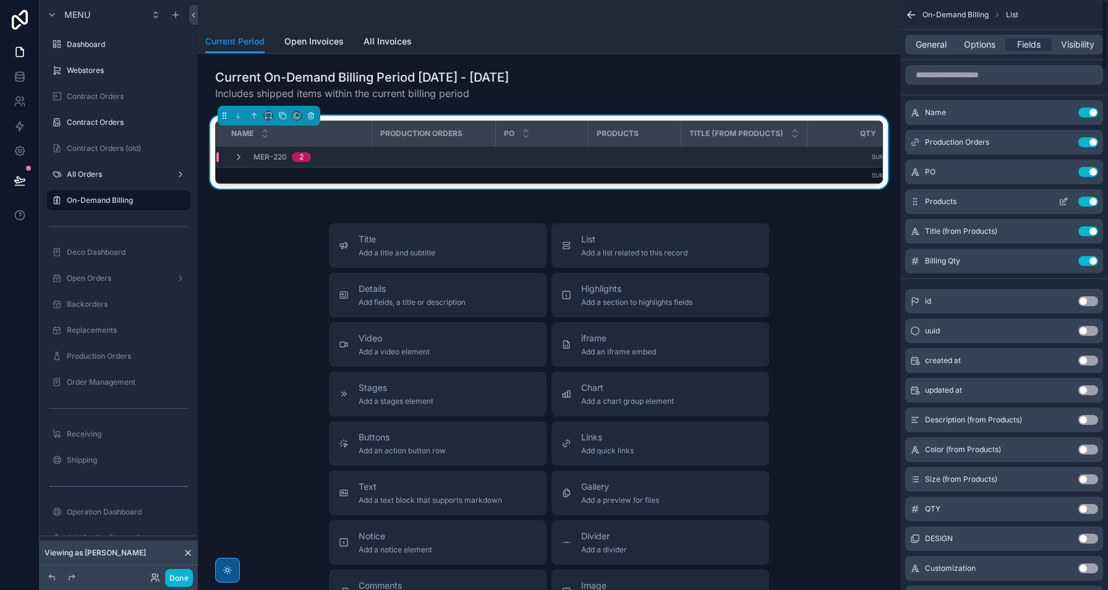
click at [1090, 199] on button "Use setting" at bounding box center [1088, 202] width 20 height 10
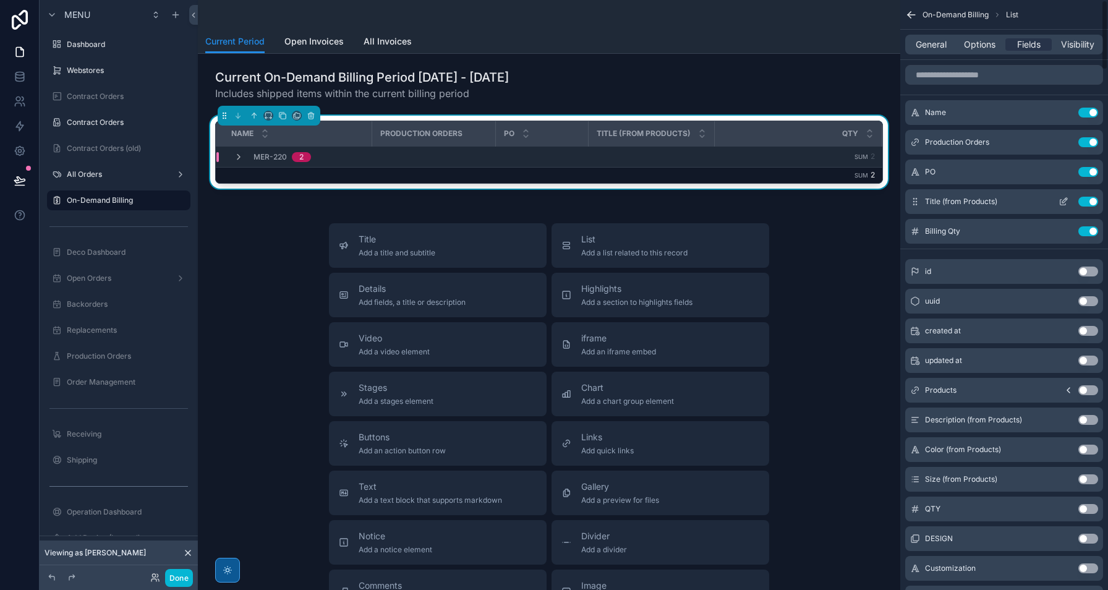
click at [1095, 205] on button "Use setting" at bounding box center [1088, 202] width 20 height 10
click at [407, 155] on div "MER-220 2" at bounding box center [401, 157] width 371 height 10
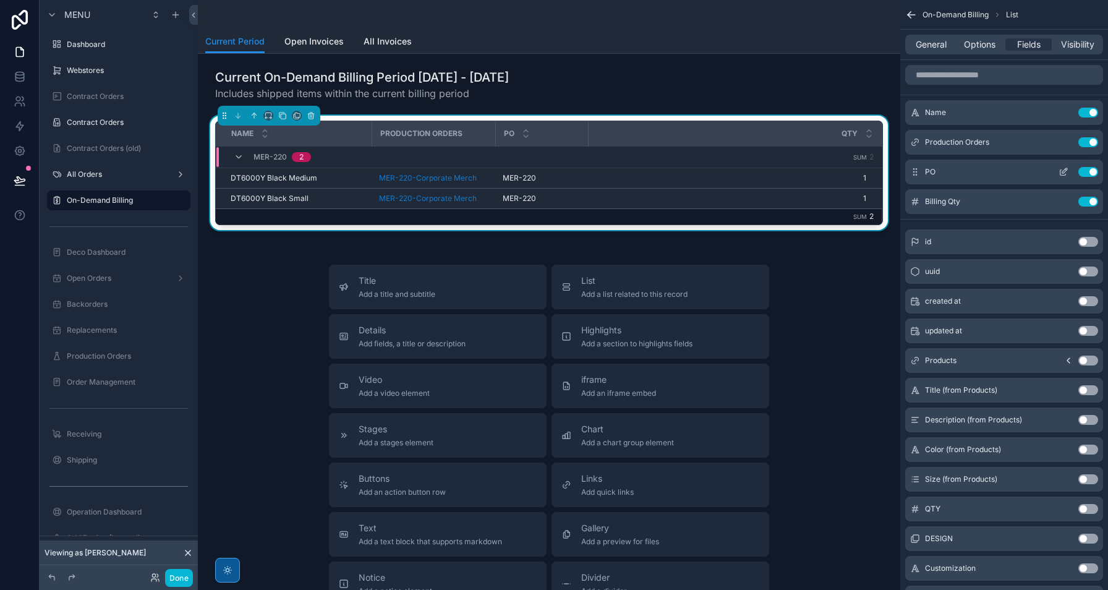
click at [1089, 174] on button "Use setting" at bounding box center [1088, 172] width 20 height 10
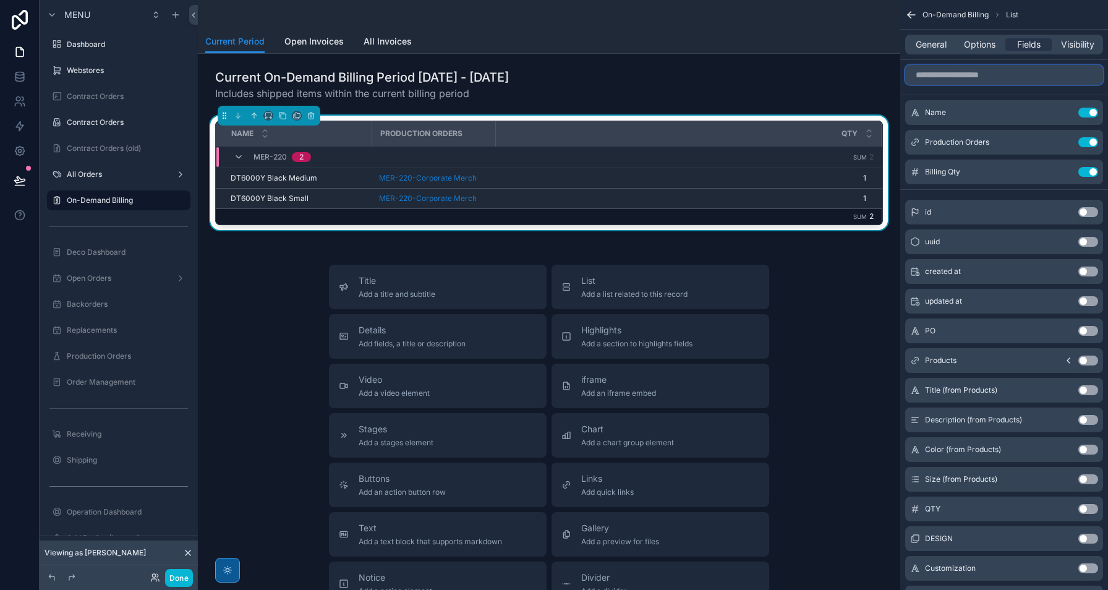
click at [993, 78] on input "scrollable content" at bounding box center [1004, 75] width 198 height 20
click at [1012, 71] on input "scrollable content" at bounding box center [1004, 75] width 198 height 20
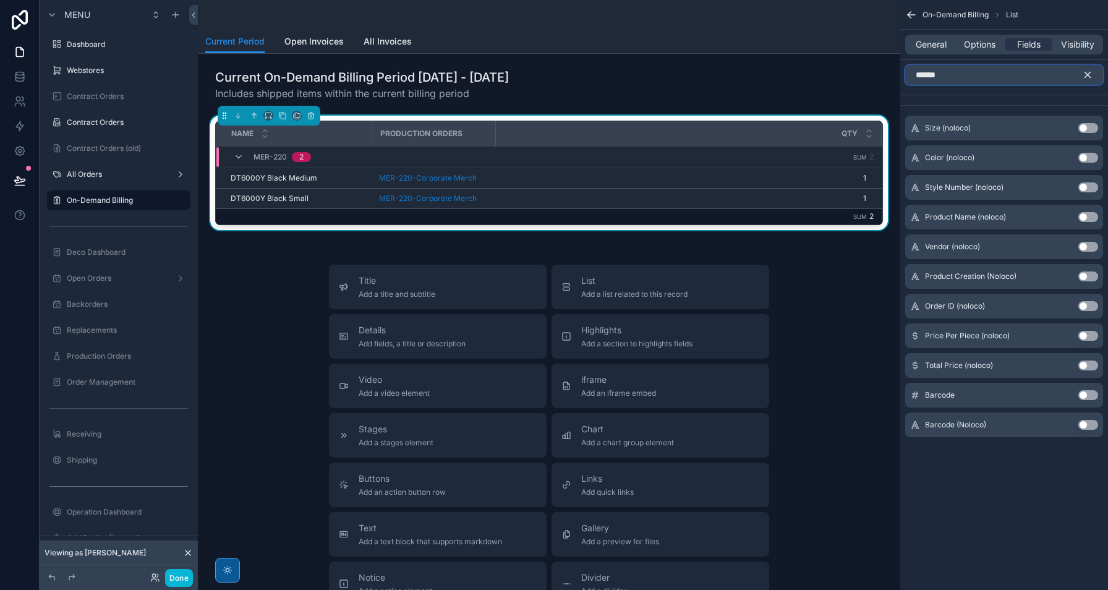
type input "******"
click at [1083, 336] on button "Use setting" at bounding box center [1088, 336] width 20 height 10
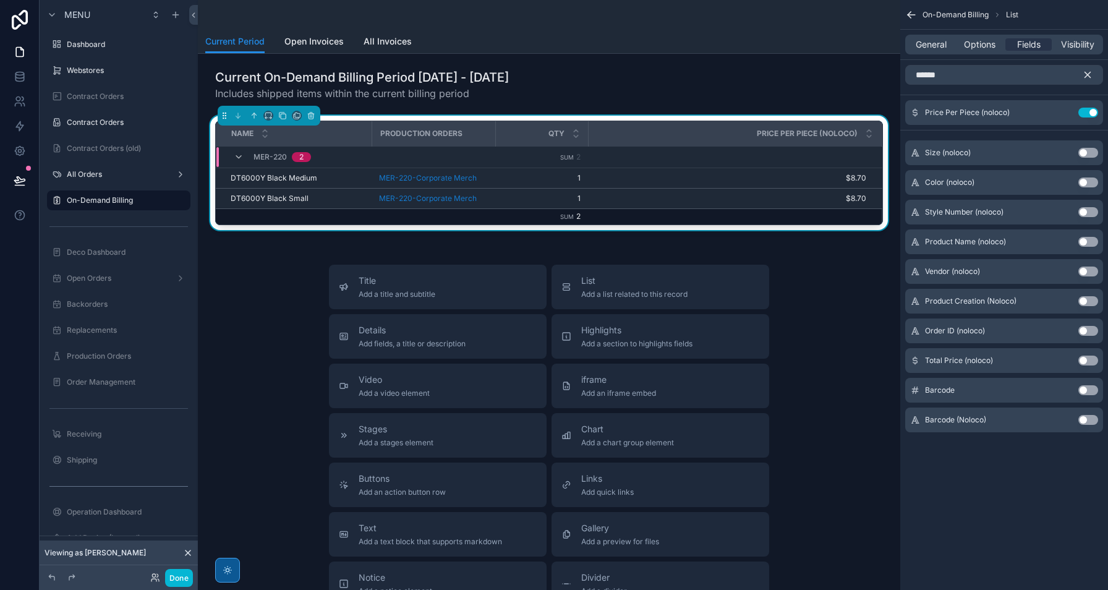
click at [1085, 360] on button "Use setting" at bounding box center [1088, 360] width 20 height 10
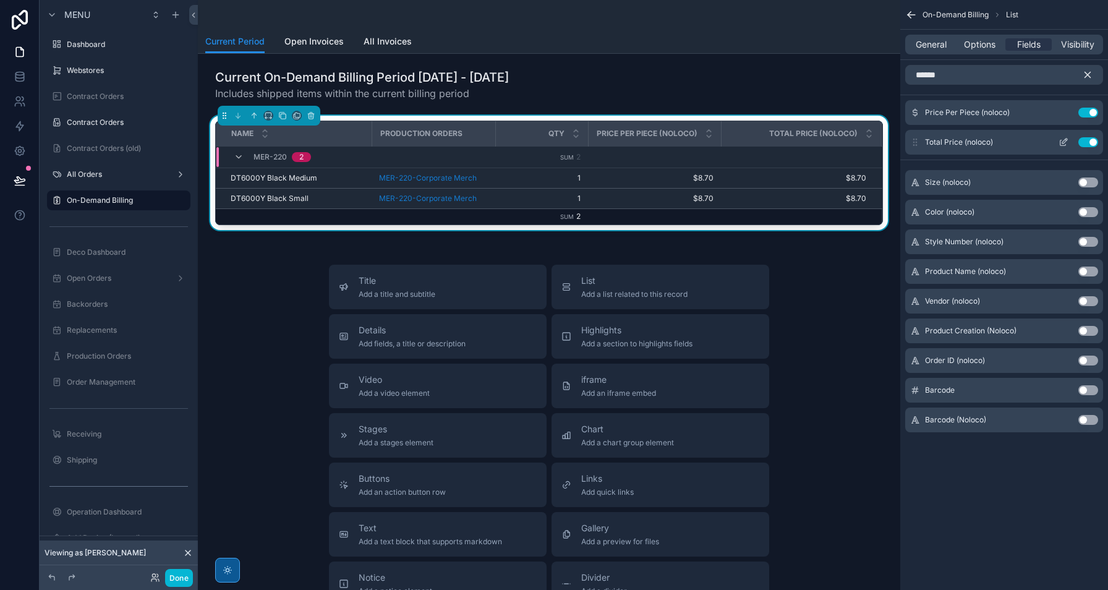
click at [1062, 142] on icon "scrollable content" at bounding box center [1064, 140] width 5 height 5
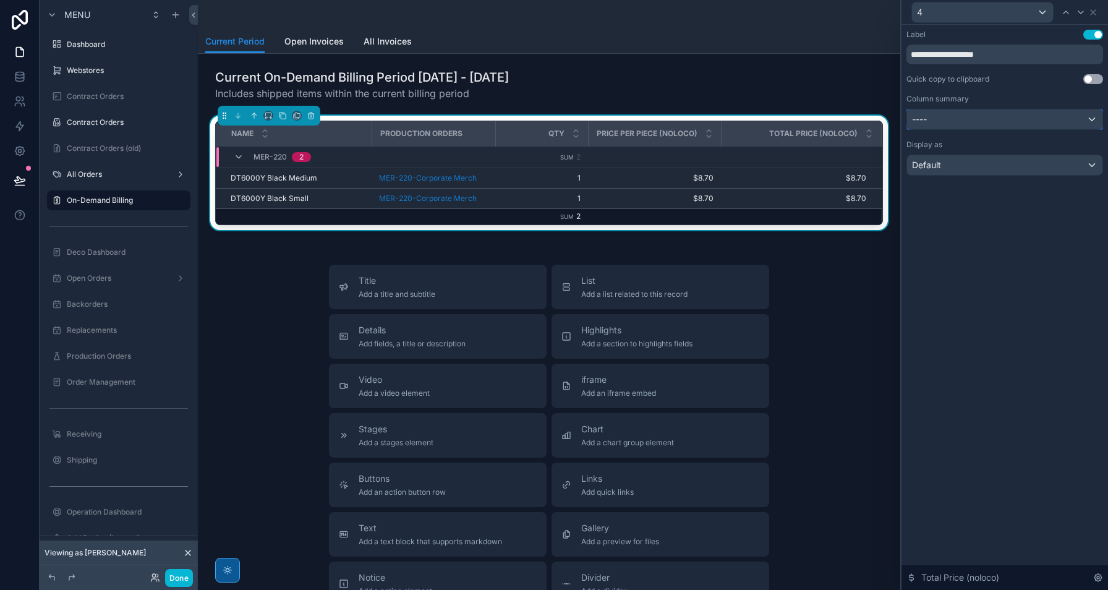
click at [1006, 121] on div "----" at bounding box center [1004, 119] width 195 height 20
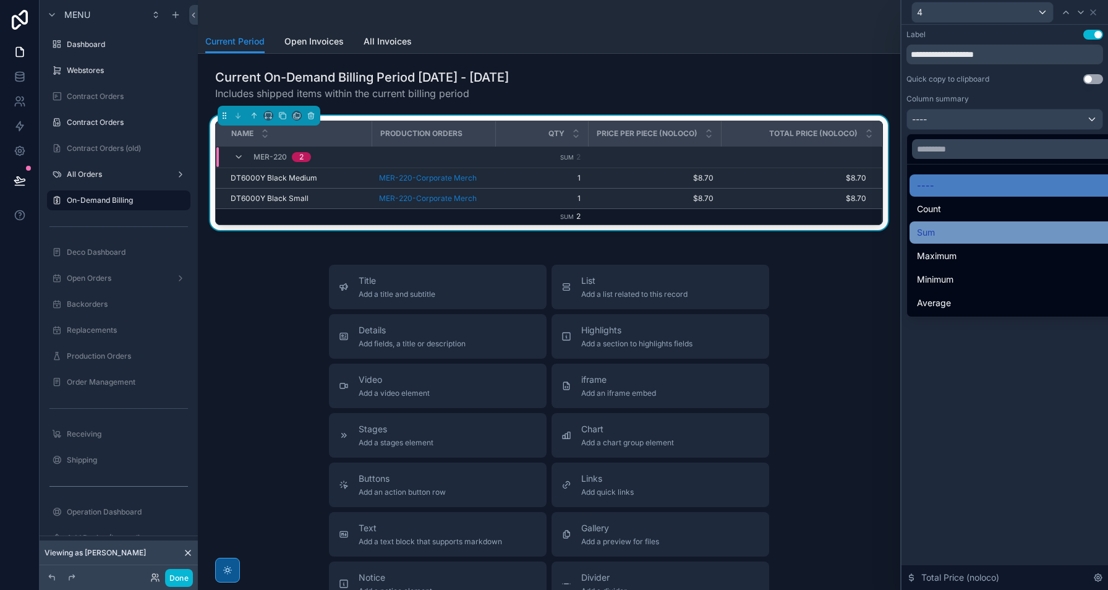
click at [970, 223] on div "Sum" at bounding box center [1018, 232] width 219 height 22
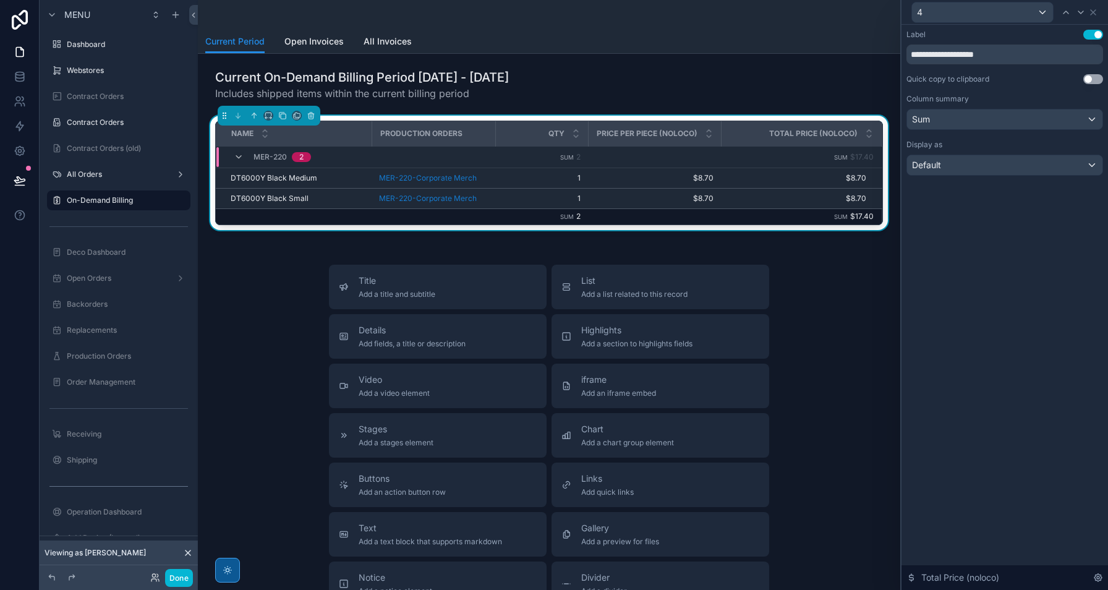
click at [999, 426] on div "**********" at bounding box center [1004, 307] width 206 height 565
click at [1053, 57] on input "**********" at bounding box center [1004, 55] width 197 height 20
type input "**********"
click at [1095, 13] on icon at bounding box center [1093, 12] width 10 height 10
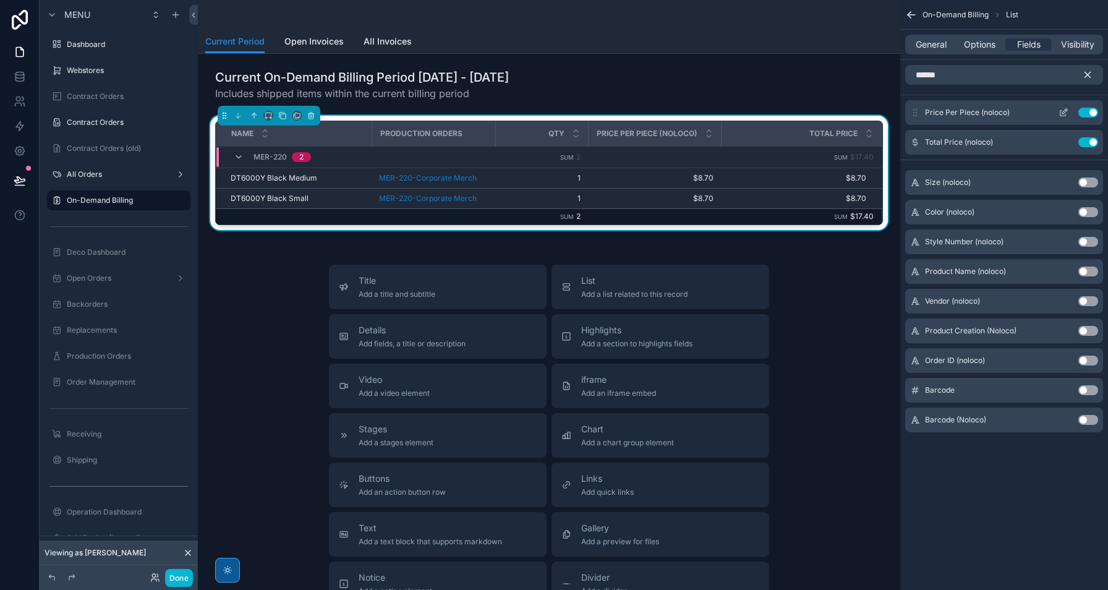
click at [1064, 115] on icon "scrollable content" at bounding box center [1063, 113] width 10 height 10
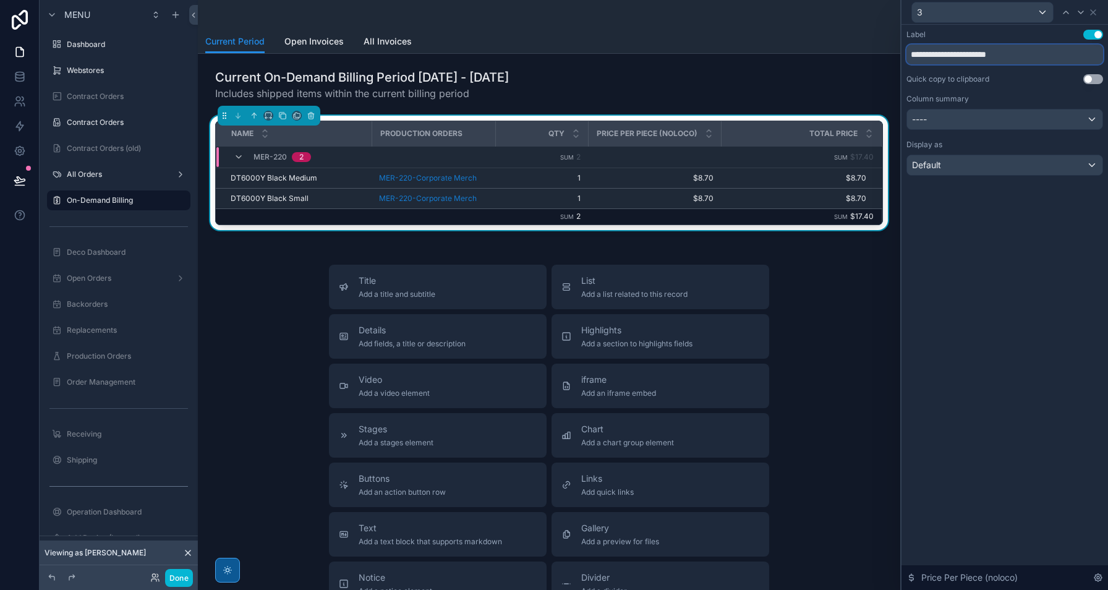
drag, startPoint x: 1017, startPoint y: 54, endPoint x: 865, endPoint y: 49, distance: 152.1
click at [865, 49] on div "**********" at bounding box center [554, 295] width 1108 height 590
click at [1031, 59] on input "**********" at bounding box center [1004, 55] width 197 height 20
type input "**********"
click at [835, 288] on div "Title Add a title and subtitle List Add a list related to this record Details A…" at bounding box center [549, 485] width 682 height 440
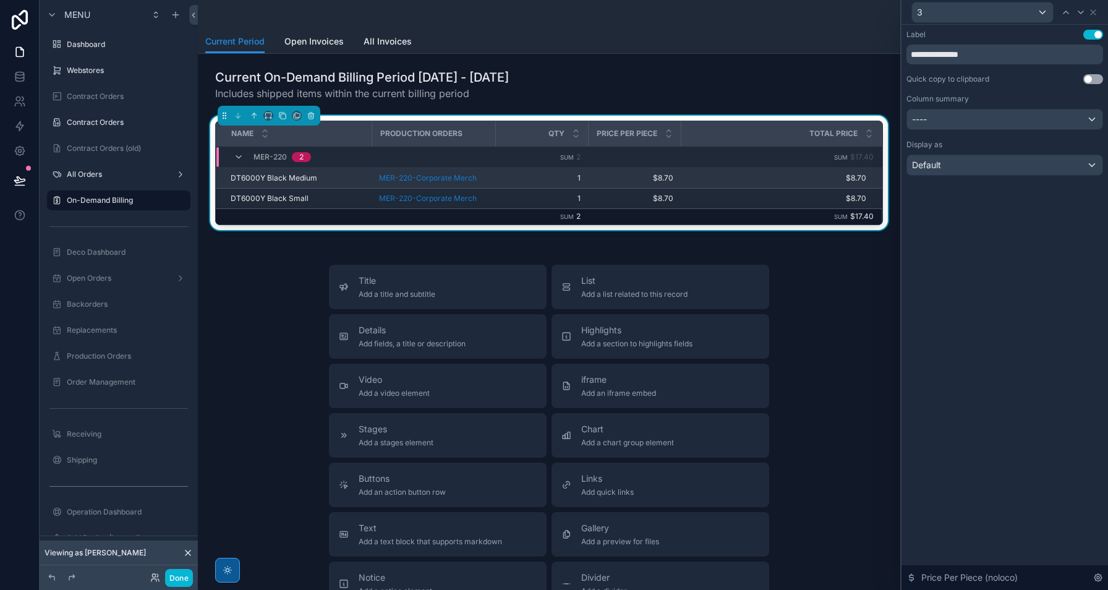
click at [753, 183] on td "$8.70 $8.70" at bounding box center [781, 178] width 200 height 20
click at [812, 288] on div "Title Add a title and subtitle List Add a list related to this record Details A…" at bounding box center [549, 485] width 682 height 440
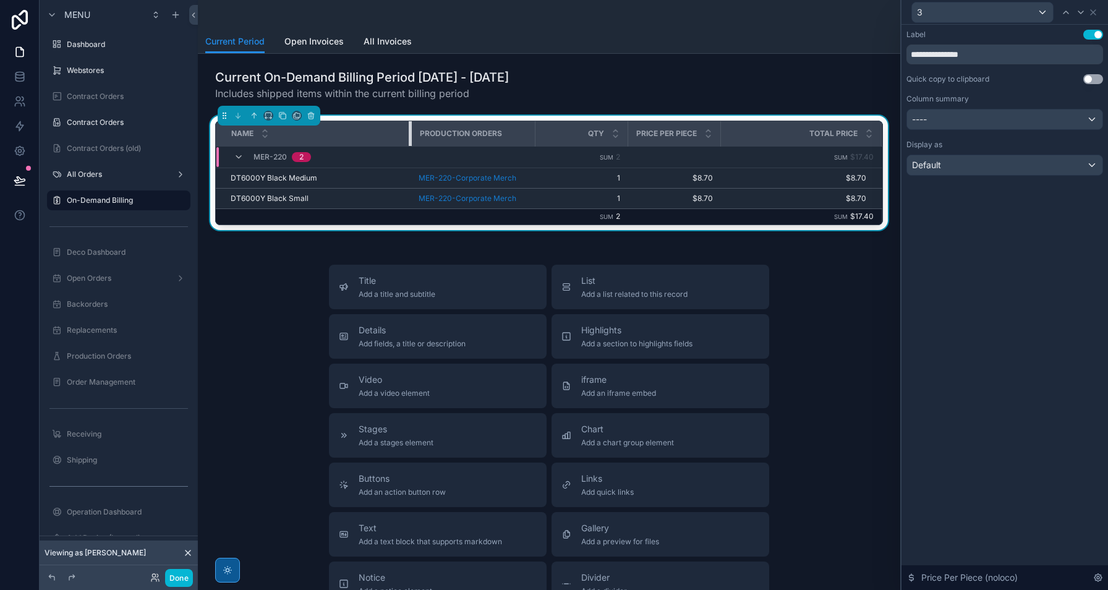
drag, startPoint x: 369, startPoint y: 134, endPoint x: 409, endPoint y: 135, distance: 40.2
click at [409, 135] on div "scrollable content" at bounding box center [411, 133] width 5 height 25
drag, startPoint x: 627, startPoint y: 133, endPoint x: 602, endPoint y: 138, distance: 25.2
click at [602, 138] on div "scrollable content" at bounding box center [603, 133] width 5 height 25
click at [778, 309] on div "Title Add a title and subtitle List Add a list related to this record Details A…" at bounding box center [549, 485] width 682 height 440
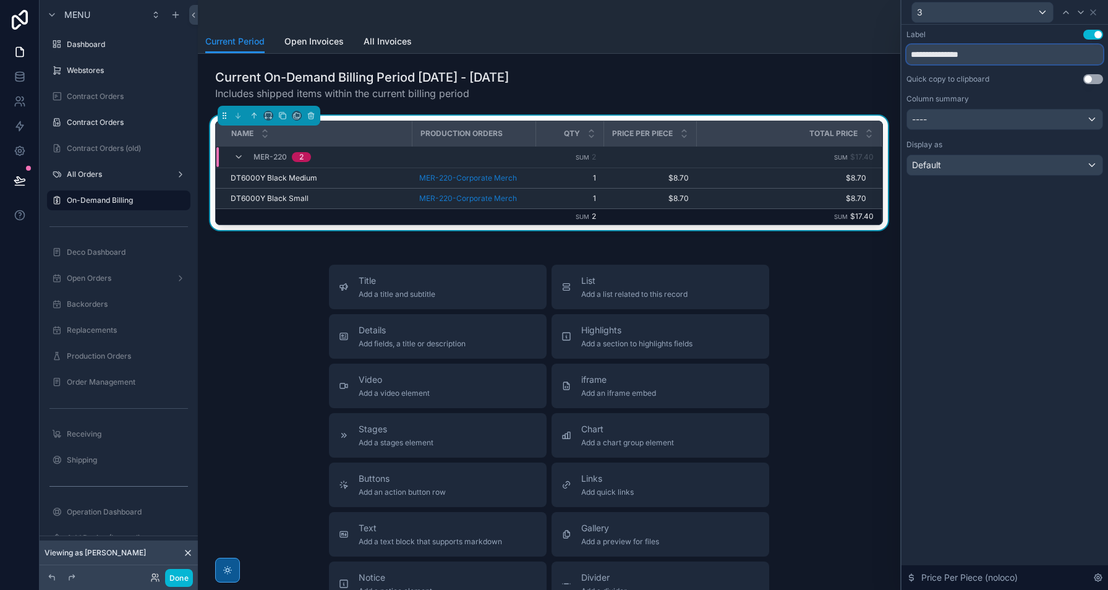
click at [1061, 57] on input "**********" at bounding box center [1004, 55] width 197 height 20
click at [1090, 14] on icon at bounding box center [1092, 12] width 5 height 5
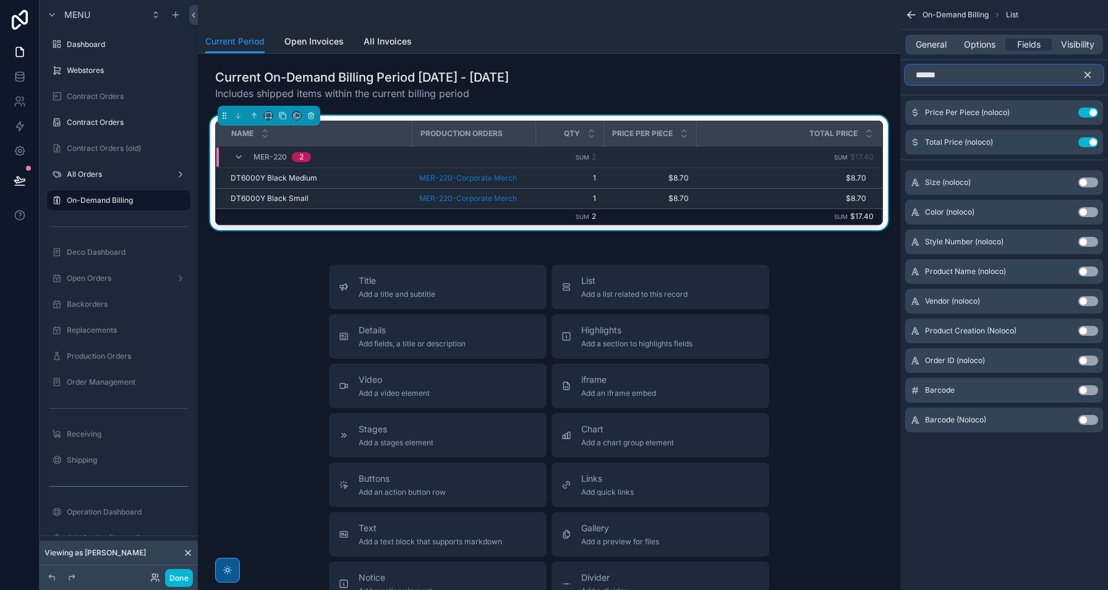
click at [1038, 78] on input "******" at bounding box center [1004, 75] width 198 height 20
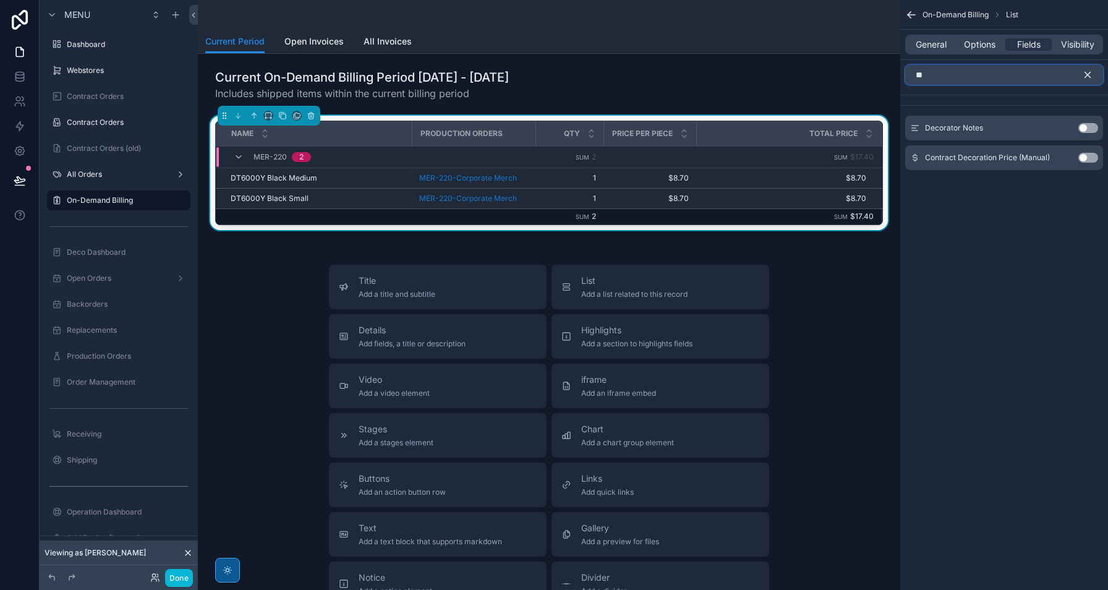
type input "*"
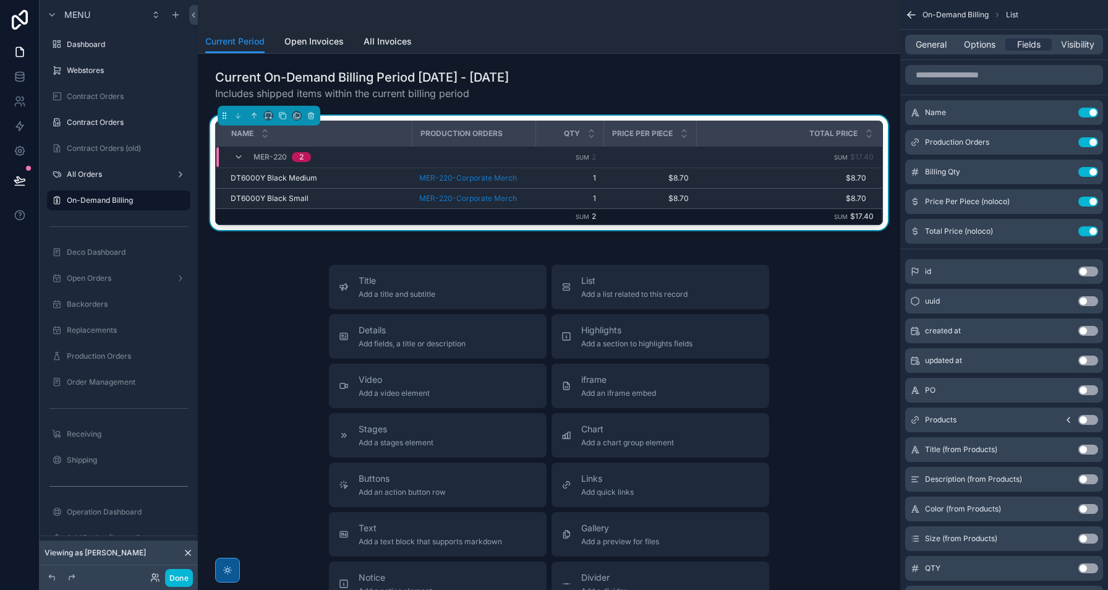
click at [808, 283] on div "Title Add a title and subtitle List Add a list related to this record Details A…" at bounding box center [549, 485] width 682 height 440
click at [843, 292] on div "Title Add a title and subtitle List Add a list related to this record Details A…" at bounding box center [549, 485] width 682 height 440
click at [939, 47] on span "General" at bounding box center [930, 44] width 31 height 12
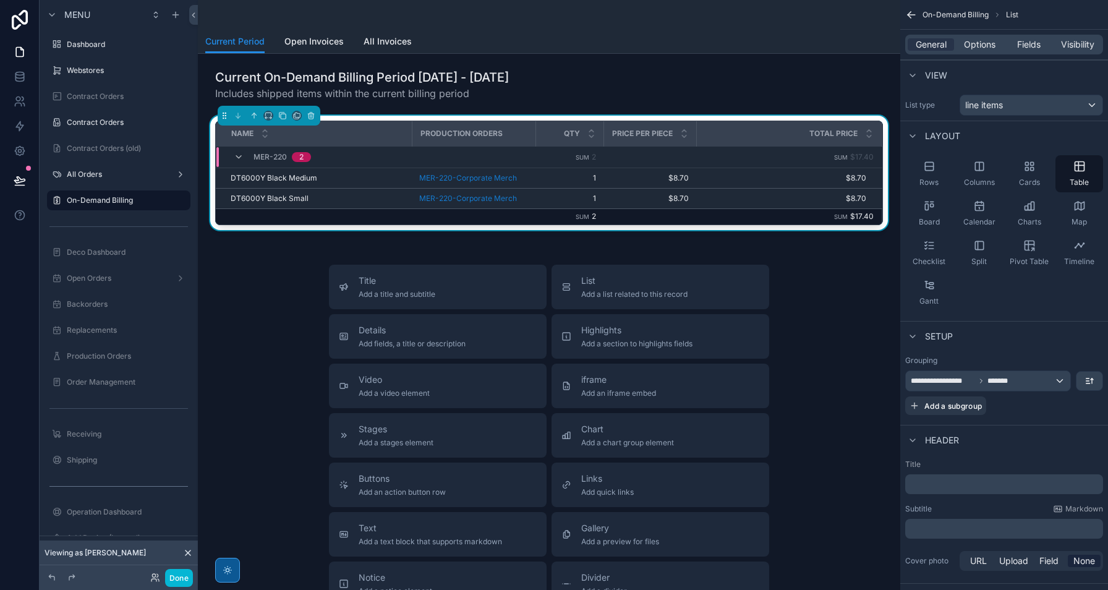
click at [832, 306] on div "Title Add a title and subtitle List Add a list related to this record Details A…" at bounding box center [549, 485] width 682 height 440
click at [15, 184] on icon at bounding box center [20, 180] width 12 height 12
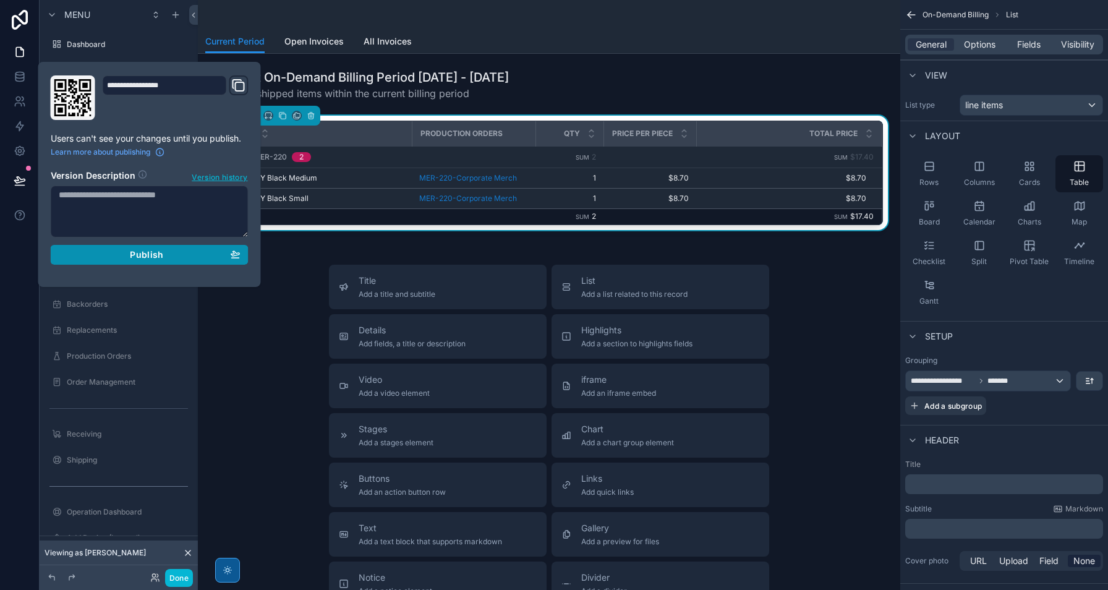
click at [172, 252] on div "Publish" at bounding box center [150, 254] width 182 height 11
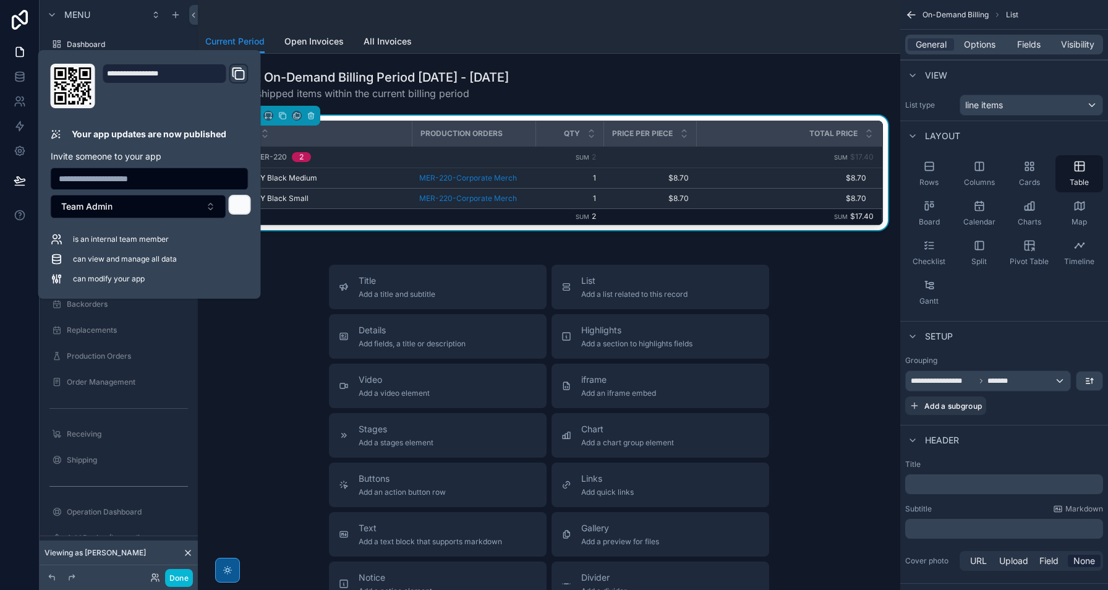
click at [239, 205] on icon at bounding box center [241, 203] width 4 height 4
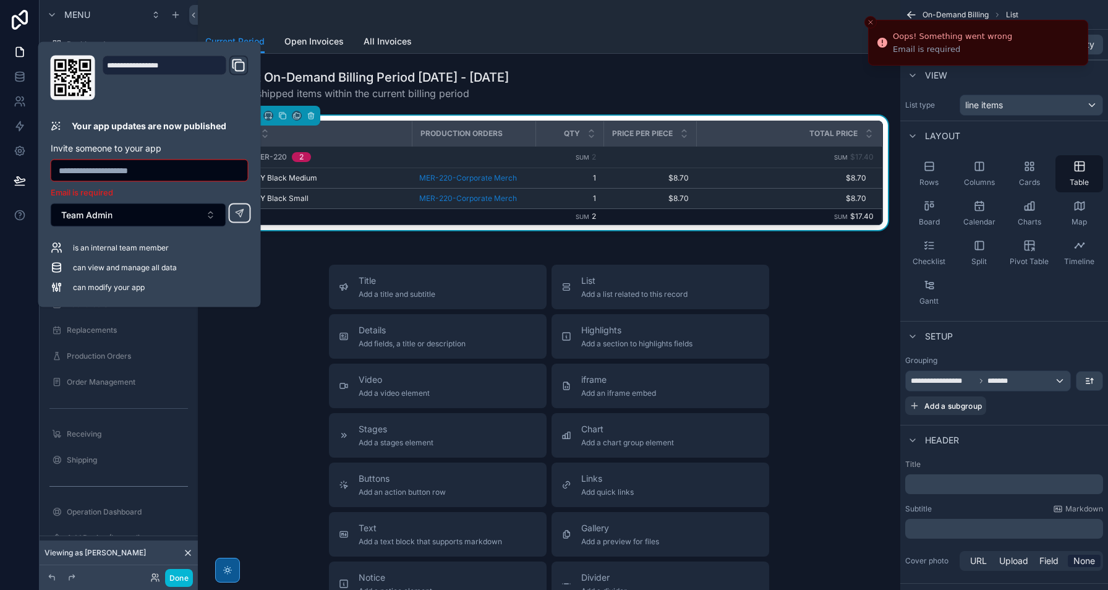
click at [248, 397] on div "Title Add a title and subtitle List Add a list related to this record Details A…" at bounding box center [549, 485] width 682 height 440
